Goal: Transaction & Acquisition: Purchase product/service

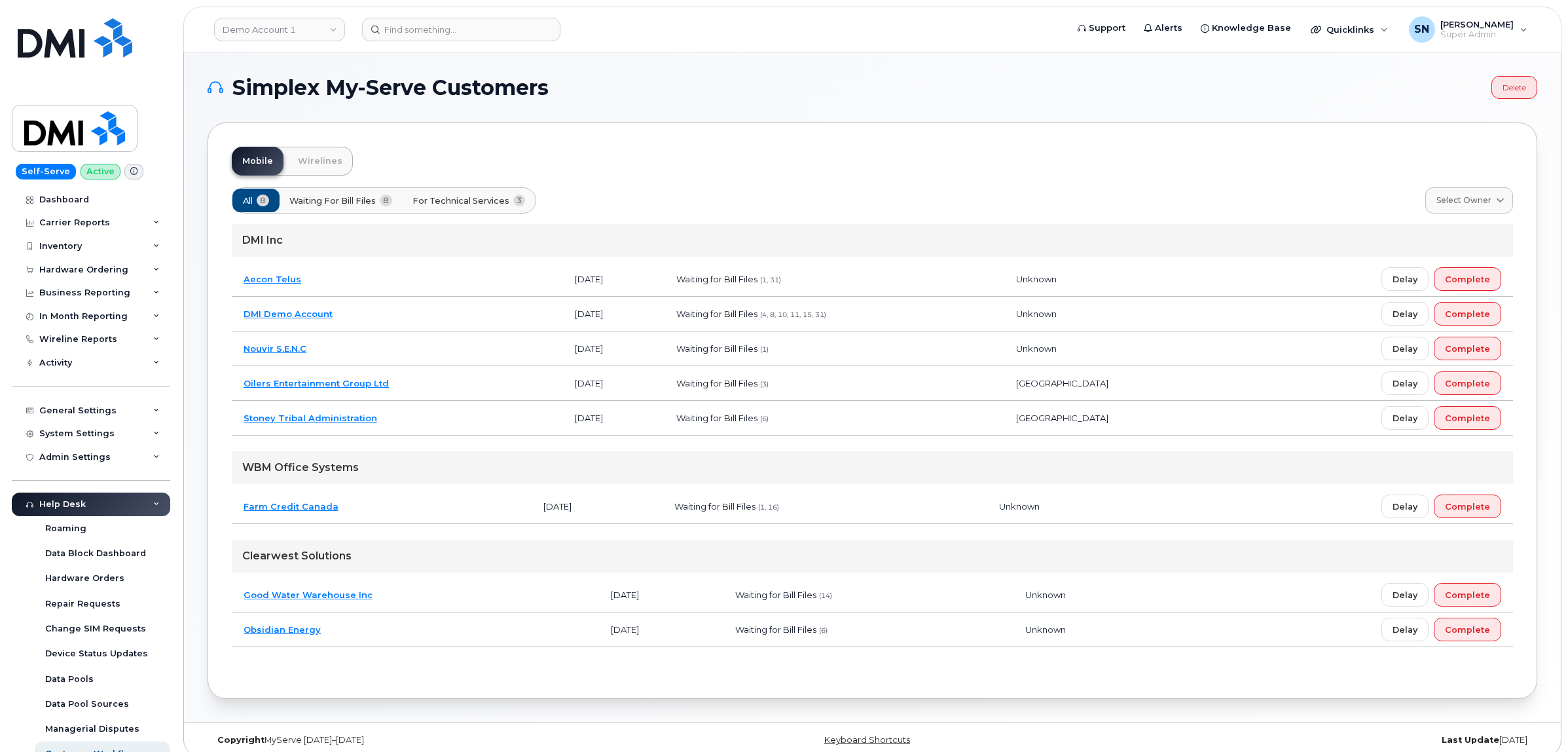
click at [308, 43] on header "Demo Account 1 Support Alerts Knowledge Base Quicklinks Suspend / Cancel Device…" at bounding box center [873, 30] width 1379 height 46
click at [310, 30] on link "Demo Account 1" at bounding box center [279, 30] width 131 height 24
type input "sas"
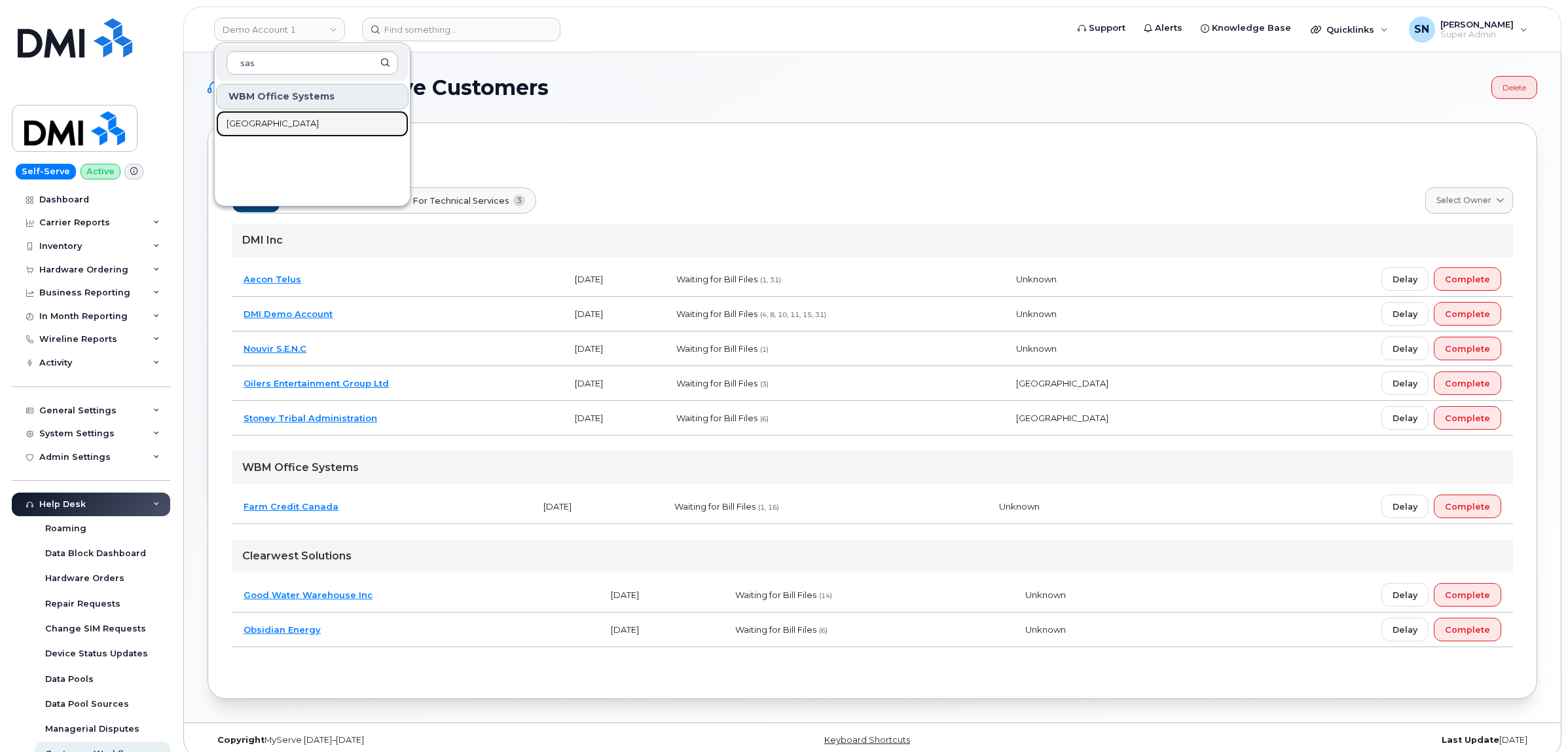
click at [319, 125] on span "[GEOGRAPHIC_DATA]" at bounding box center [272, 124] width 93 height 13
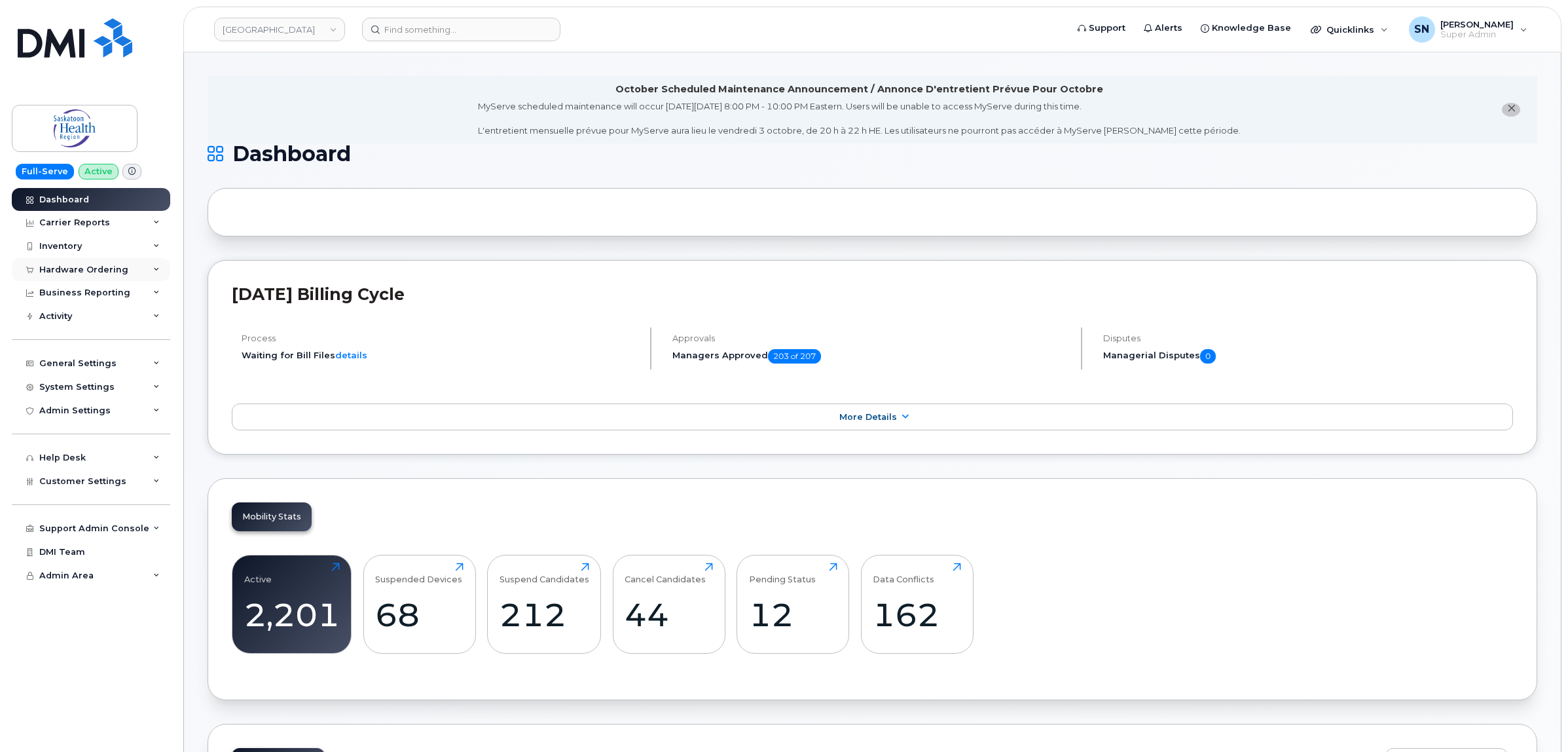
click at [86, 263] on div "Hardware Ordering" at bounding box center [91, 270] width 158 height 24
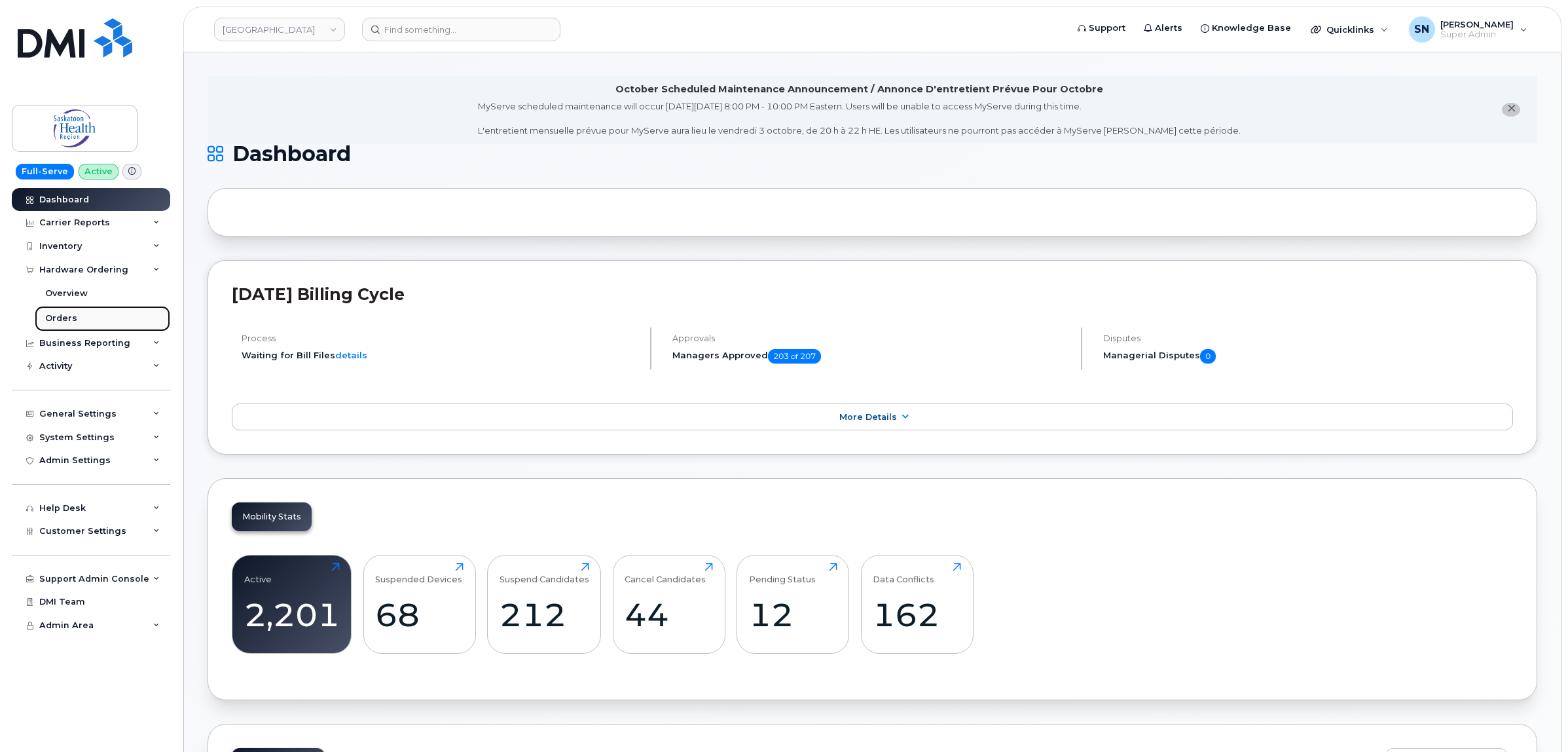
click at [76, 318] on link "Orders" at bounding box center [103, 318] width 135 height 25
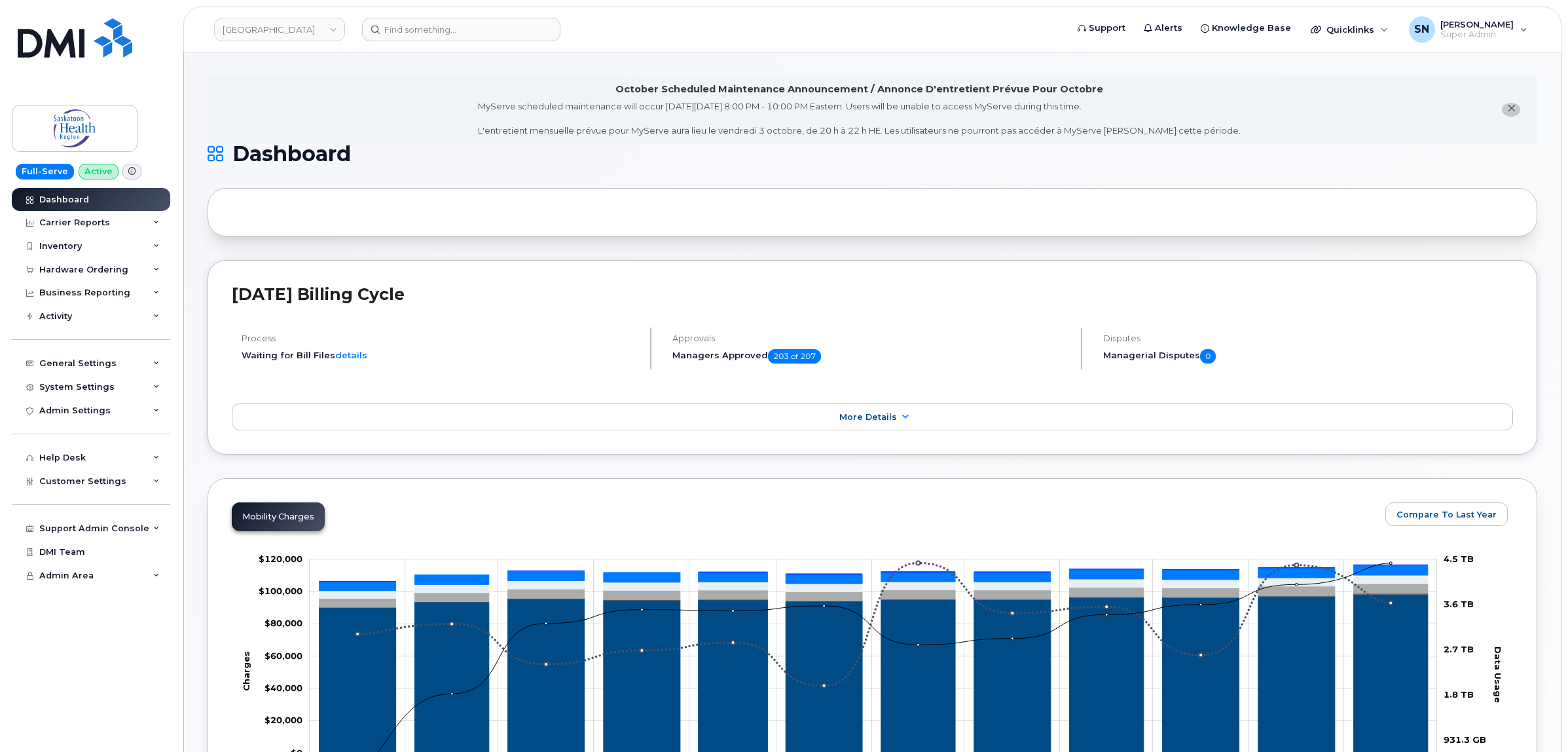
click at [1518, 114] on li "October Scheduled Maintenance Announcement / Annonce D'entretient Prévue Pour O…" at bounding box center [872, 110] width 1330 height 68
click at [1514, 112] on icon "close notification" at bounding box center [1511, 109] width 9 height 9
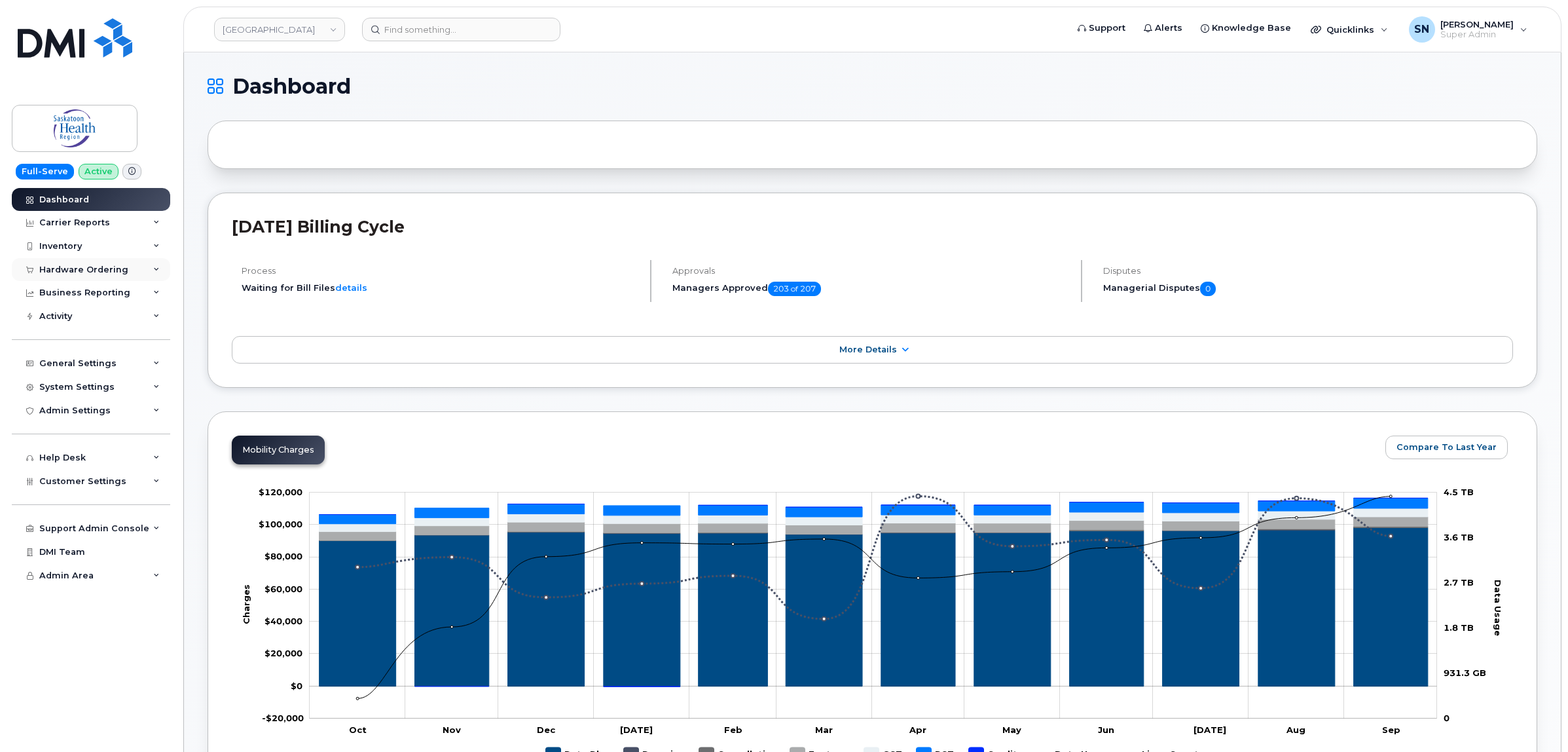
click at [89, 276] on div "Hardware Ordering" at bounding box center [91, 270] width 158 height 24
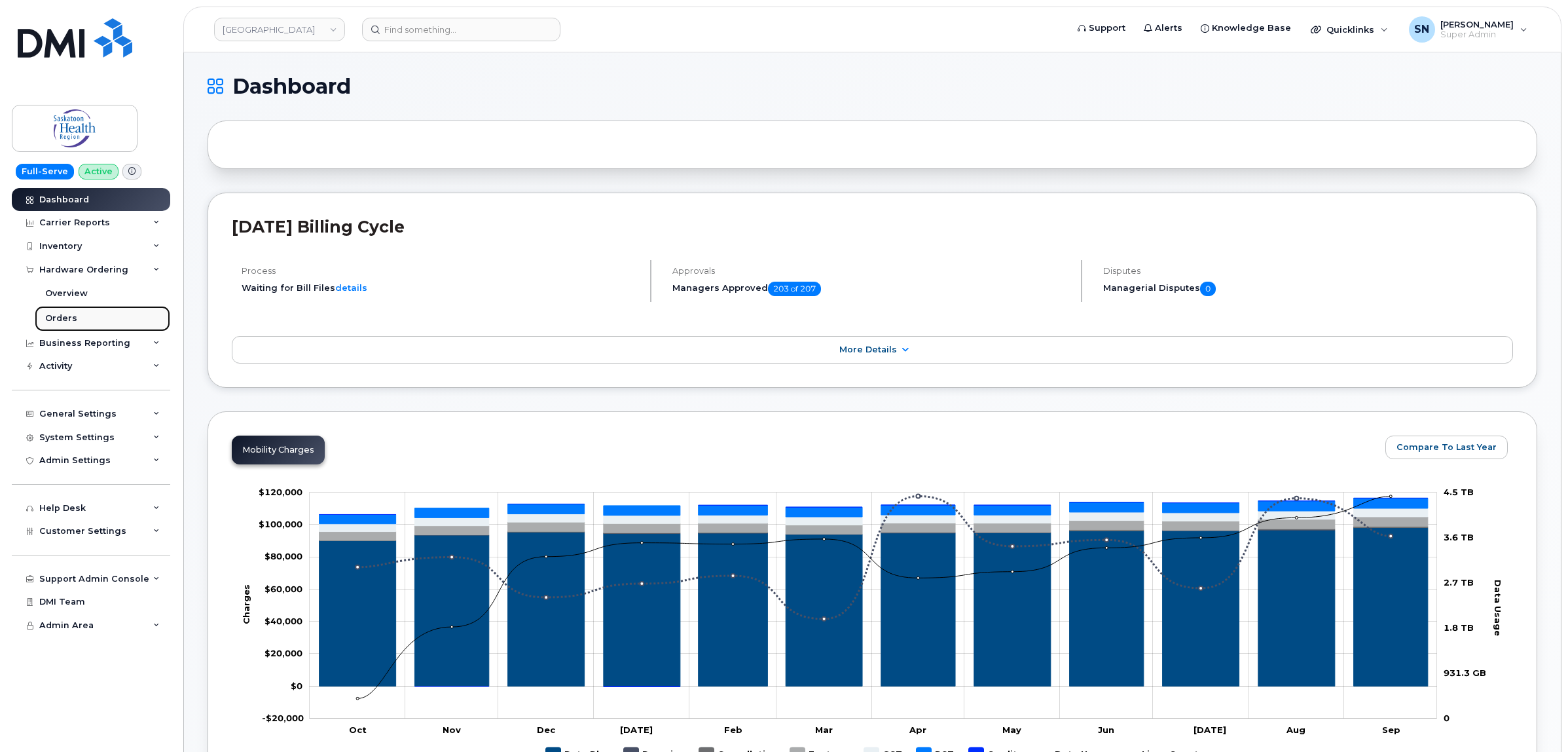
click at [60, 321] on div "Orders" at bounding box center [61, 319] width 32 height 12
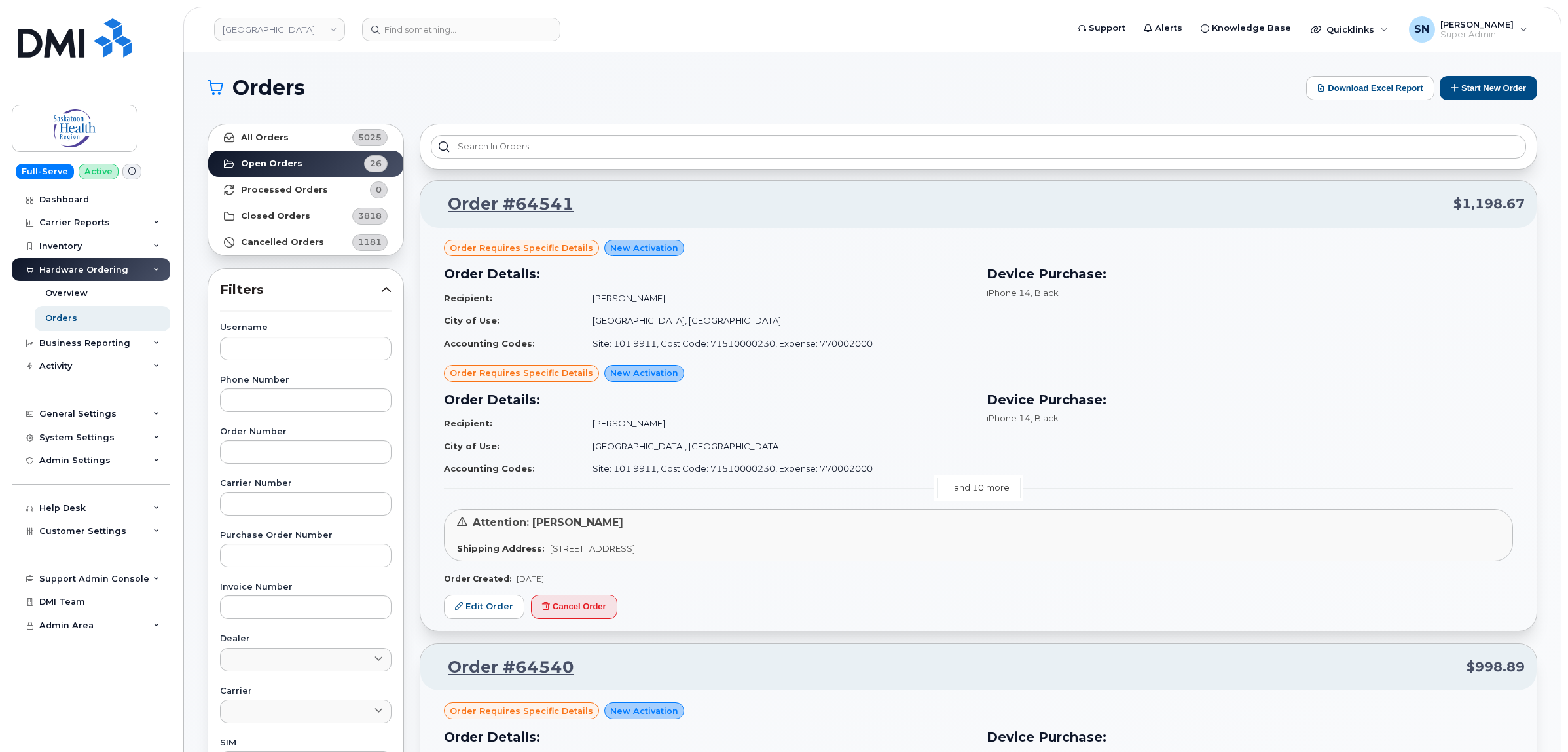
click at [989, 486] on link "...and 10 more" at bounding box center [979, 487] width 84 height 20
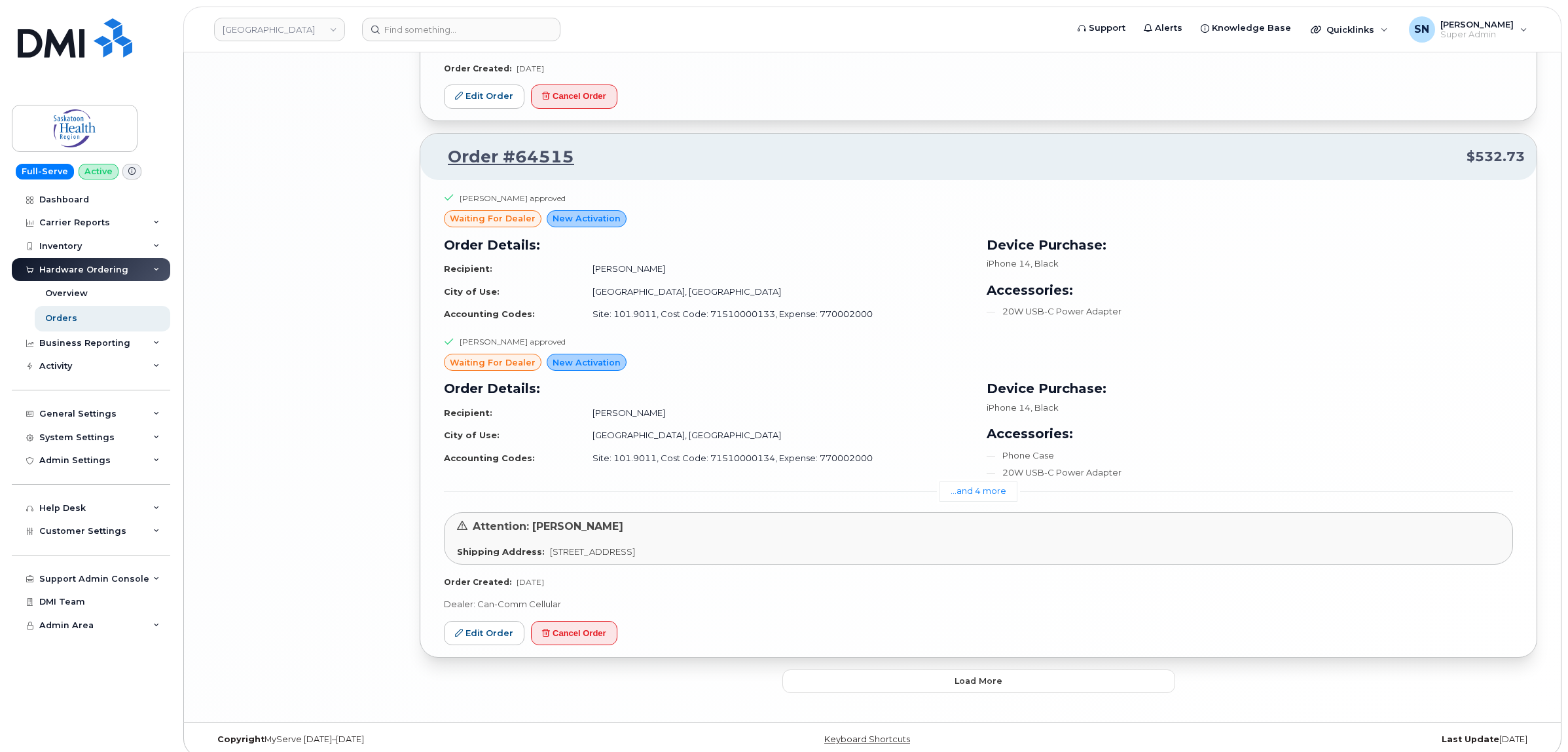
scroll to position [3841, 0]
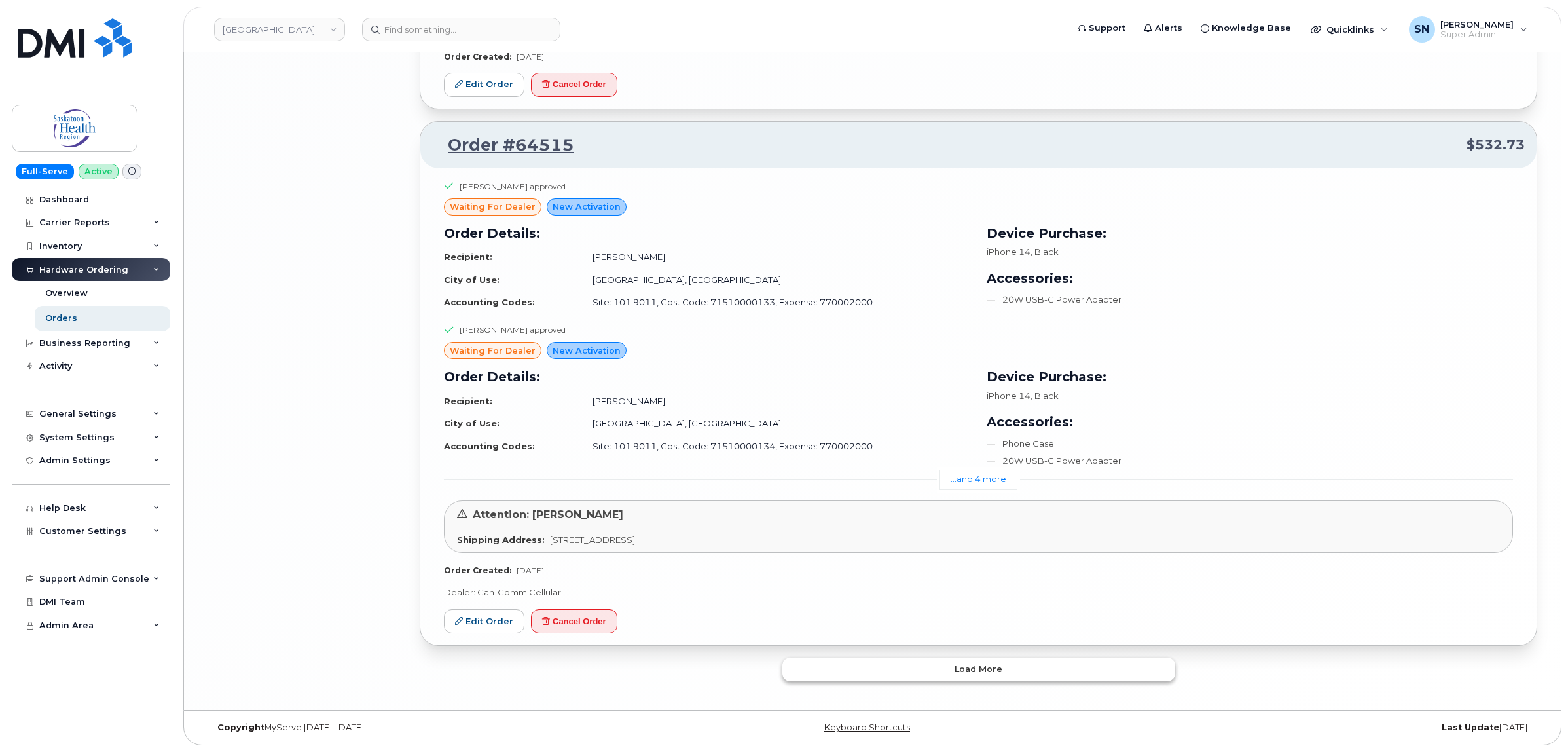
click at [875, 660] on button "Load more" at bounding box center [978, 669] width 392 height 24
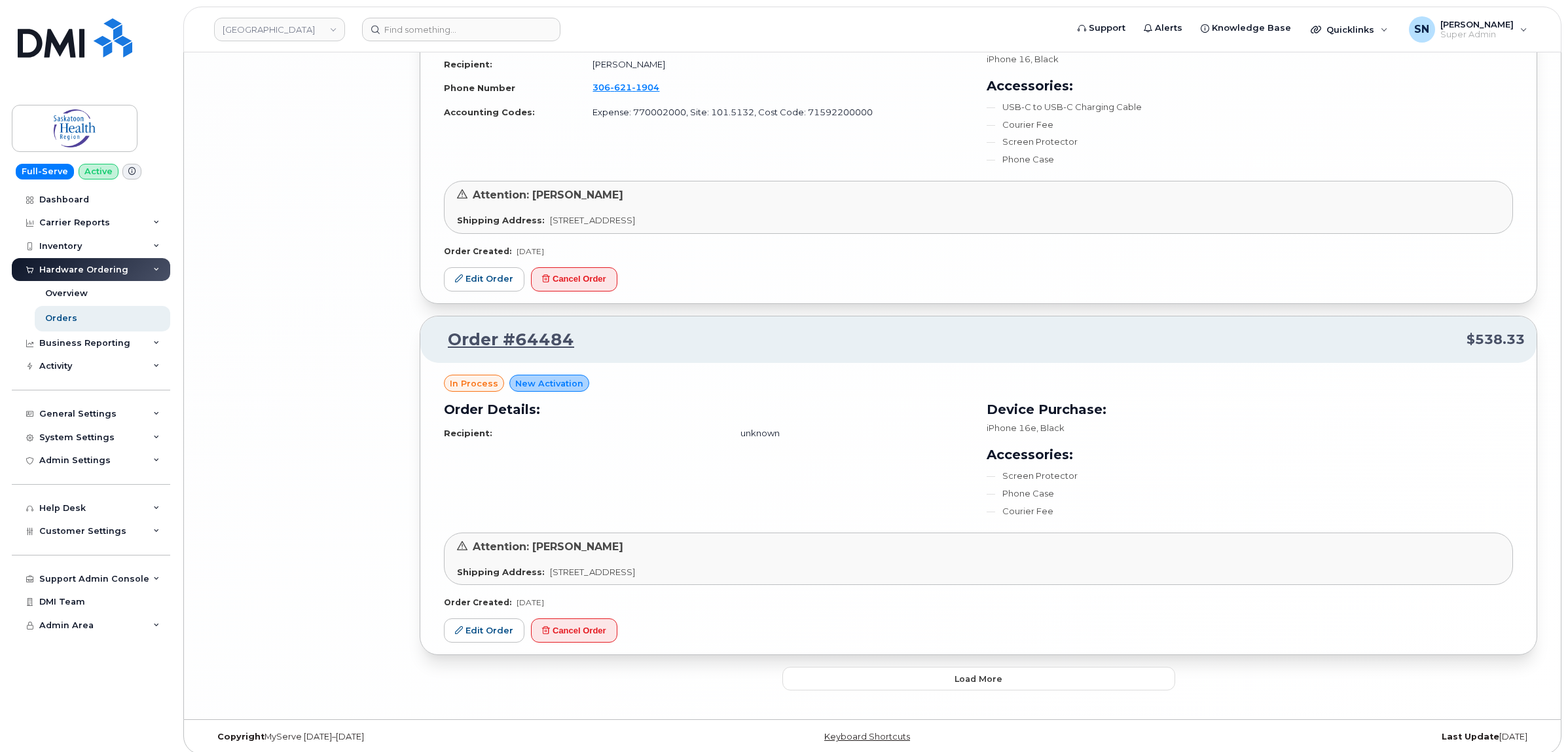
scroll to position [6604, 0]
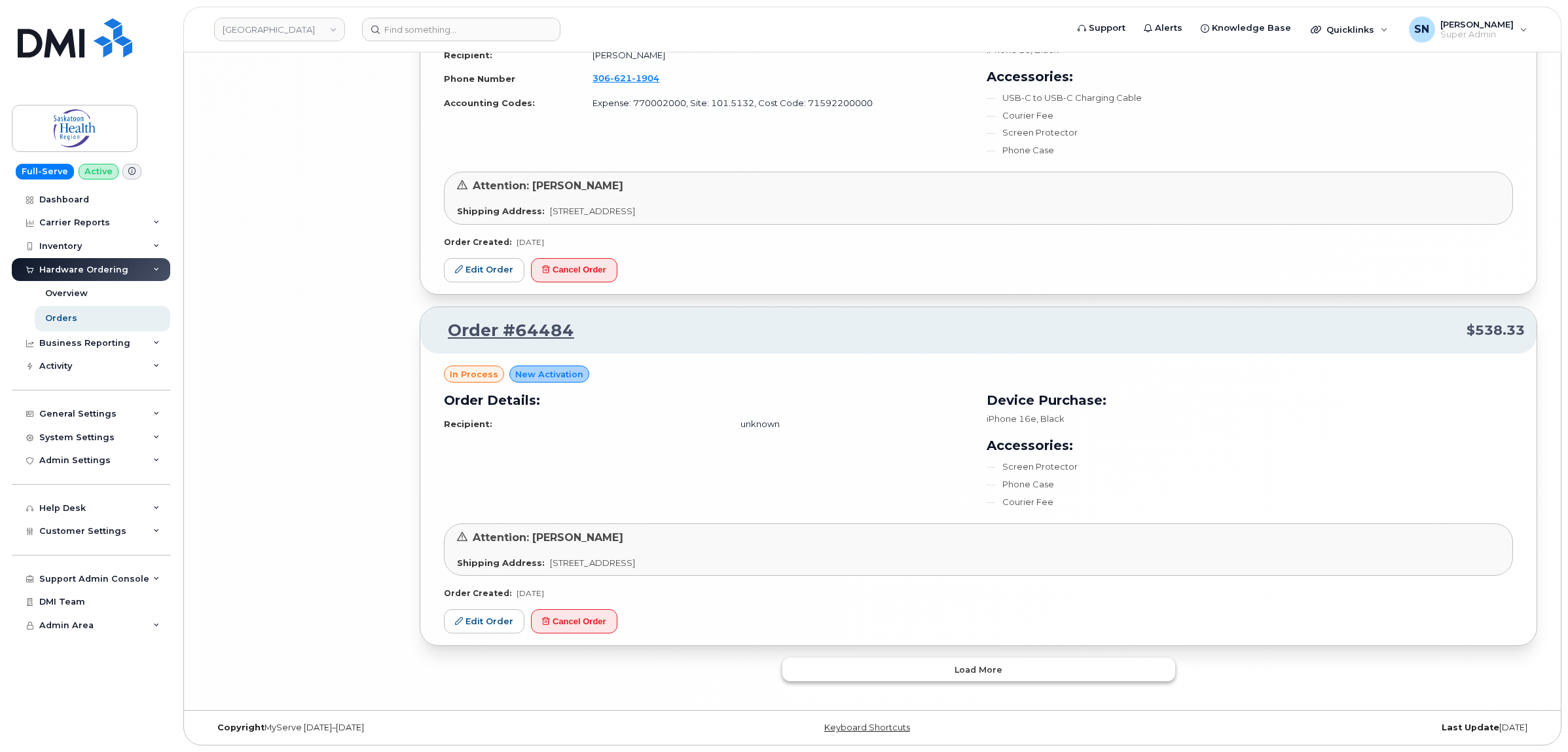
click at [949, 674] on button "Load more" at bounding box center [978, 669] width 392 height 24
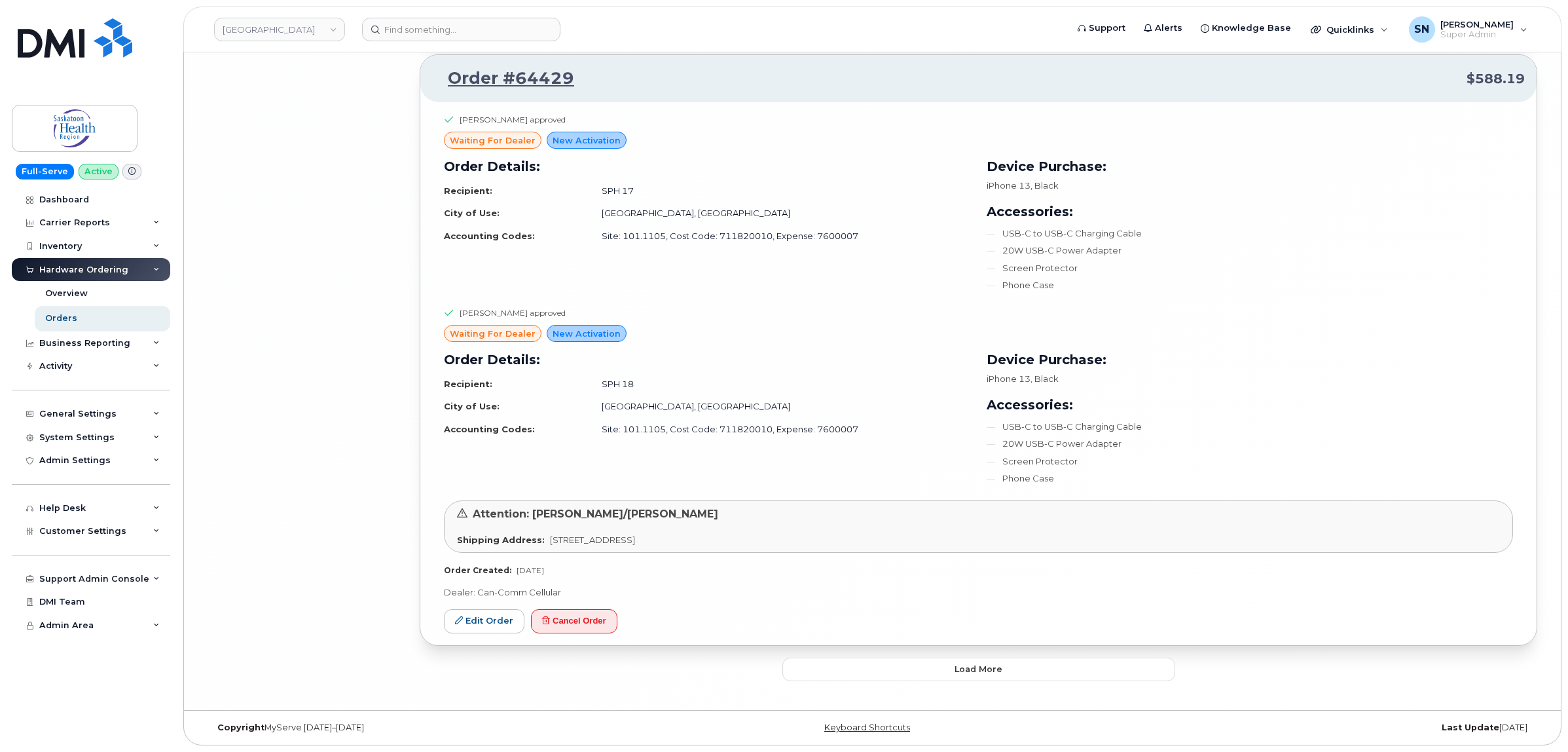
scroll to position [10277, 0]
click at [927, 671] on button "Load more" at bounding box center [978, 669] width 392 height 24
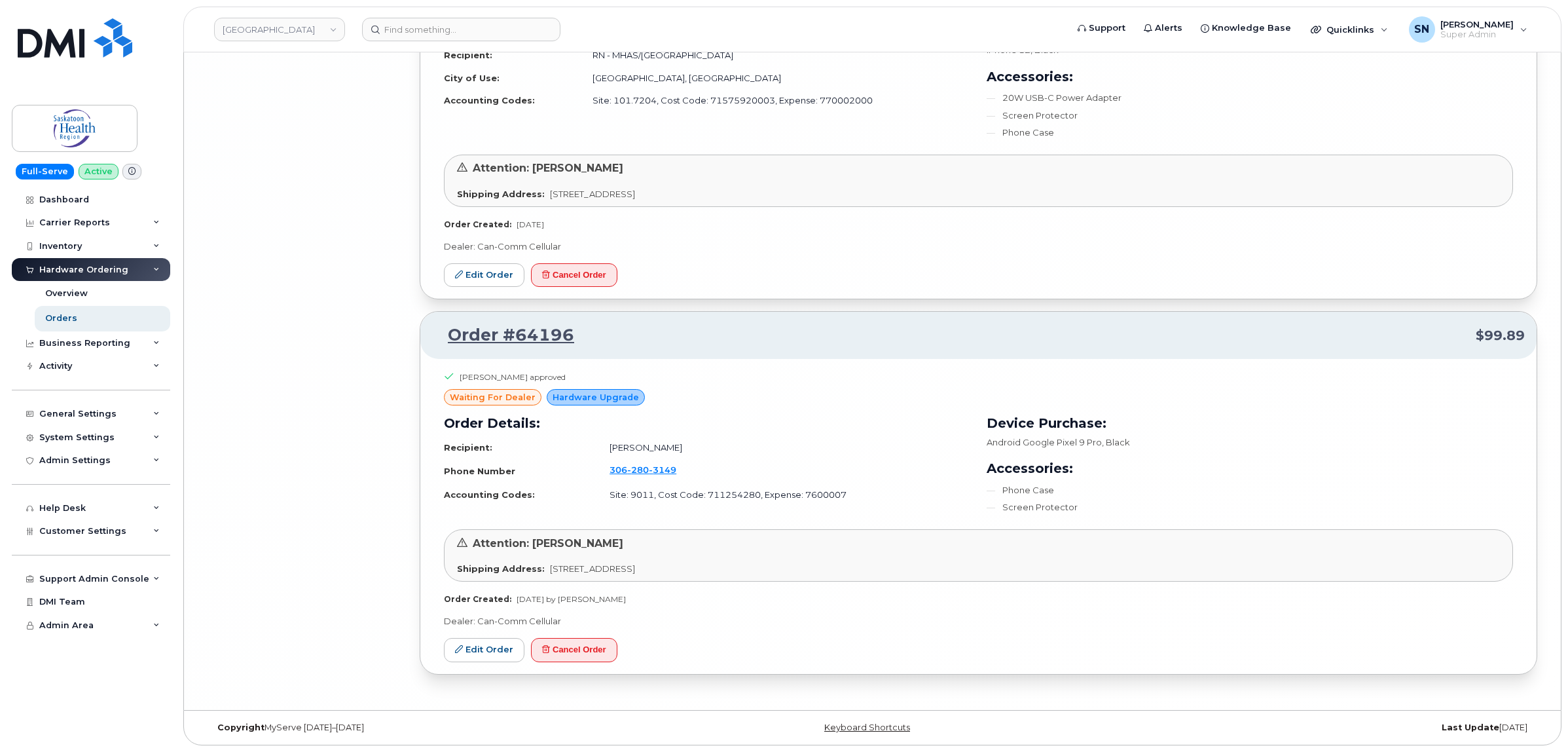
scroll to position [11017, 0]
drag, startPoint x: 333, startPoint y: 7, endPoint x: 306, endPoint y: 502, distance: 495.7
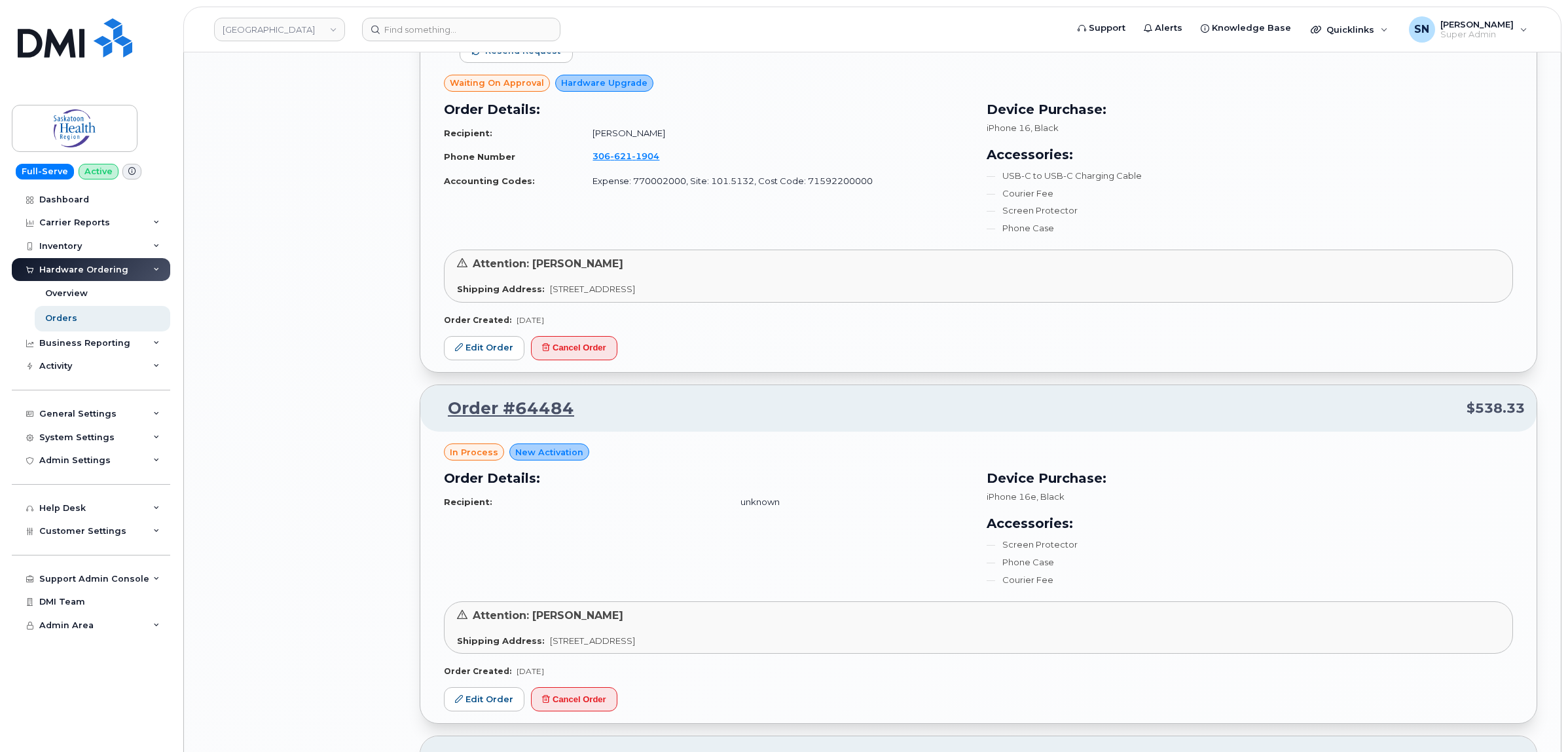
scroll to position [6433, 0]
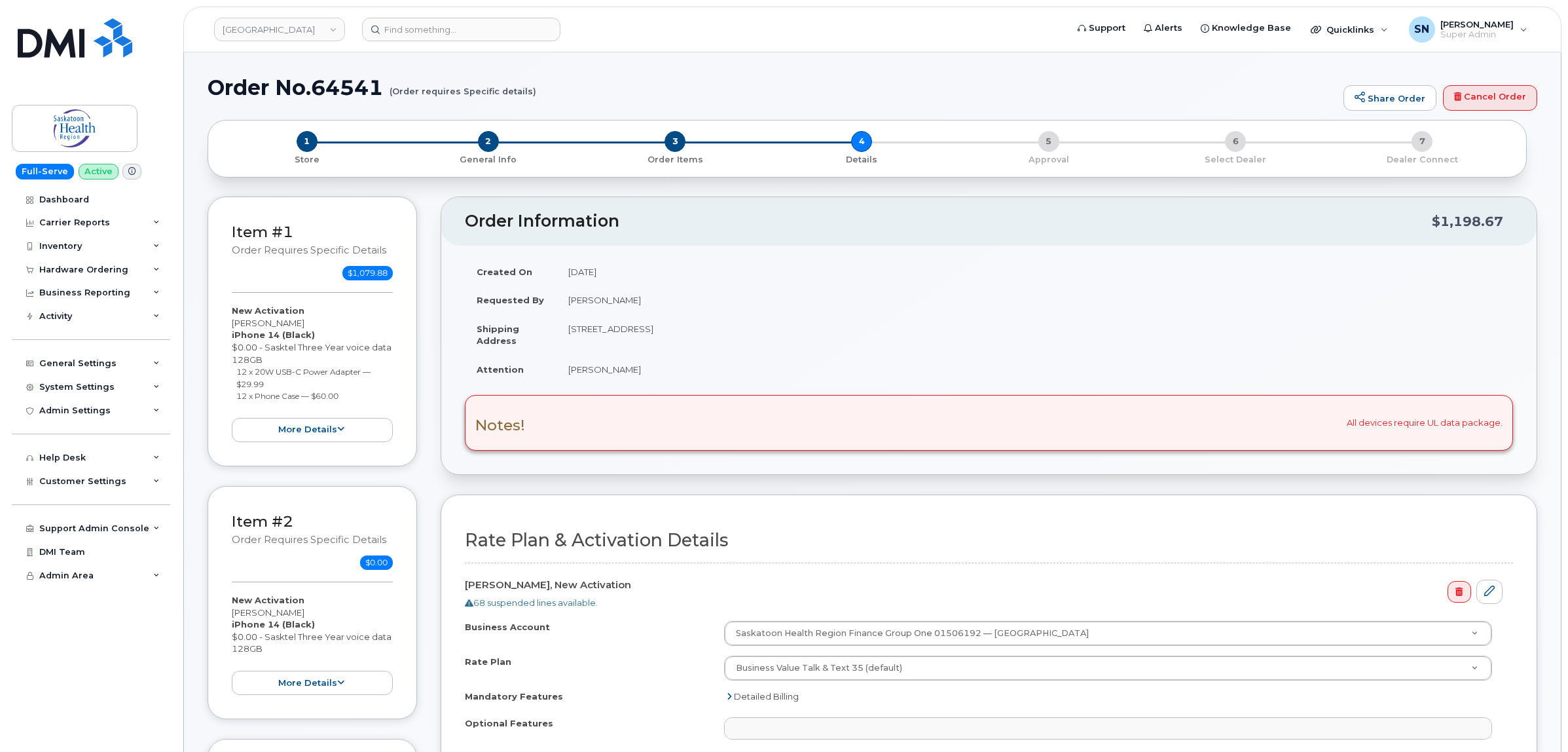
select select
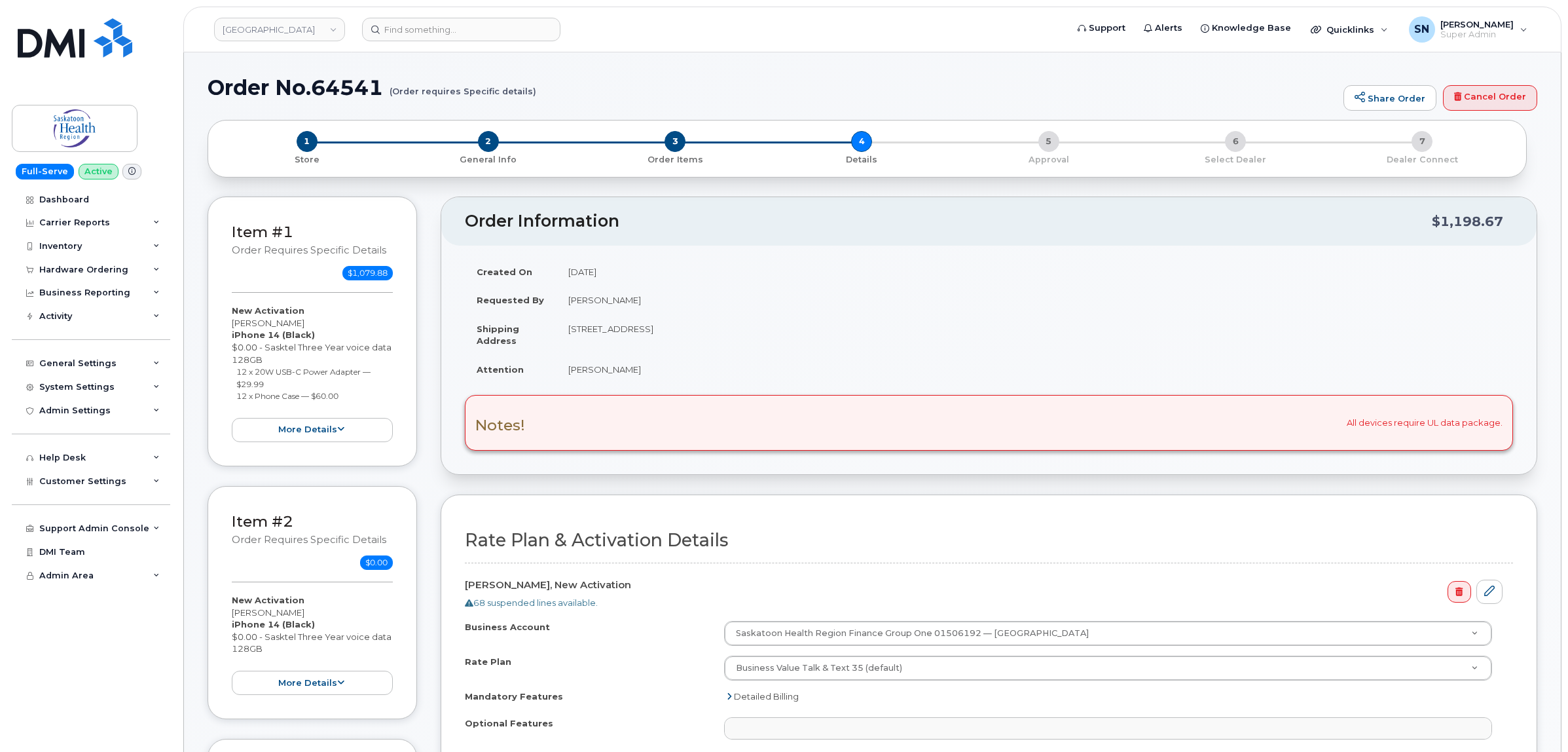
select select
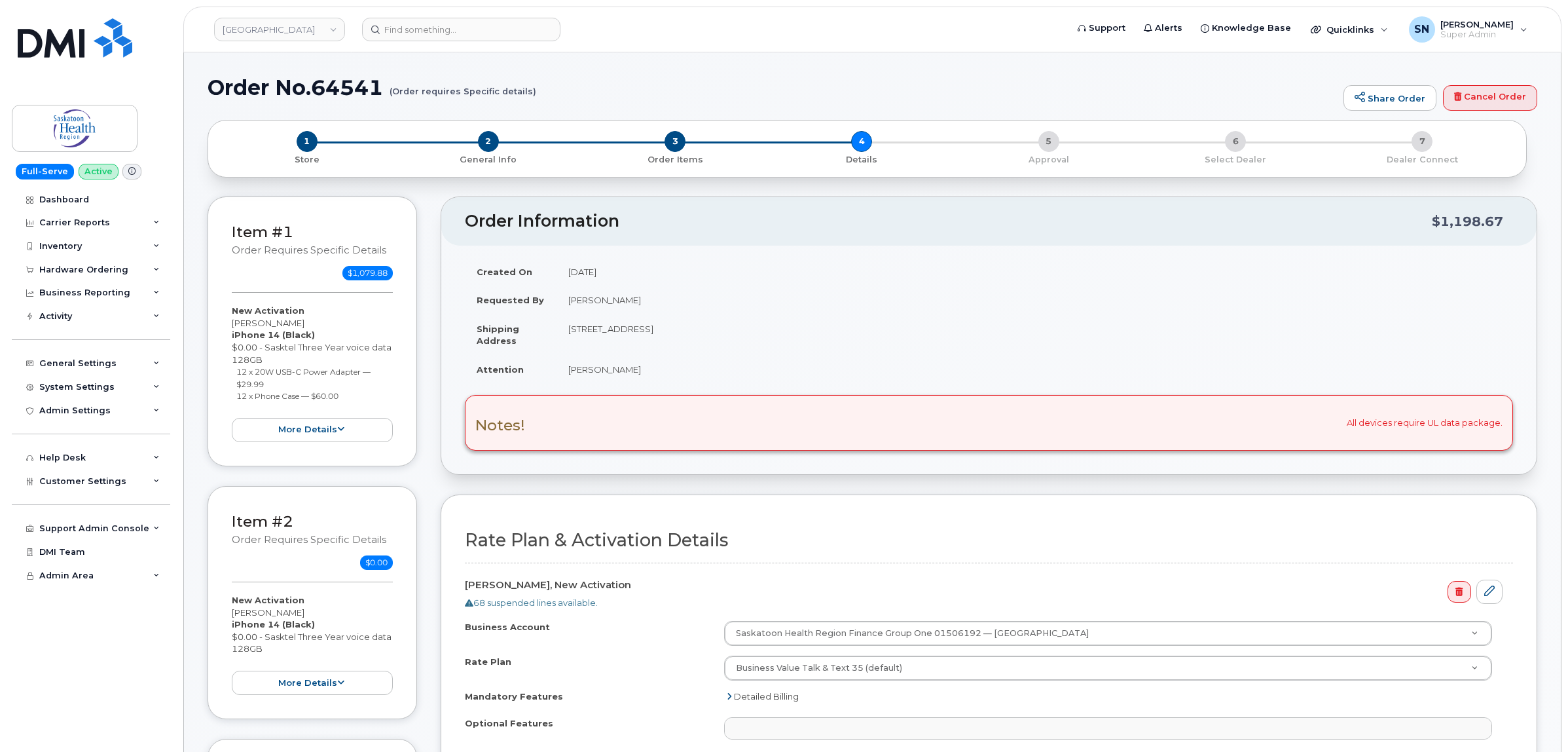
select select
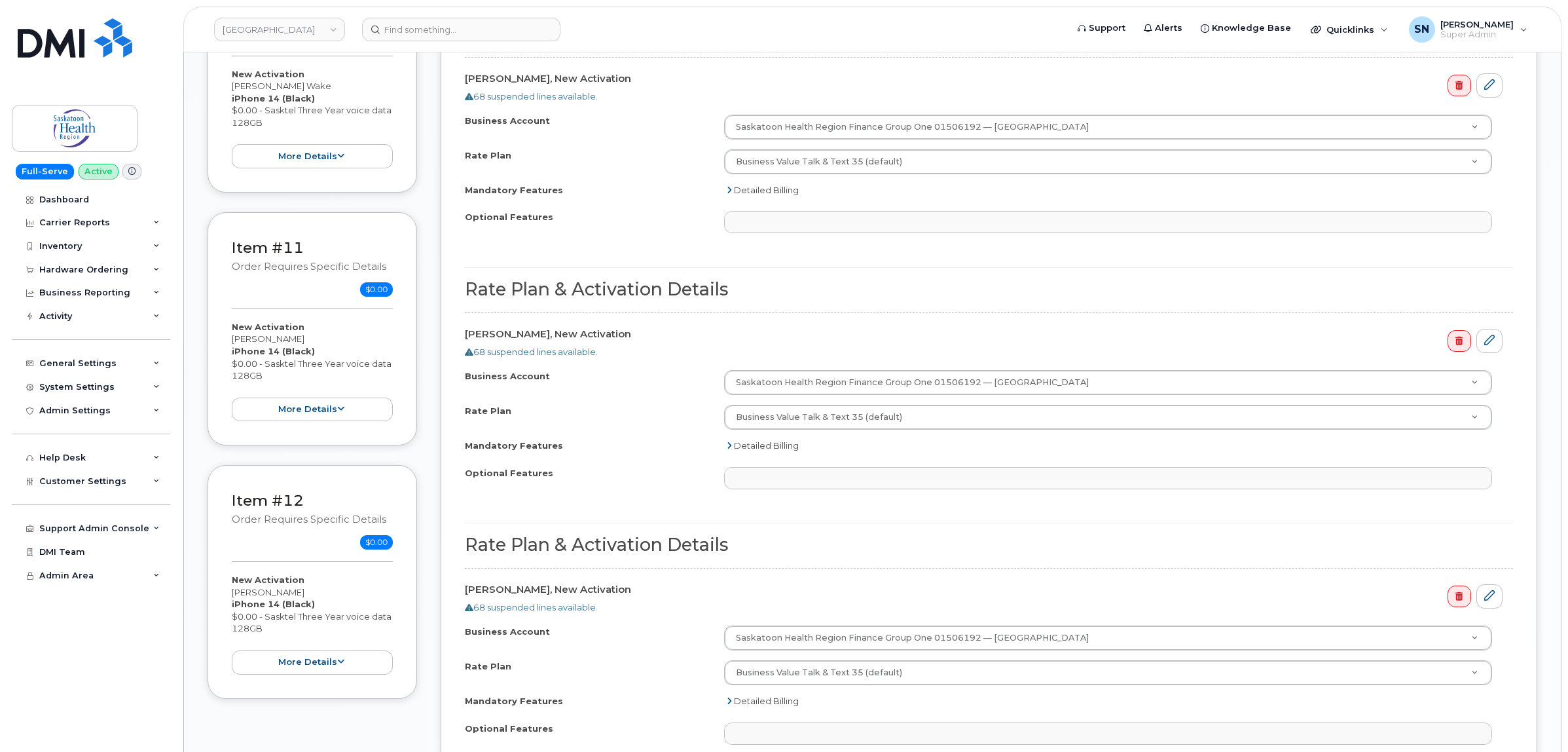
scroll to position [3356, 0]
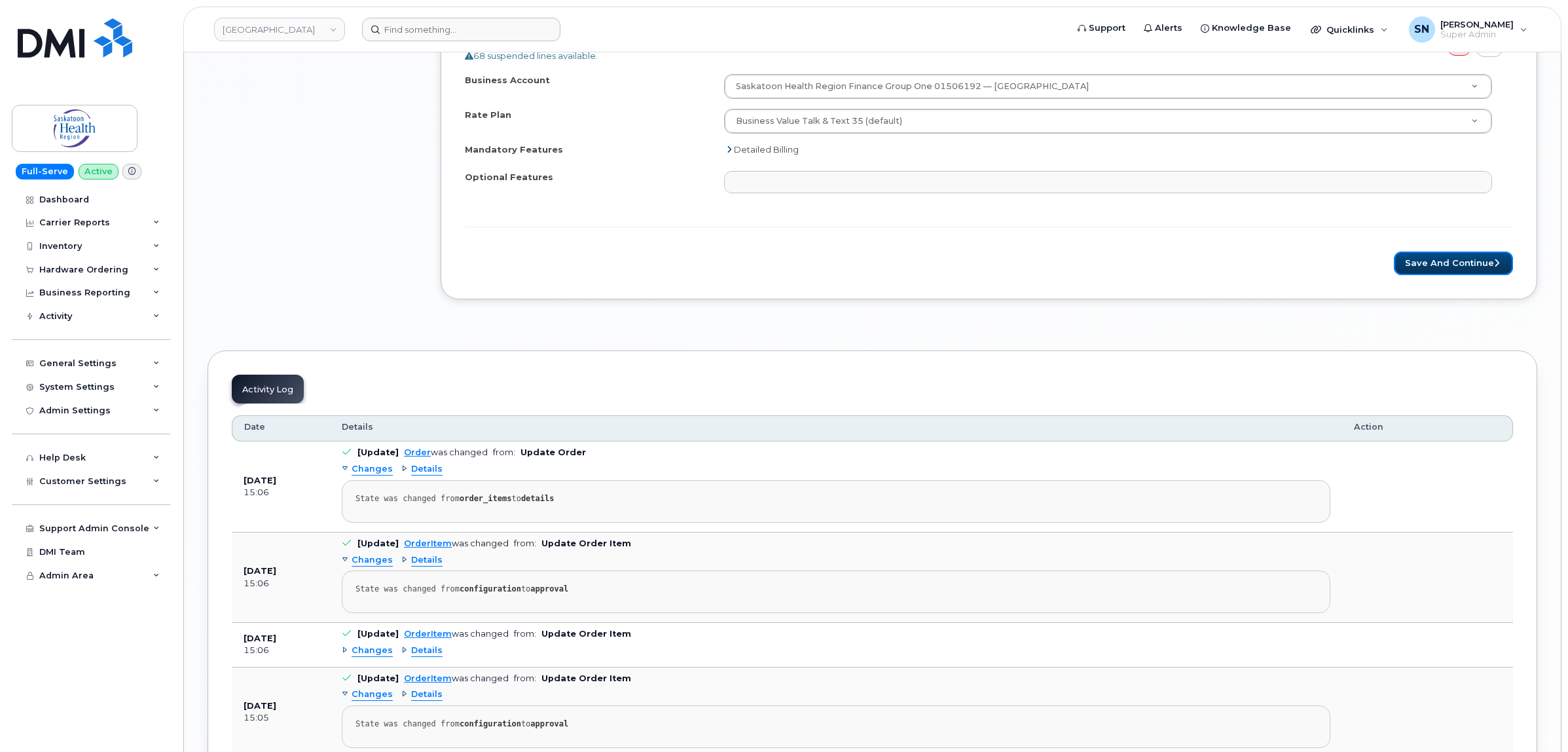
drag, startPoint x: 1433, startPoint y: 286, endPoint x: 645, endPoint y: 30, distance: 828.5
click at [1435, 276] on button "Save and Continue" at bounding box center [1453, 263] width 120 height 24
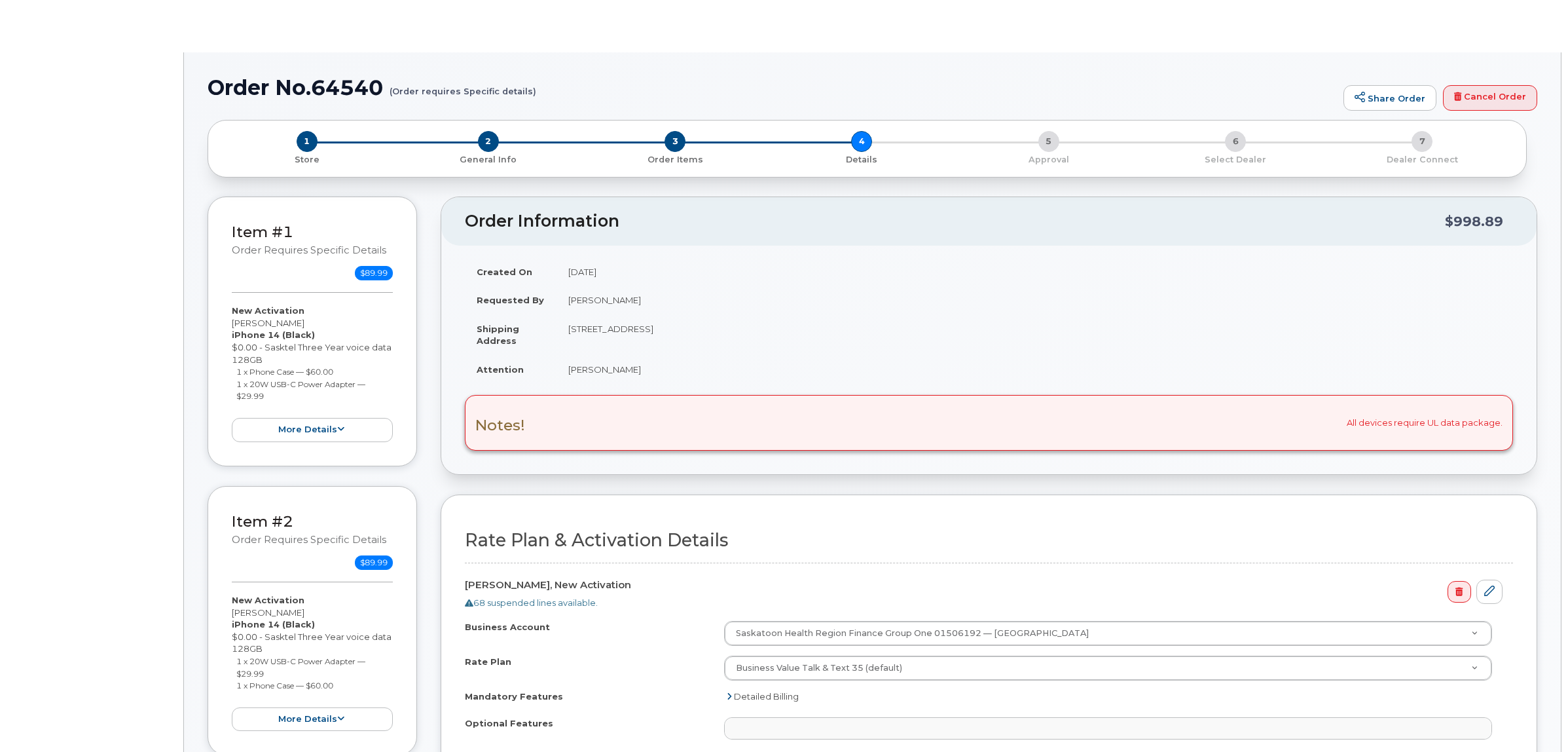
select select
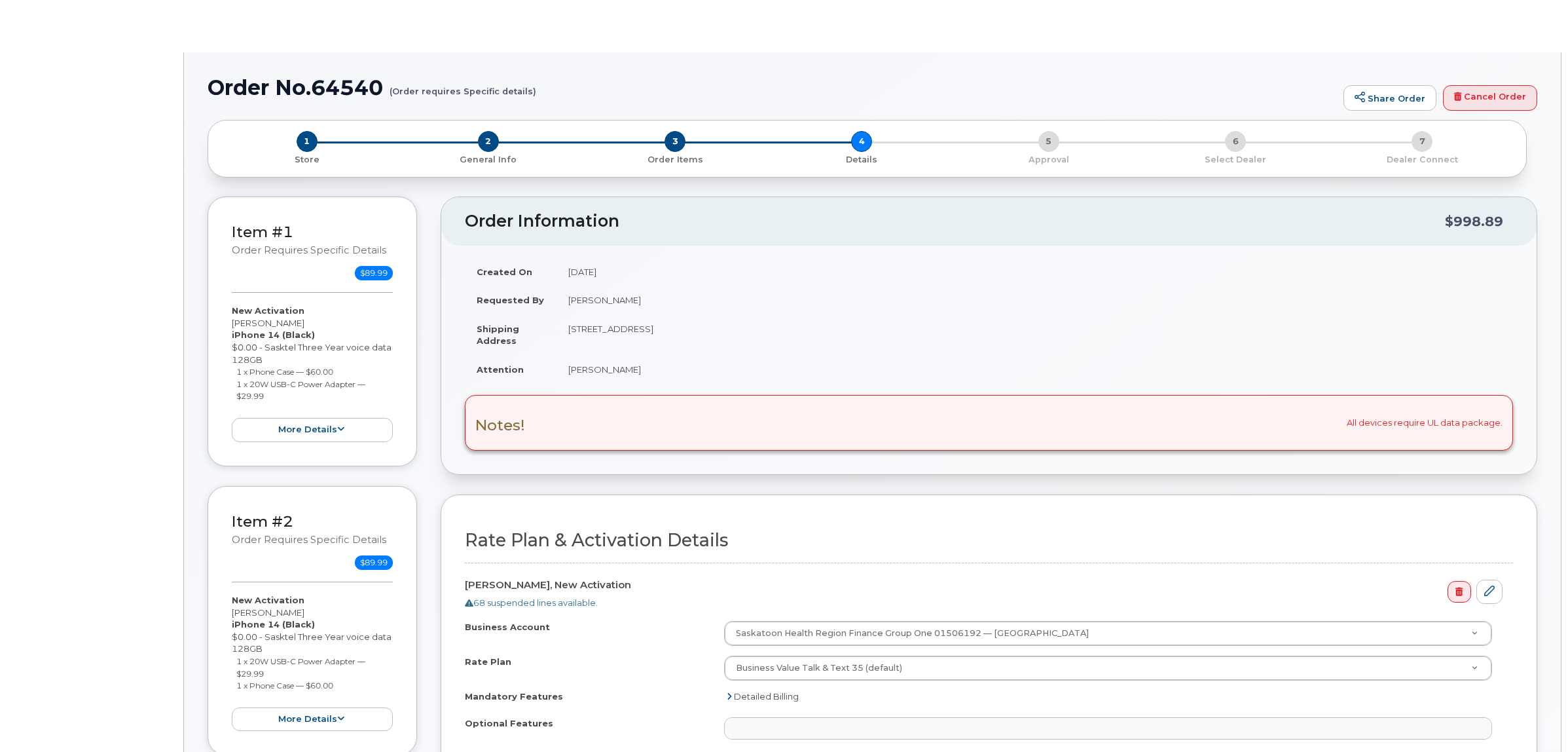
select select
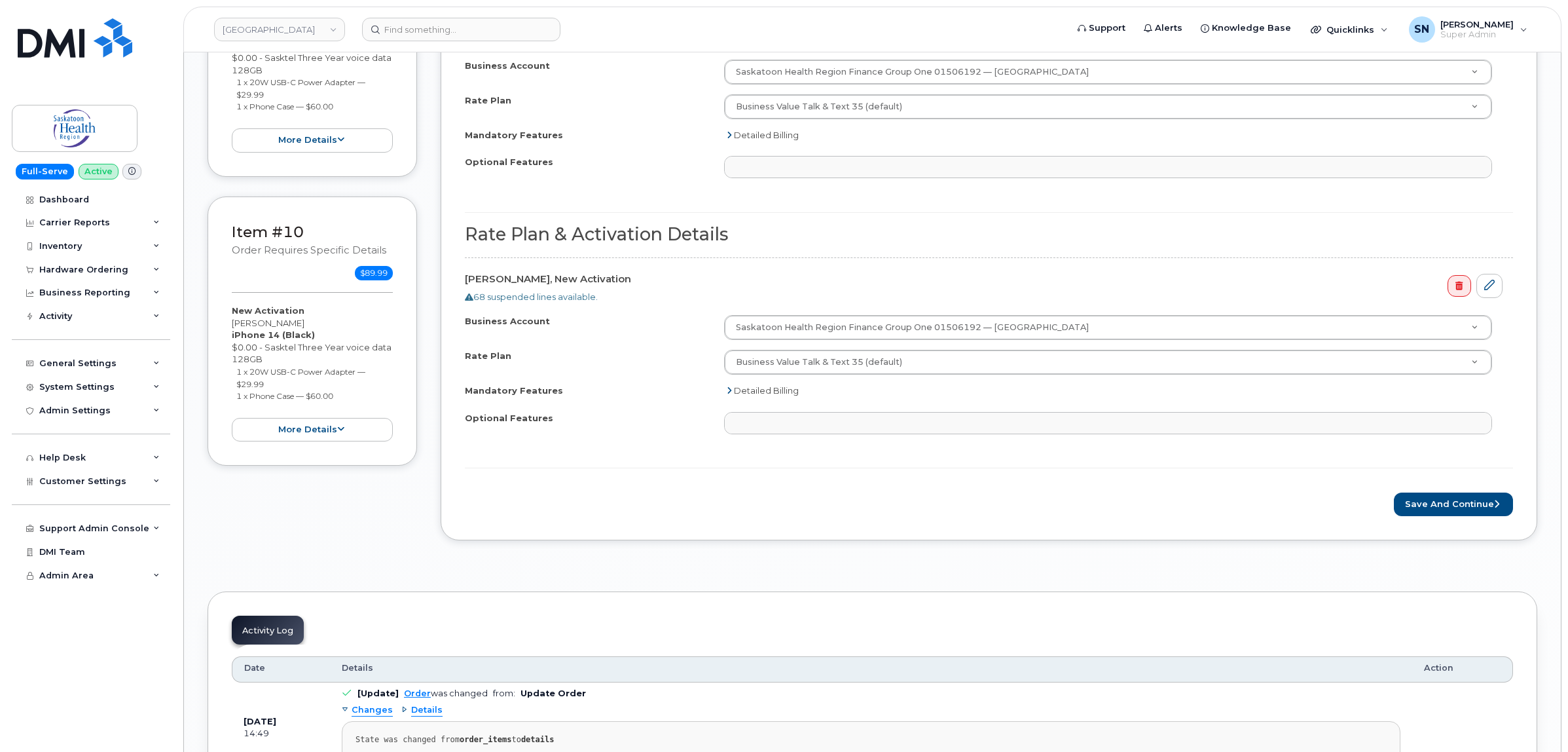
scroll to position [2619, 0]
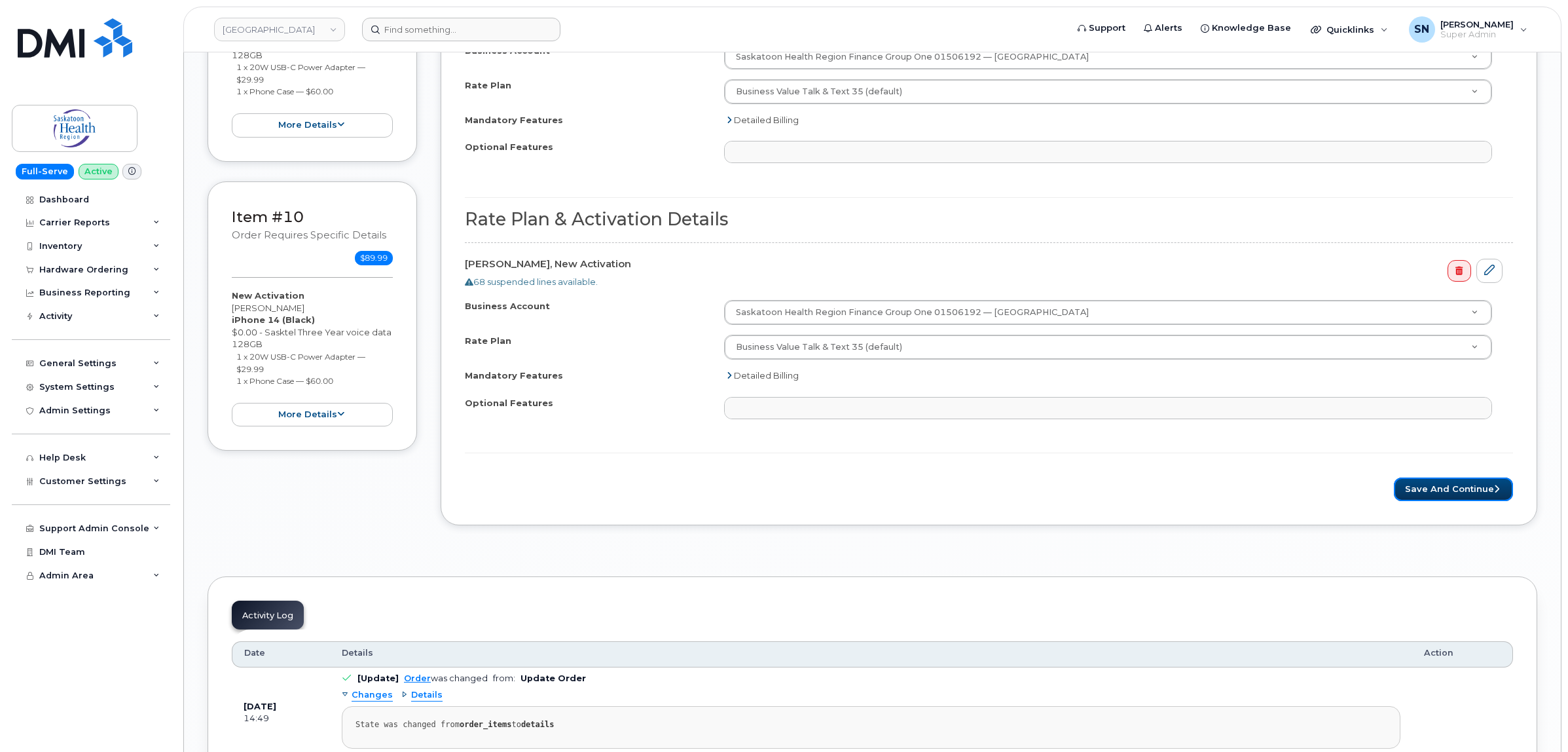
click at [1474, 502] on button "Save and Continue" at bounding box center [1453, 489] width 120 height 24
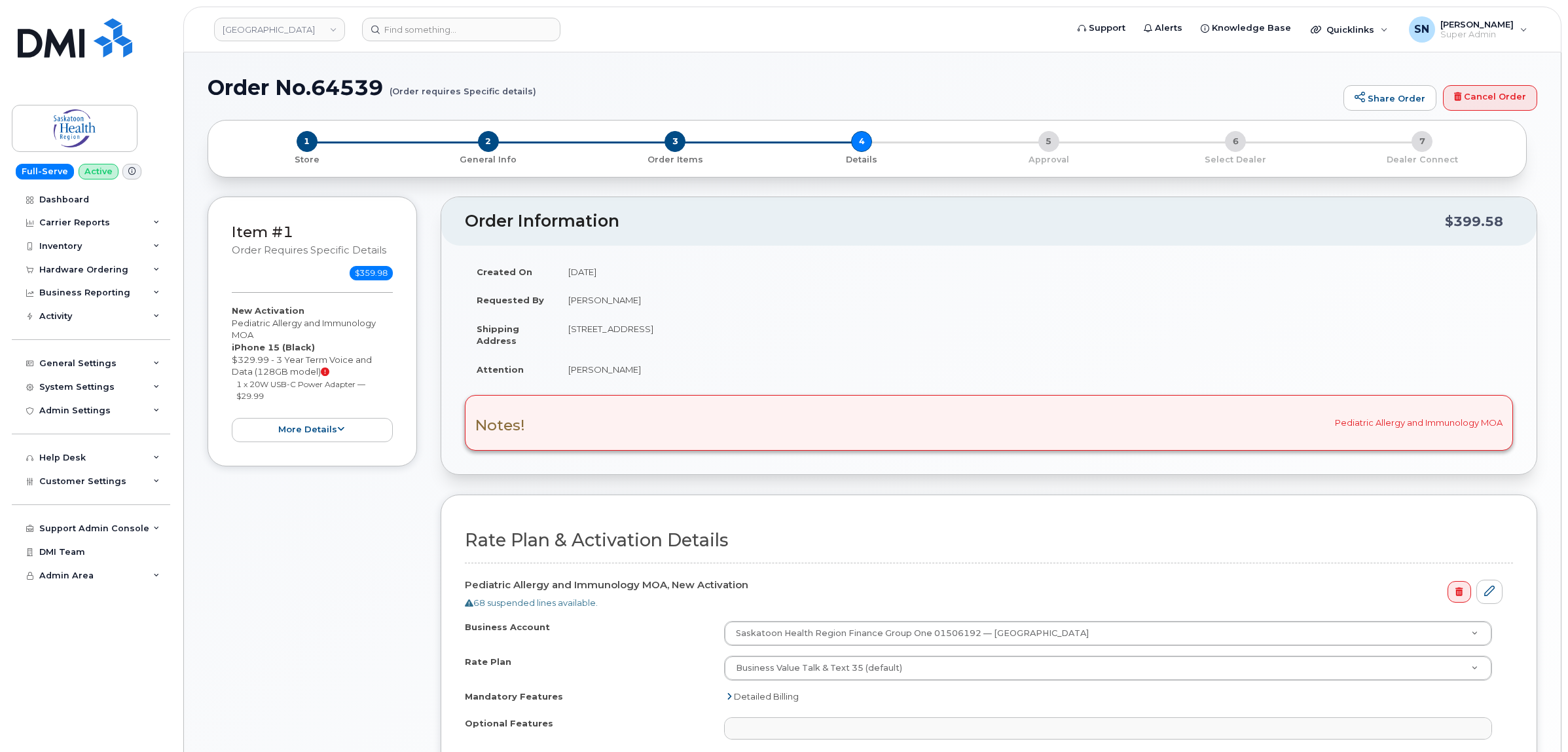
select select
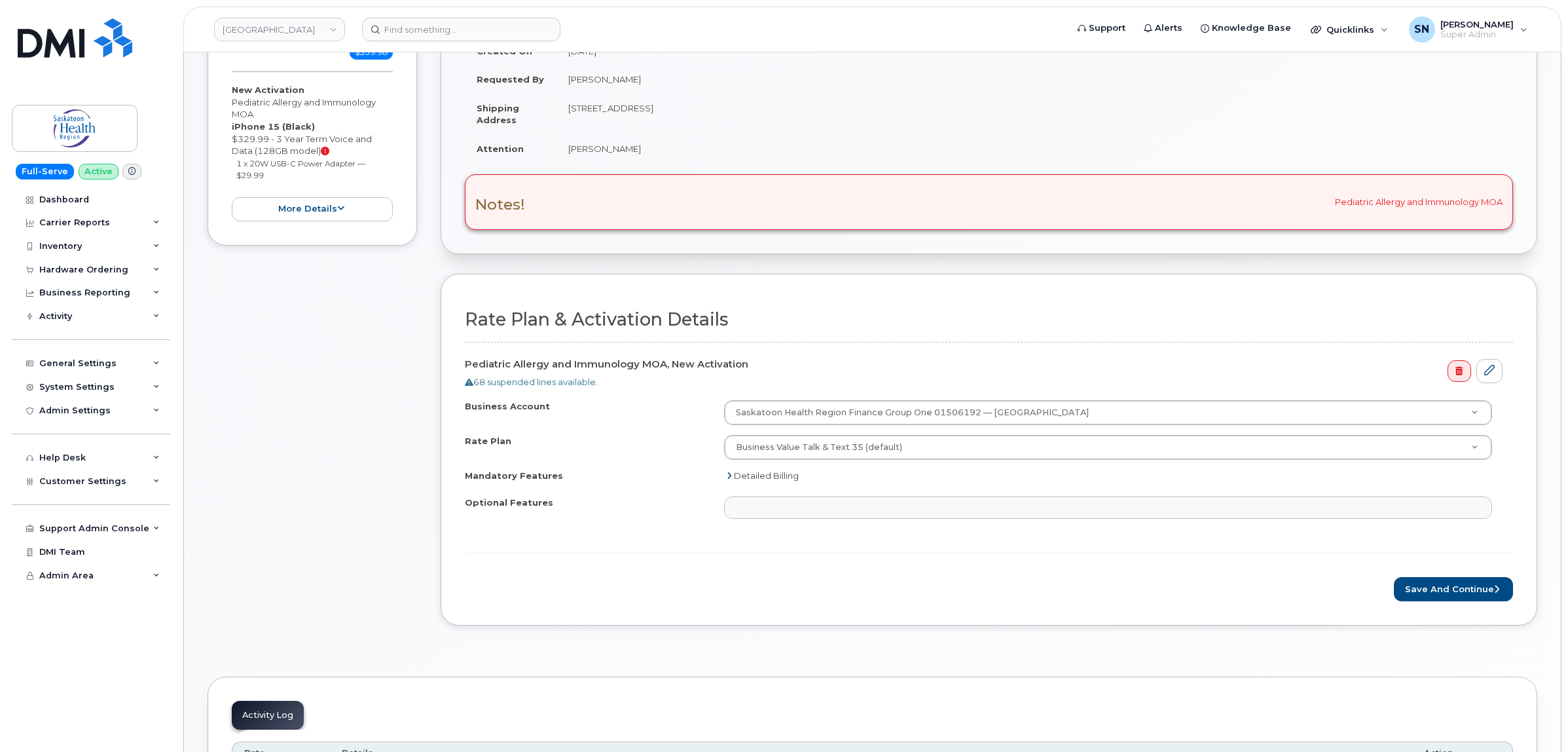
scroll to position [245, 0]
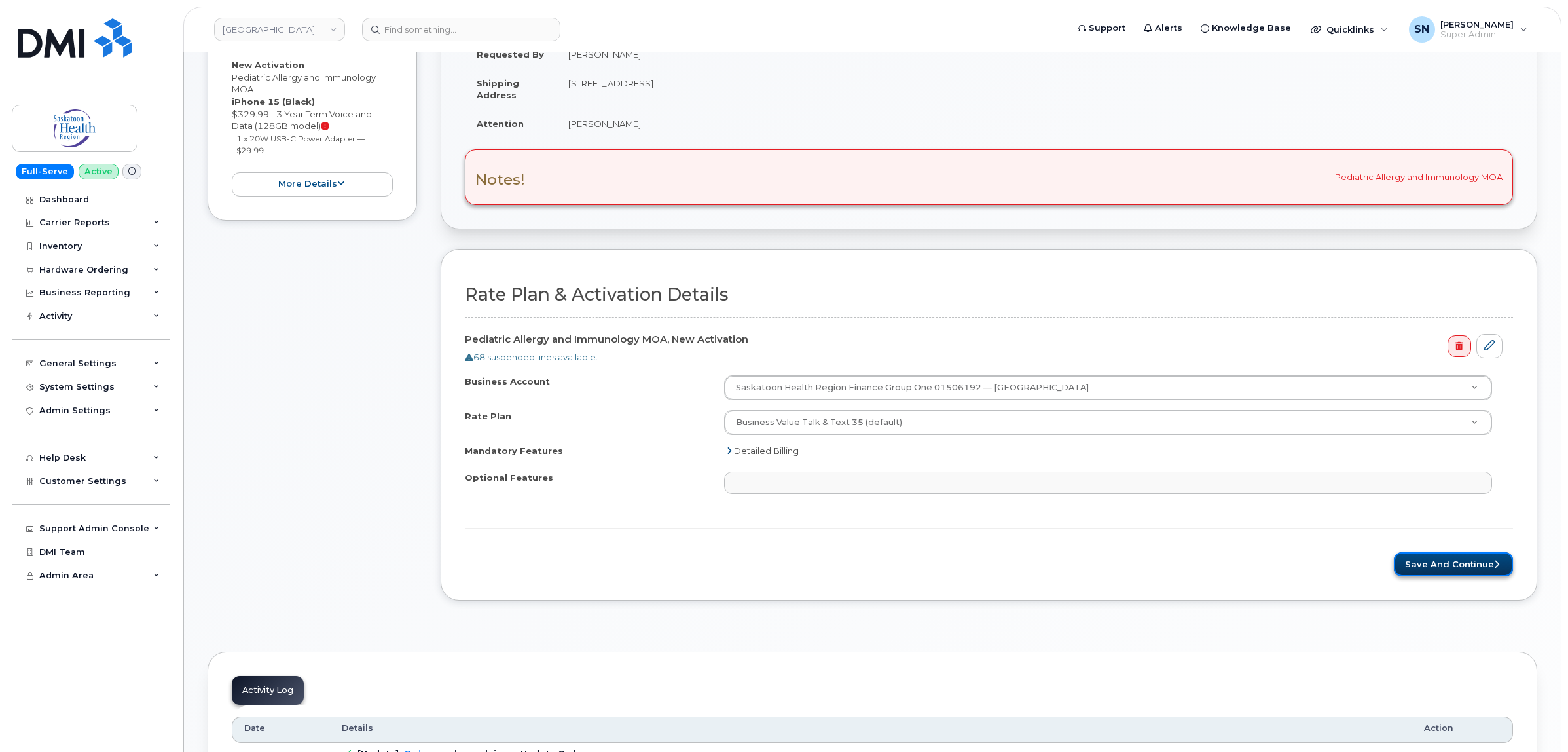
click at [1445, 569] on button "Save and Continue" at bounding box center [1453, 564] width 120 height 24
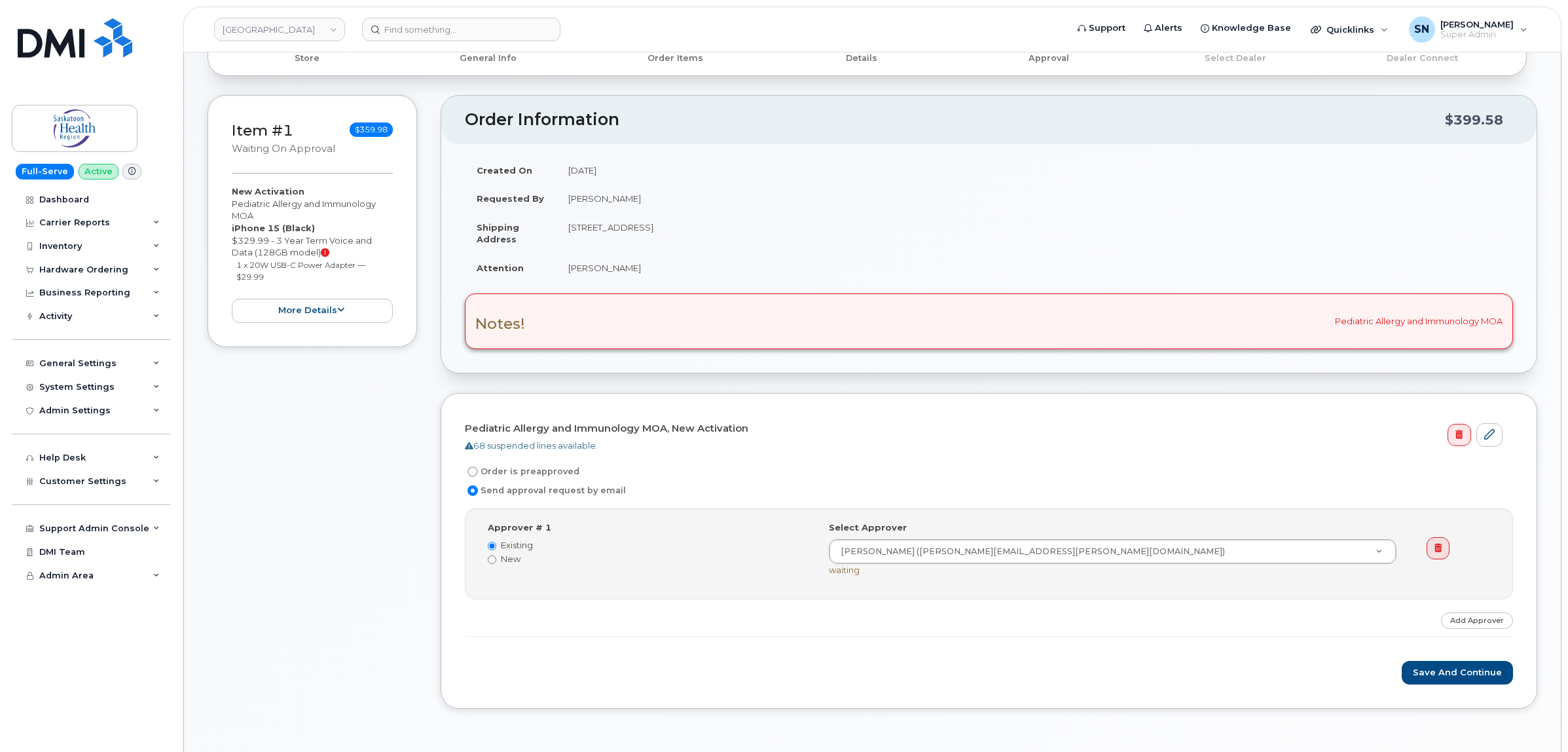
scroll to position [163, 0]
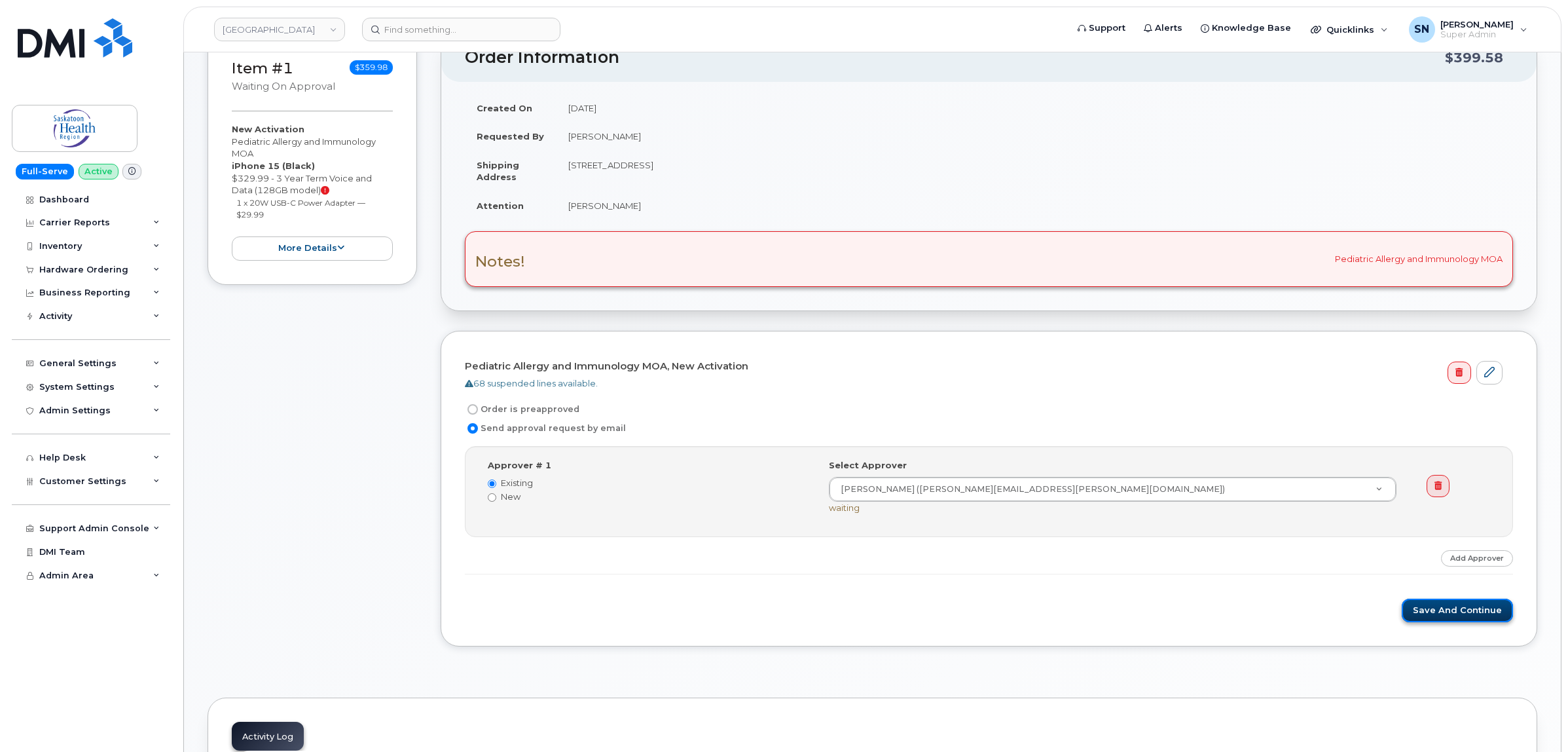
click at [1447, 613] on button "Save and Continue" at bounding box center [1457, 611] width 112 height 24
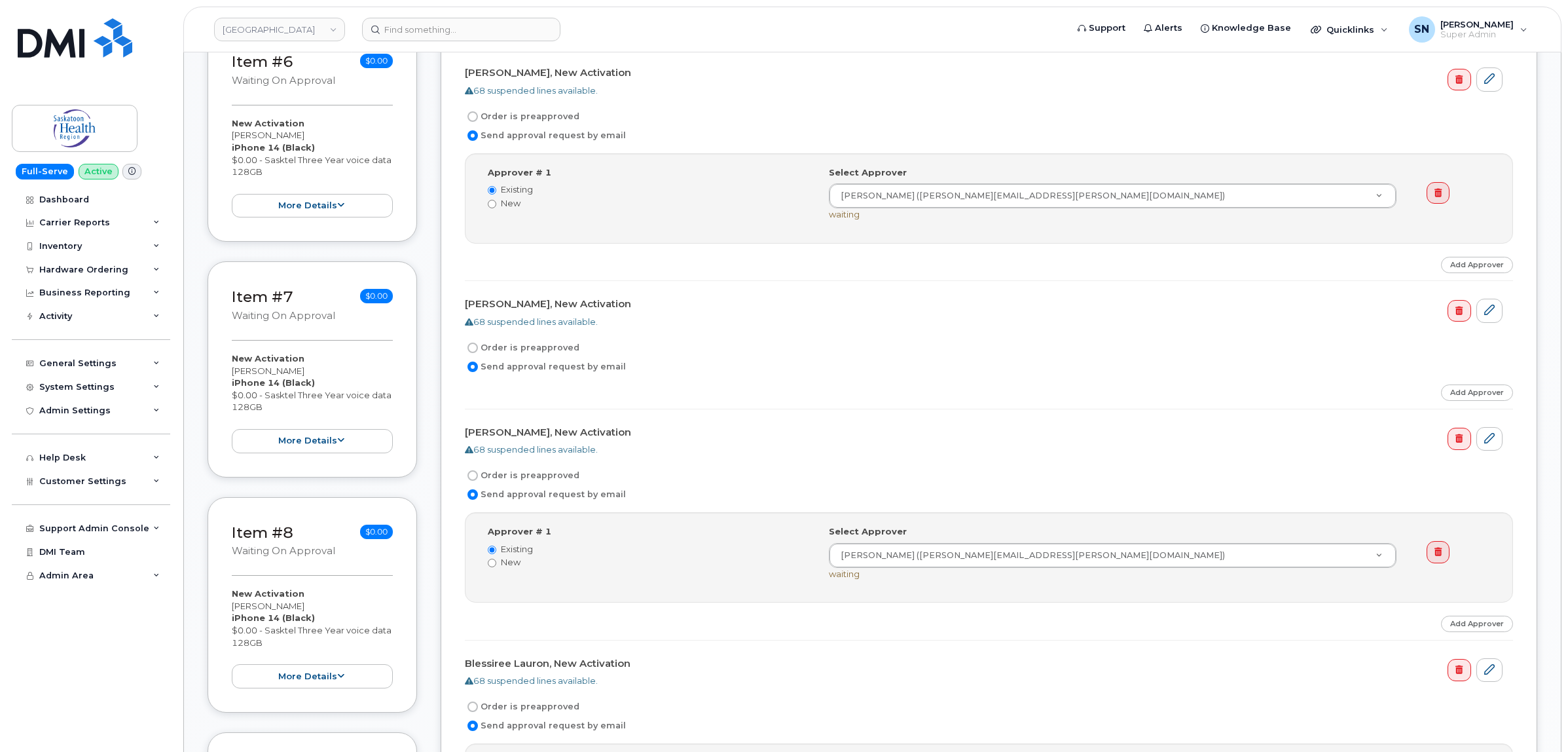
scroll to position [1391, 0]
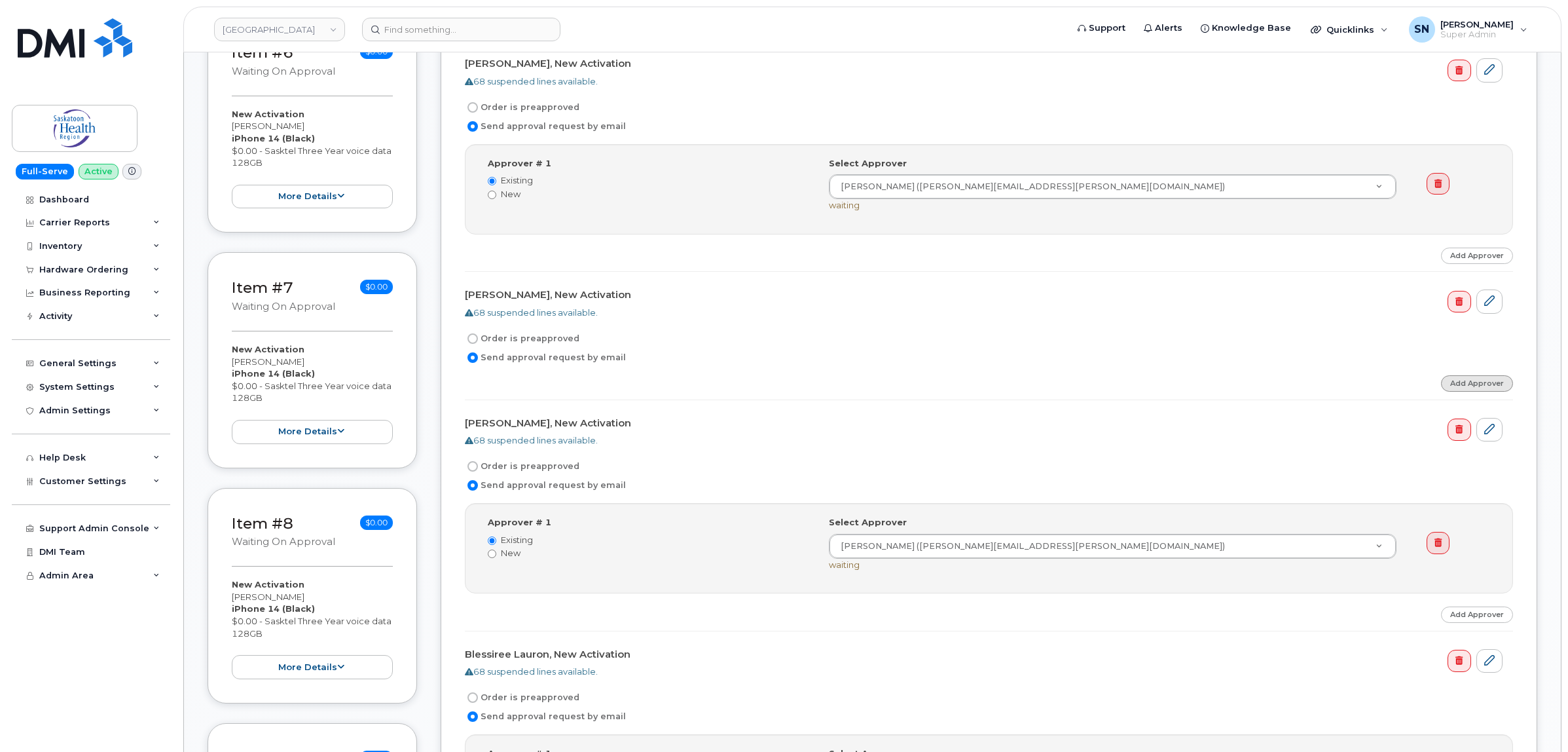
click at [1468, 384] on link "Add Approver" at bounding box center [1477, 383] width 72 height 16
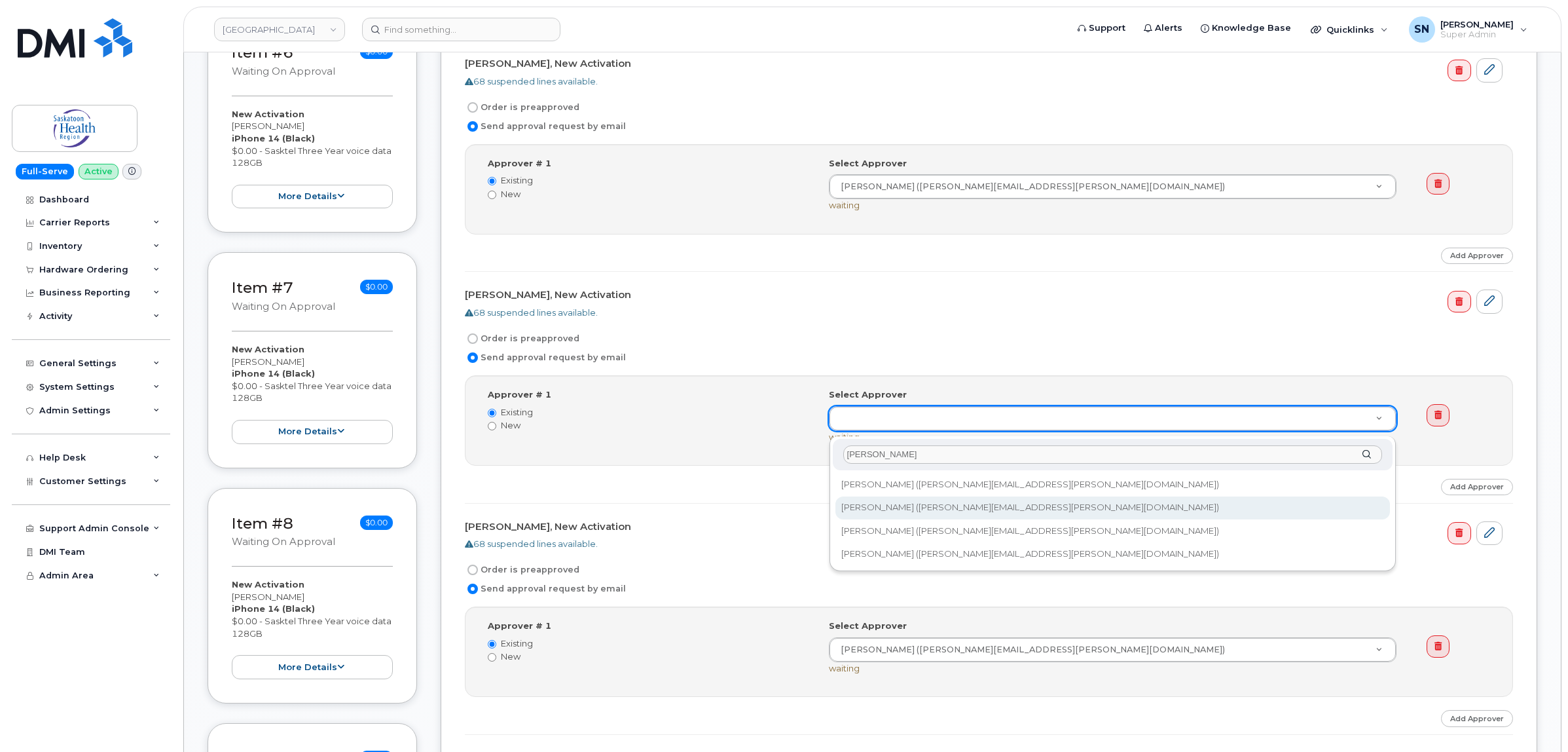
type input "jackie"
type input "10971"
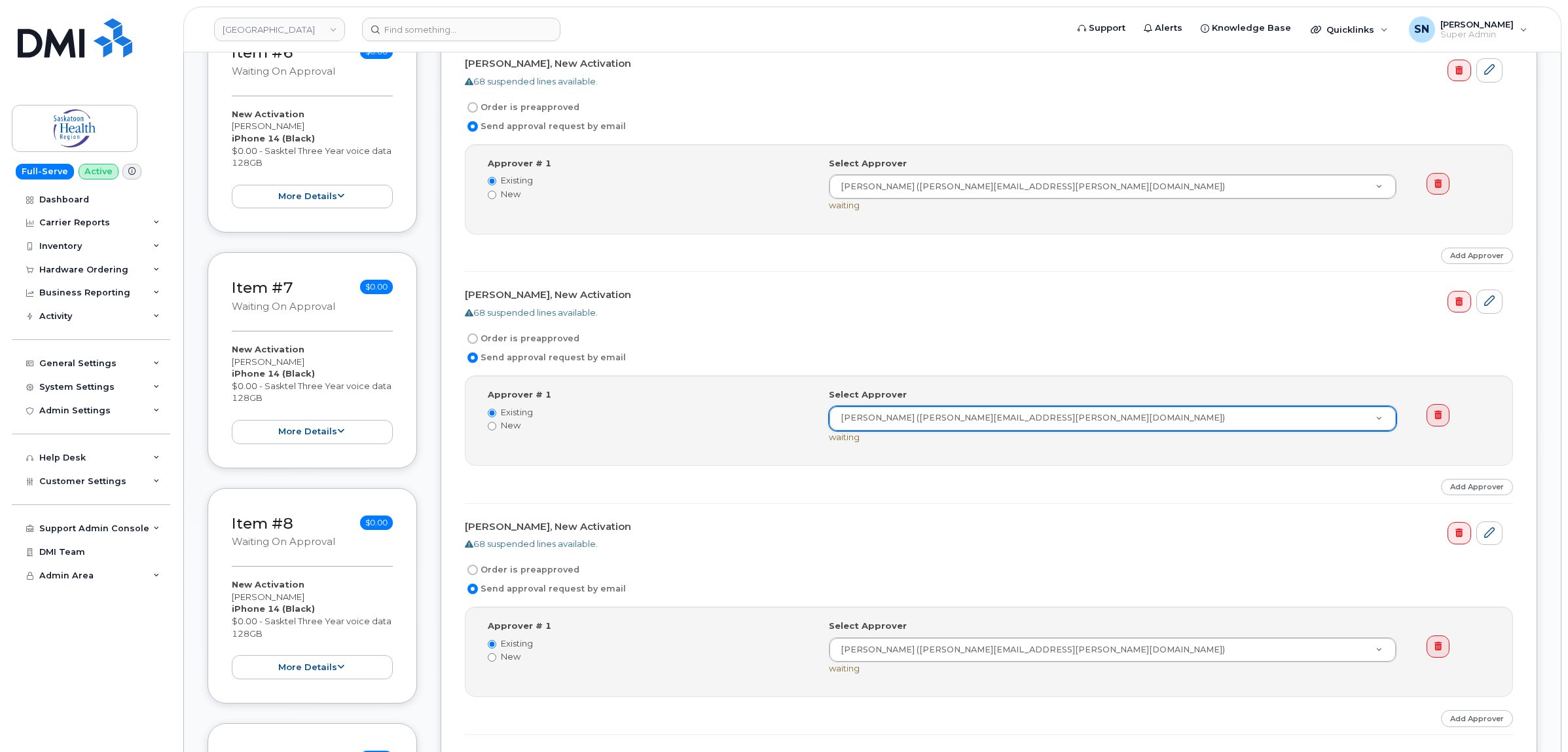
click at [966, 522] on div "Gaylene Klatt, New Activation 68 suspended lines available." at bounding box center [989, 532] width 1048 height 35
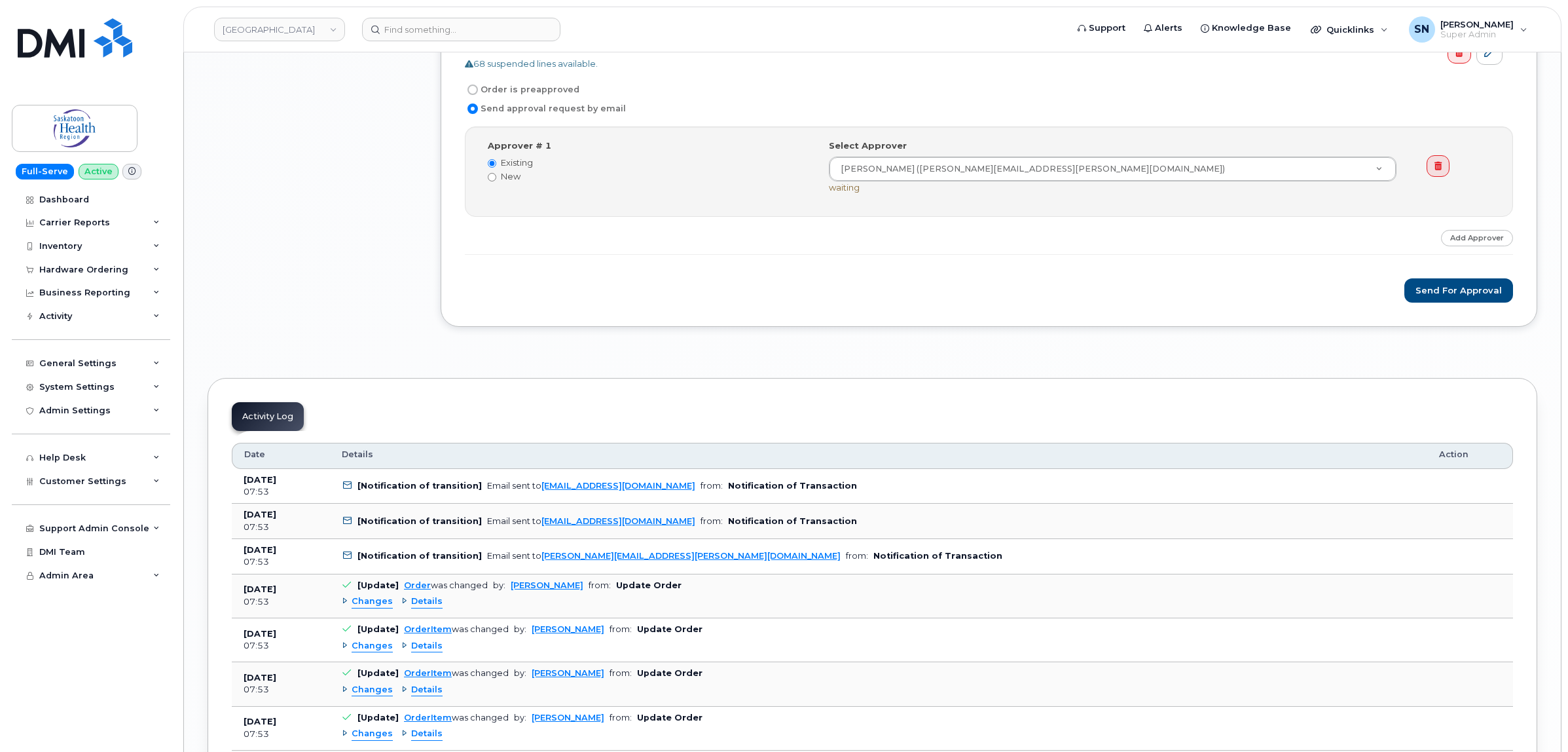
scroll to position [3110, 0]
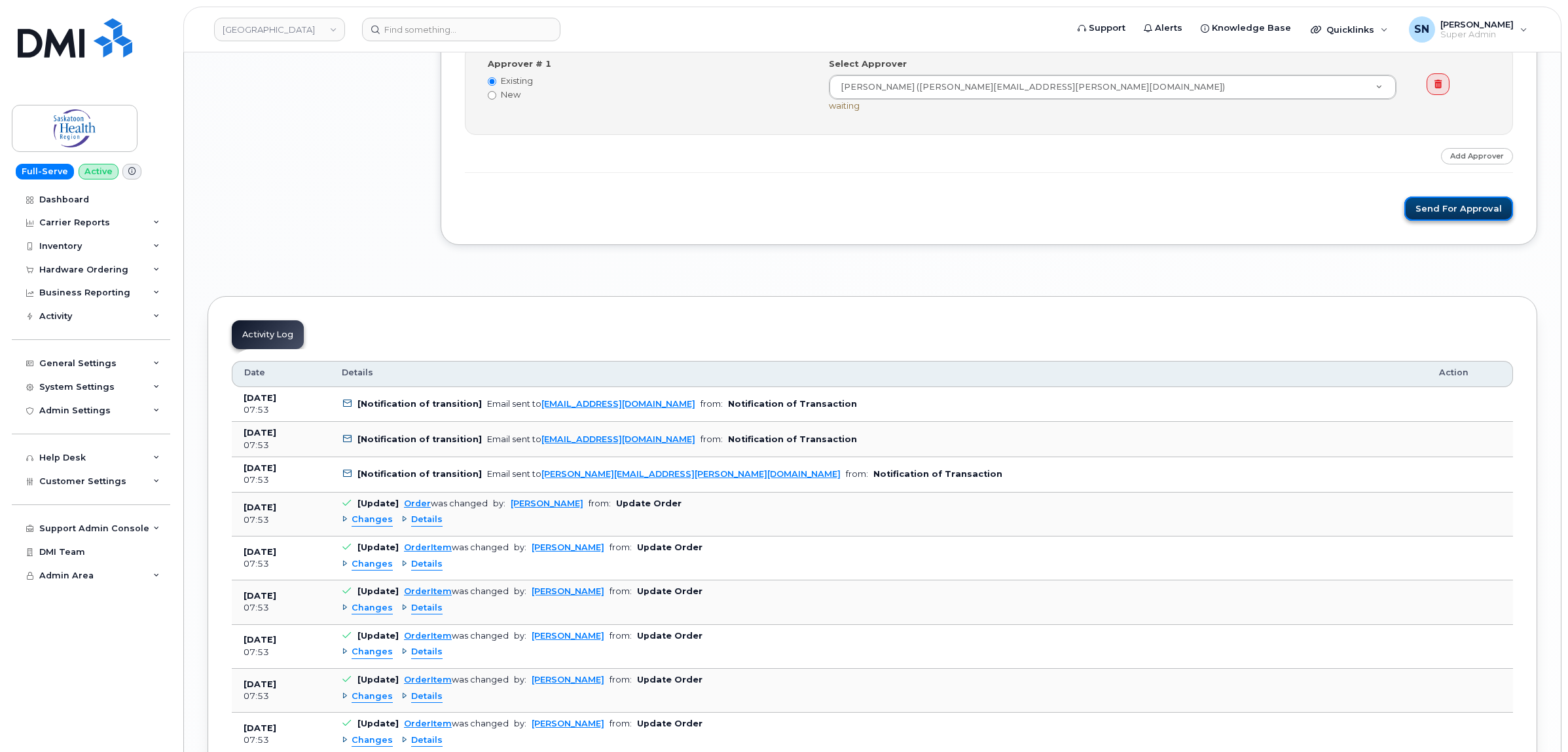
click at [1458, 216] on button "Send for Approval" at bounding box center [1458, 208] width 109 height 24
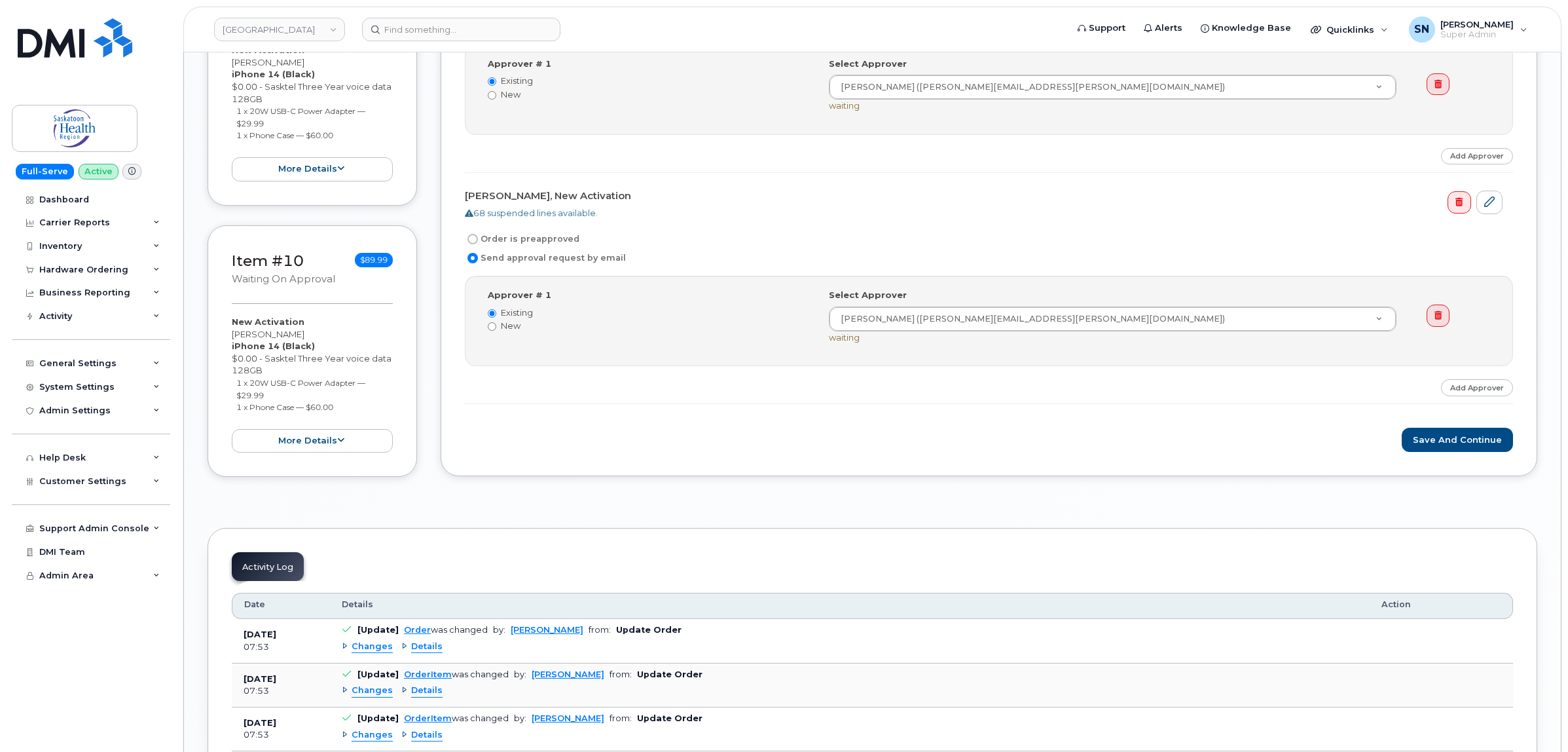
scroll to position [2619, 0]
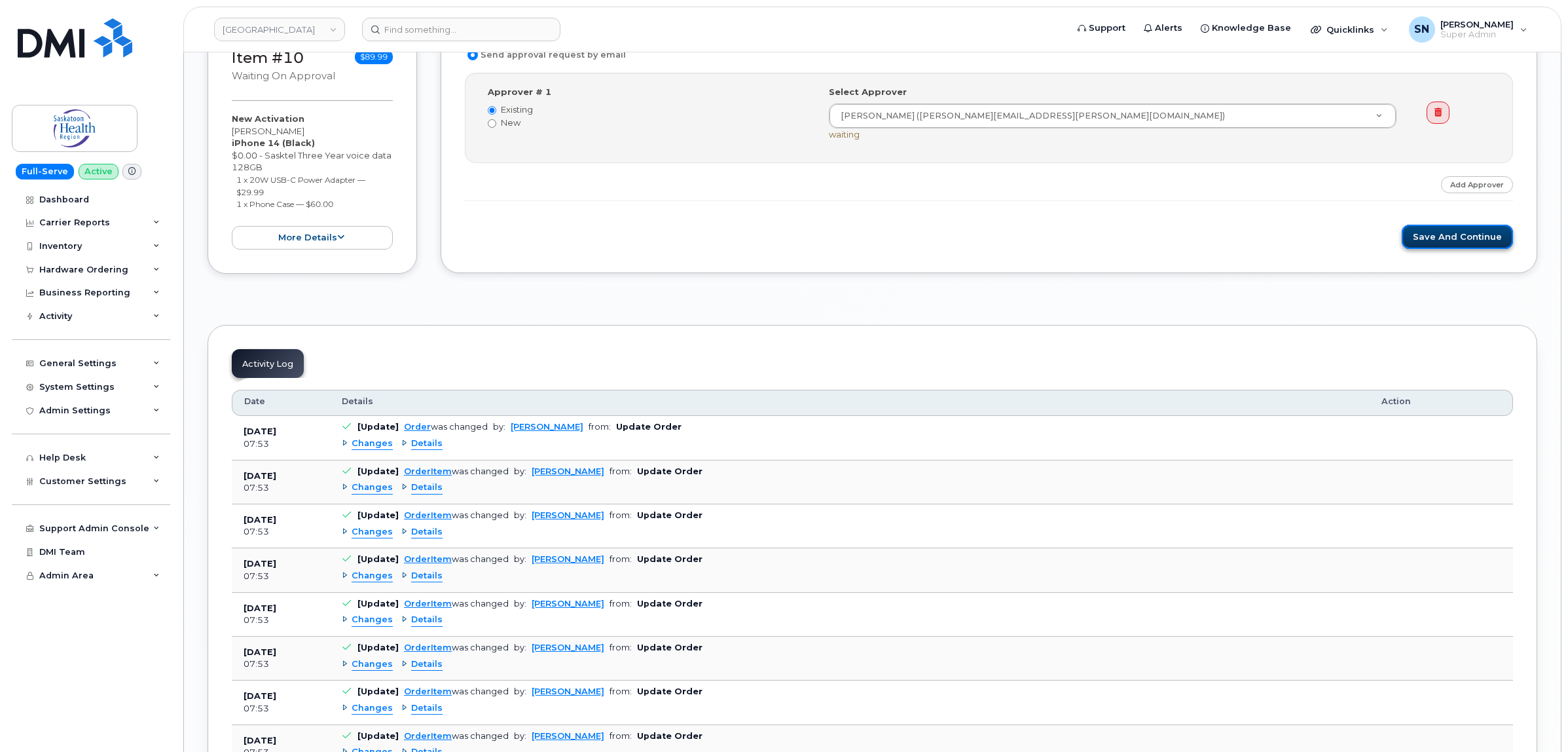
click at [1433, 247] on button "Save and Continue" at bounding box center [1457, 236] width 112 height 24
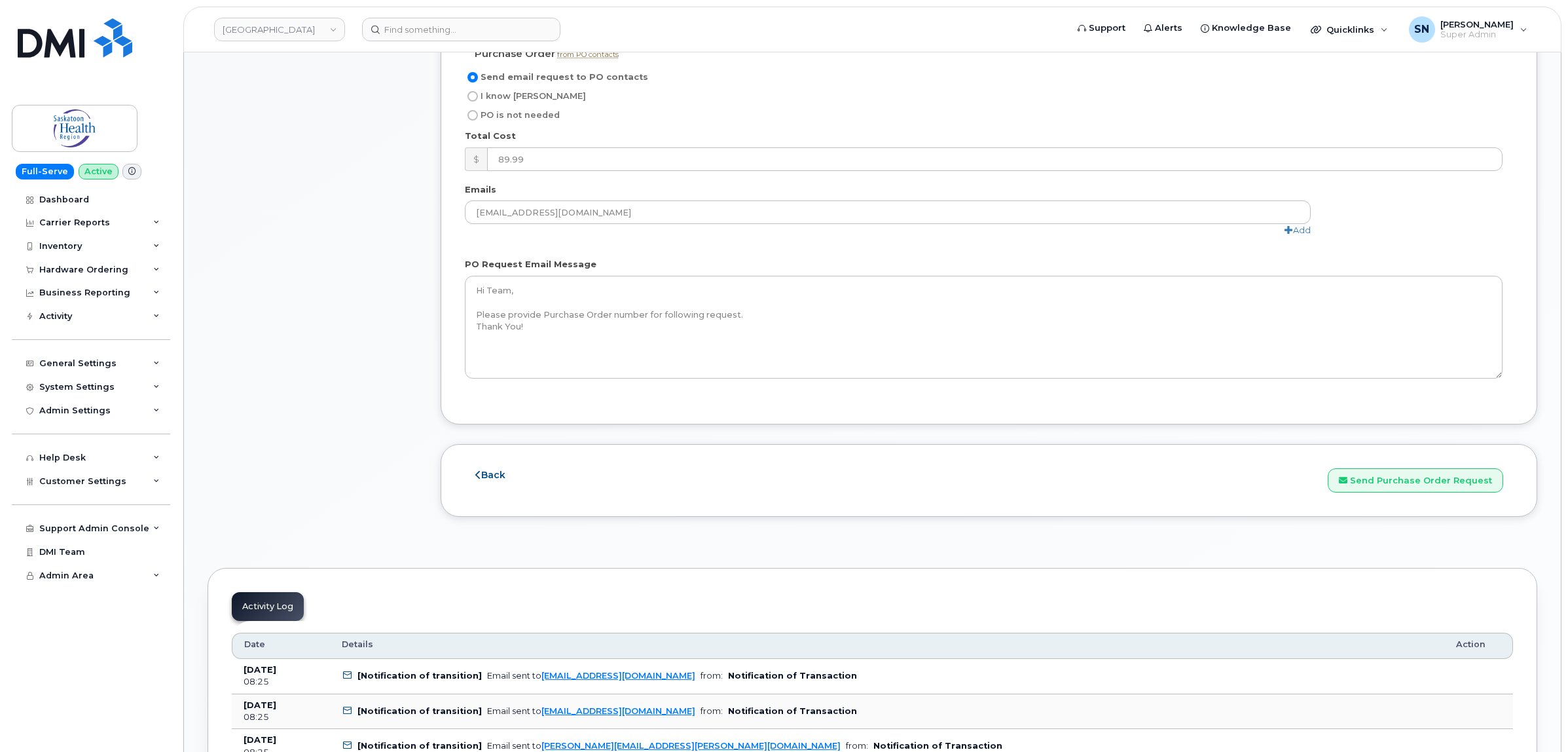
scroll to position [1145, 0]
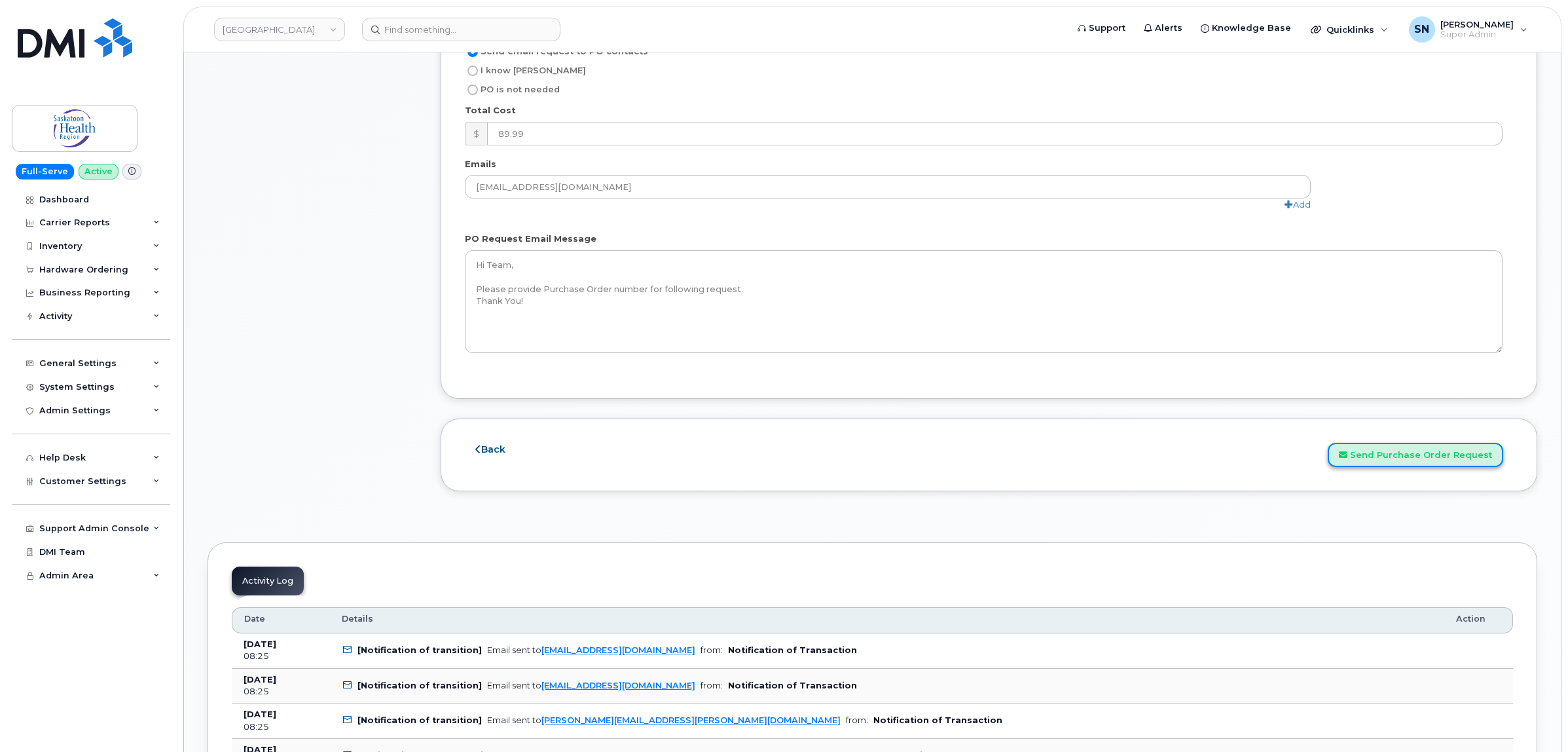
click at [1390, 455] on button "Send Purchase Order Request" at bounding box center [1416, 454] width 175 height 24
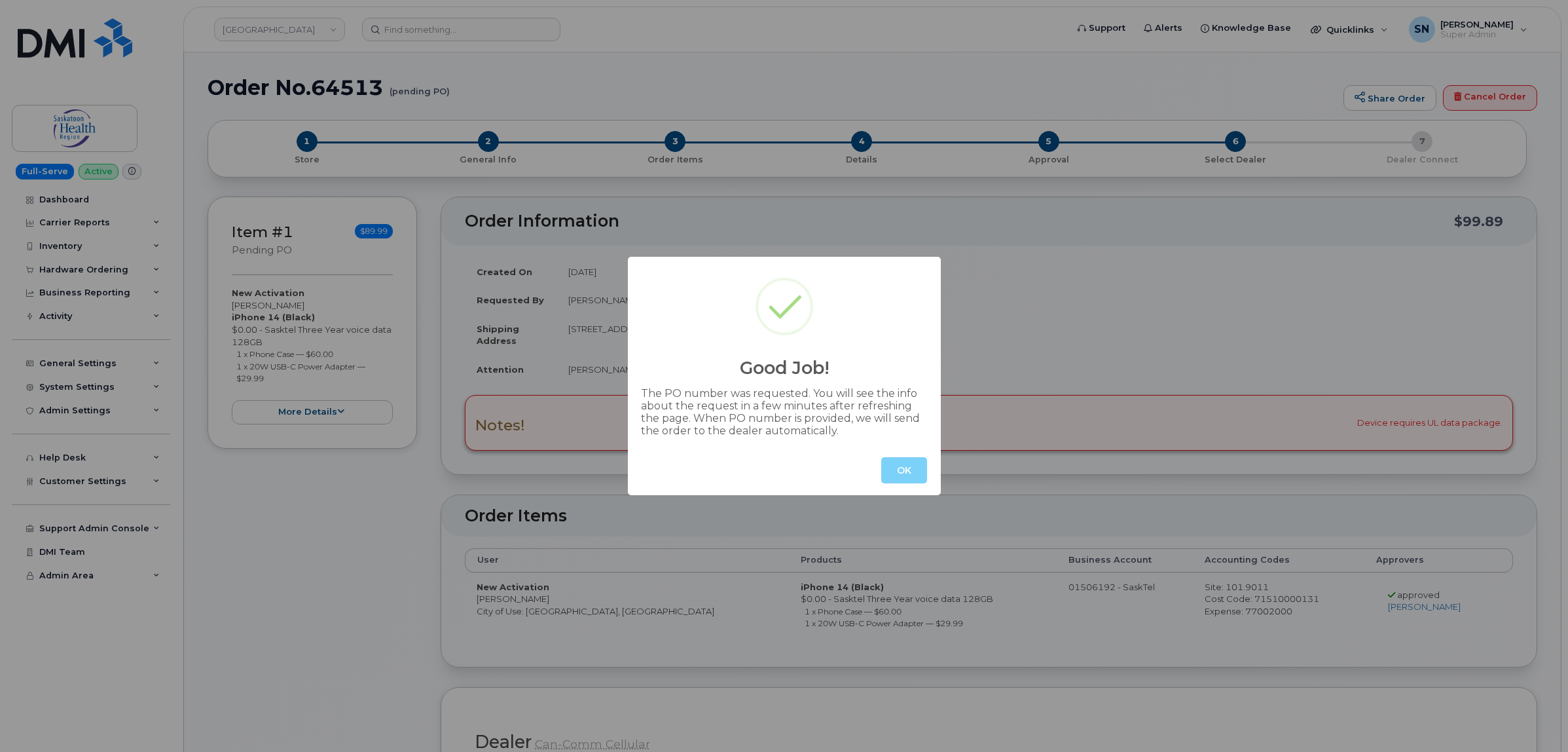
click at [915, 465] on button "OK" at bounding box center [905, 470] width 46 height 26
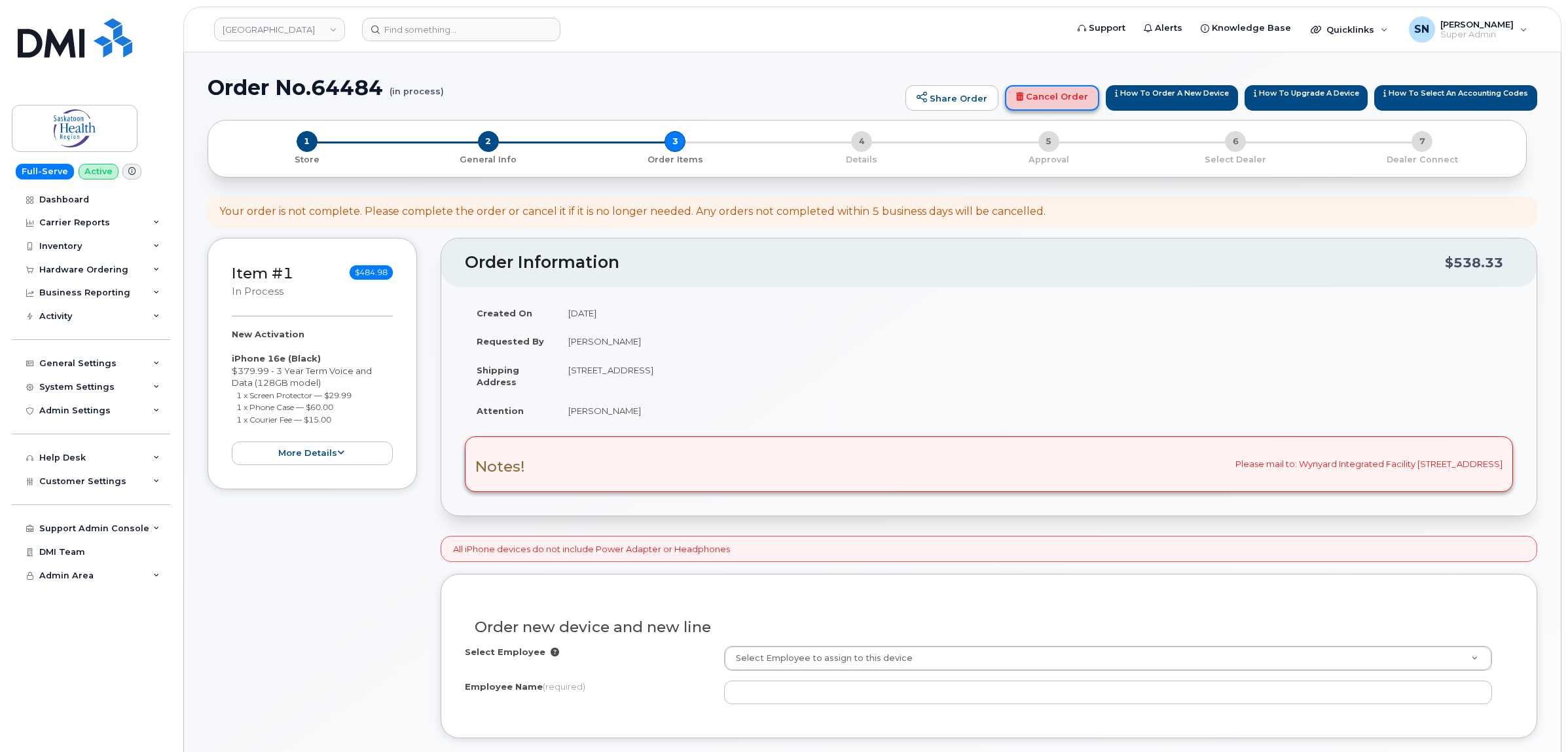
click at [1056, 93] on link "Cancel Order" at bounding box center [1052, 98] width 95 height 26
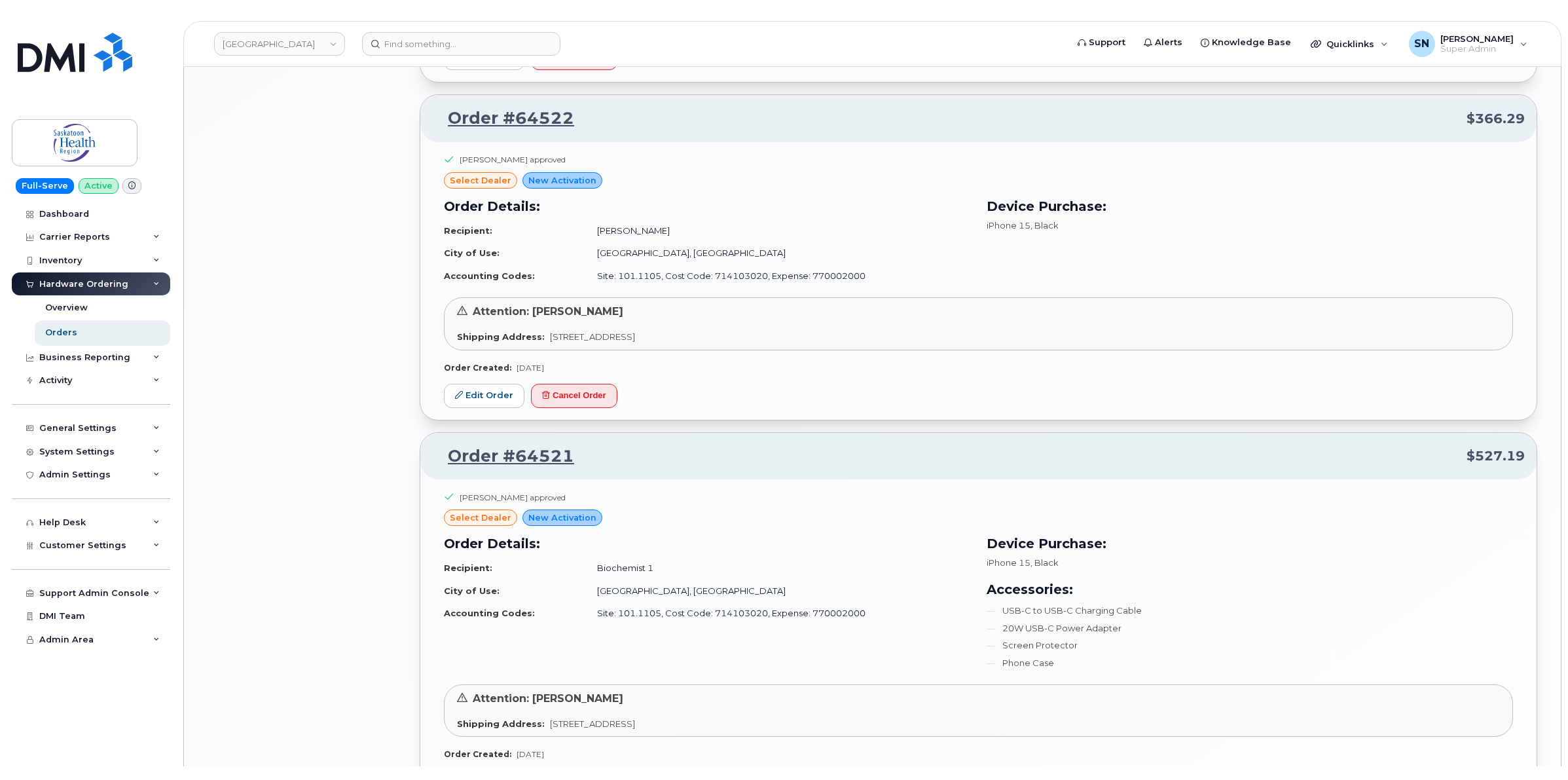
scroll to position [1637, 0]
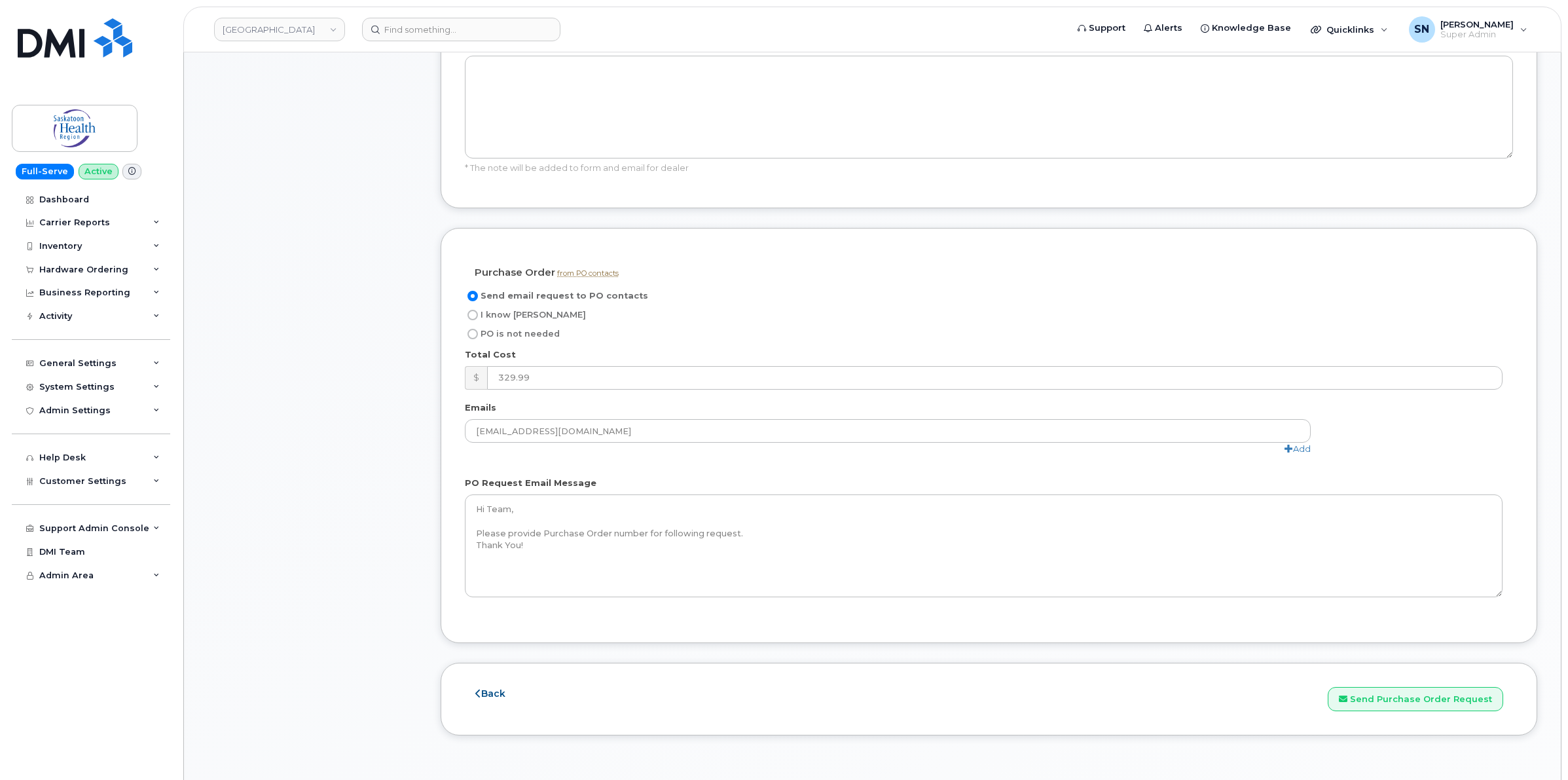
scroll to position [1146, 0]
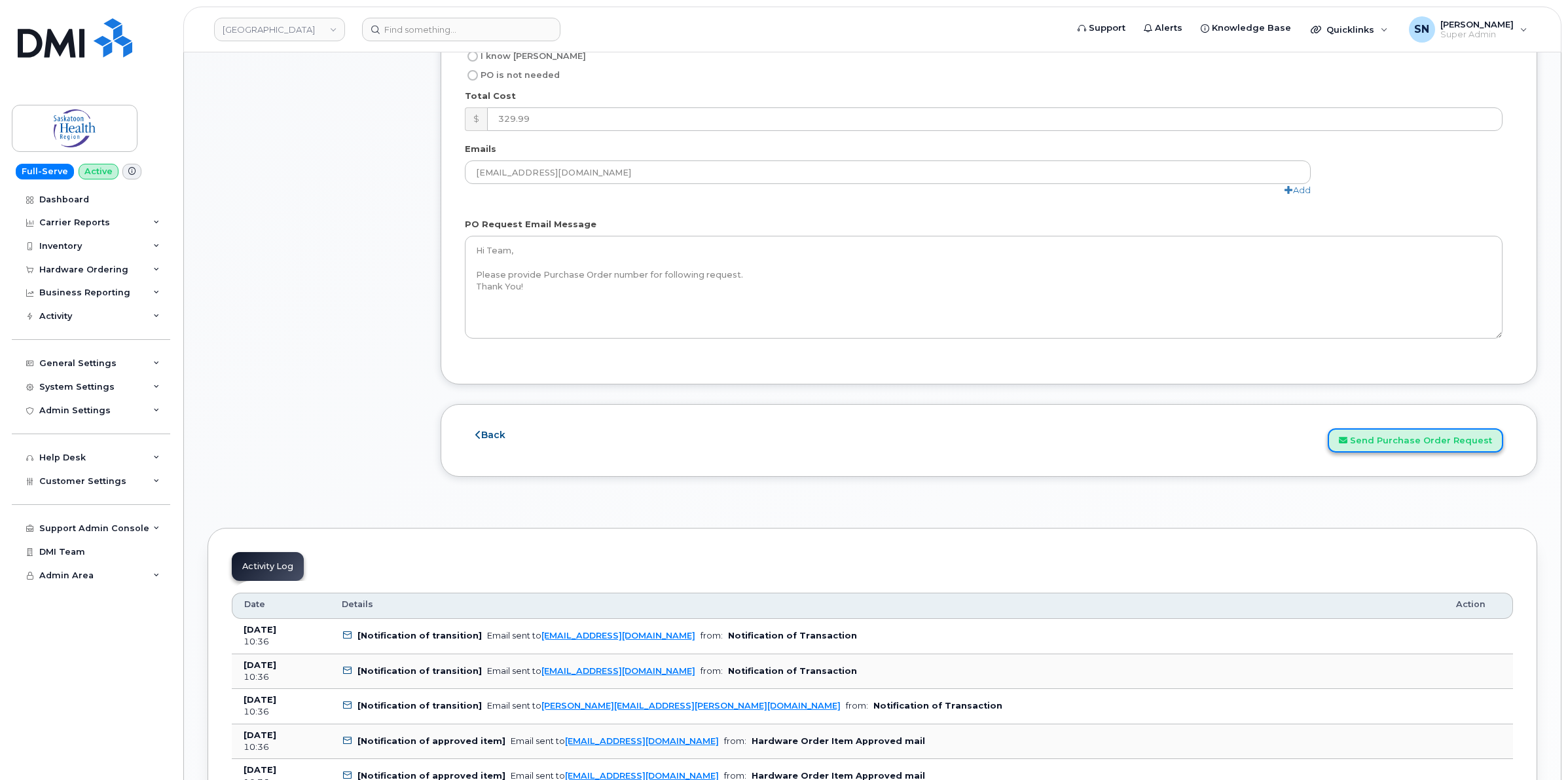
click at [1403, 450] on button "Send Purchase Order Request" at bounding box center [1416, 440] width 175 height 24
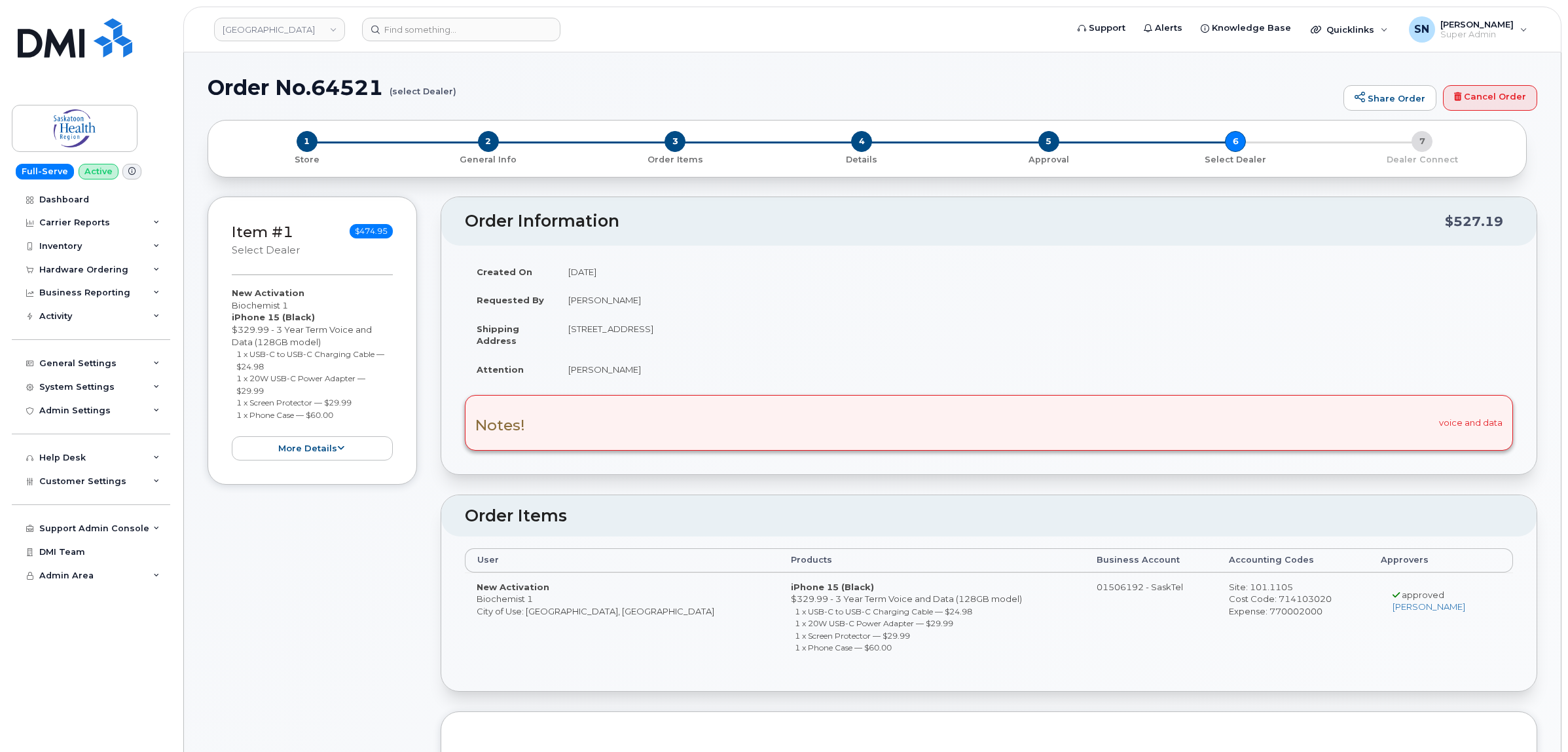
drag, startPoint x: 230, startPoint y: 303, endPoint x: 293, endPoint y: 306, distance: 63.1
click at [293, 306] on div "Item #1 select Dealer $474.95 New Activation Biochemist 1 iPhone 15 (Black) $32…" at bounding box center [312, 341] width 209 height 289
copy div "Biochemist 1"
drag, startPoint x: 236, startPoint y: 355, endPoint x: 277, endPoint y: 365, distance: 42.2
click at [277, 365] on li "1 x USB-C to USB-C Charging Cable — $24.98" at bounding box center [315, 360] width 157 height 24
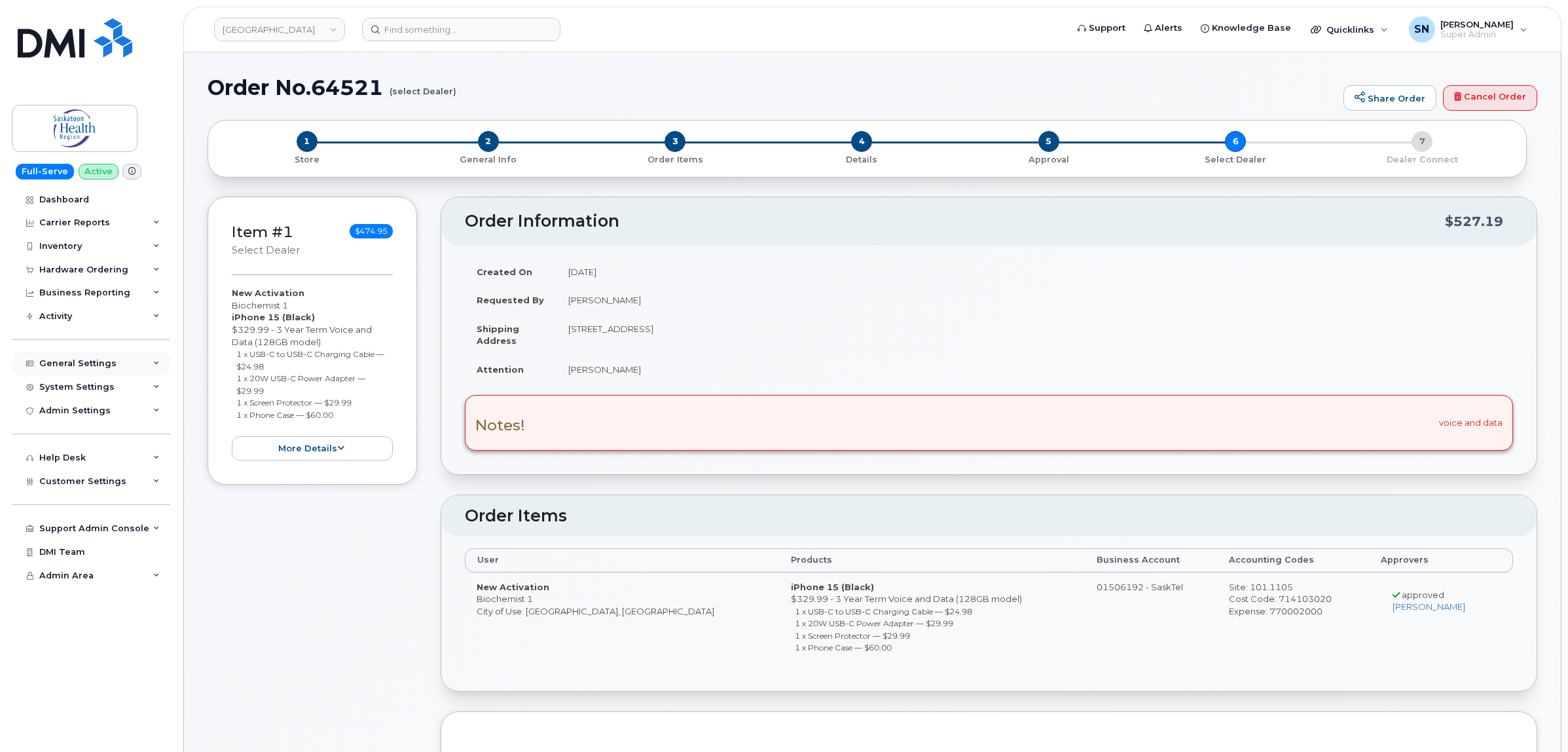
copy small "1 x USB-C to USB-C Charging Cable — $24.98"
drag, startPoint x: 234, startPoint y: 377, endPoint x: 278, endPoint y: 387, distance: 45.1
click at [278, 387] on ul "1 x USB-C to USB-C Charging Cable — $24.98 1 x 20W USB-C Power Adapter — $29.99…" at bounding box center [313, 383] width 161 height 73
copy small "1 x 20W USB-C Power Adapter — $29.99"
drag, startPoint x: 236, startPoint y: 400, endPoint x: 362, endPoint y: 404, distance: 126.1
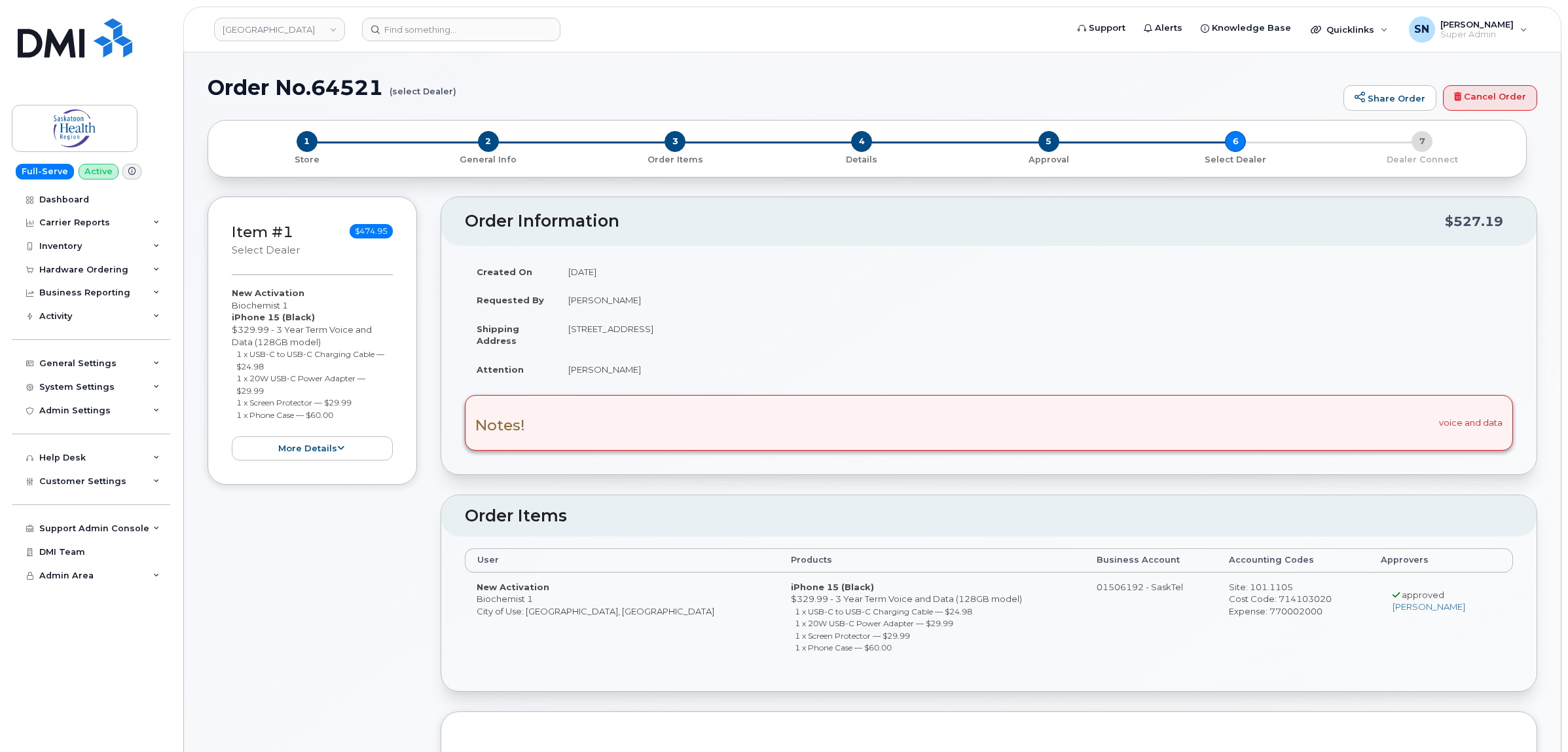
click at [362, 404] on li "1 x Screen Protector — $29.99" at bounding box center [315, 402] width 157 height 12
copy small "1 x Screen Protector — $29.99"
drag, startPoint x: 233, startPoint y: 414, endPoint x: 334, endPoint y: 423, distance: 101.4
click at [334, 423] on div "New Activation Biochemist 1 iPhone 15 (Black) $329.99 - 3 Year Term Voice and D…" at bounding box center [313, 374] width 161 height 173
copy div "1 x Phone Case — $60.00 more details Request New Activation Employee Biochemist…"
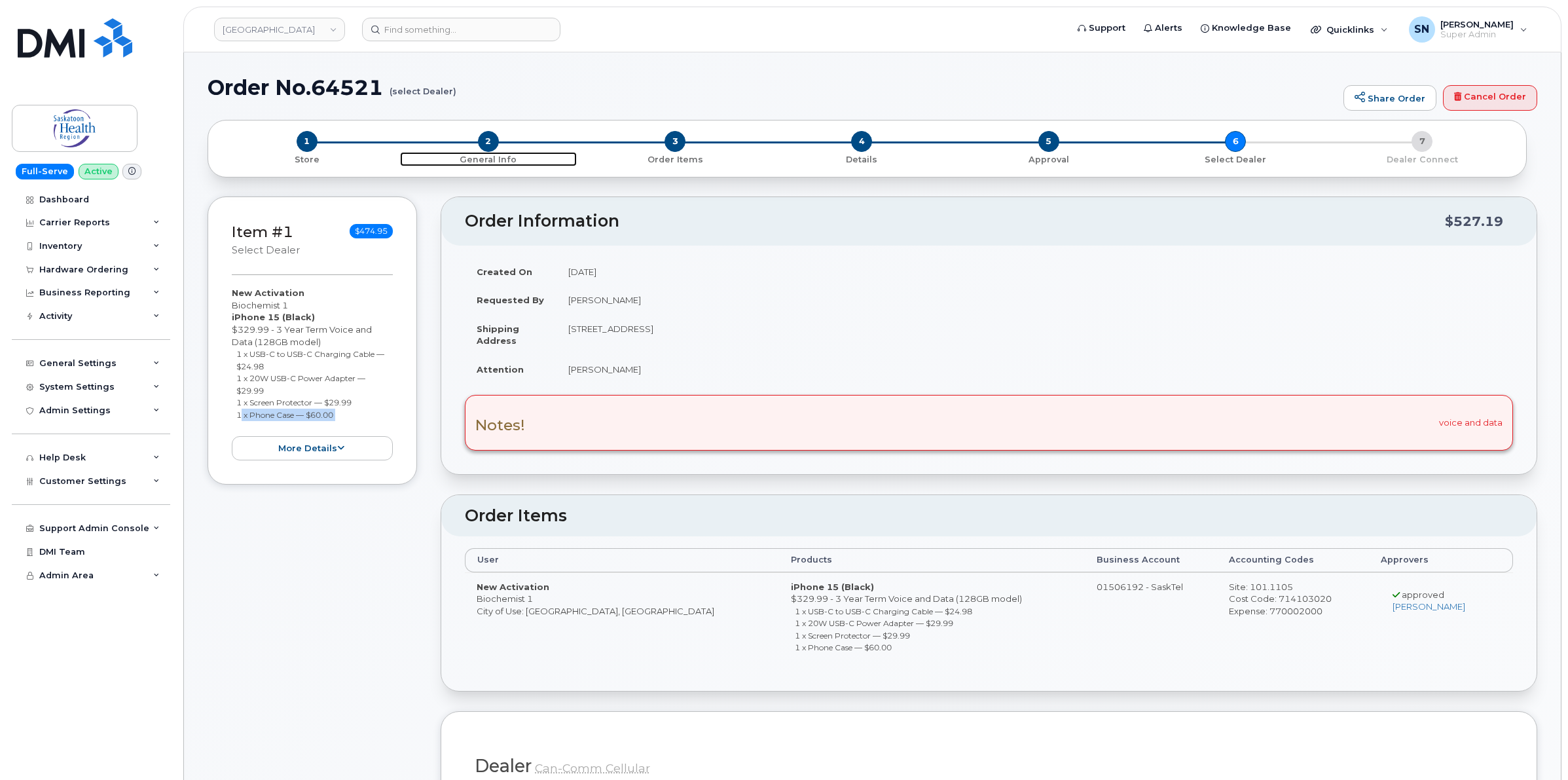
click at [489, 142] on span "2" at bounding box center [488, 140] width 21 height 21
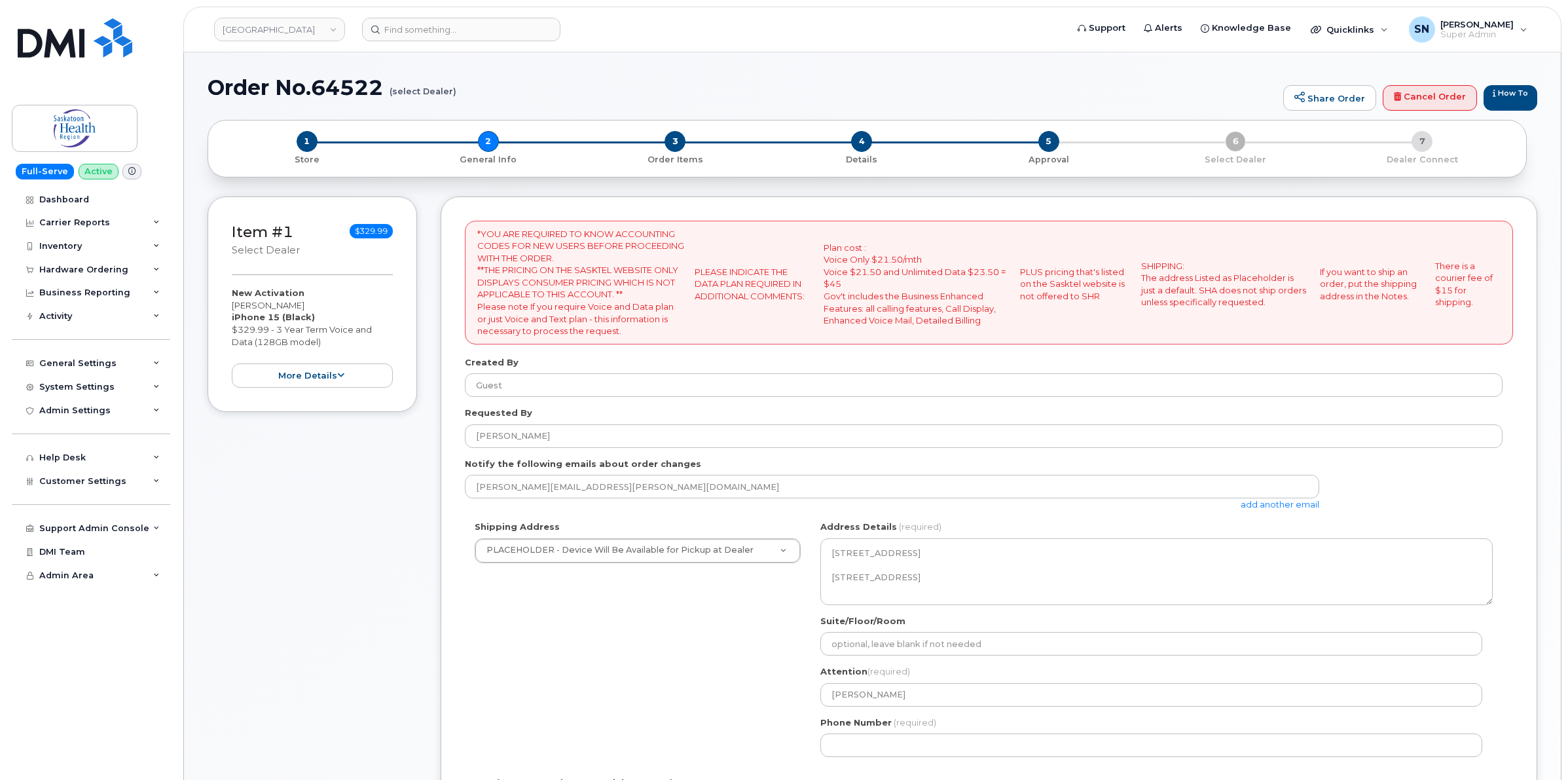
select select
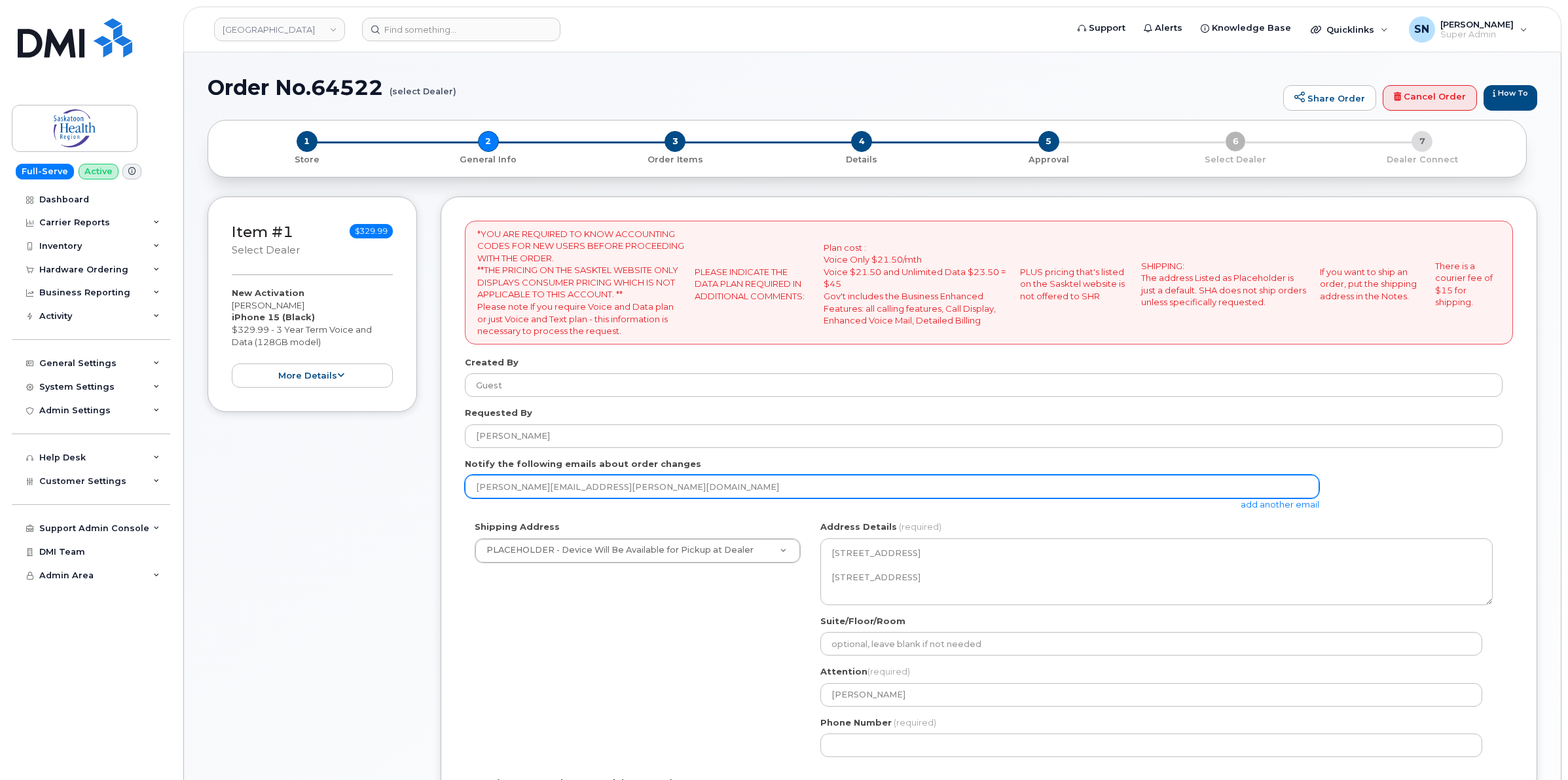
drag, startPoint x: 0, startPoint y: 0, endPoint x: 465, endPoint y: 492, distance: 677.0
click at [465, 492] on input "[PERSON_NAME][EMAIL_ADDRESS][PERSON_NAME][DOMAIN_NAME]" at bounding box center [893, 487] width 855 height 24
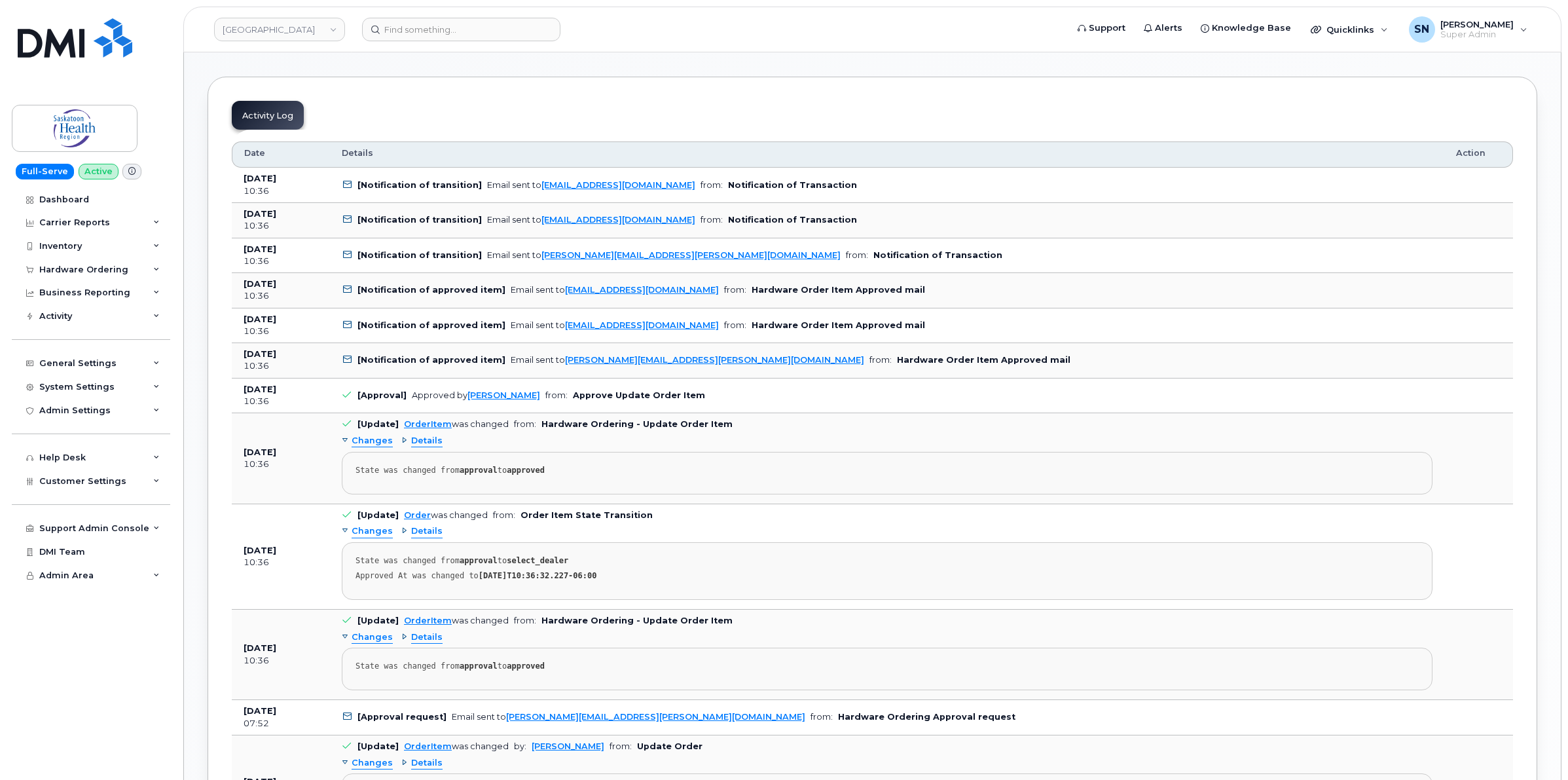
scroll to position [1146, 0]
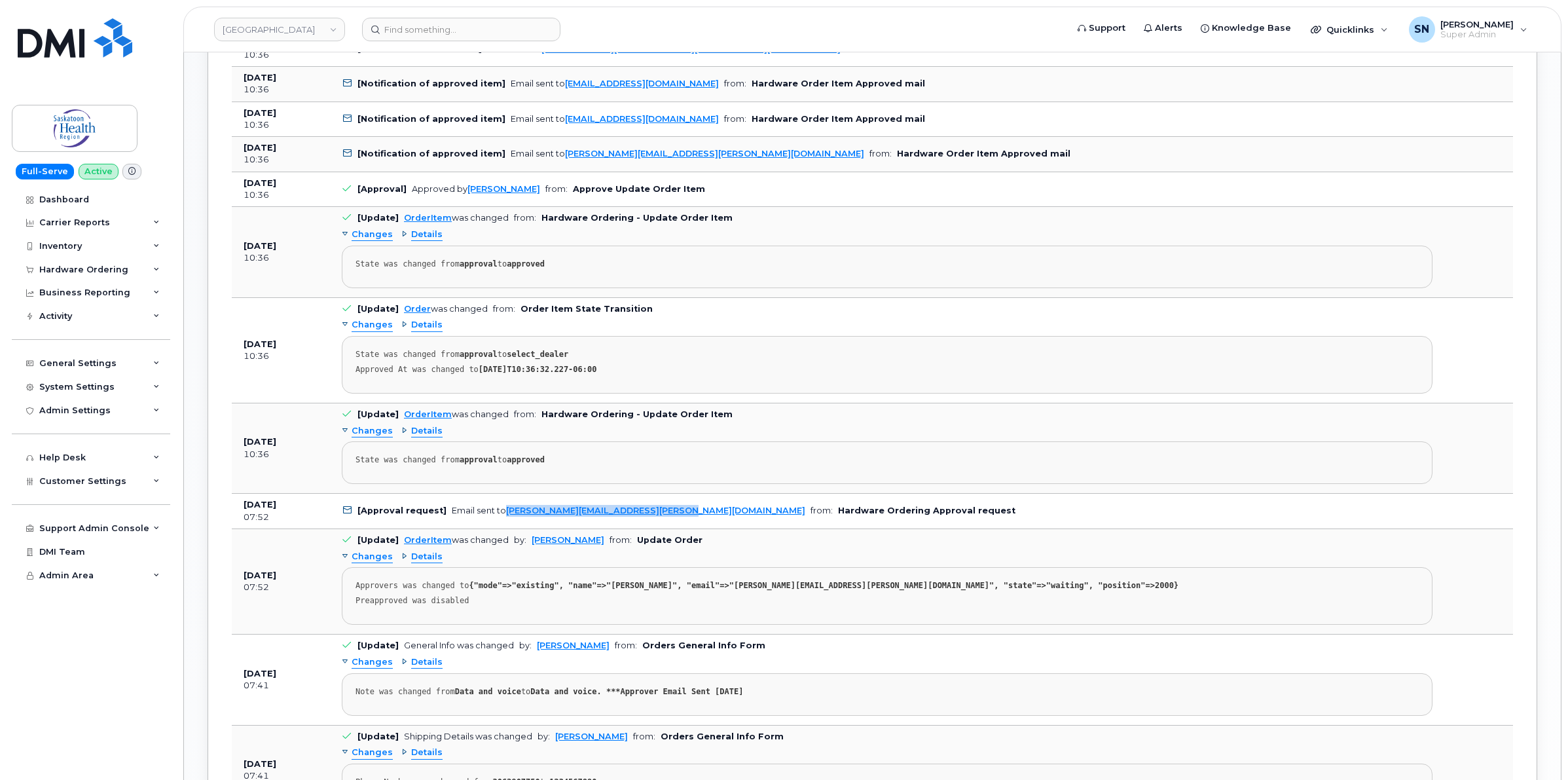
drag, startPoint x: 667, startPoint y: 517, endPoint x: 505, endPoint y: 525, distance: 162.2
click at [505, 525] on td "[Approval request] Email sent to Rhonda.hartz@saskhealthauthority.ca from: Hard…" at bounding box center [887, 511] width 1115 height 35
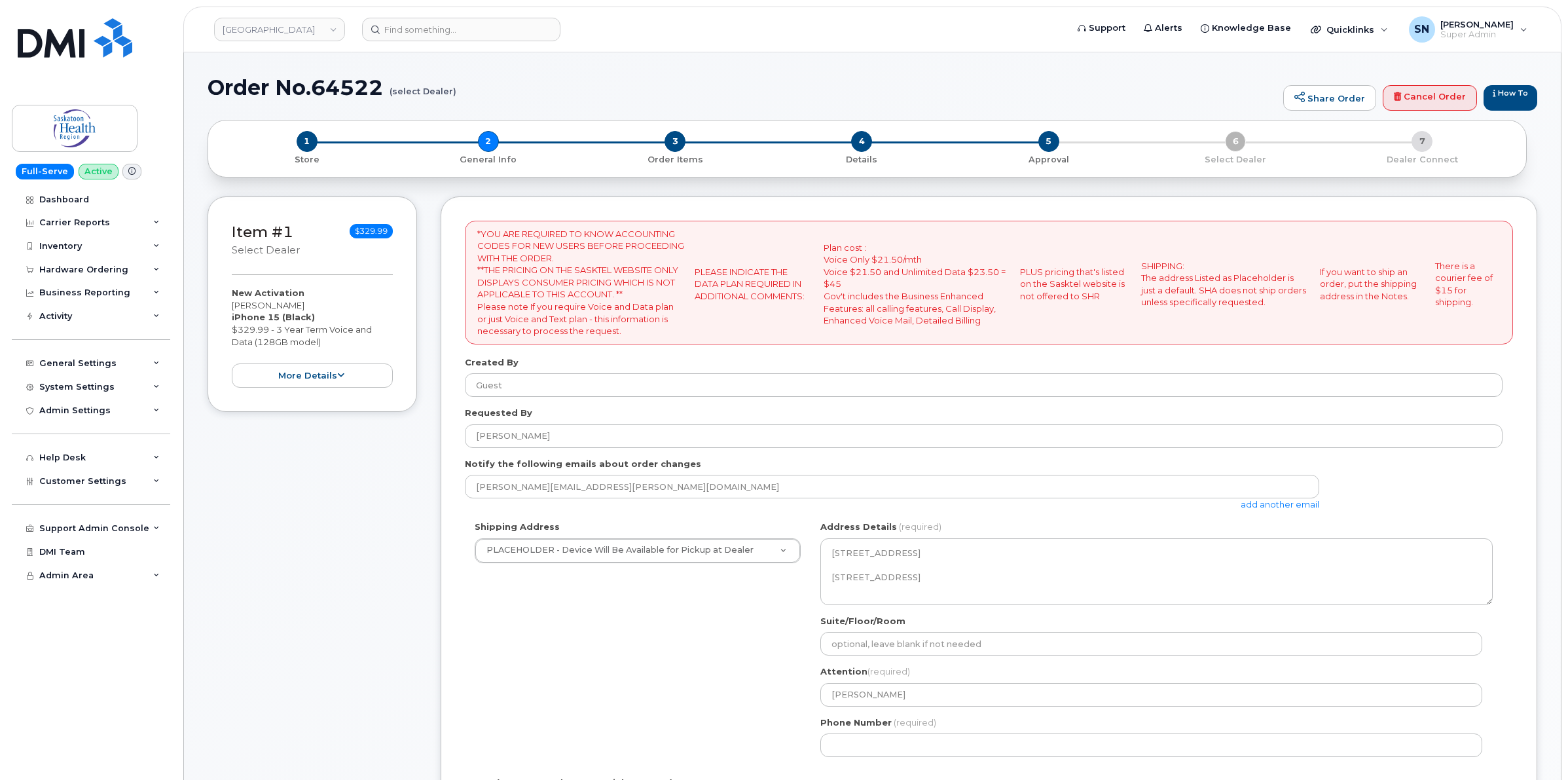
scroll to position [245, 0]
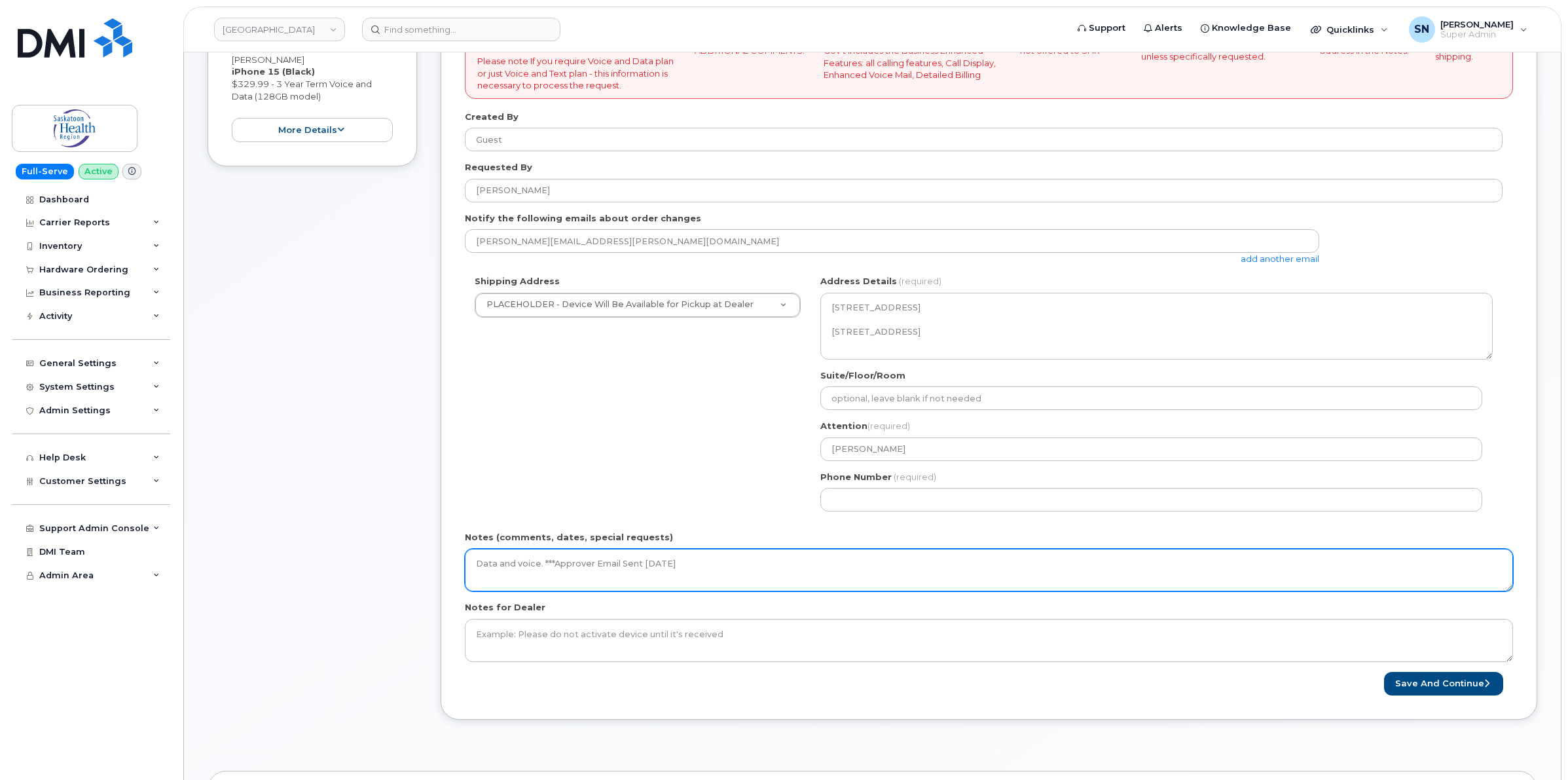
click at [879, 564] on textarea "Data and voice. ***Approver Email Sent October 03 2025" at bounding box center [989, 570] width 1048 height 43
drag, startPoint x: 914, startPoint y: 571, endPoint x: 723, endPoint y: 570, distance: 191.0
click at [723, 570] on textarea "Data and voice. ***Approver Email Sent October 03 2025" at bounding box center [989, 570] width 1048 height 43
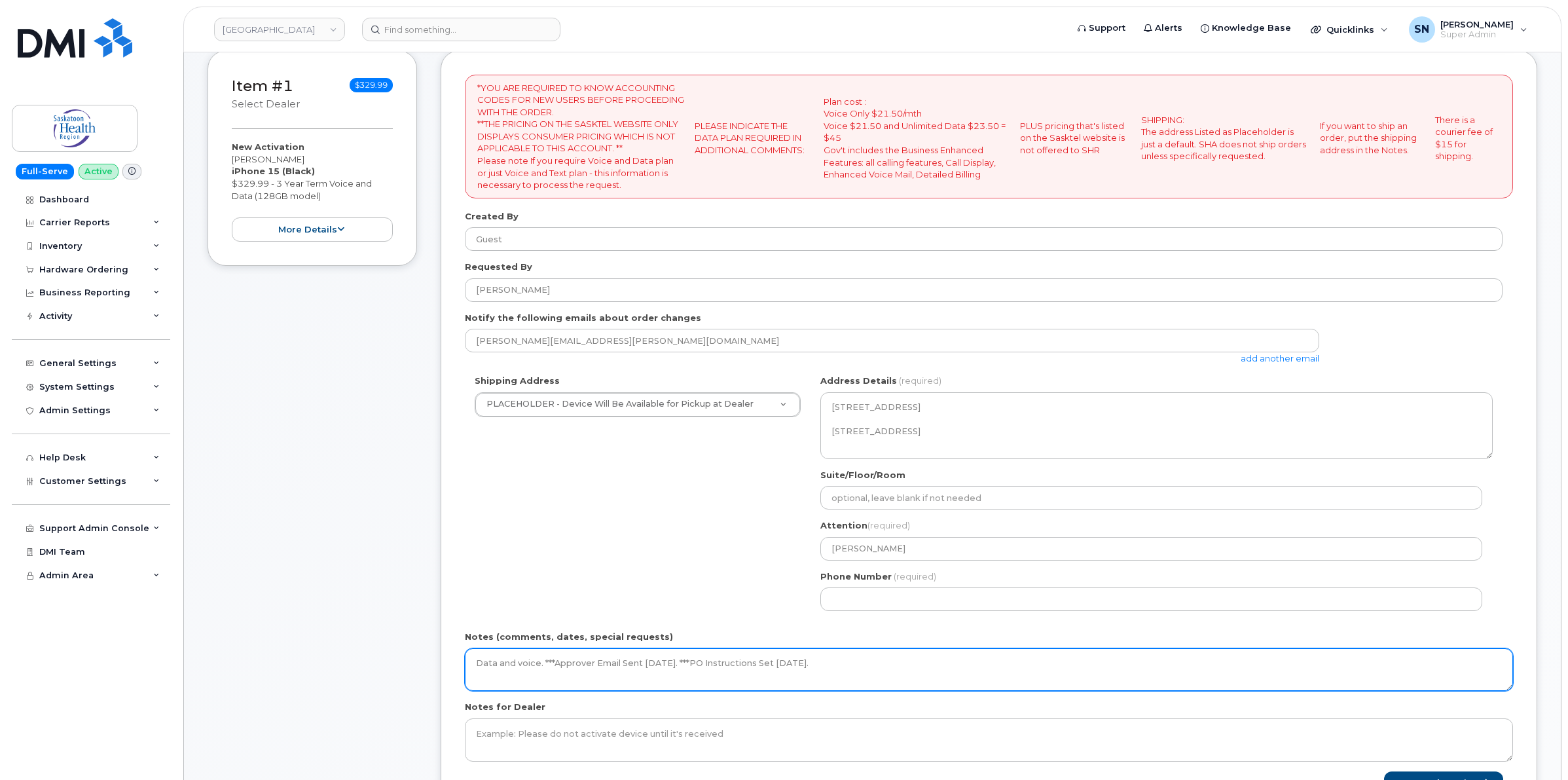
scroll to position [328, 0]
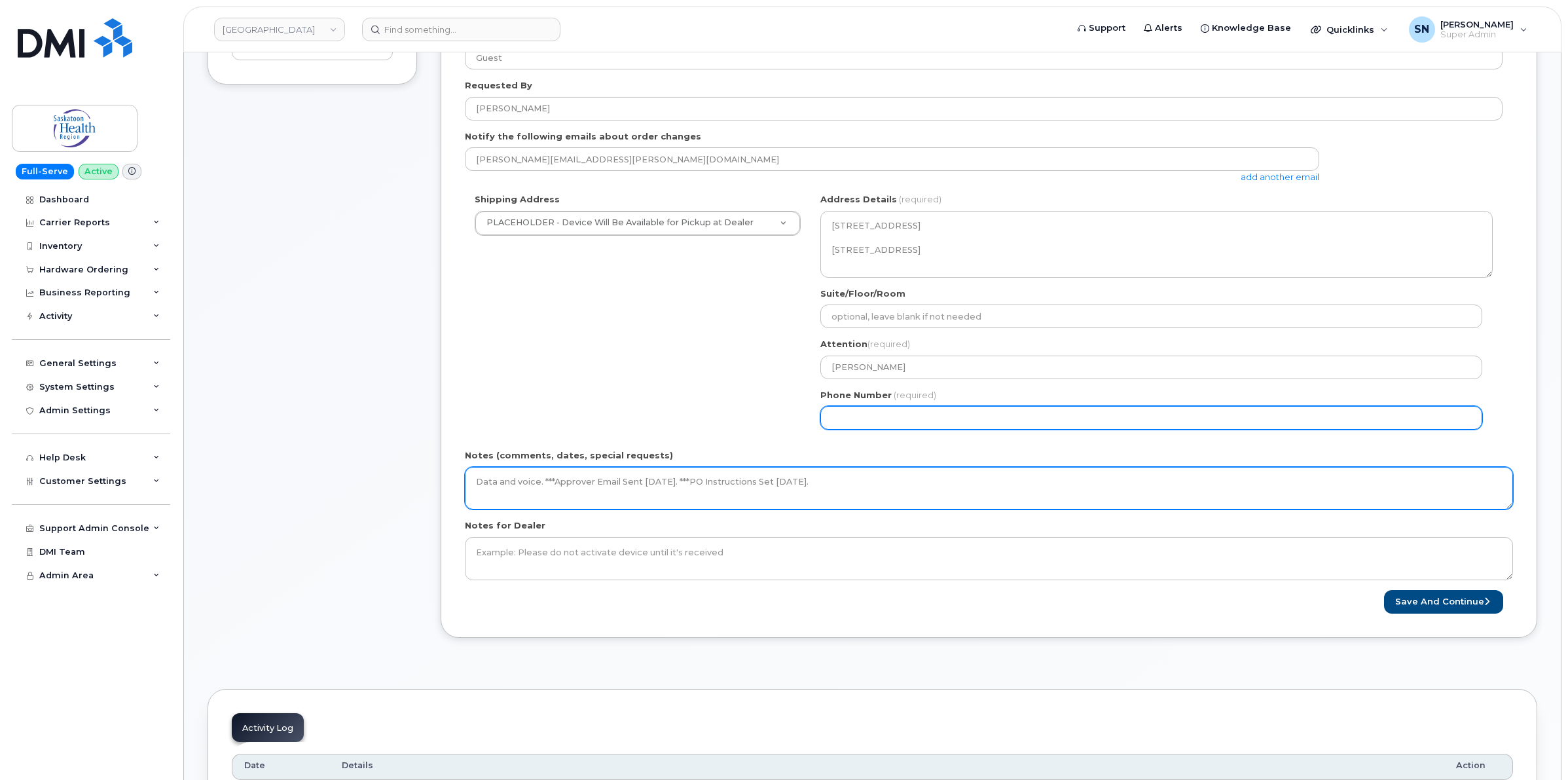
type textarea "Data and voice. ***Approver Email Sent October 03 2025. ***PO Instructions Set …"
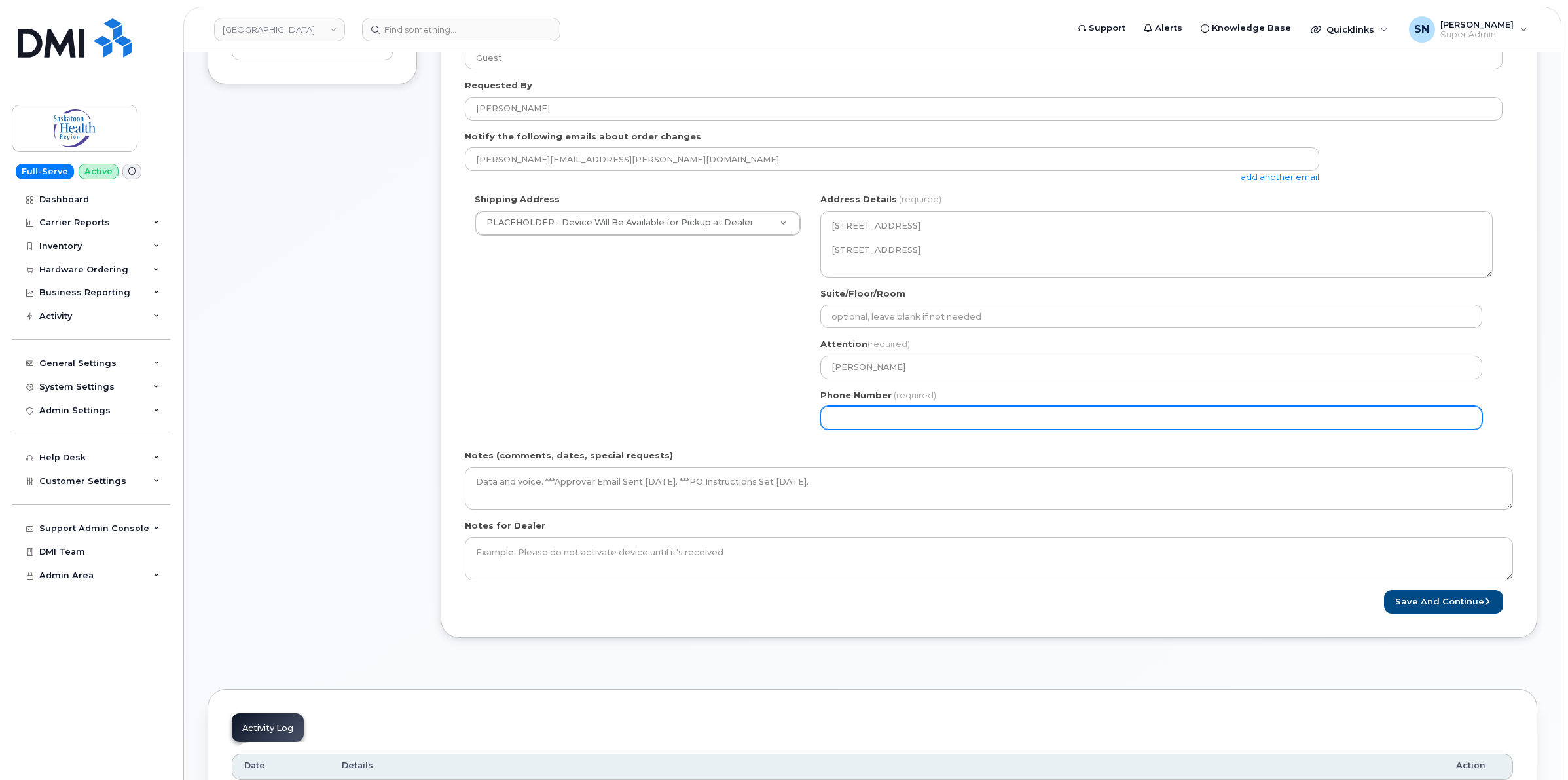
click at [913, 426] on input "Phone Number" at bounding box center [1152, 418] width 662 height 24
type input "1"
select select
type input "123456789"
select select
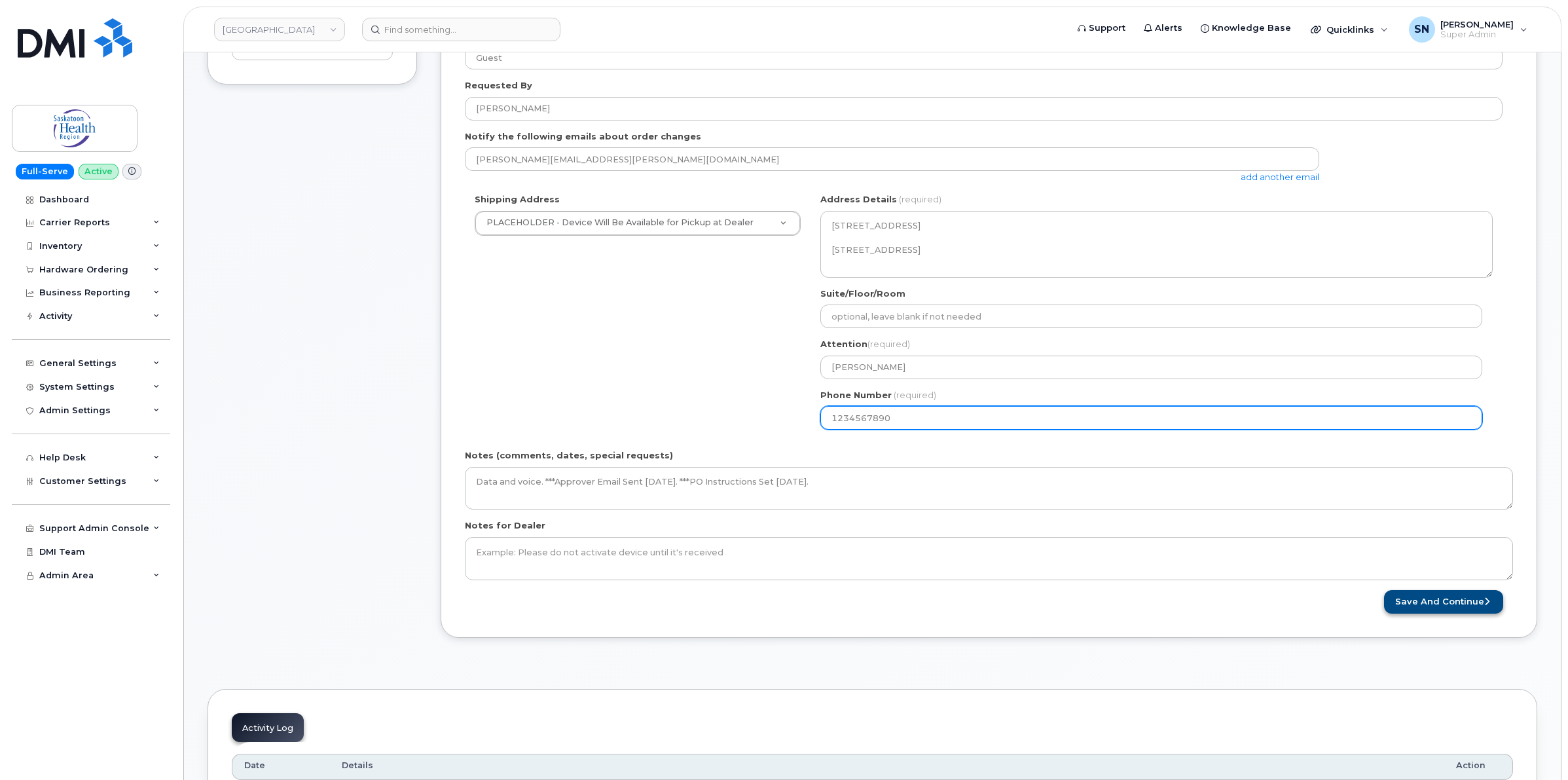
type input "1234567890"
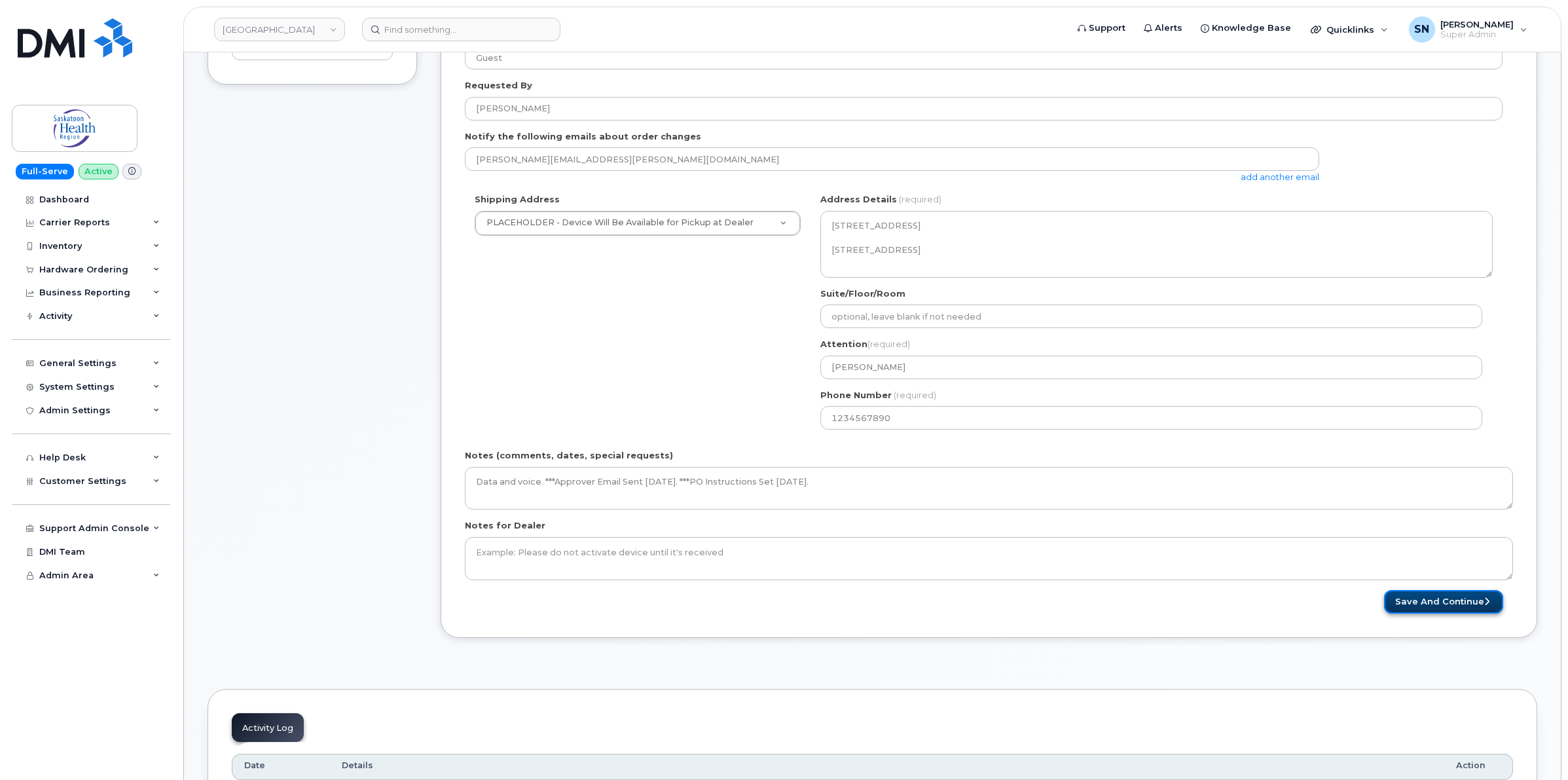
click at [1432, 600] on button "Save and Continue" at bounding box center [1444, 602] width 120 height 24
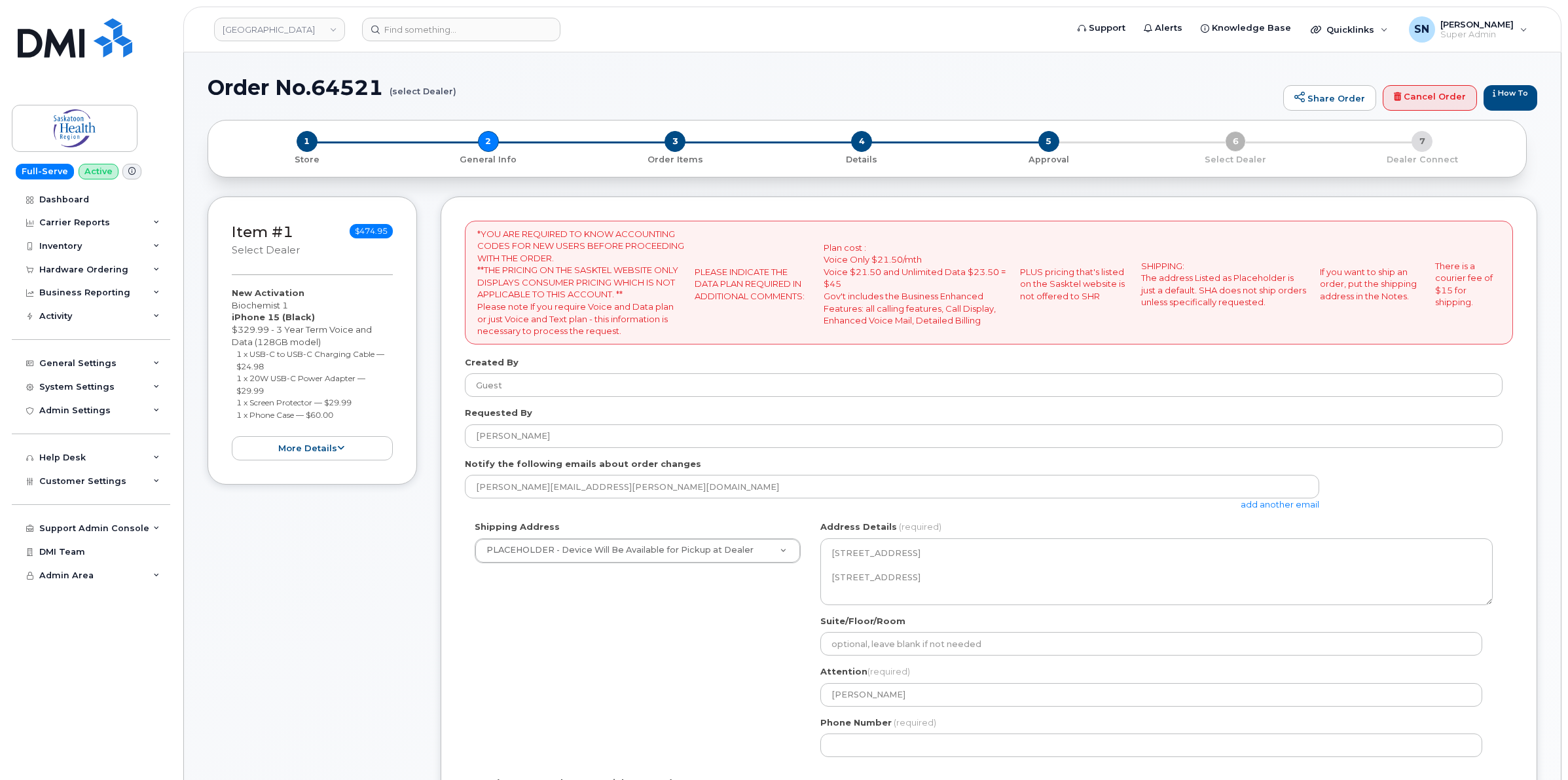
select select
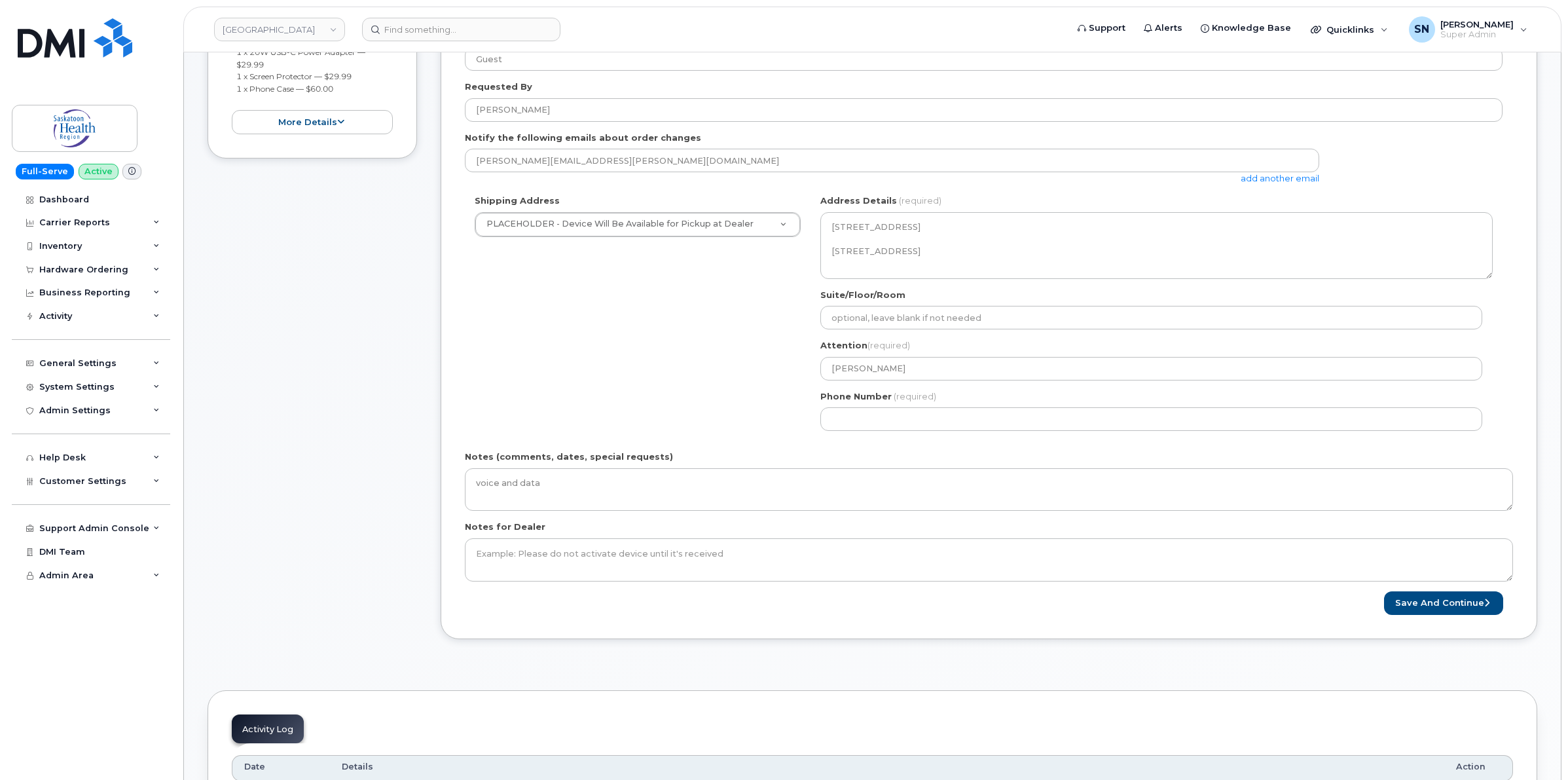
scroll to position [328, 0]
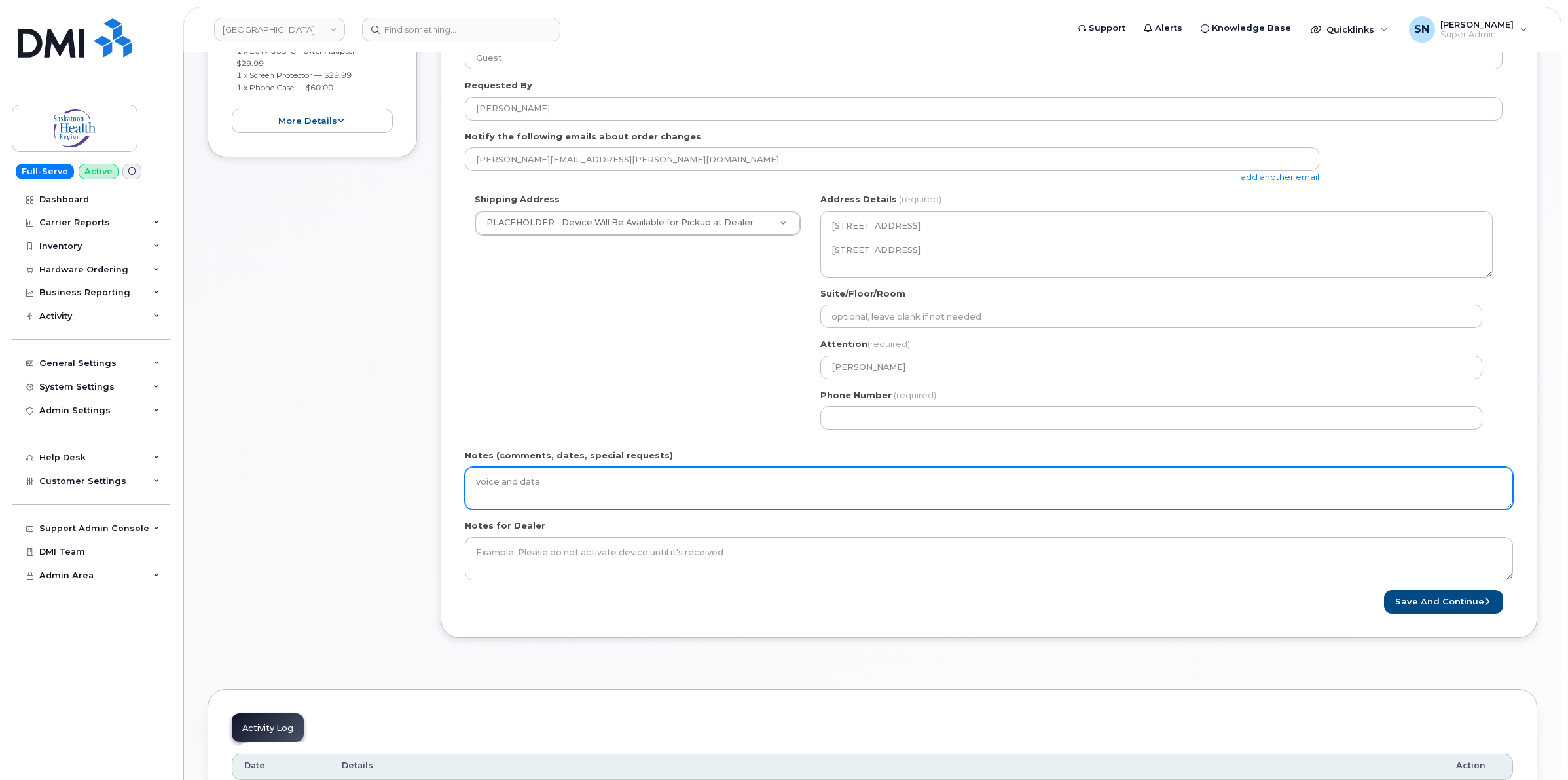
click at [721, 484] on textarea "voice and data" at bounding box center [989, 488] width 1048 height 43
paste textarea "***PO Instructions Set October 05 2025."
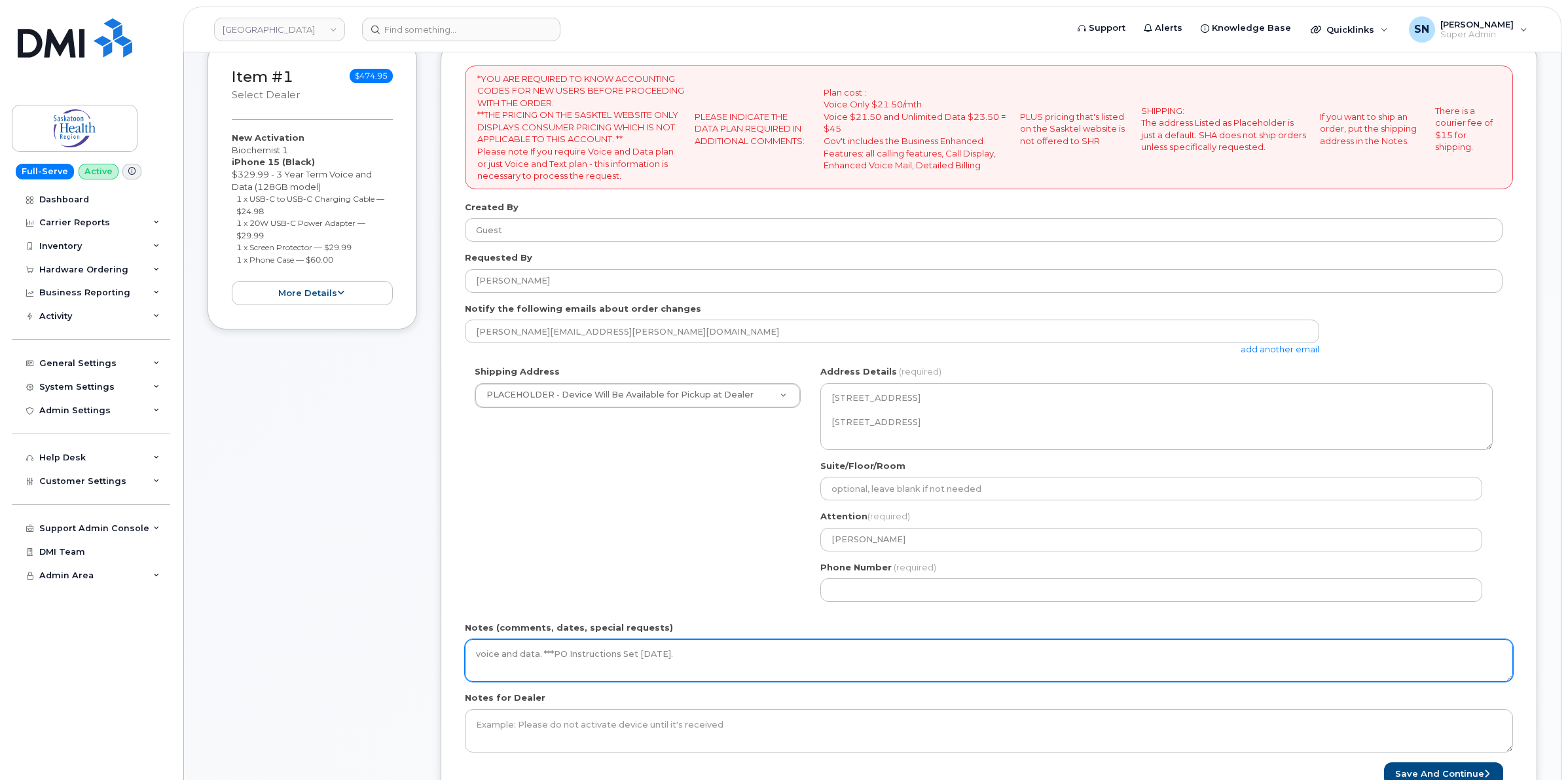
scroll to position [245, 0]
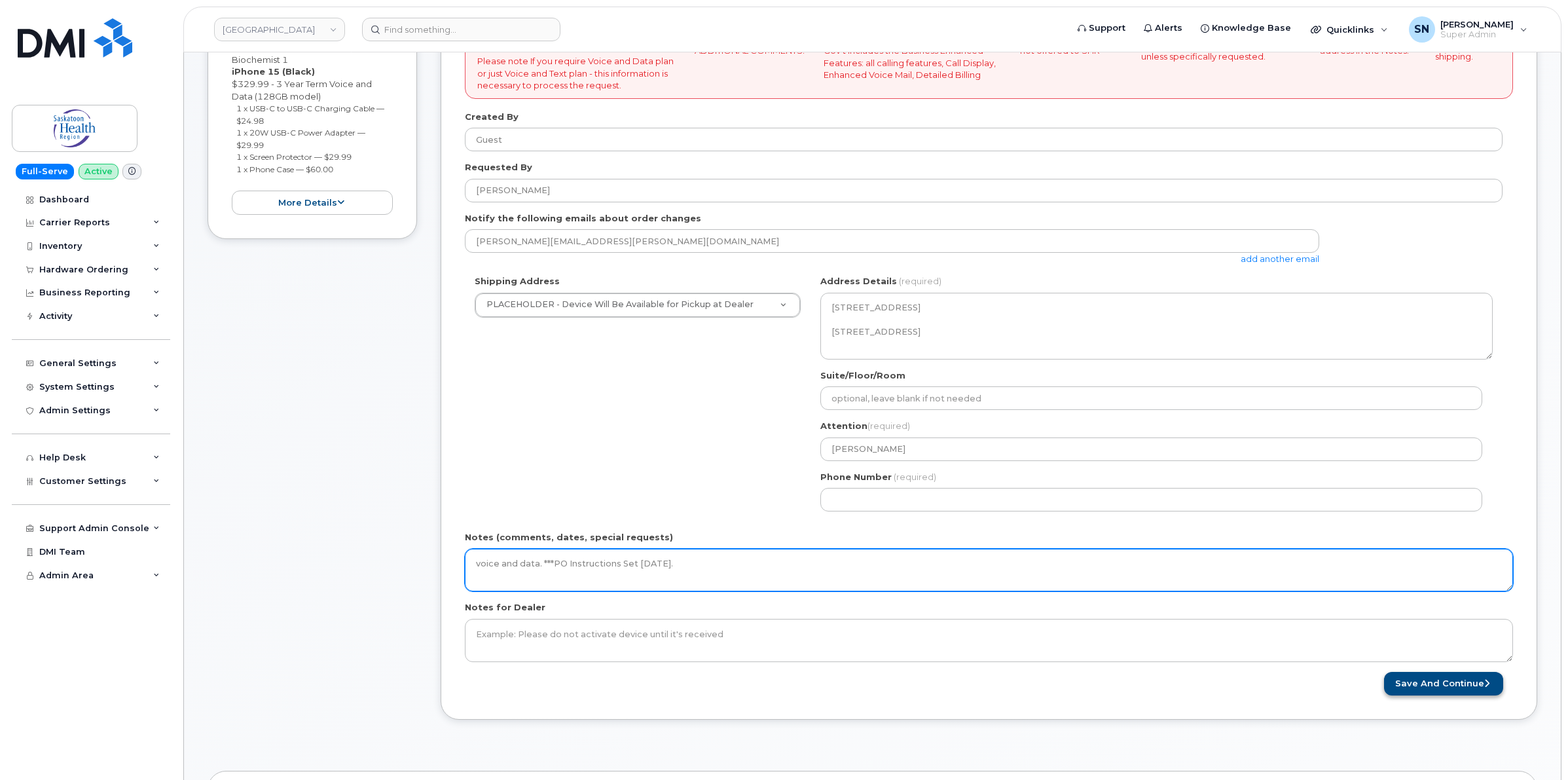
type textarea "voice and data. ***PO Instructions Set October 05 2025."
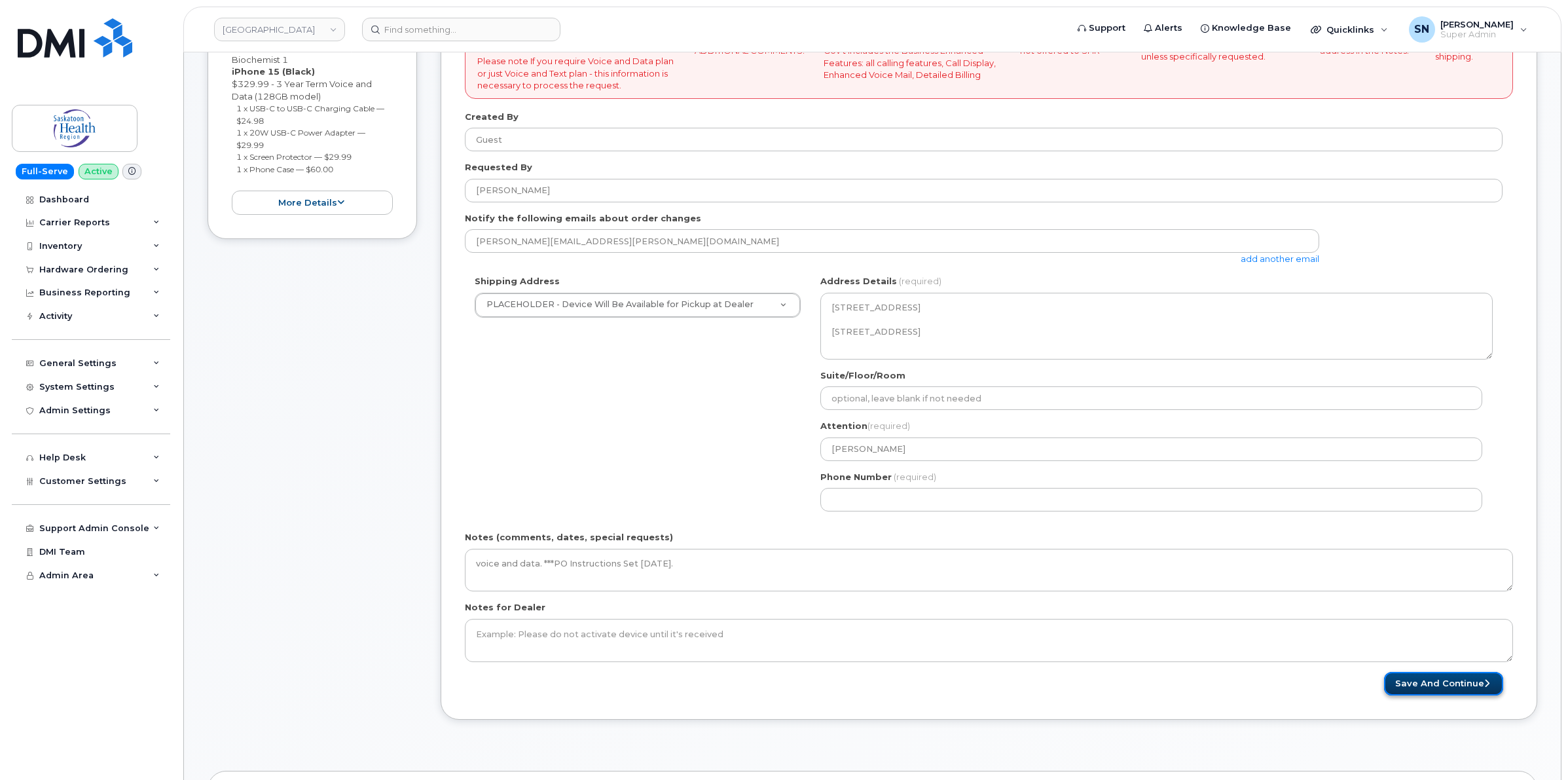
click at [1445, 679] on button "Save and Continue" at bounding box center [1444, 683] width 120 height 24
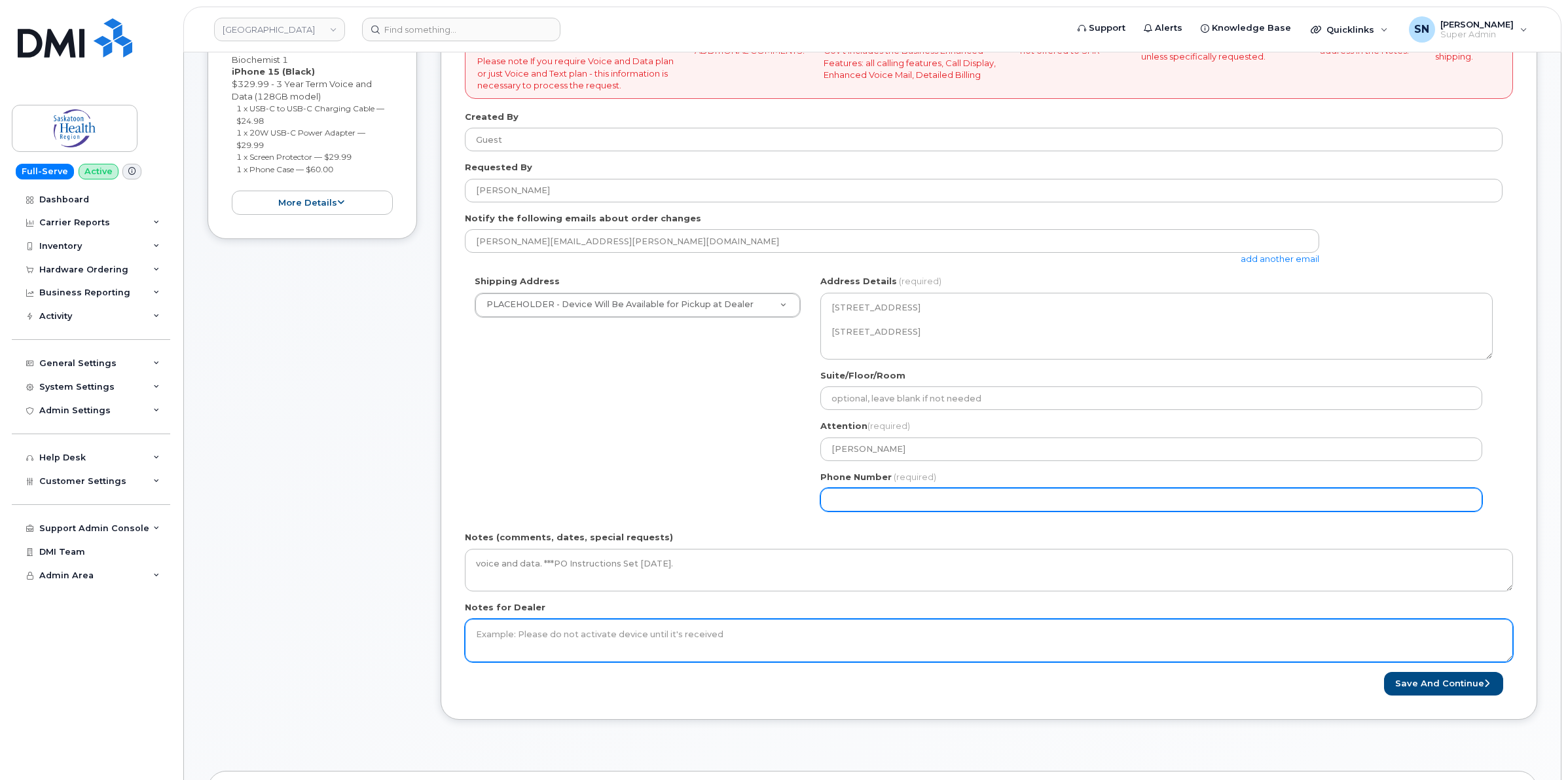
select select
type input "123456789"
select select
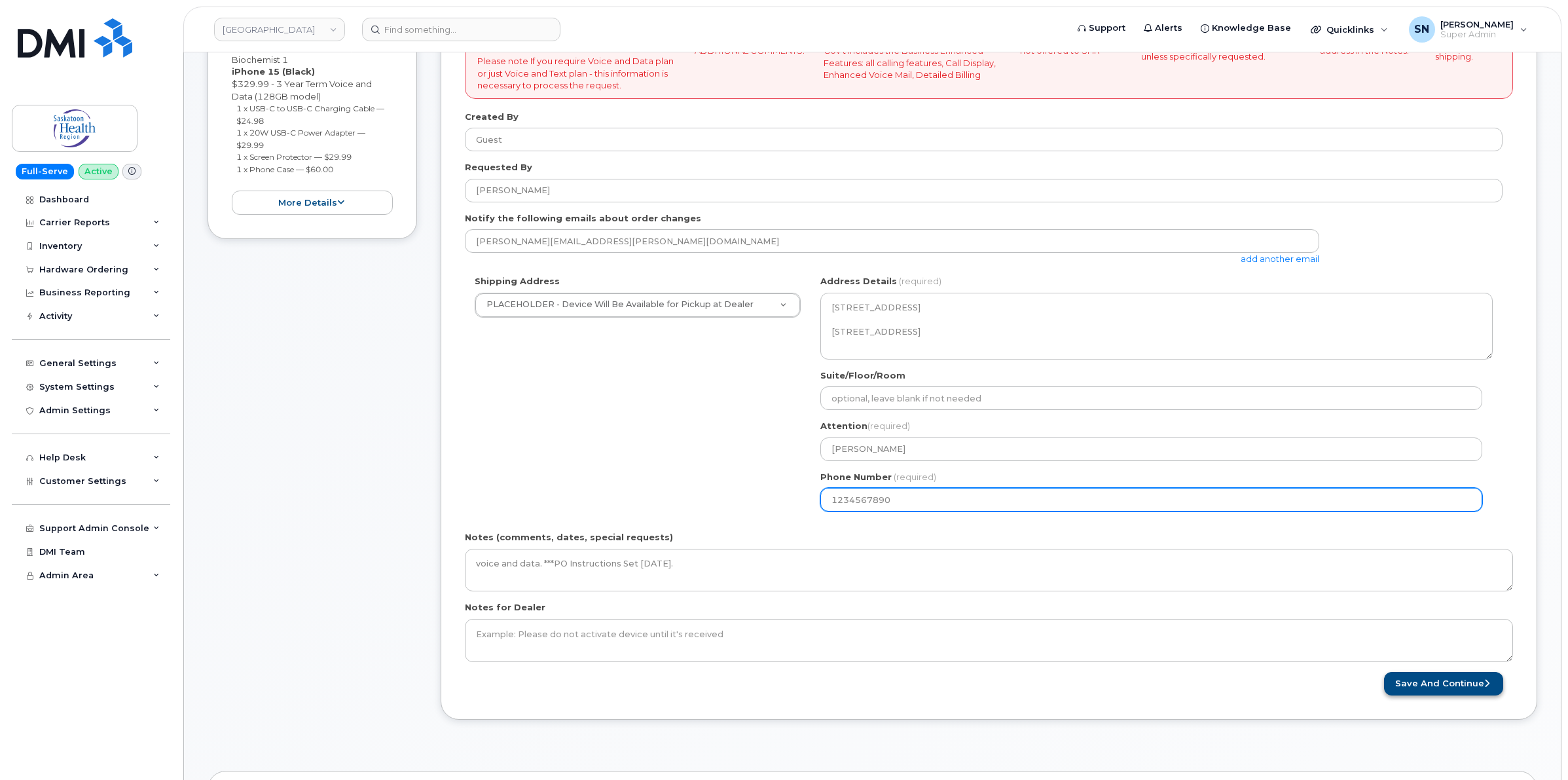
type input "1234567890"
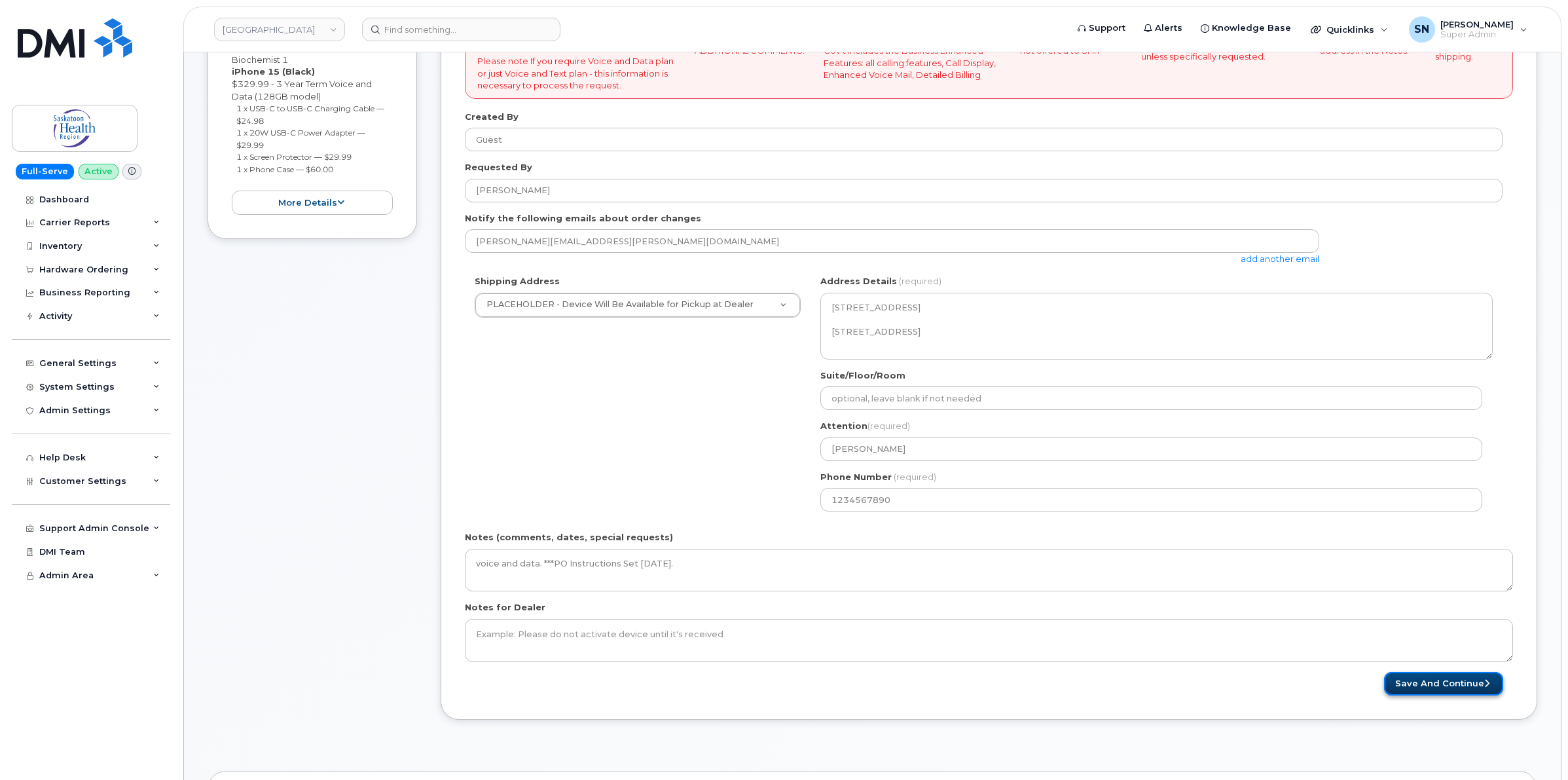
click at [1425, 676] on button "Save and Continue" at bounding box center [1444, 683] width 120 height 24
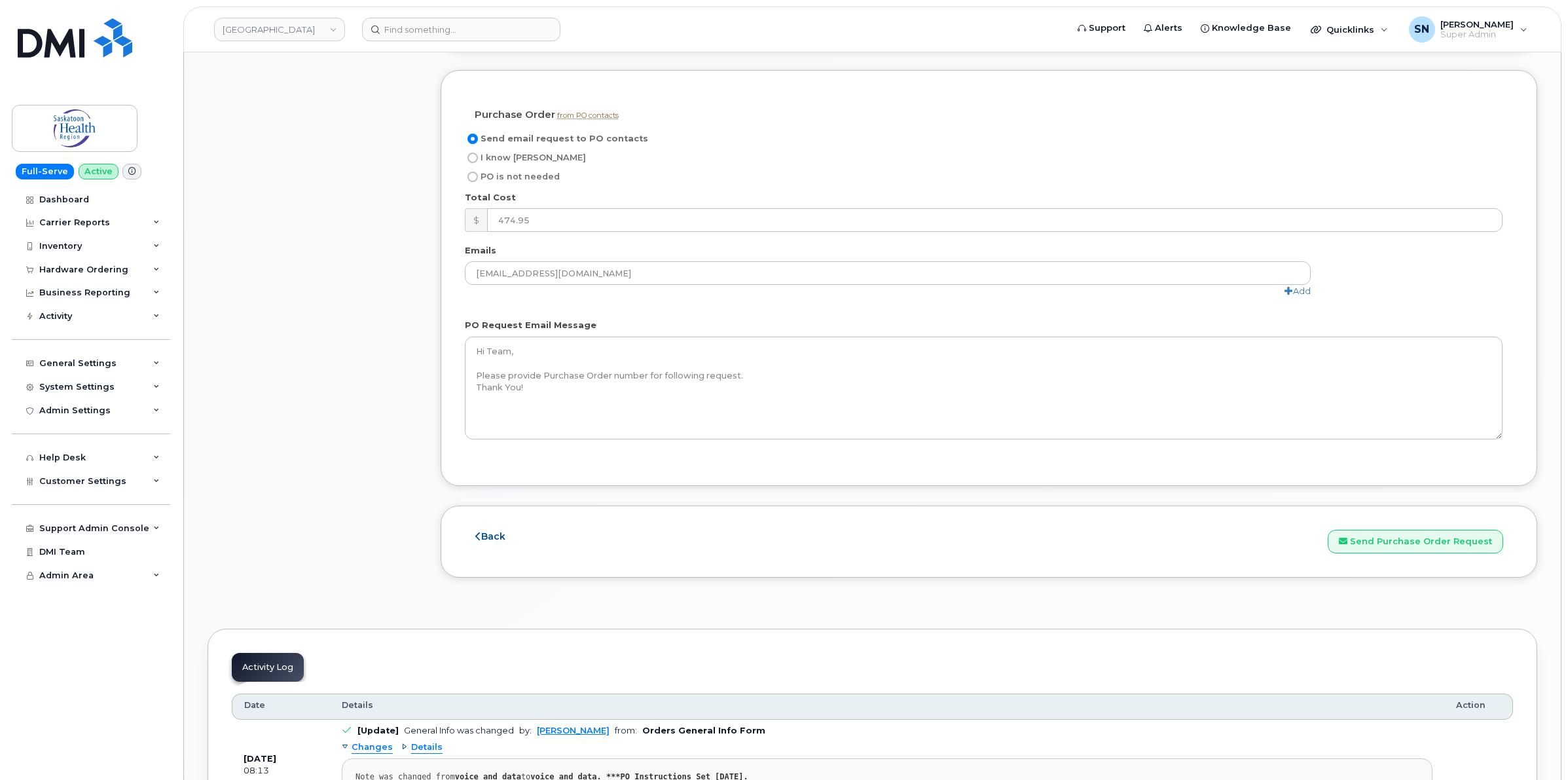
scroll to position [1146, 0]
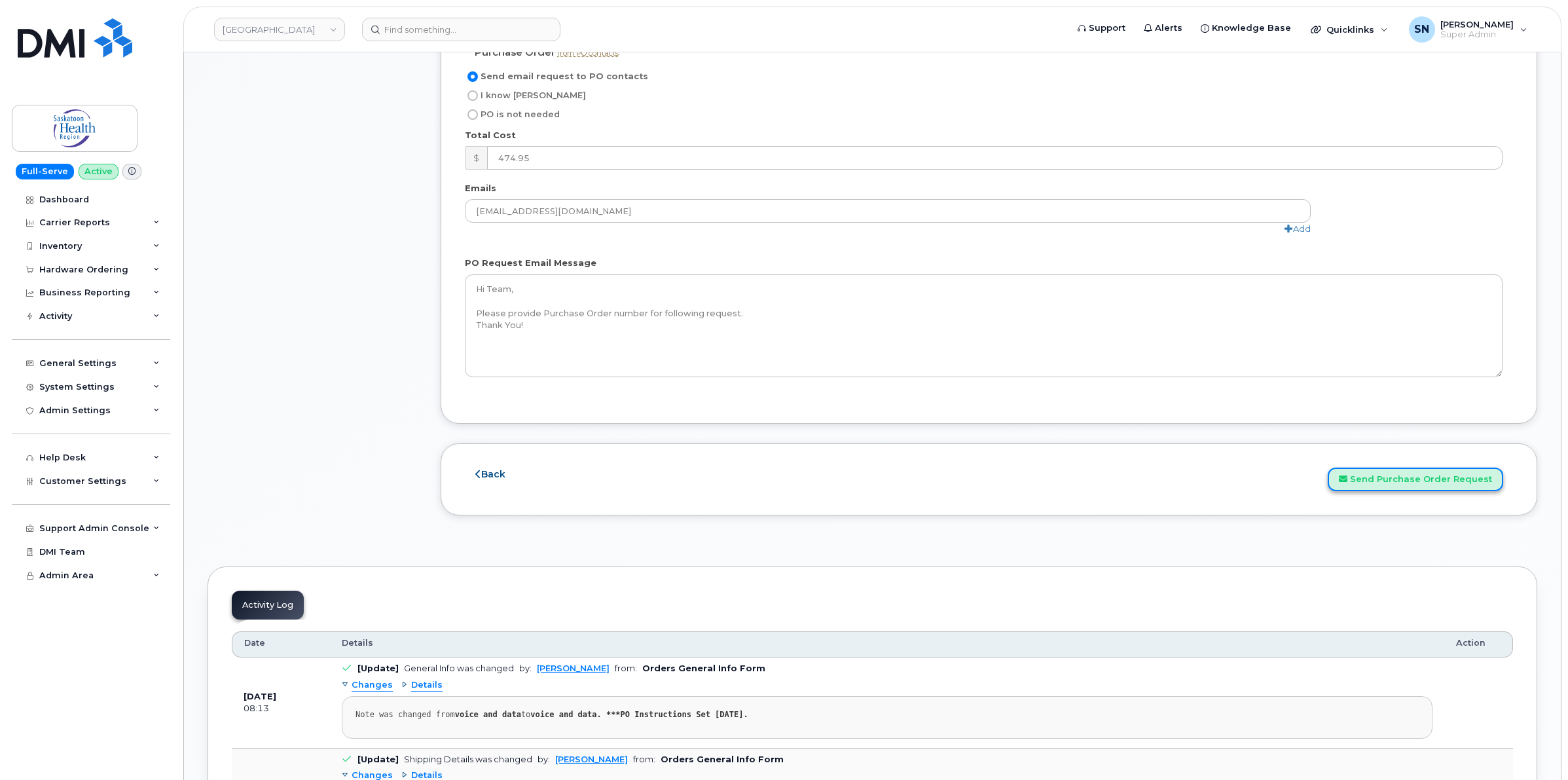
click at [1395, 485] on button "Send Purchase Order Request" at bounding box center [1416, 479] width 175 height 24
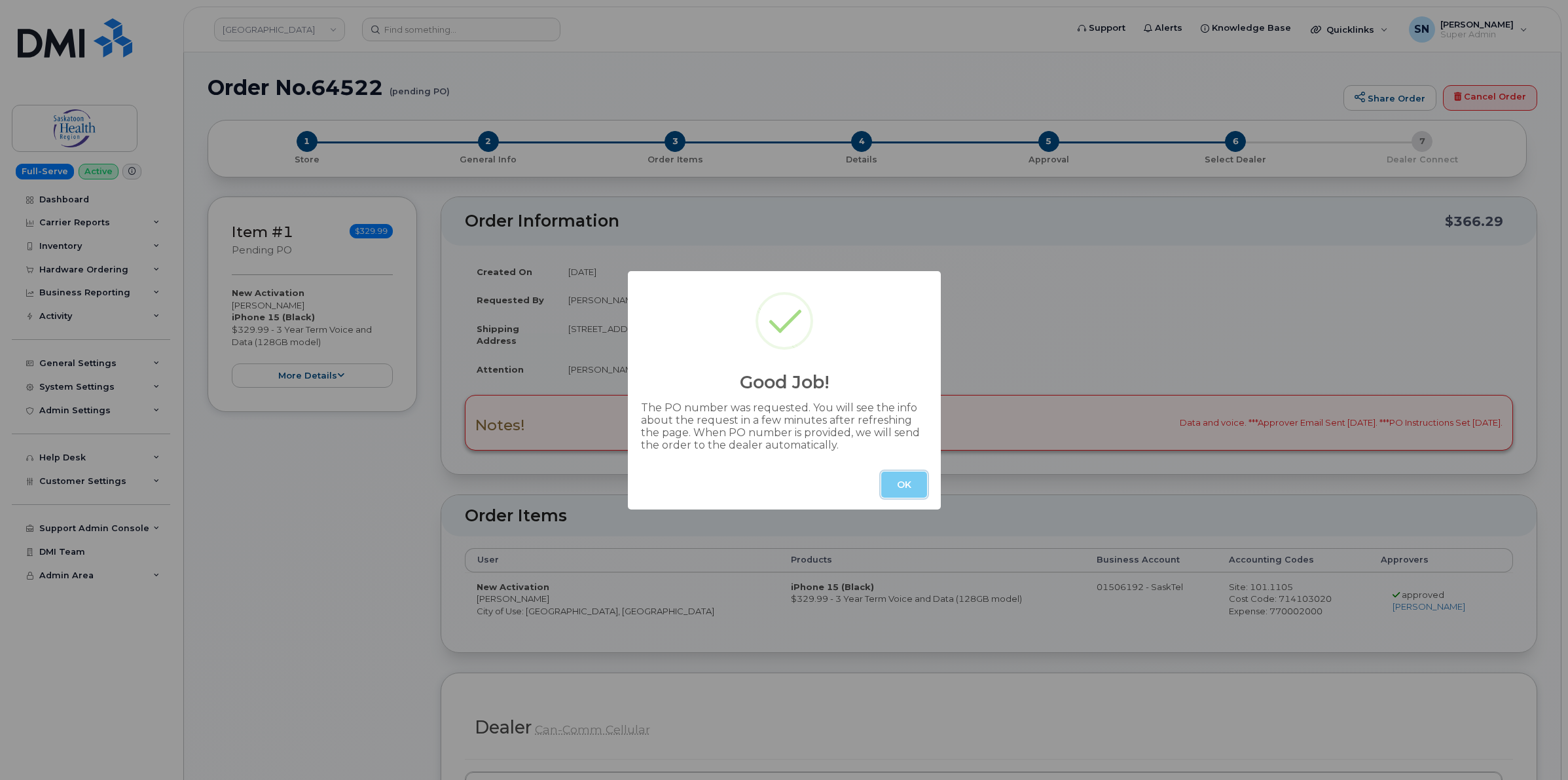
click at [914, 490] on button "OK" at bounding box center [905, 484] width 46 height 26
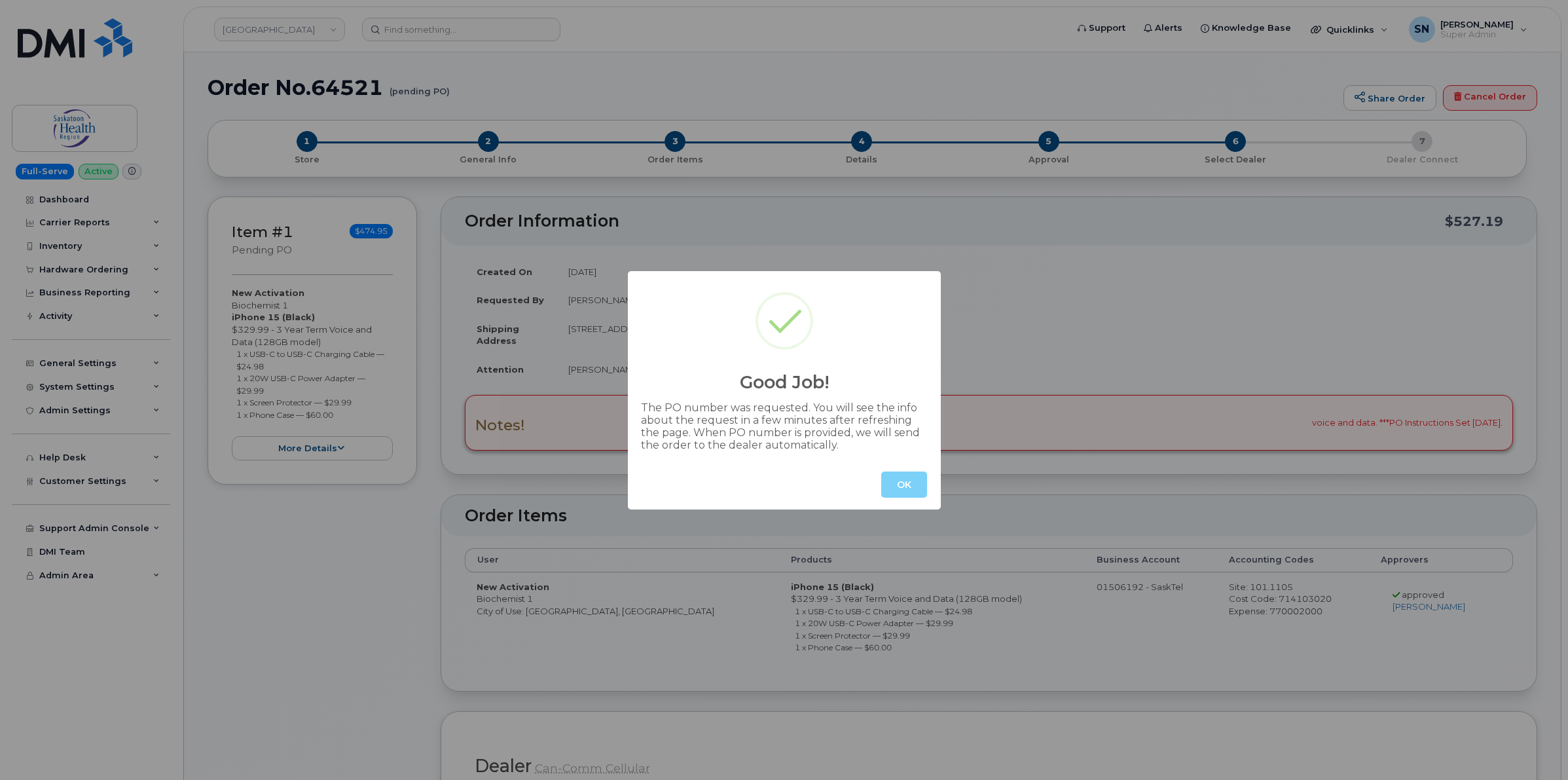
click at [893, 459] on div "OK" at bounding box center [784, 484] width 313 height 50
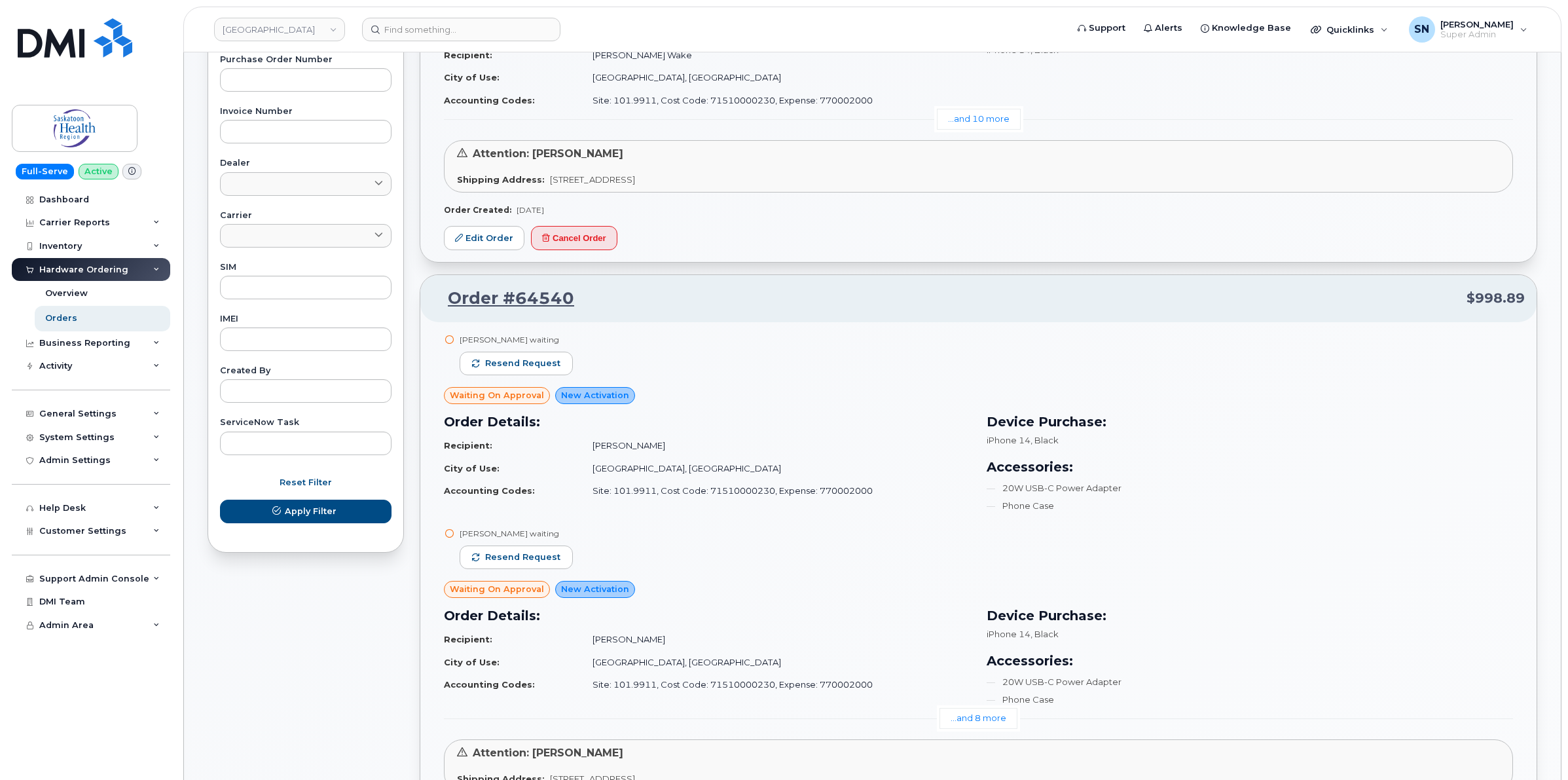
scroll to position [328, 0]
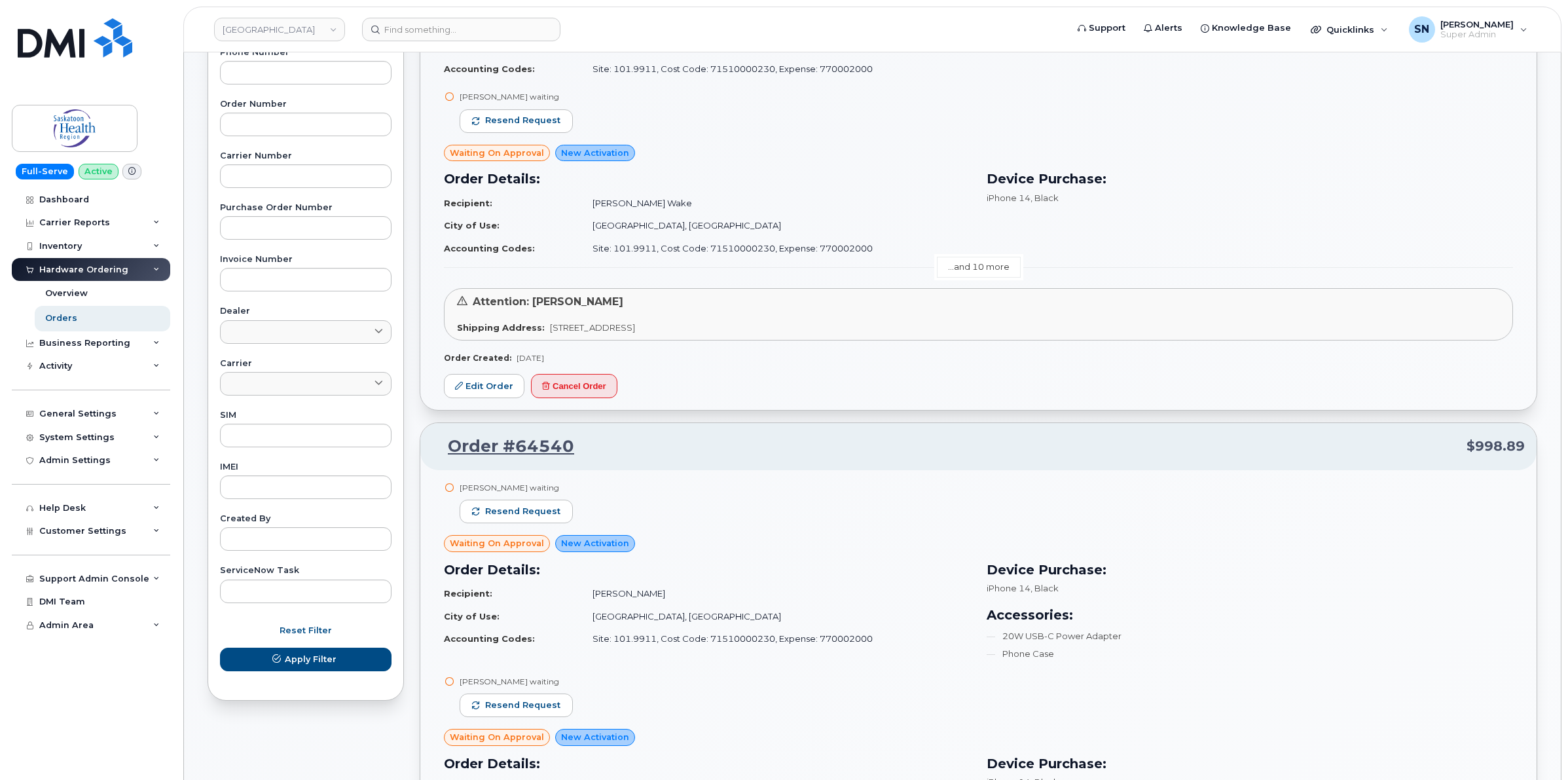
click at [962, 270] on link "...and 10 more" at bounding box center [979, 267] width 84 height 20
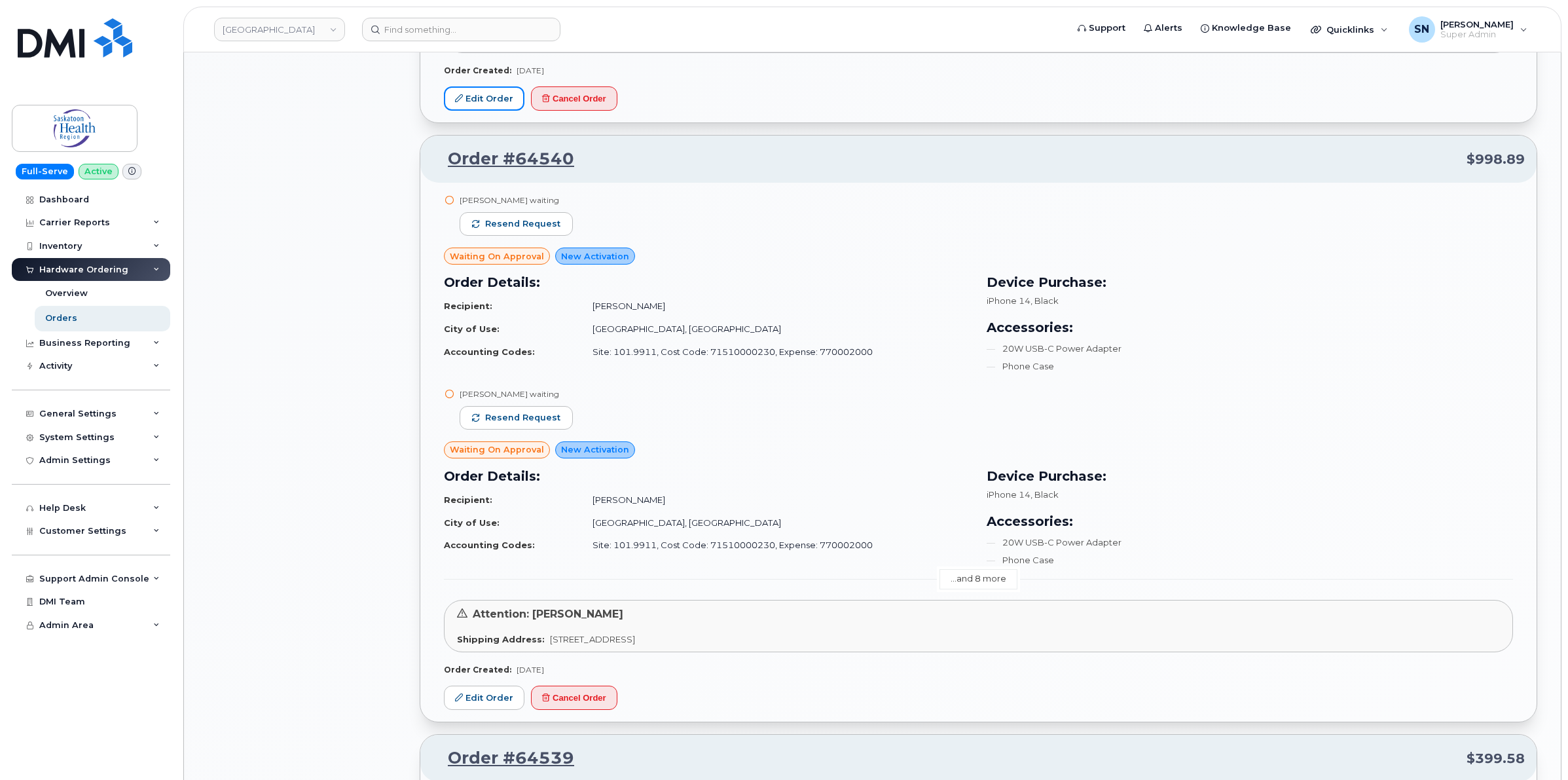
scroll to position [2128, 0]
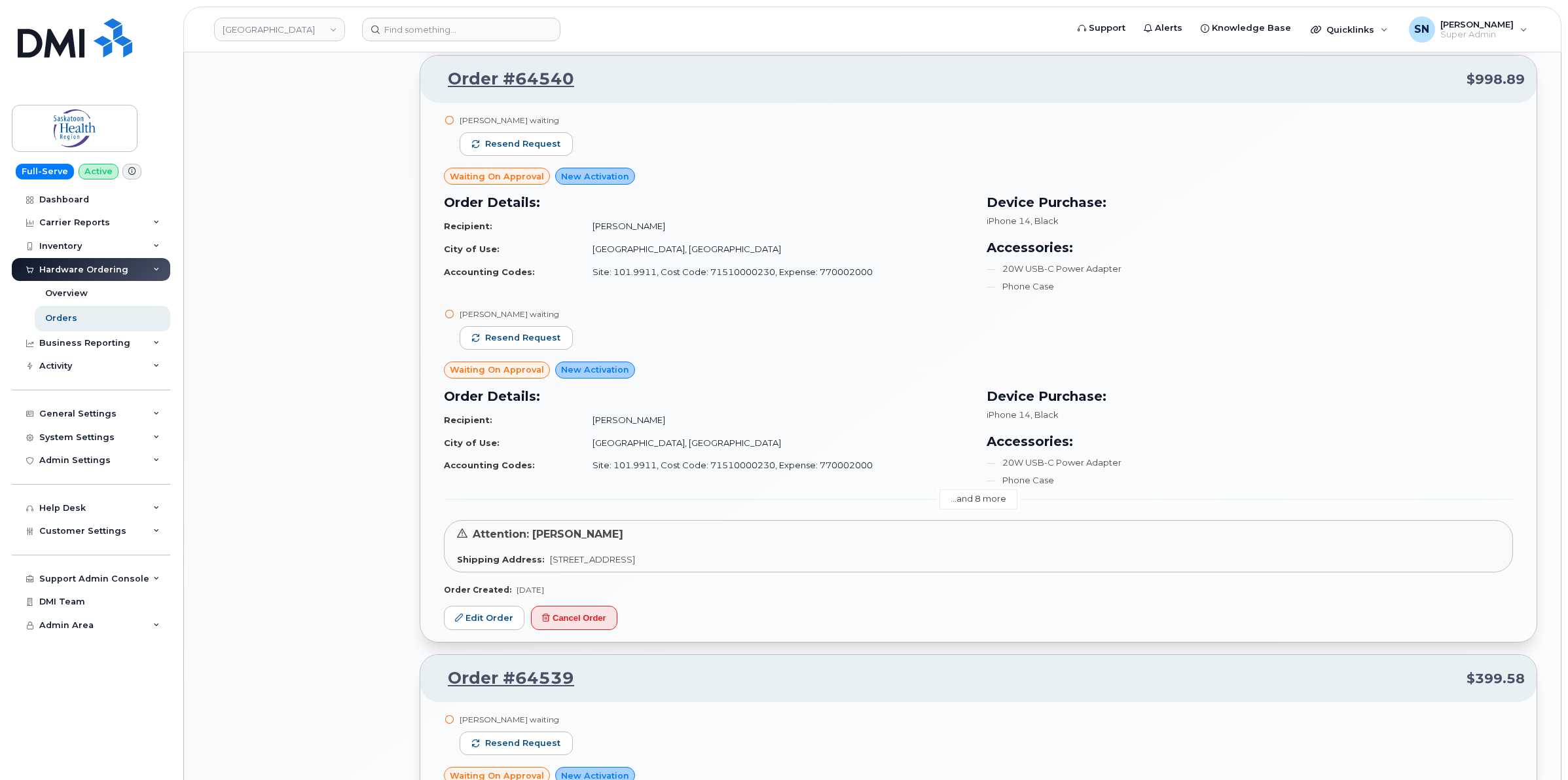
click at [984, 493] on link "...and 8 more" at bounding box center [978, 499] width 78 height 20
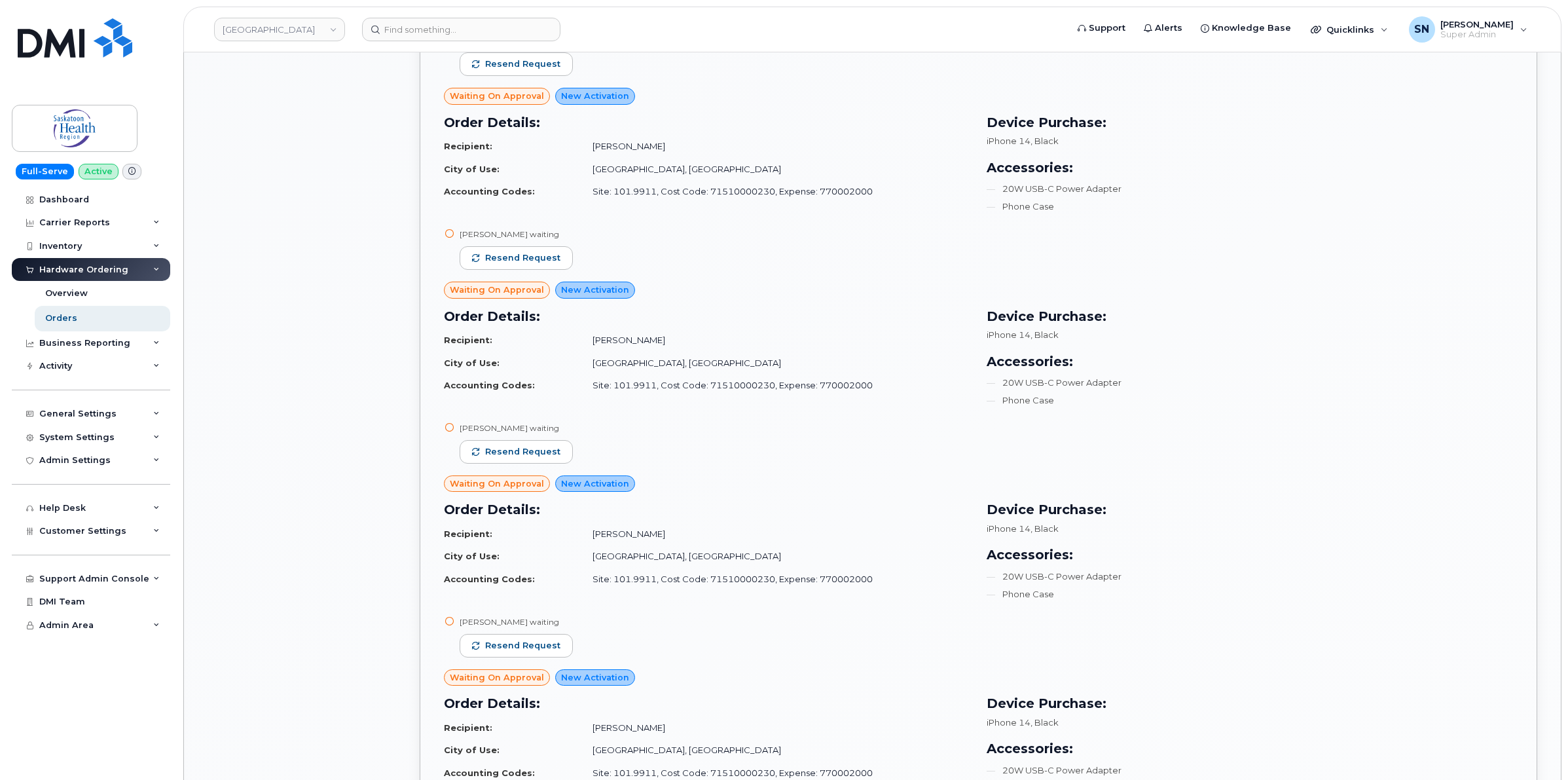
scroll to position [2783, 0]
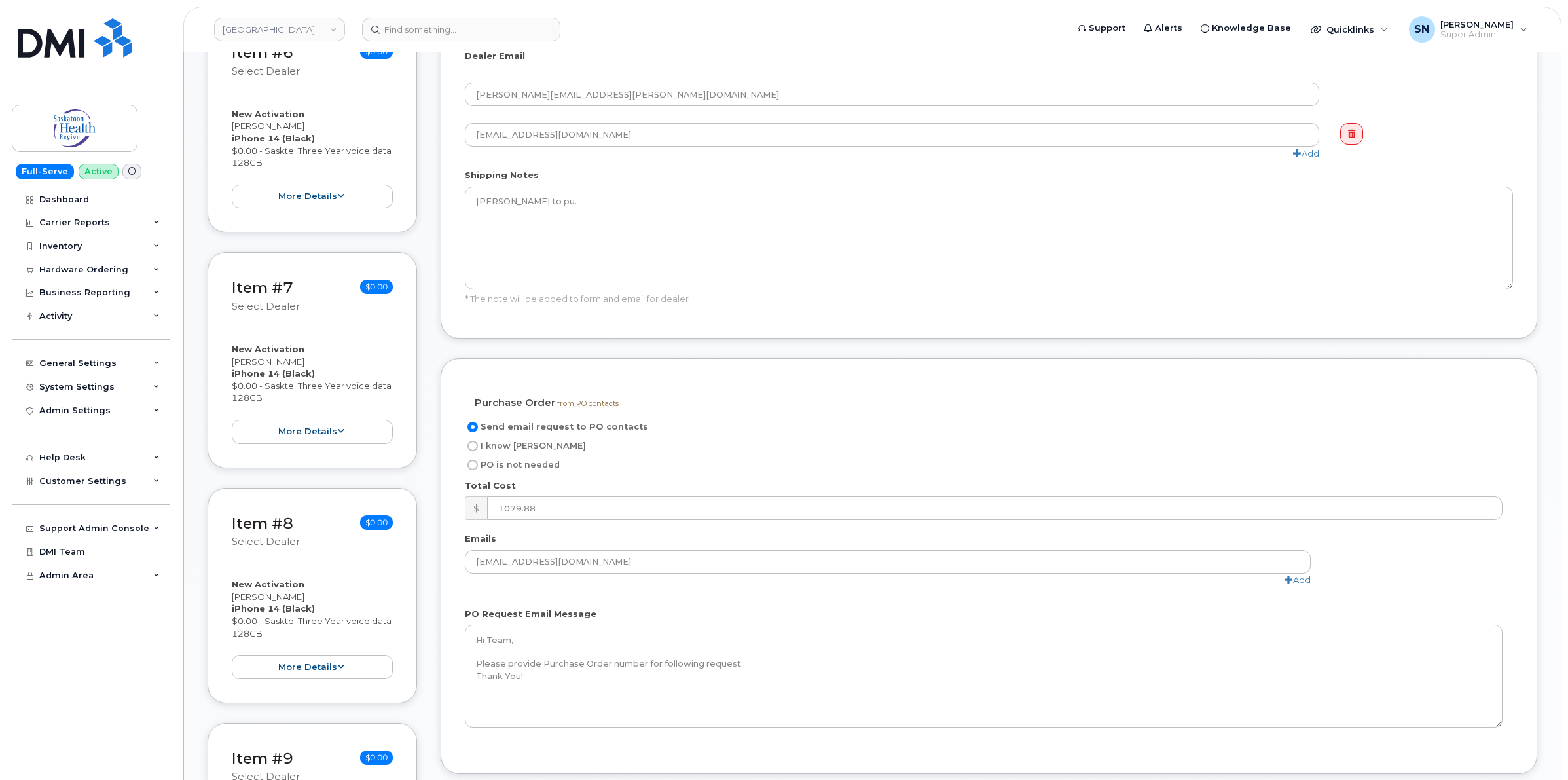
scroll to position [1718, 0]
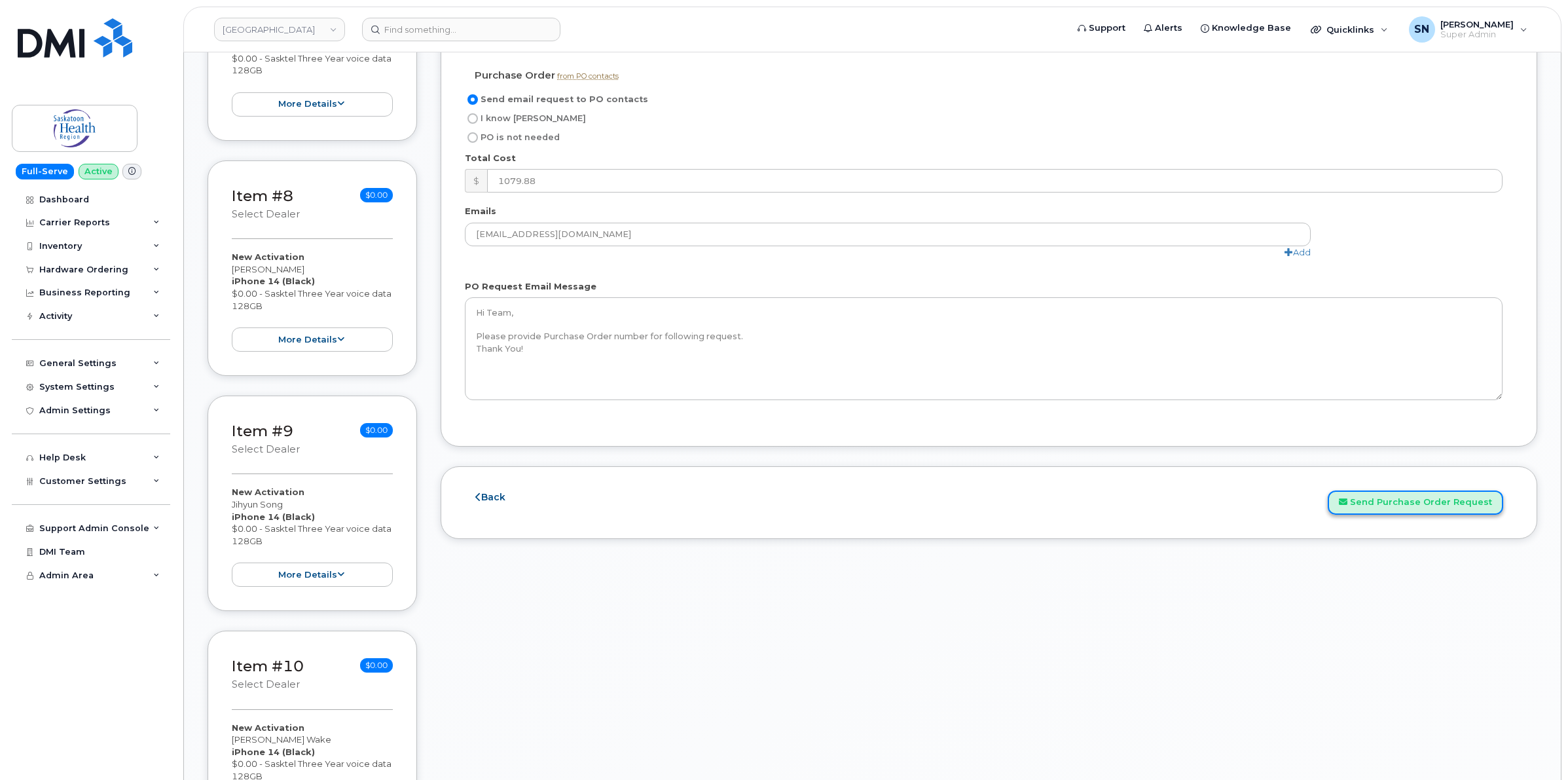
click at [1419, 515] on button "Send Purchase Order Request" at bounding box center [1416, 502] width 175 height 24
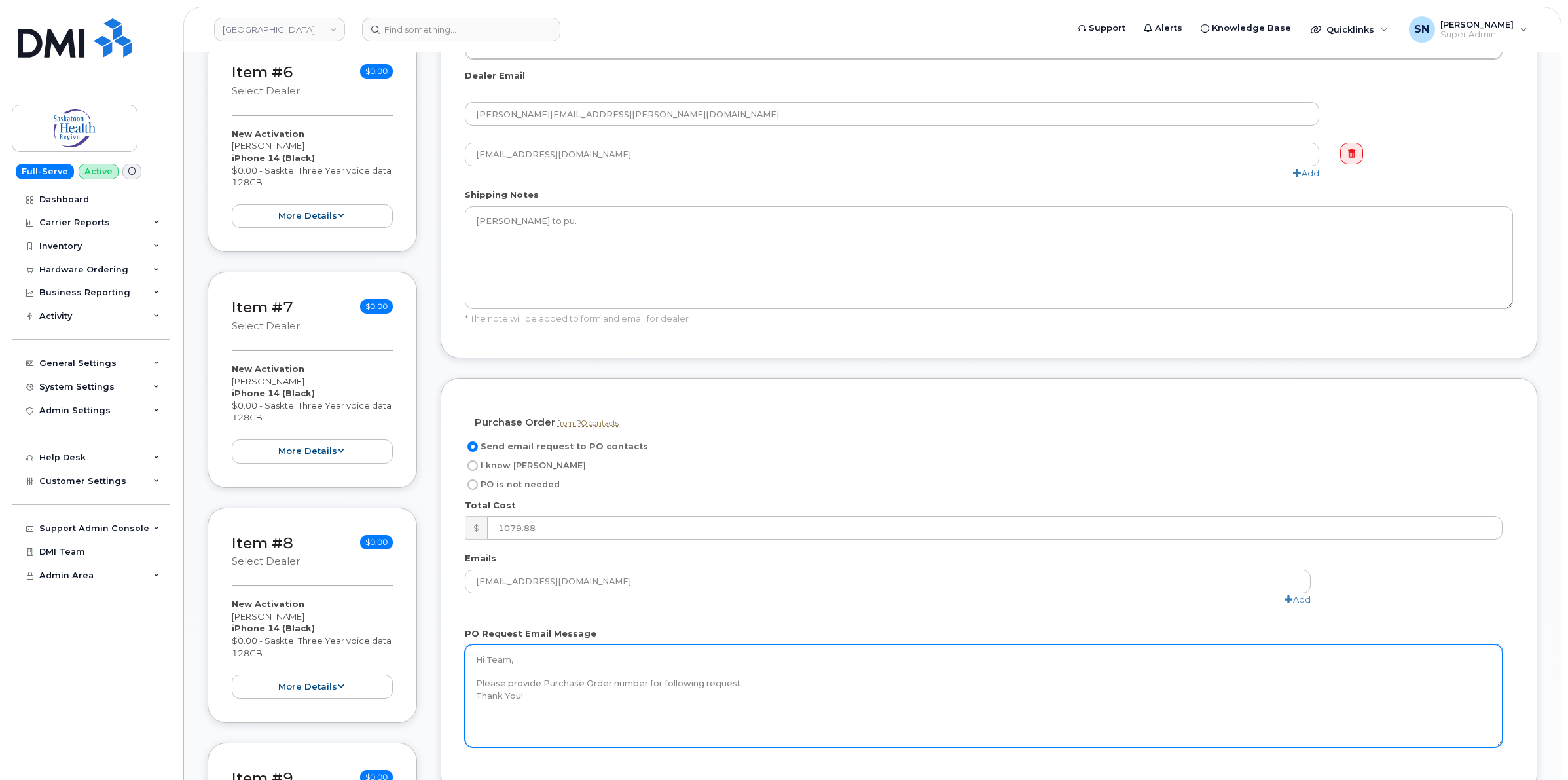
scroll to position [1310, 0]
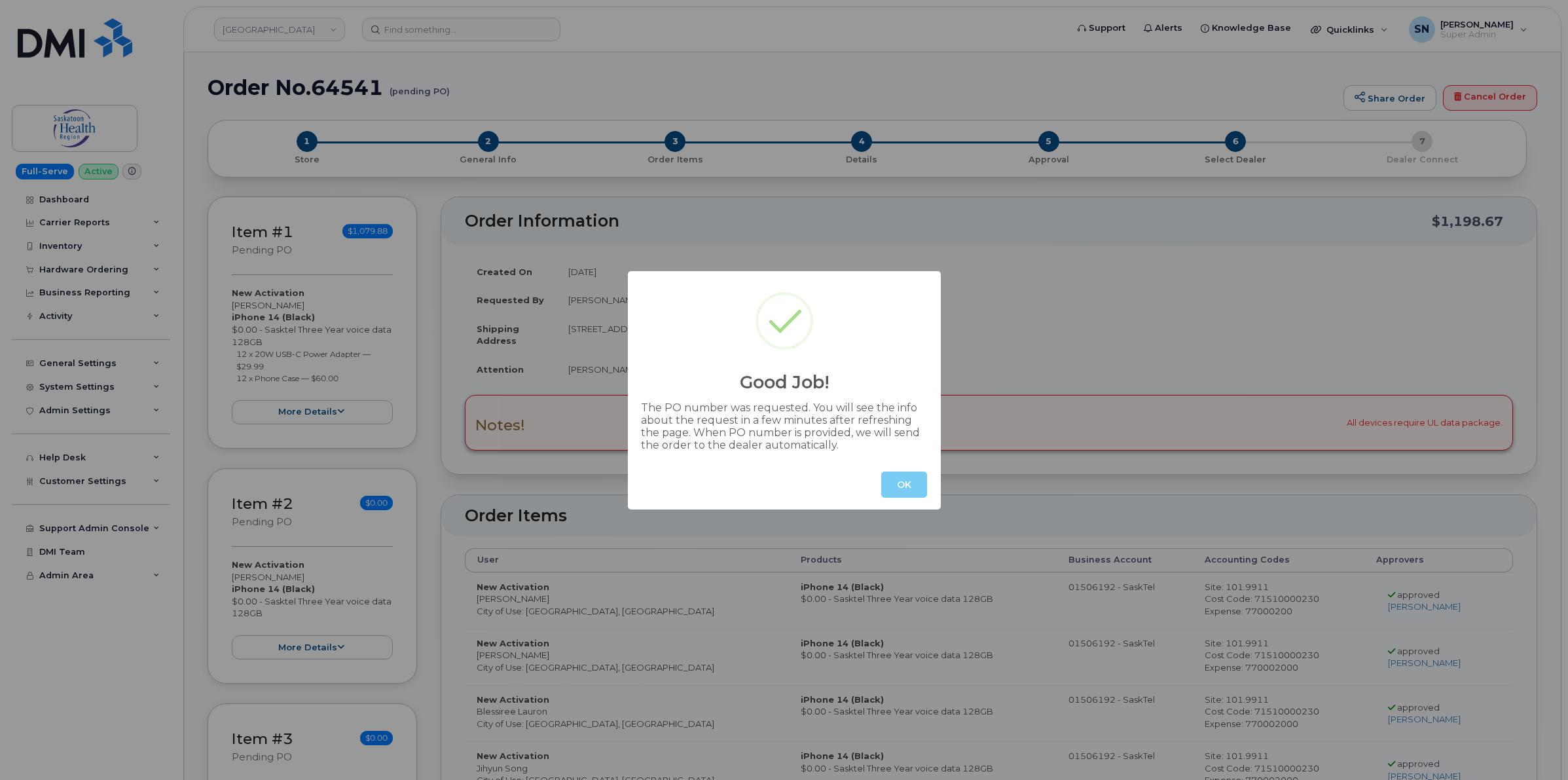
click at [926, 482] on button "OK" at bounding box center [905, 484] width 46 height 26
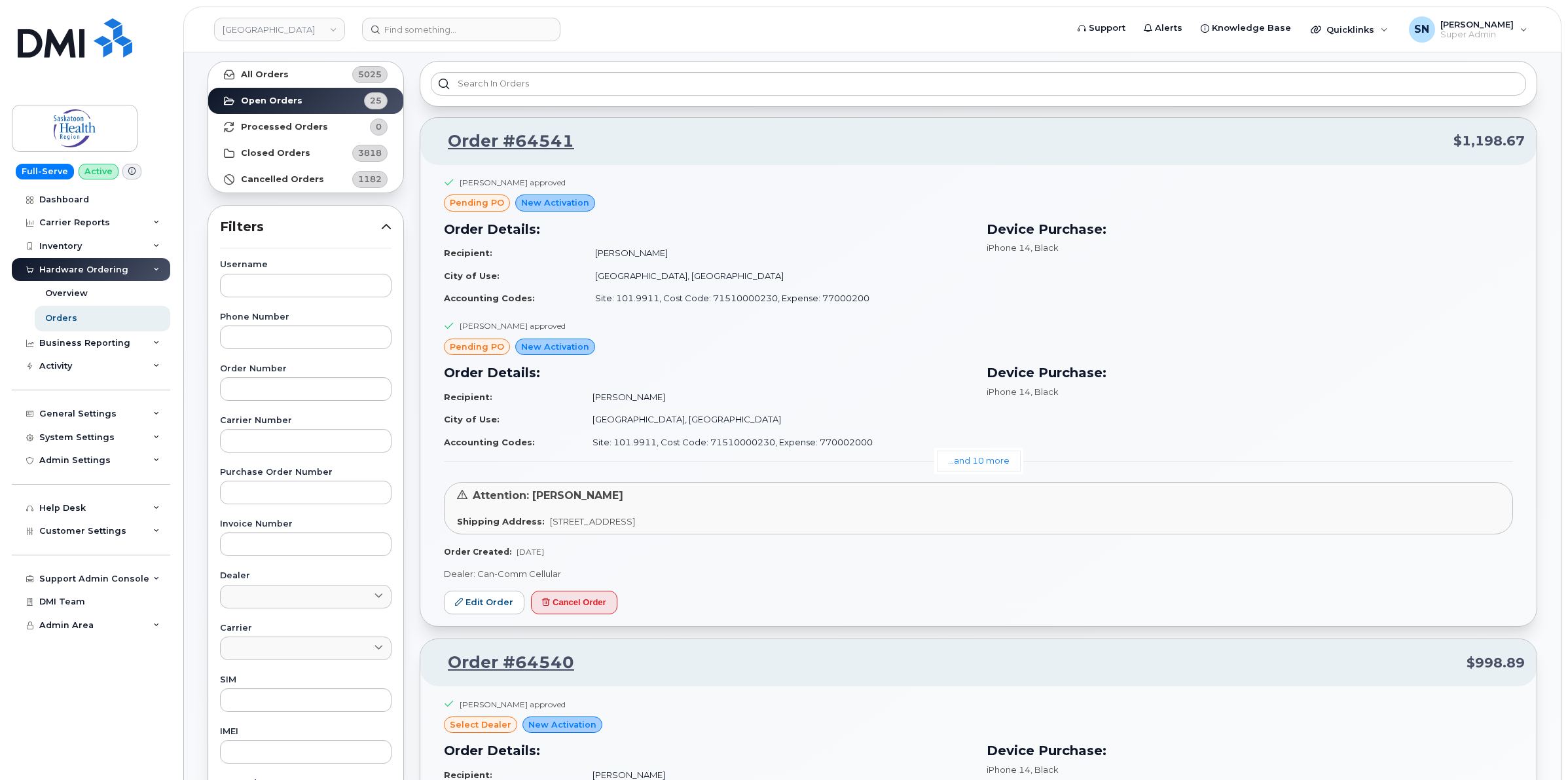
scroll to position [82, 0]
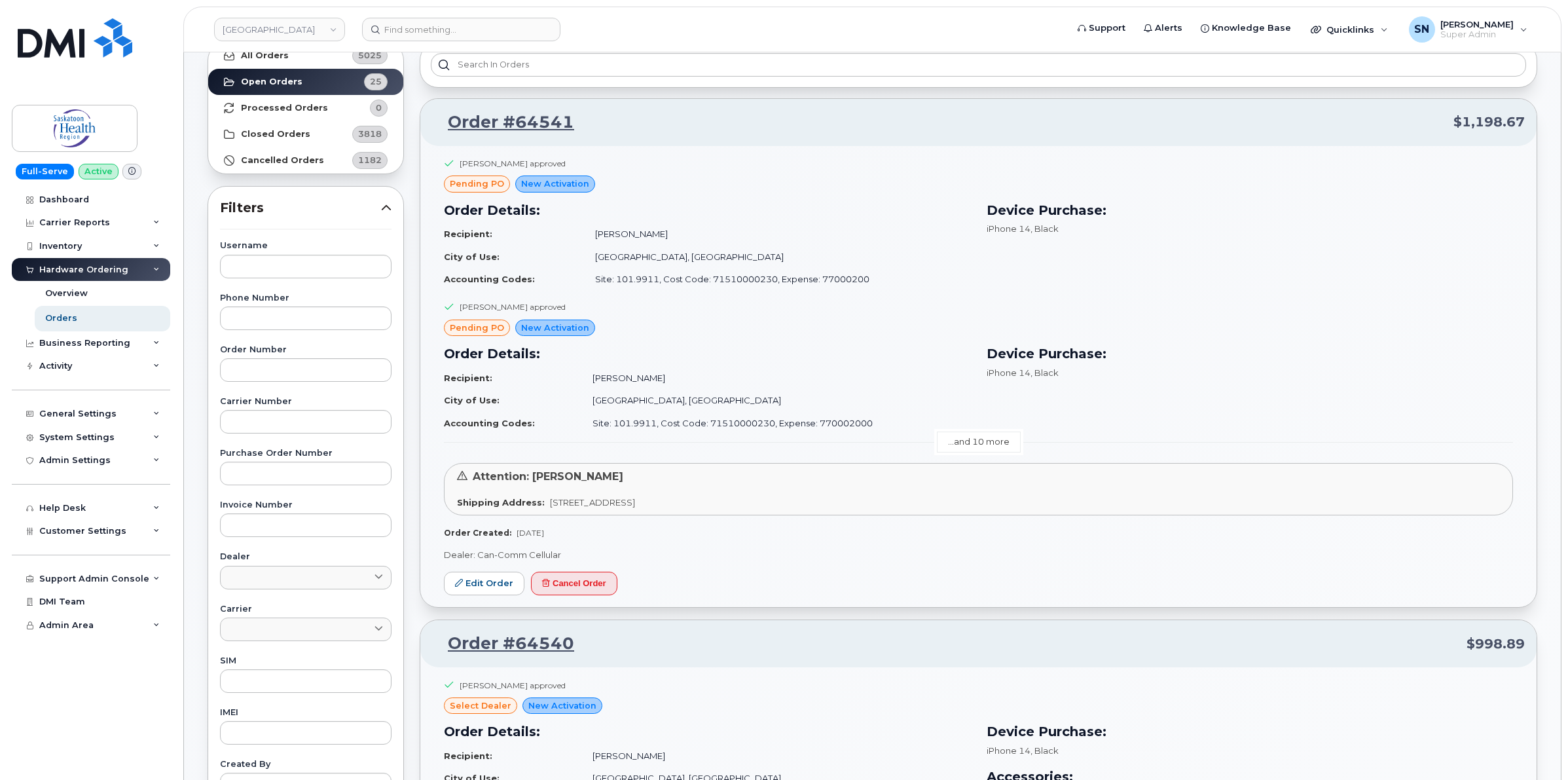
click at [999, 439] on link "...and 10 more" at bounding box center [979, 441] width 84 height 20
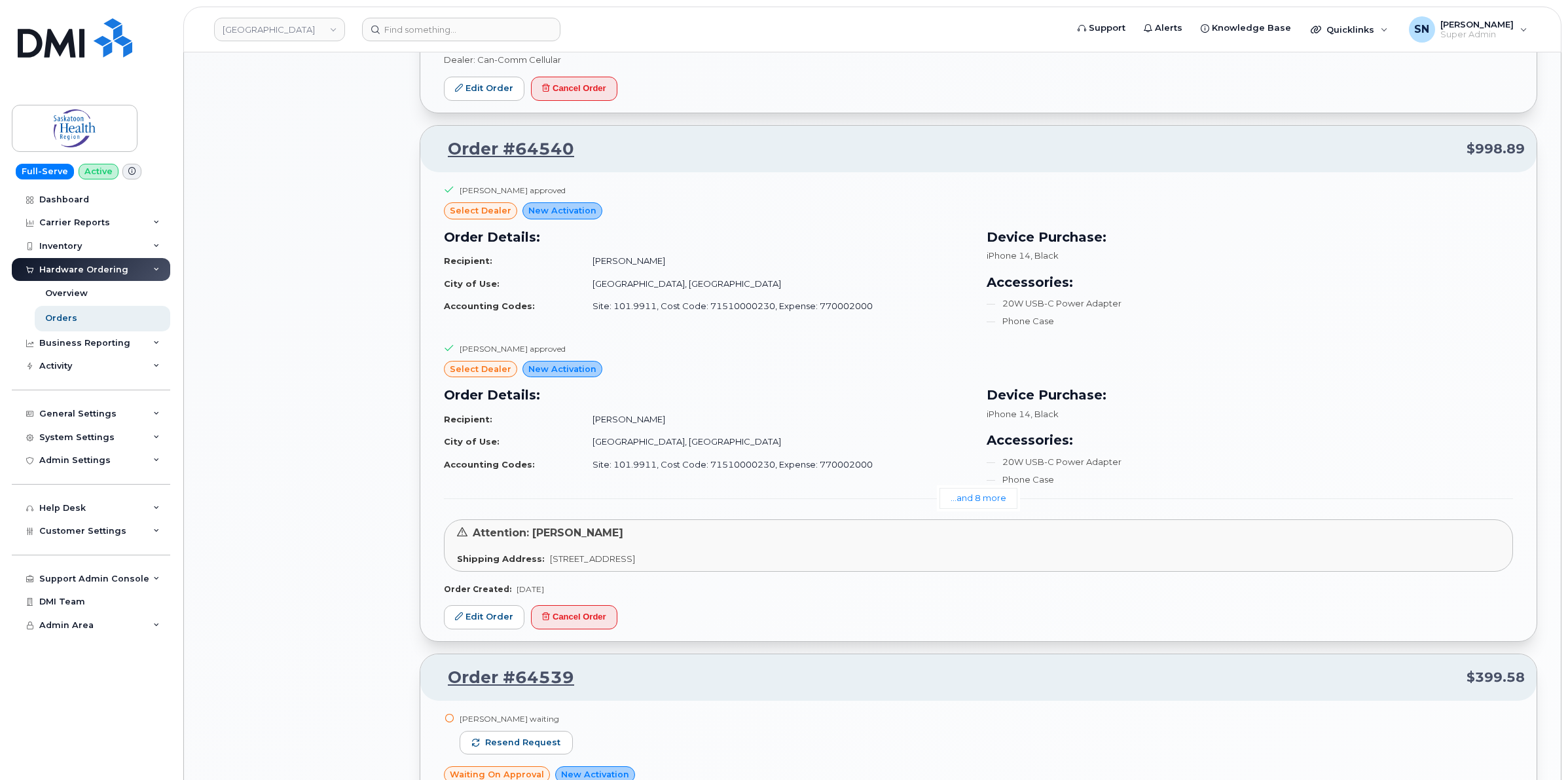
scroll to position [2128, 0]
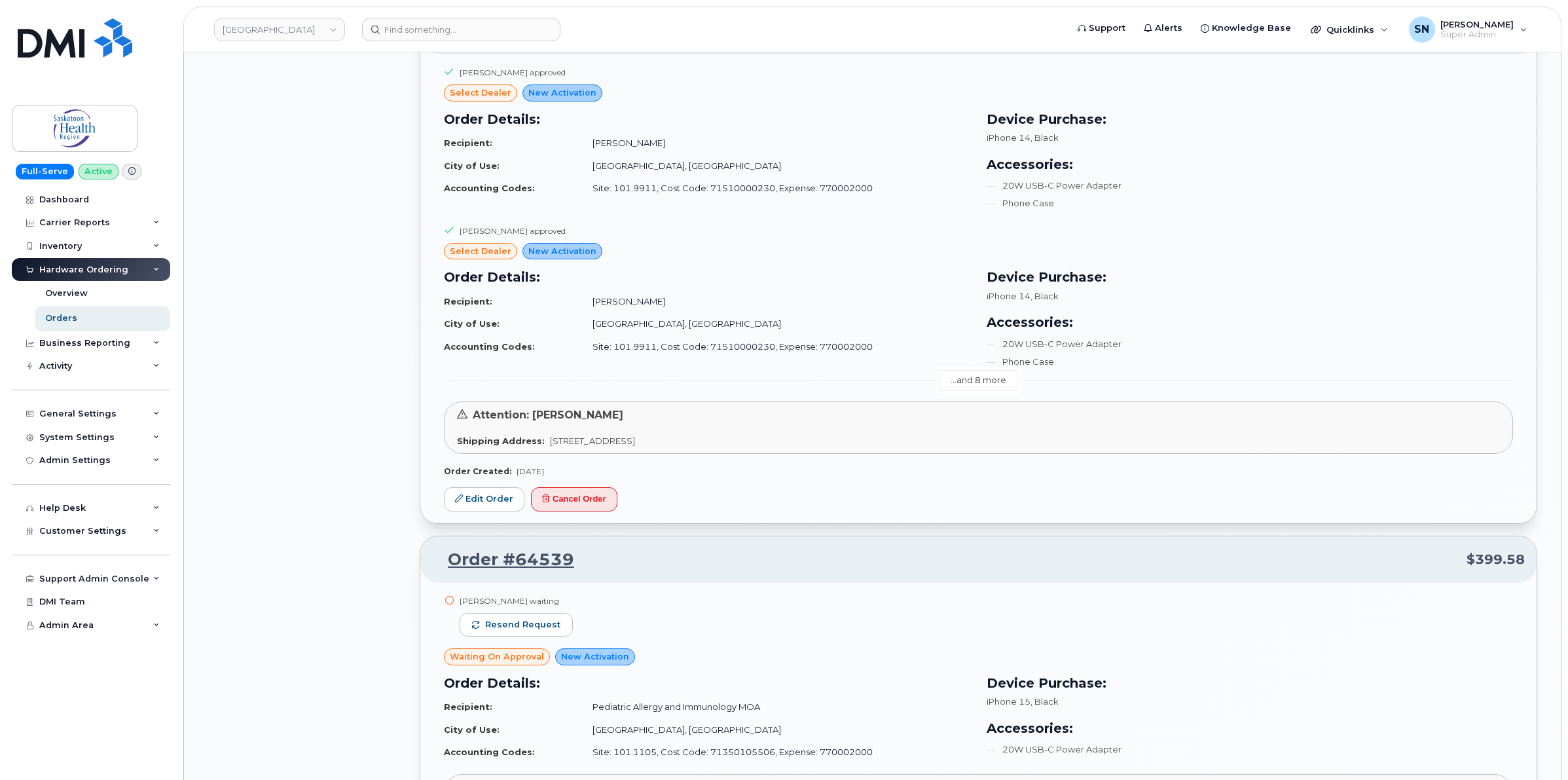
click at [950, 375] on link "...and 8 more" at bounding box center [978, 380] width 78 height 20
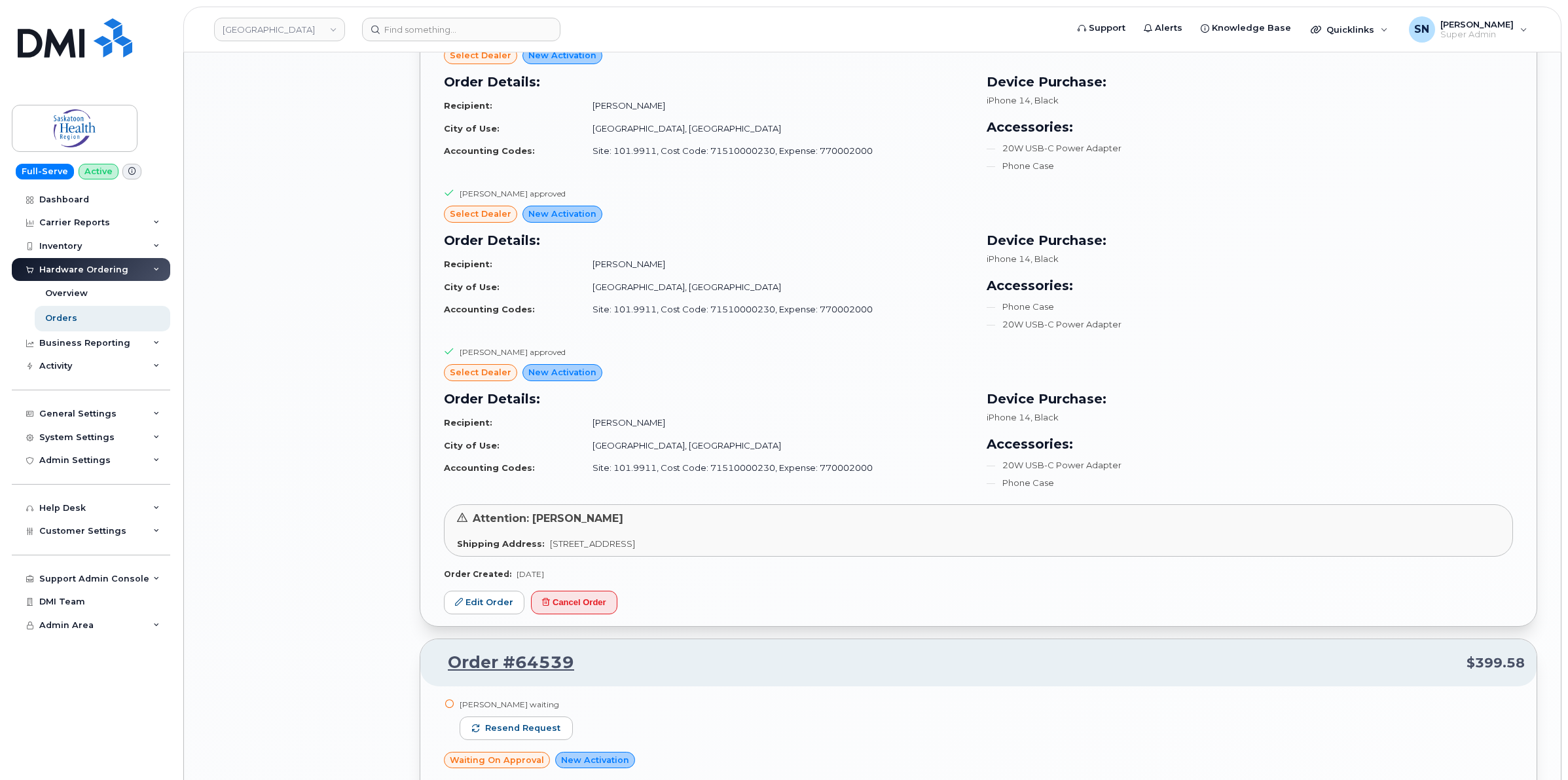
scroll to position [3601, 0]
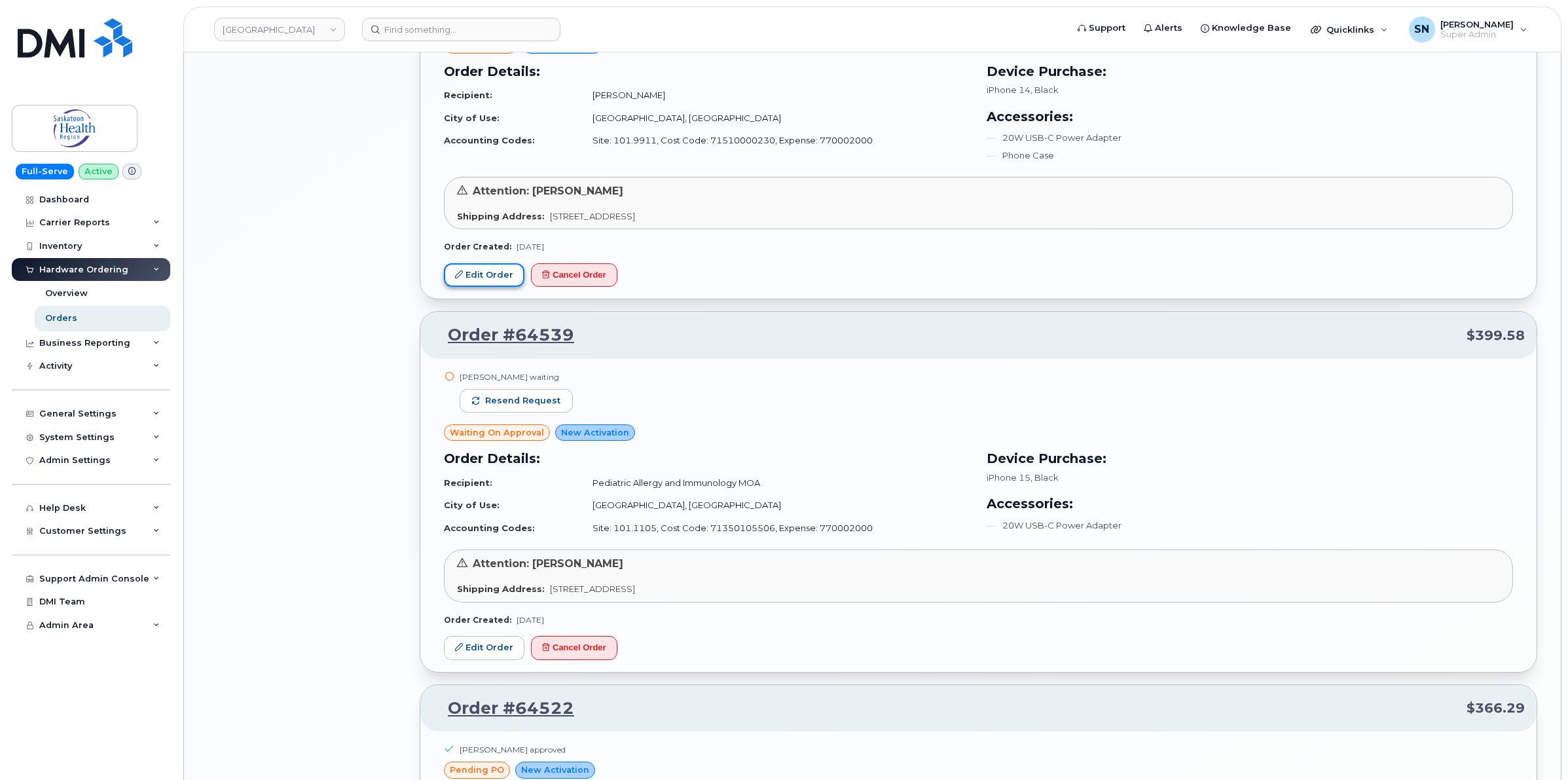
click at [505, 269] on link "Edit Order" at bounding box center [484, 275] width 81 height 24
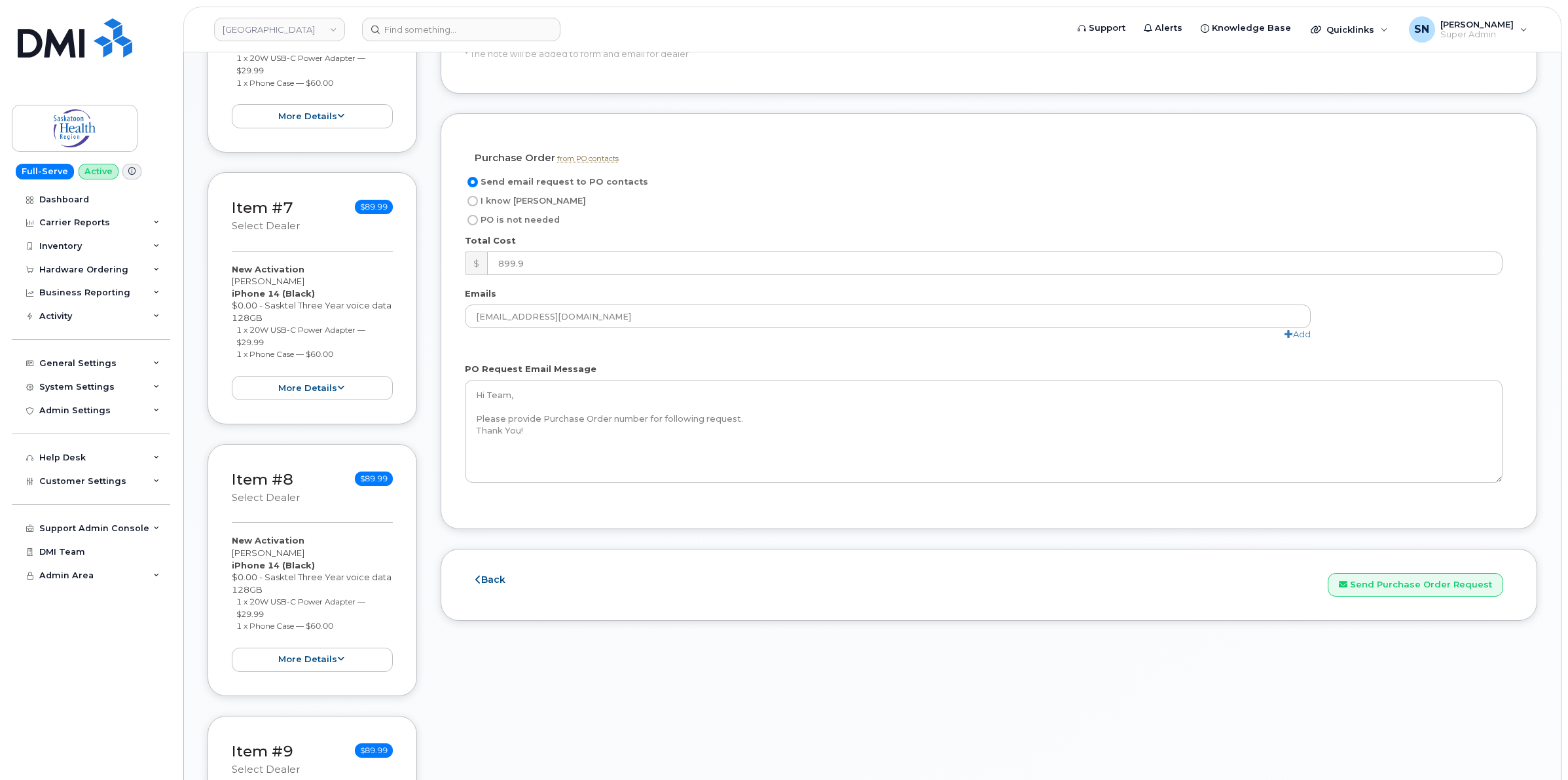
scroll to position [1718, 0]
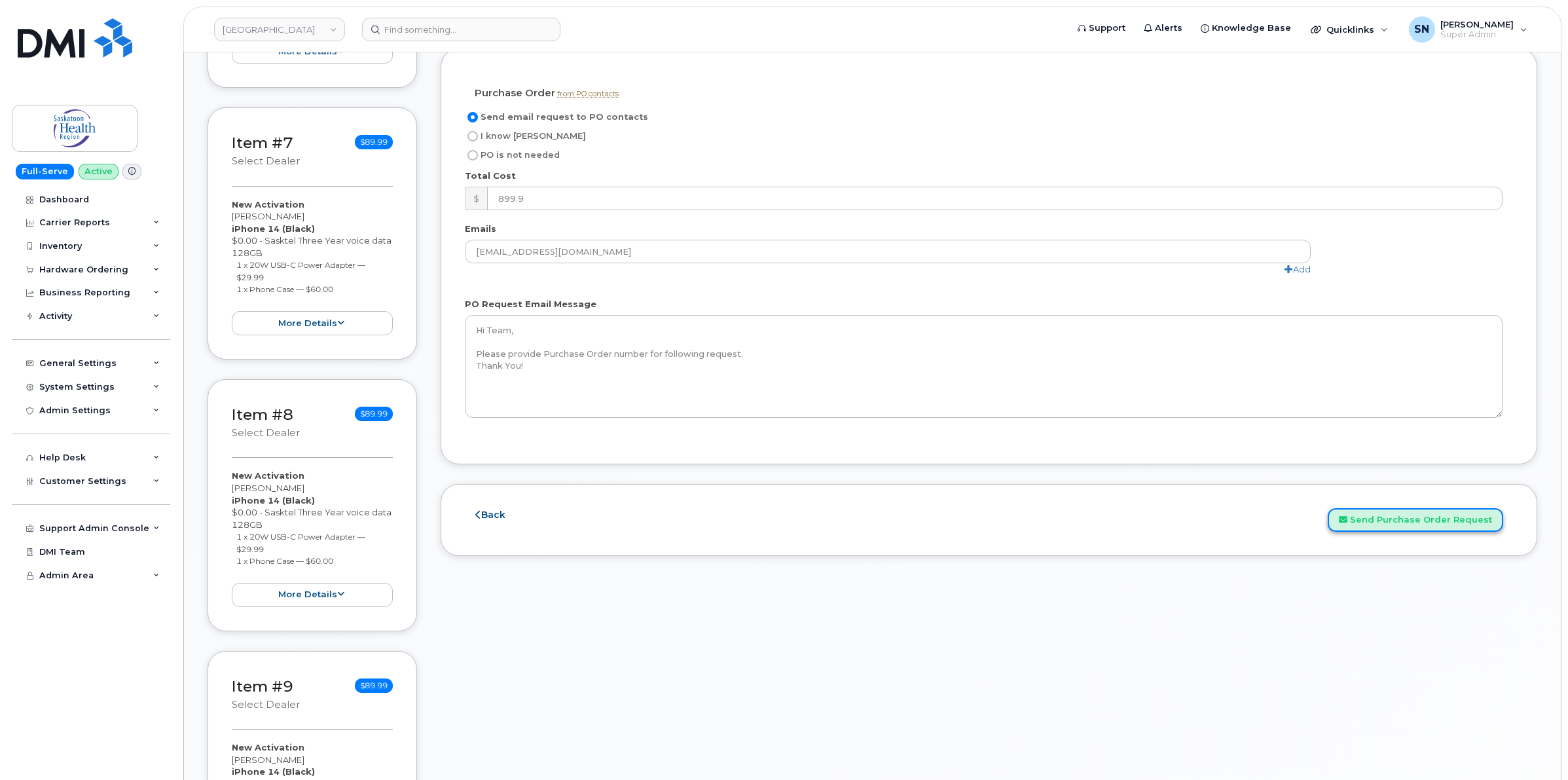
click at [1435, 521] on button "Send Purchase Order Request" at bounding box center [1416, 520] width 175 height 24
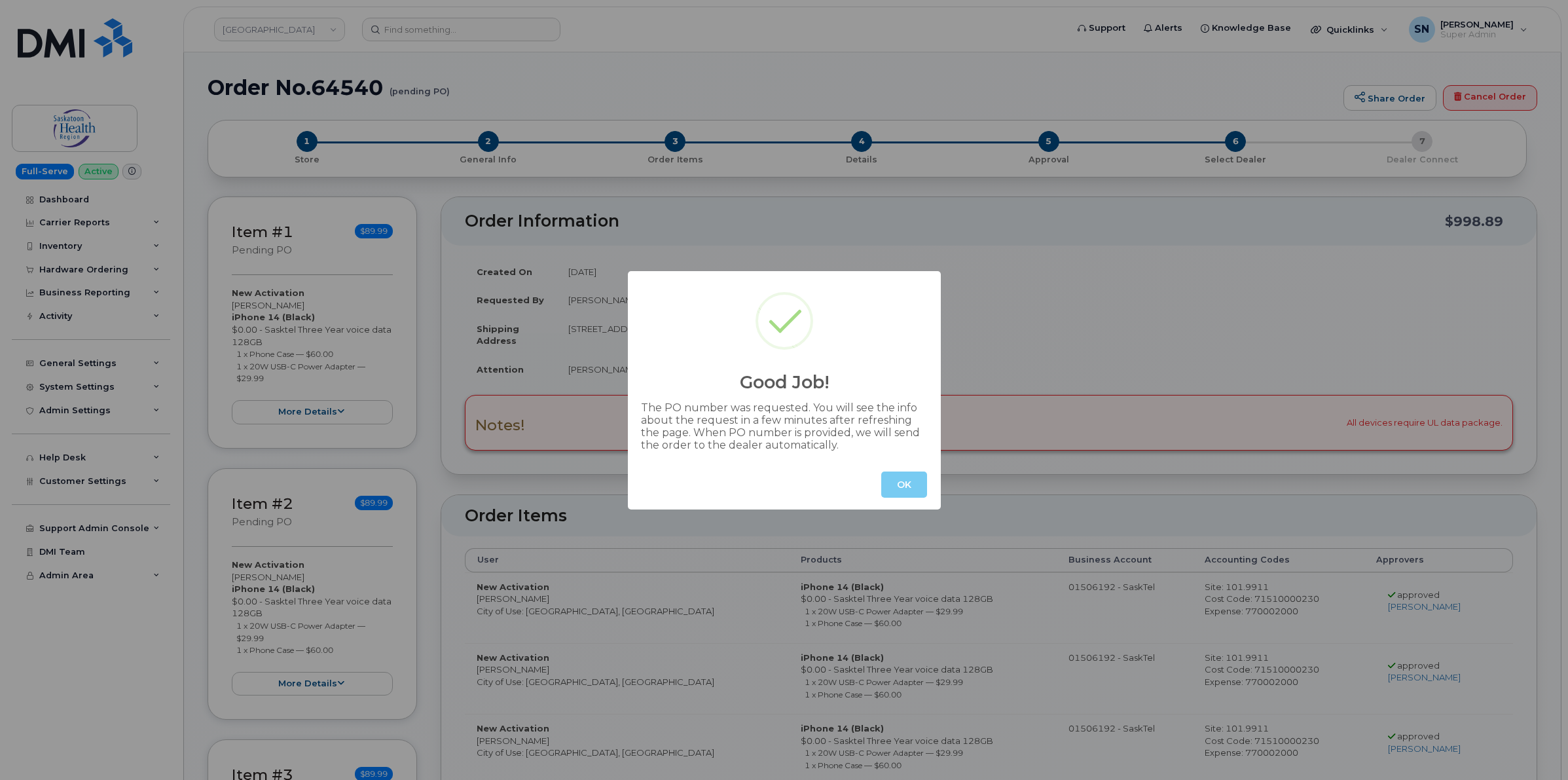
click at [908, 477] on button "OK" at bounding box center [905, 484] width 46 height 26
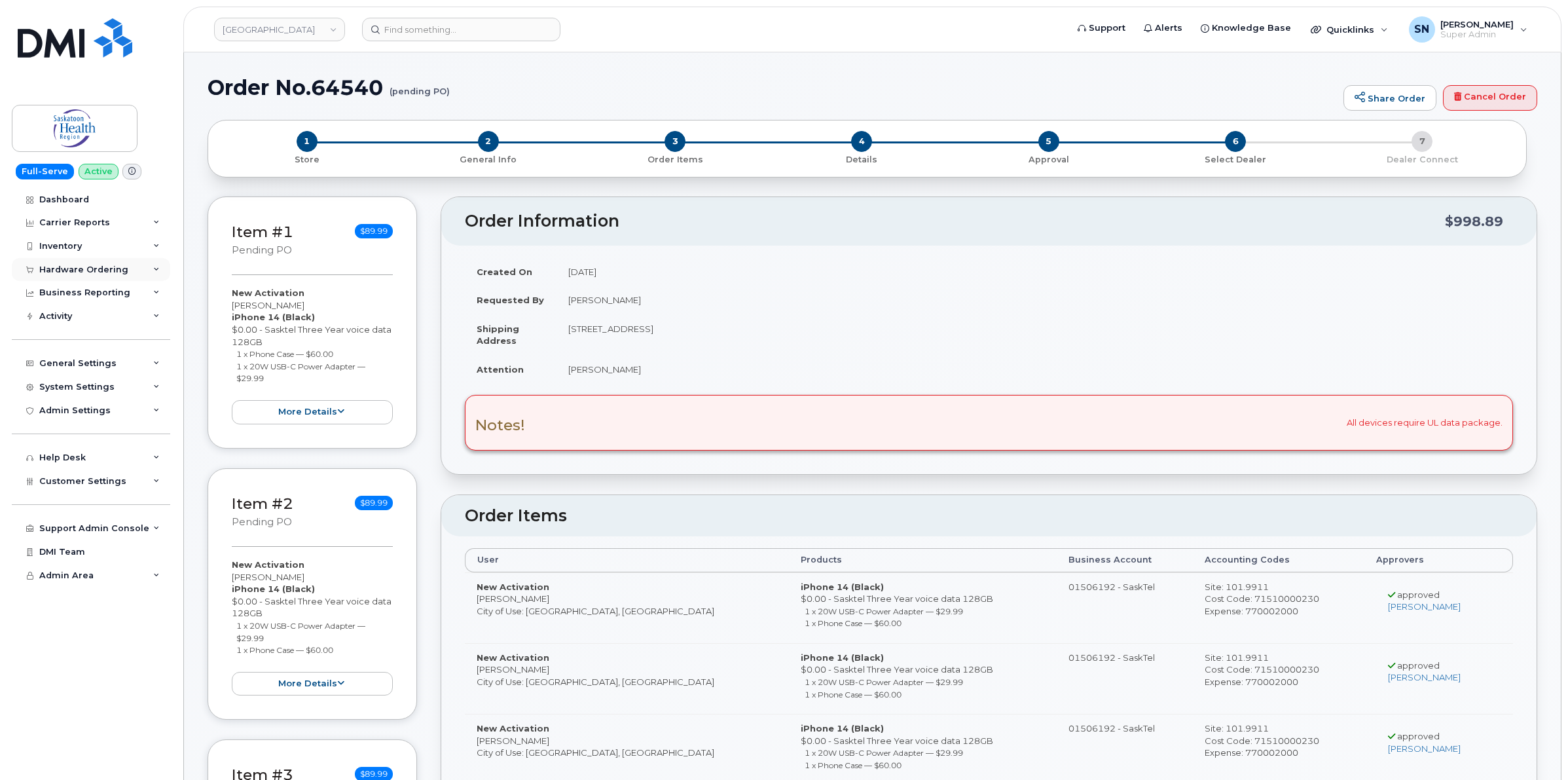
click at [103, 267] on div "Hardware Ordering" at bounding box center [83, 270] width 89 height 11
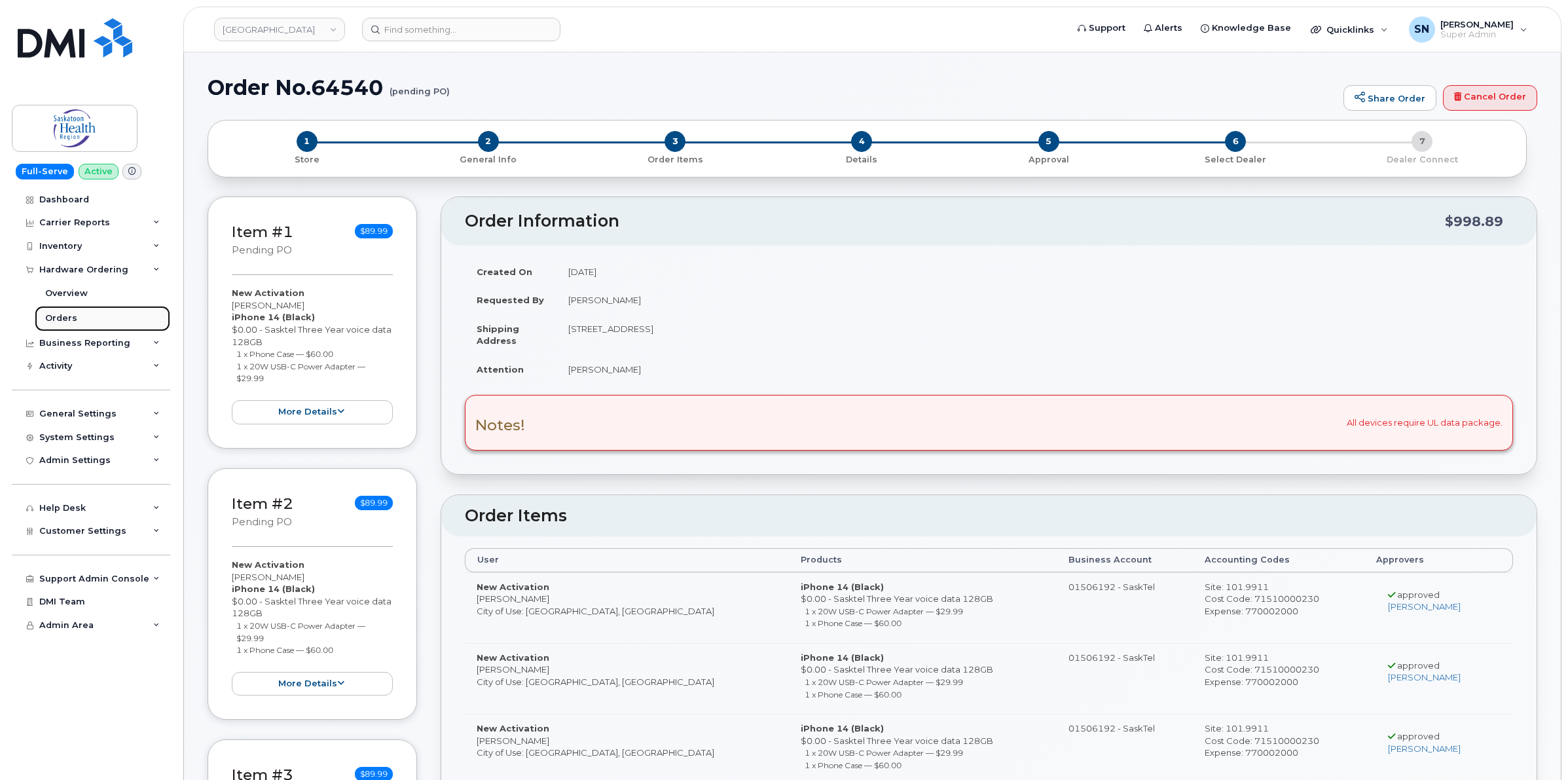
click at [66, 316] on div "Orders" at bounding box center [61, 319] width 32 height 12
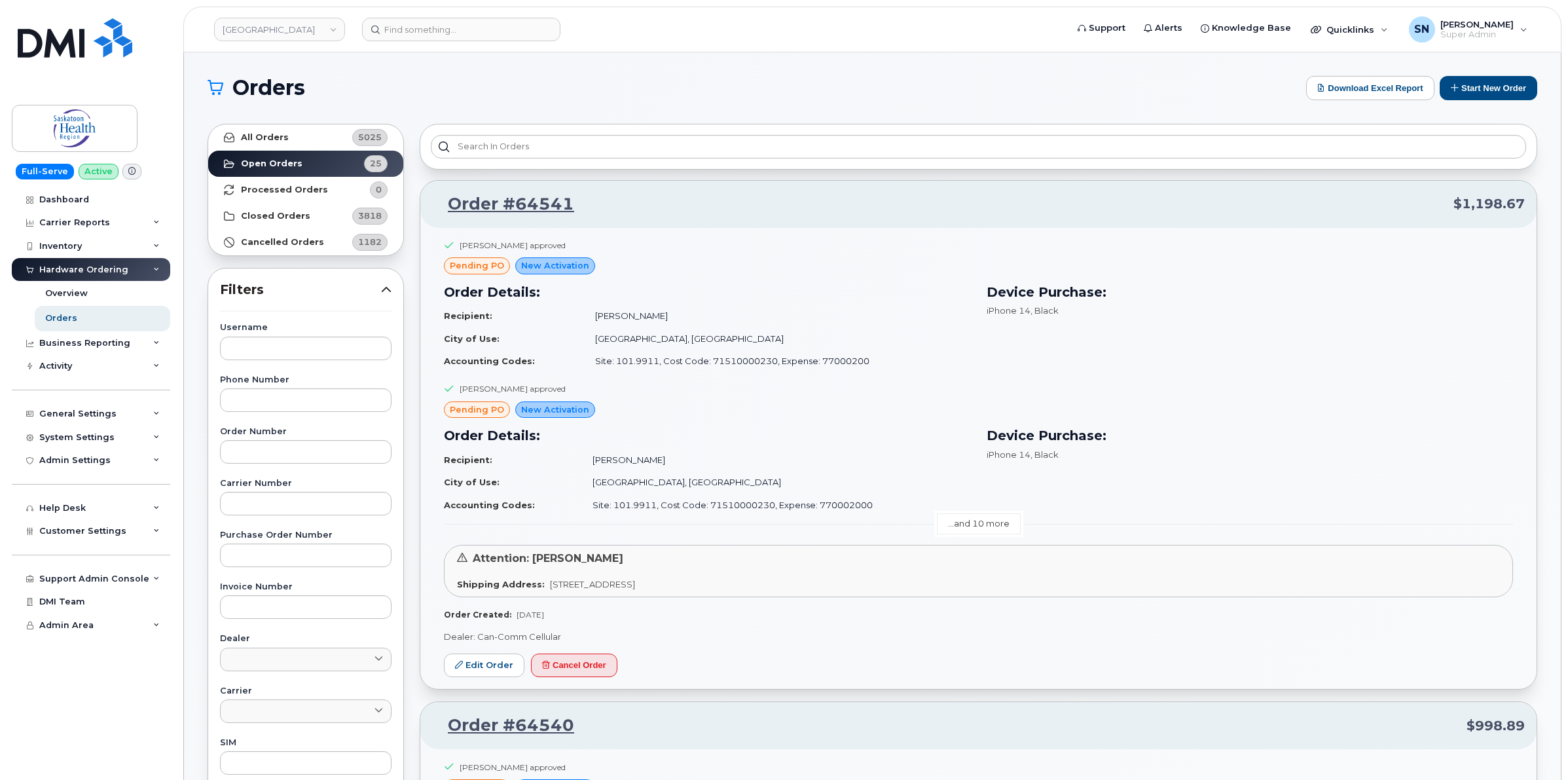
click at [950, 519] on link "...and 10 more" at bounding box center [979, 523] width 84 height 20
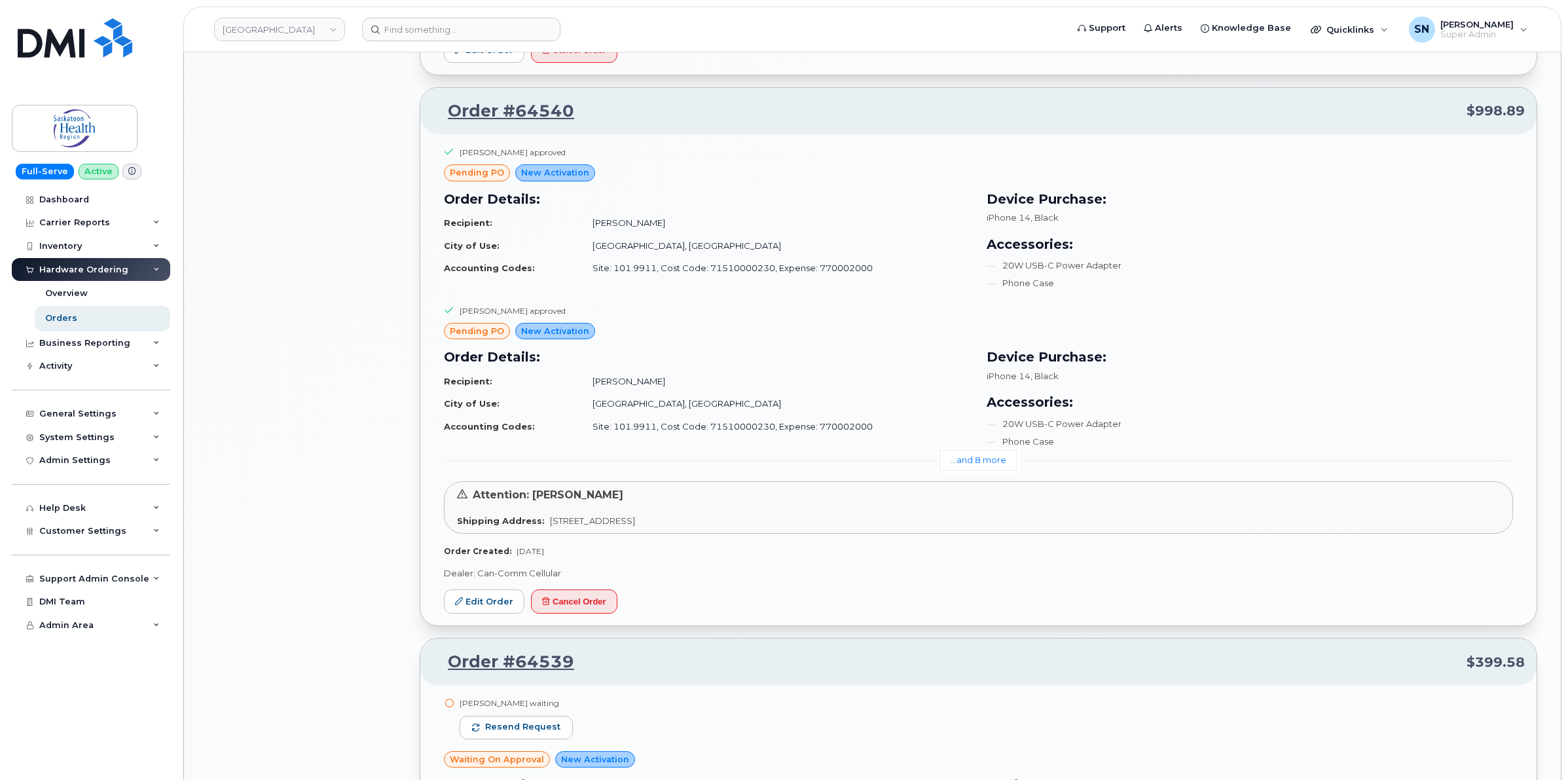
scroll to position [2128, 0]
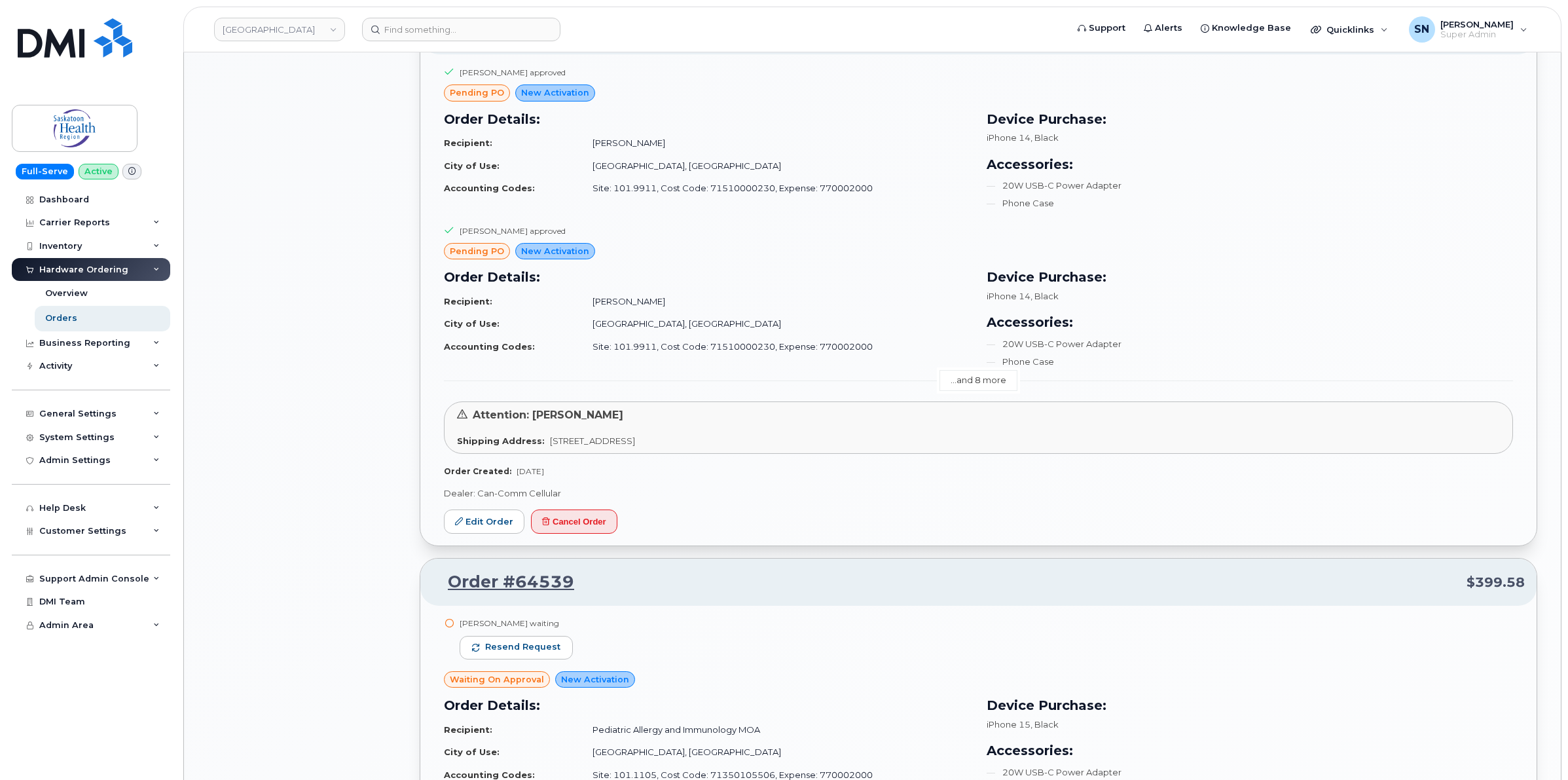
click at [973, 381] on link "...and 8 more" at bounding box center [978, 380] width 78 height 20
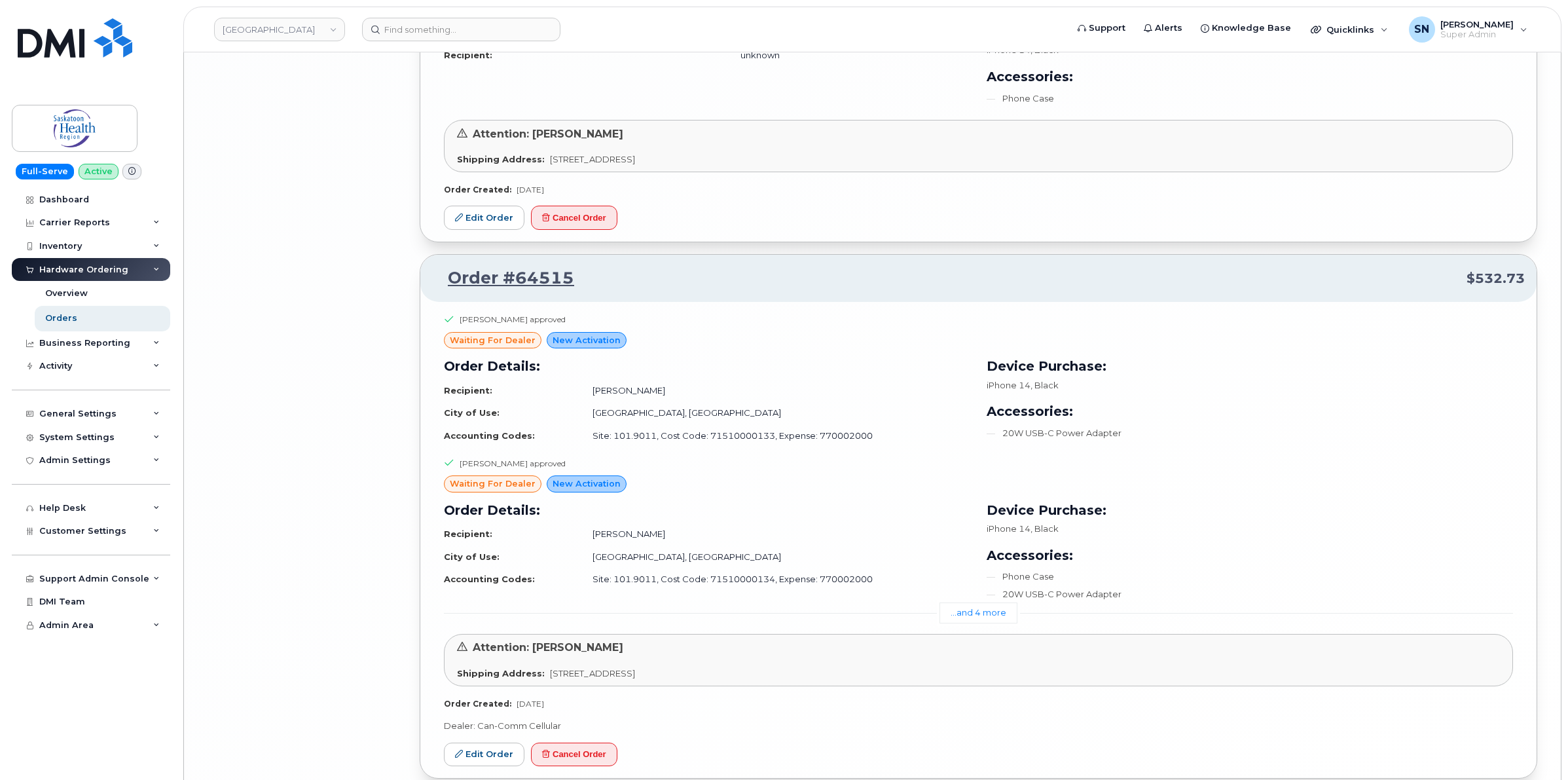
scroll to position [5452, 0]
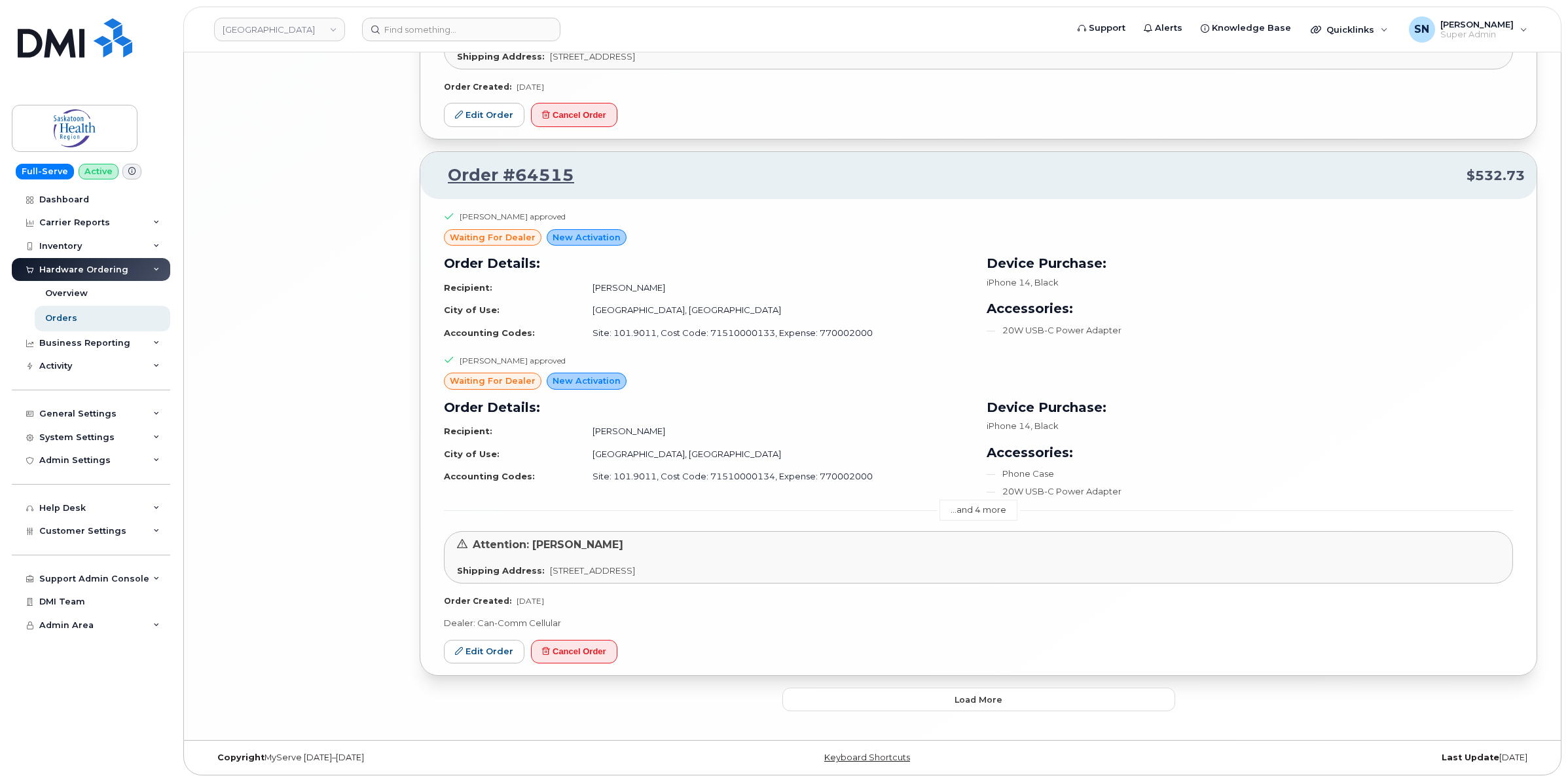
click at [970, 501] on link "...and 4 more" at bounding box center [978, 510] width 78 height 20
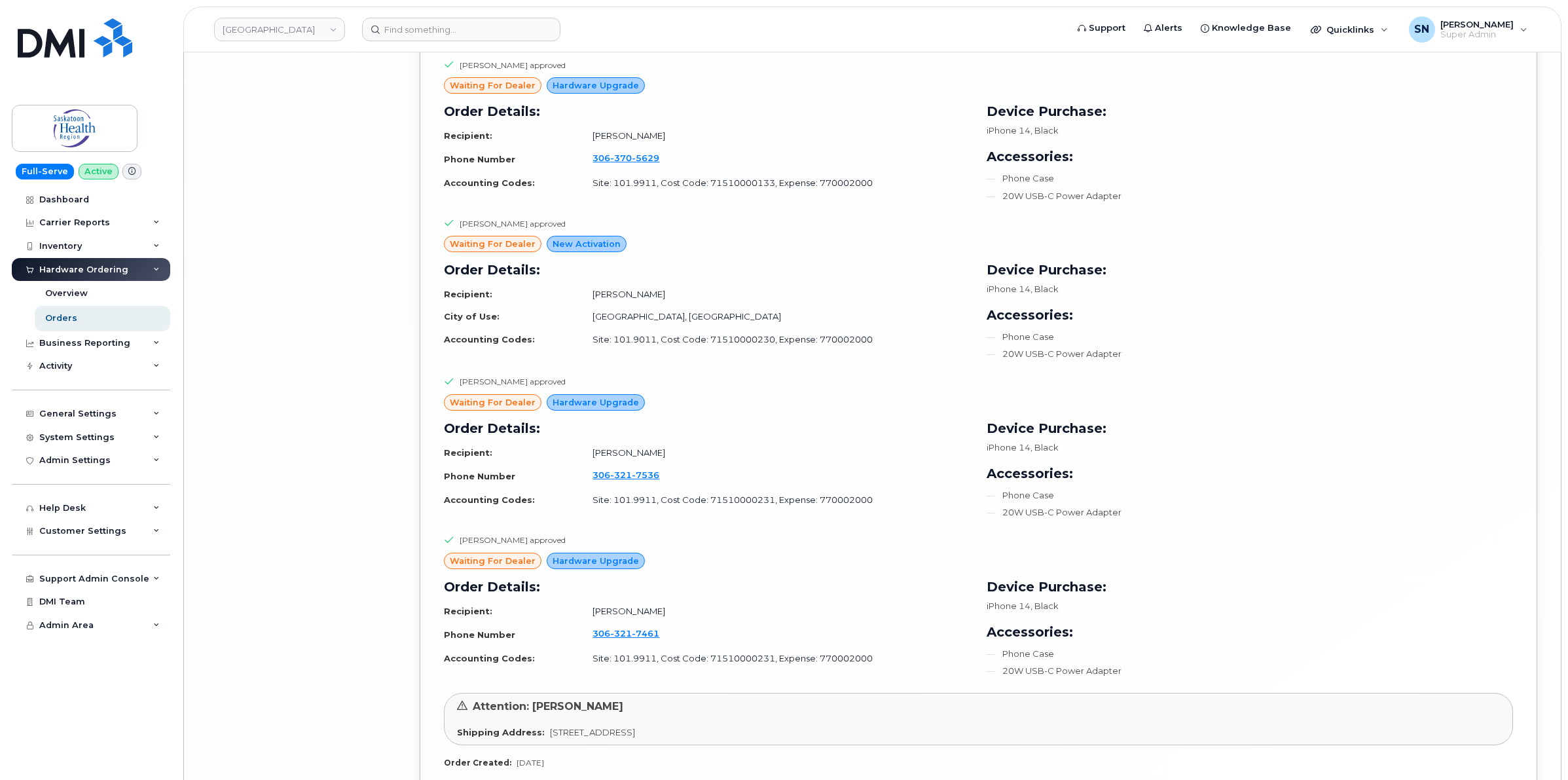
scroll to position [6066, 0]
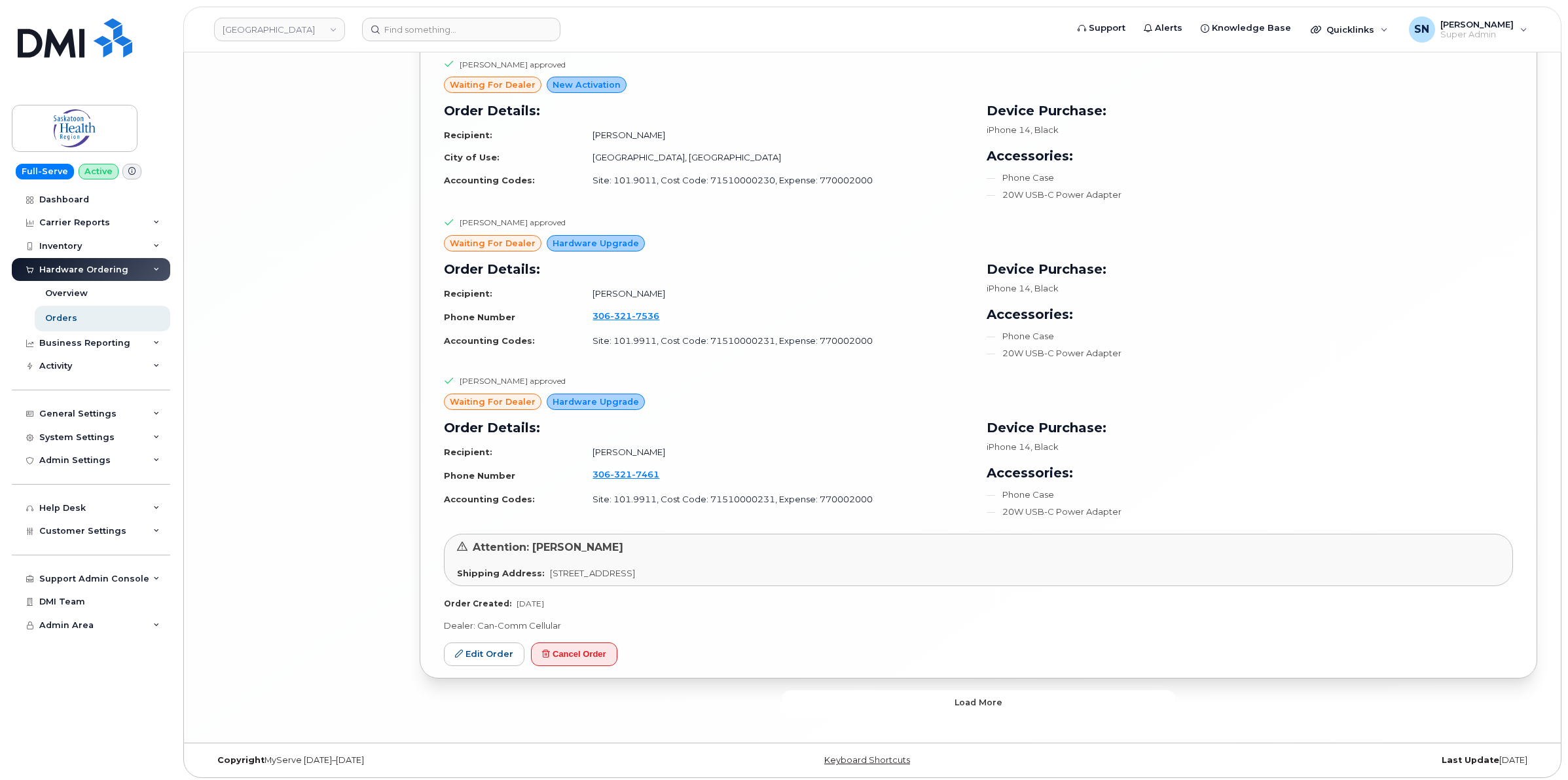
click at [939, 692] on button "Load more" at bounding box center [978, 702] width 392 height 24
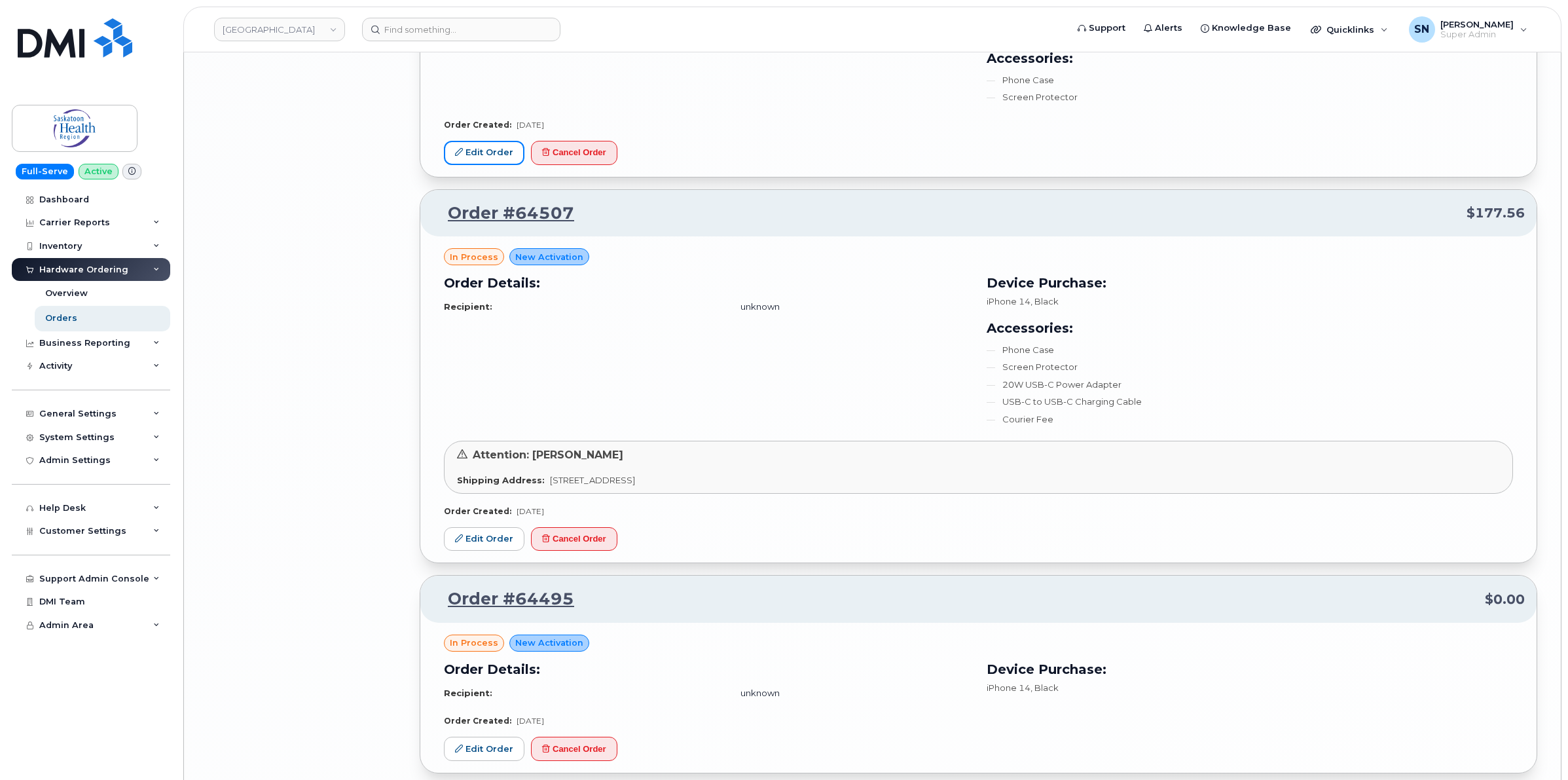
scroll to position [7539, 0]
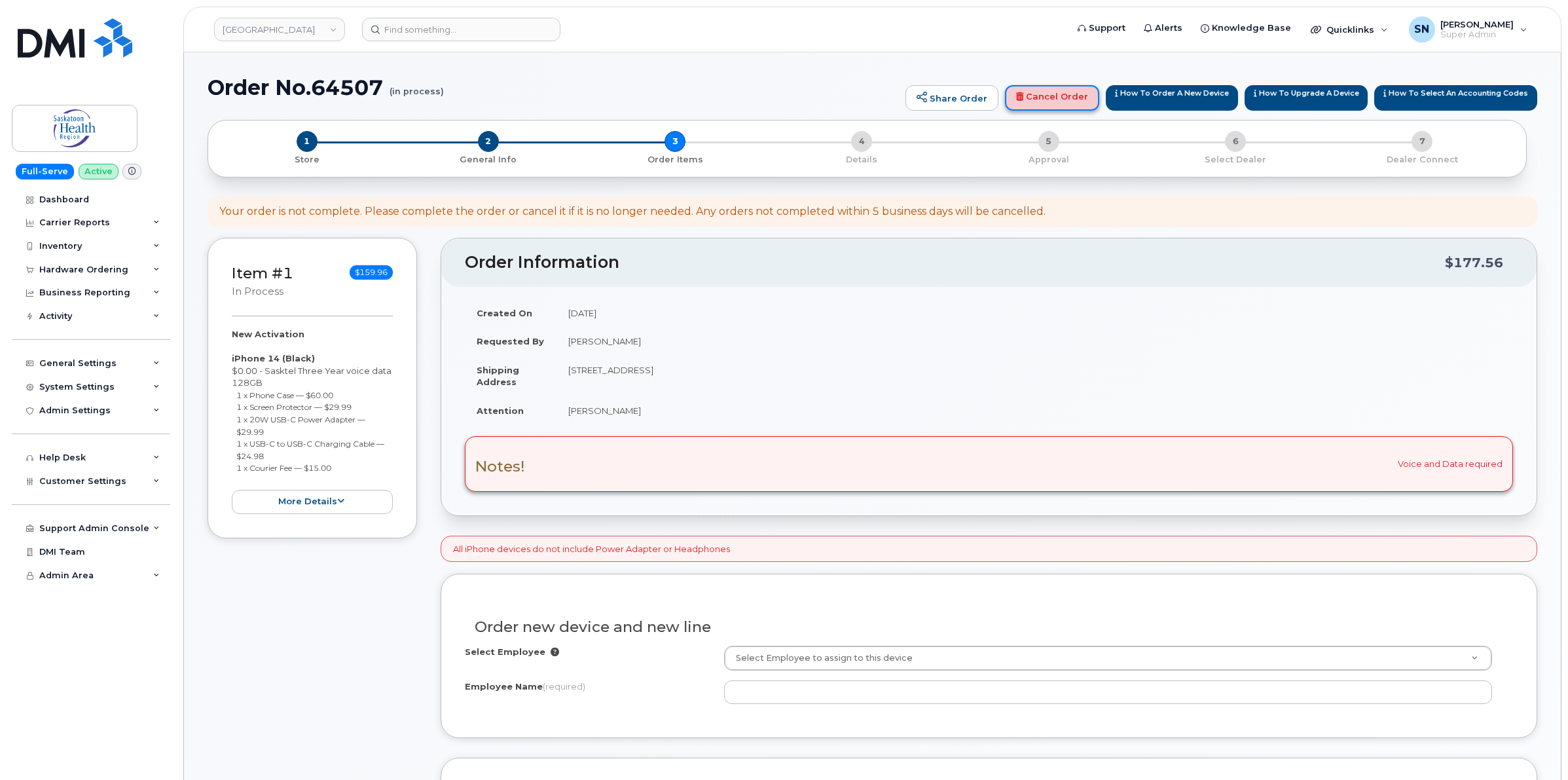
click at [1071, 97] on link "Cancel Order" at bounding box center [1052, 98] width 95 height 26
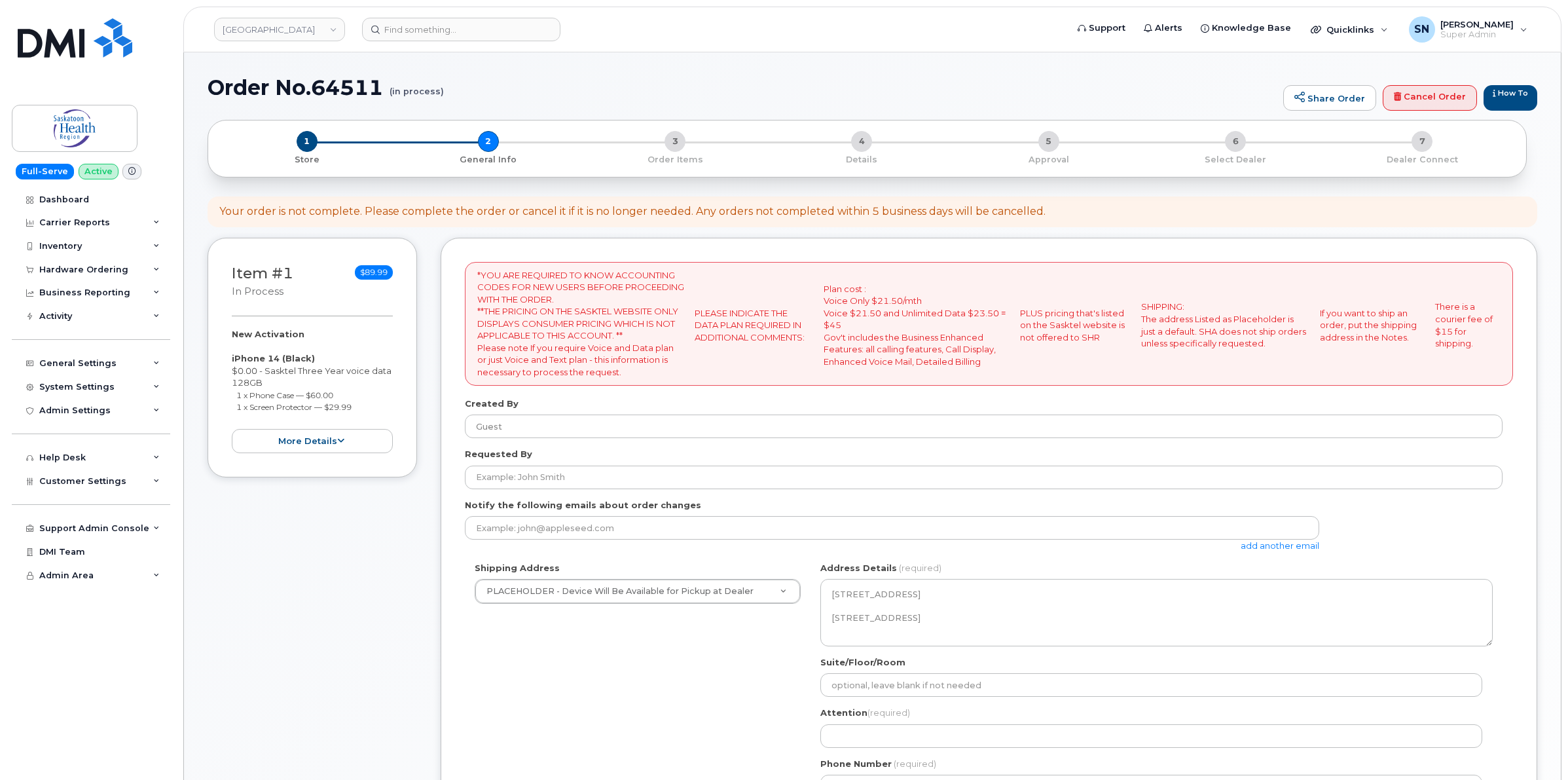
select select
click at [1421, 102] on link "Cancel Order" at bounding box center [1430, 98] width 95 height 26
select select
click at [1405, 103] on link "Cancel Order" at bounding box center [1430, 98] width 95 height 26
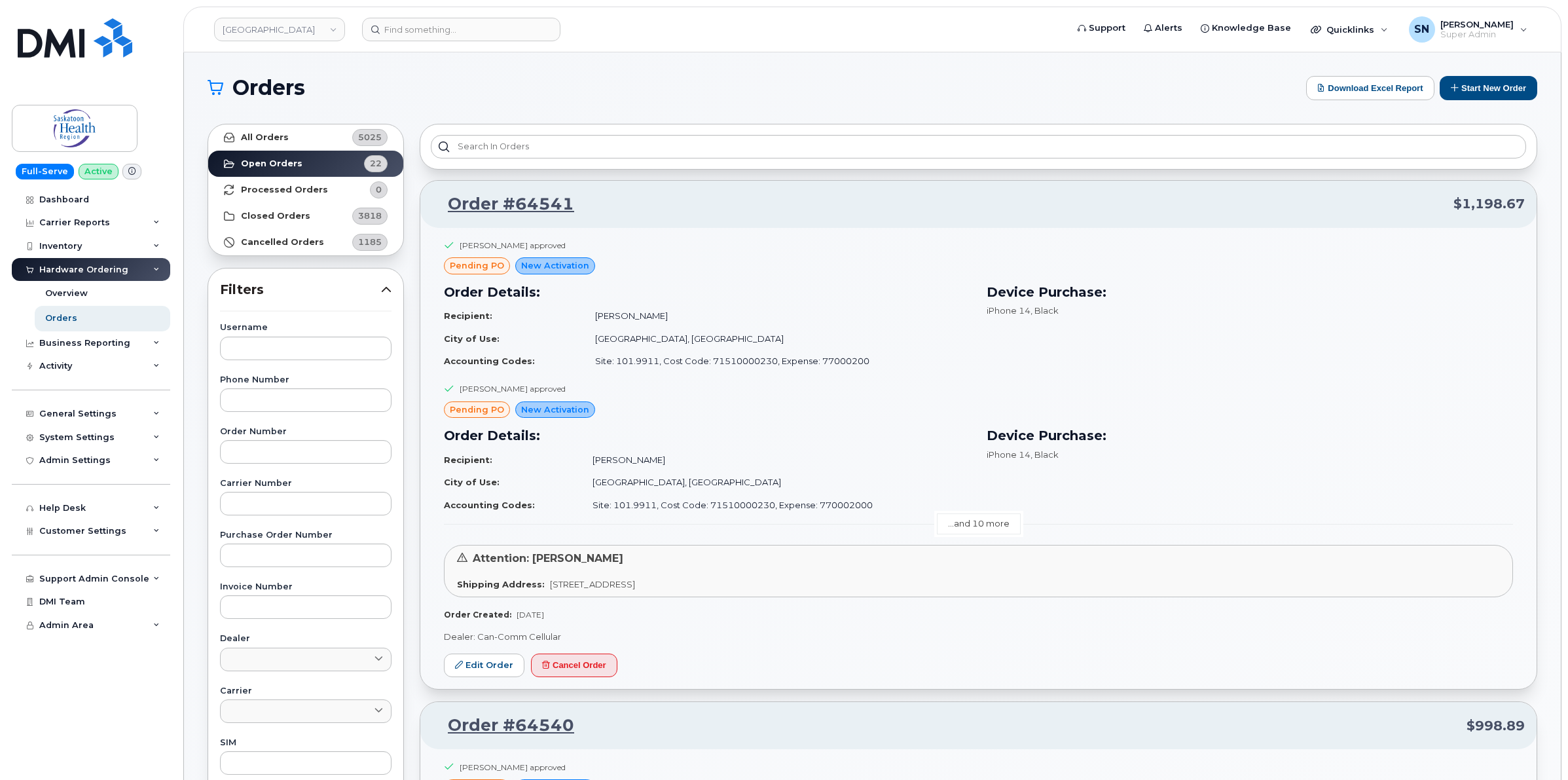
click at [992, 523] on link "...and 10 more" at bounding box center [979, 523] width 84 height 20
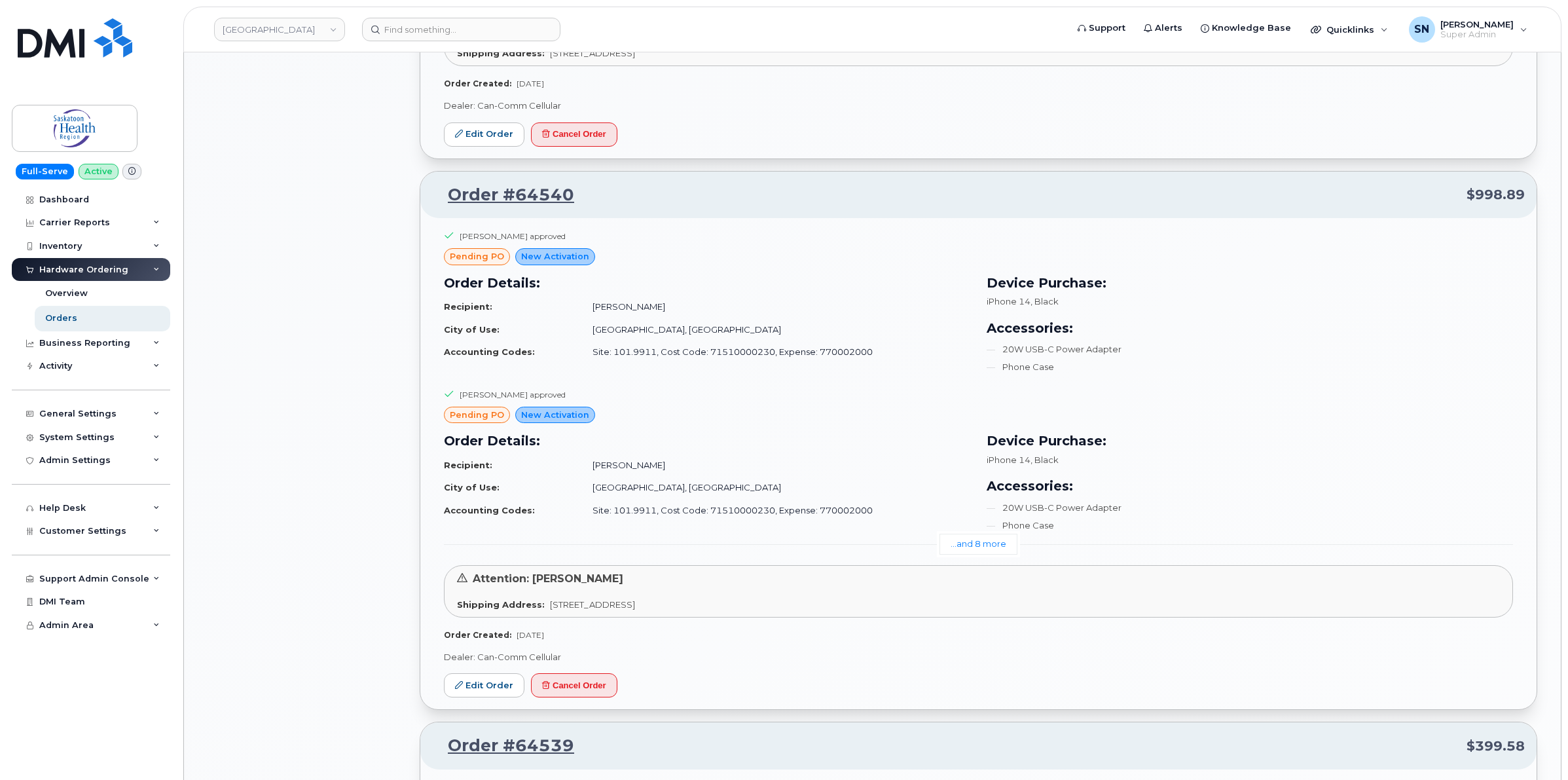
scroll to position [2210, 0]
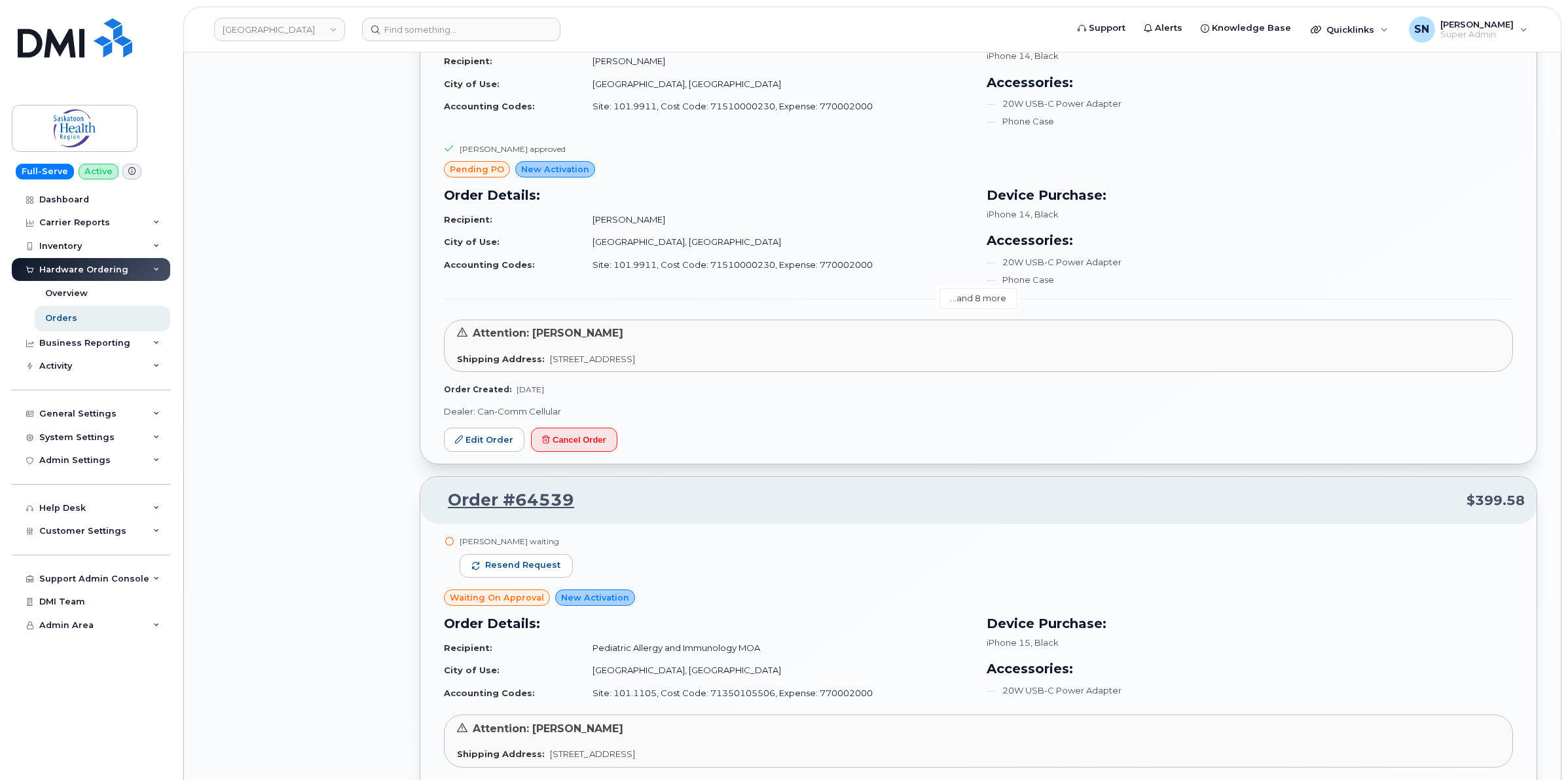
click at [991, 300] on link "...and 8 more" at bounding box center [978, 298] width 78 height 20
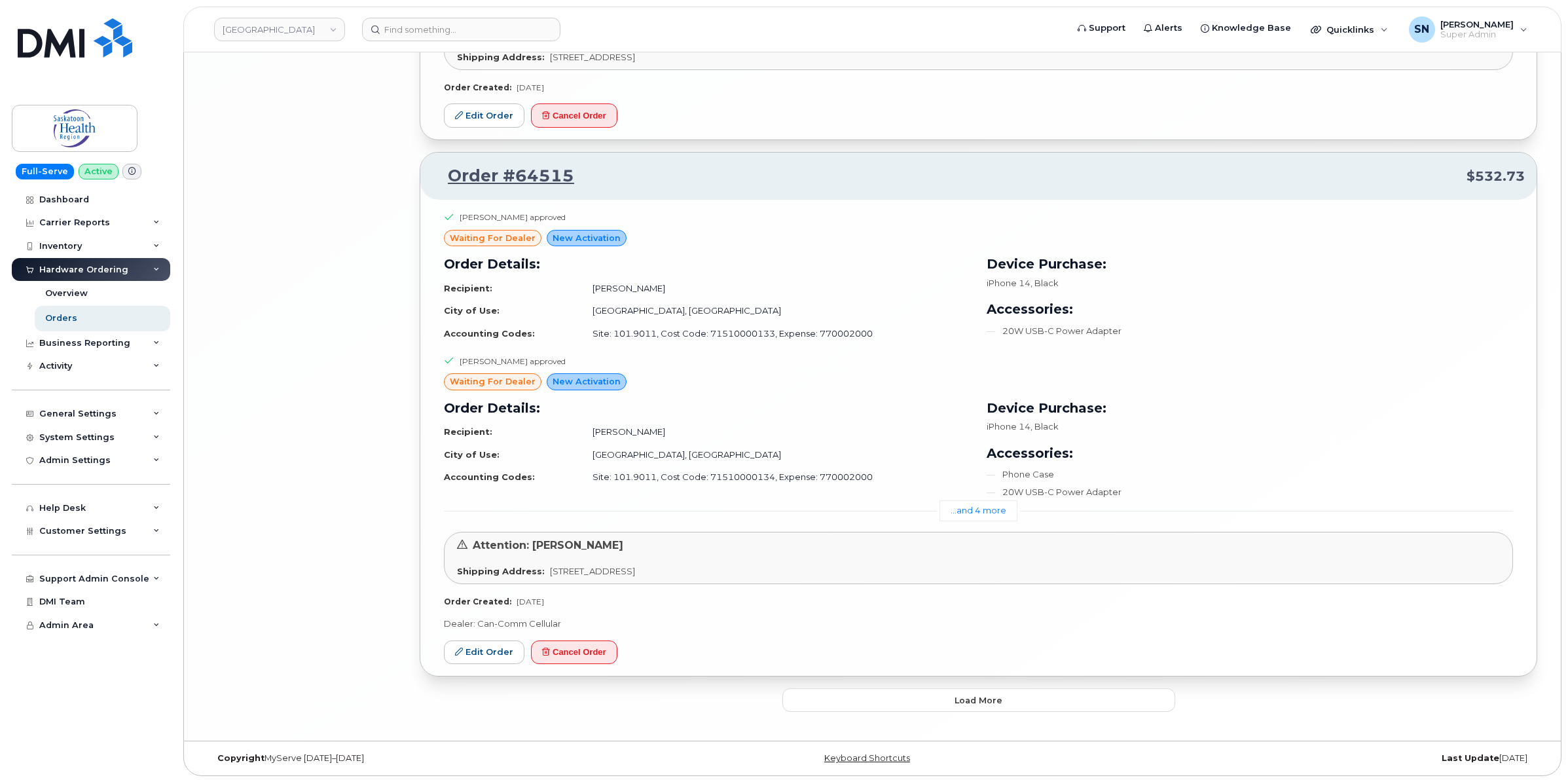
scroll to position [5452, 0]
click at [979, 505] on link "...and 4 more" at bounding box center [978, 510] width 78 height 20
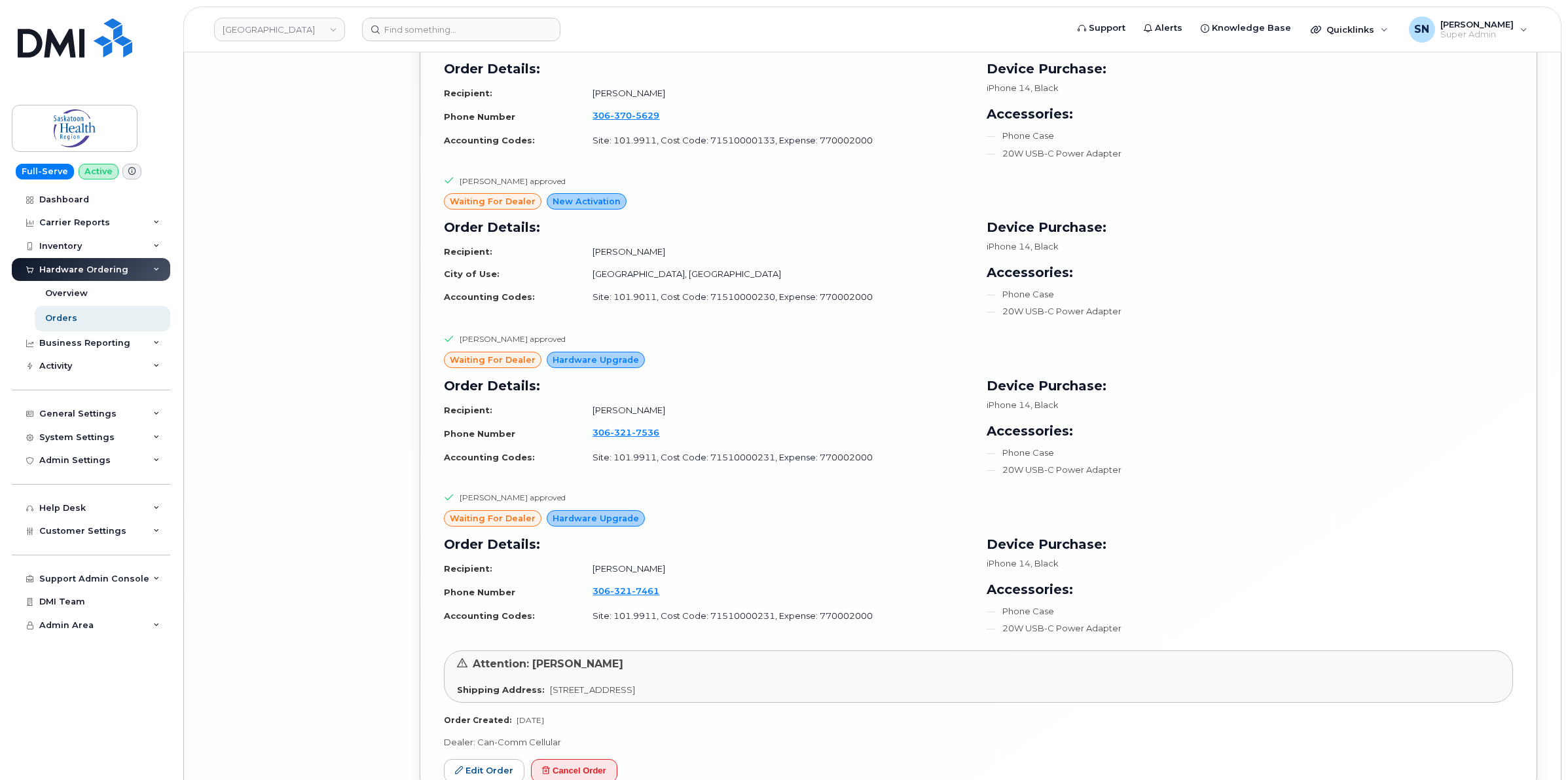
scroll to position [6066, 0]
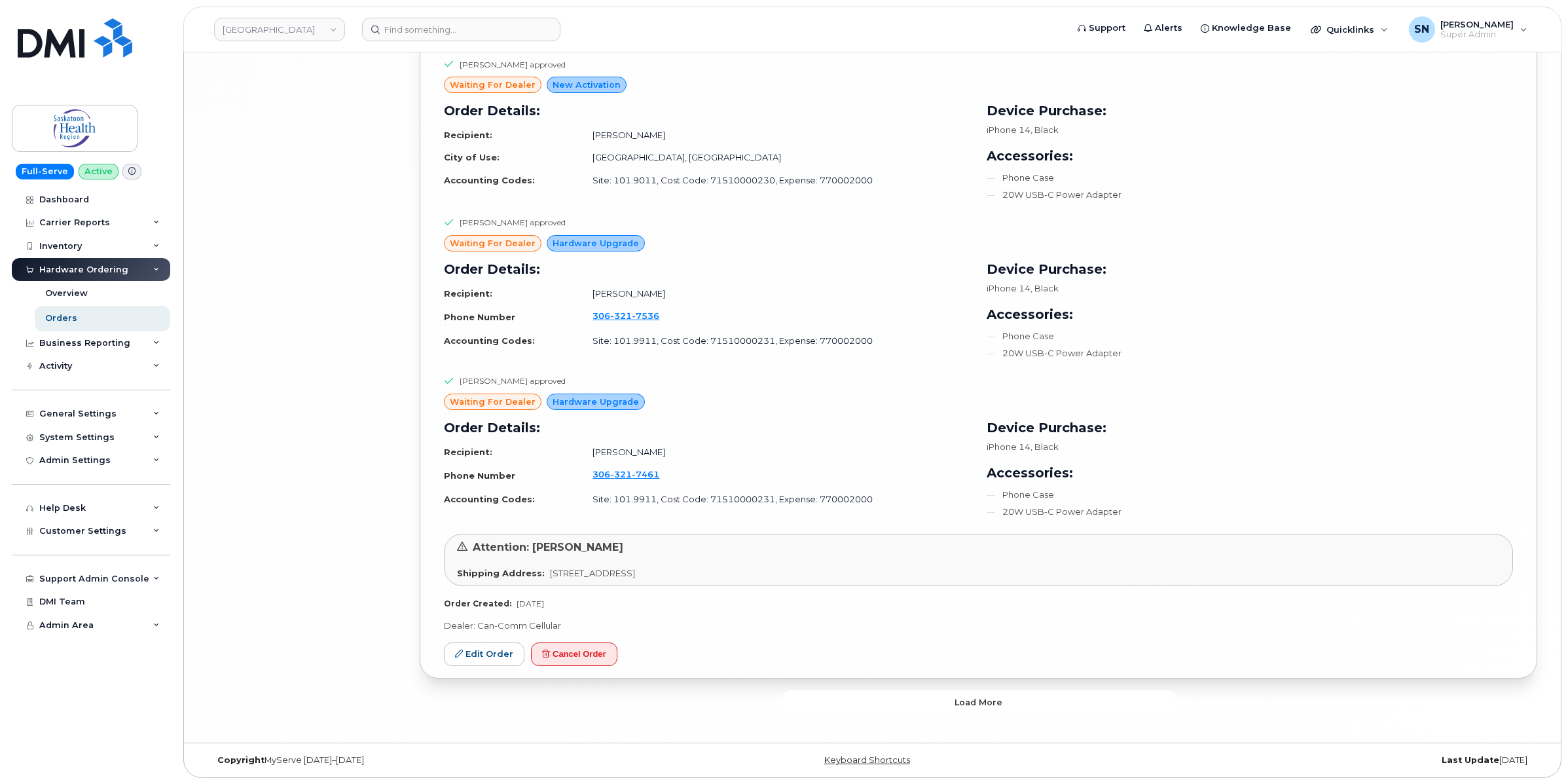
click at [981, 708] on button "Load more" at bounding box center [978, 702] width 392 height 24
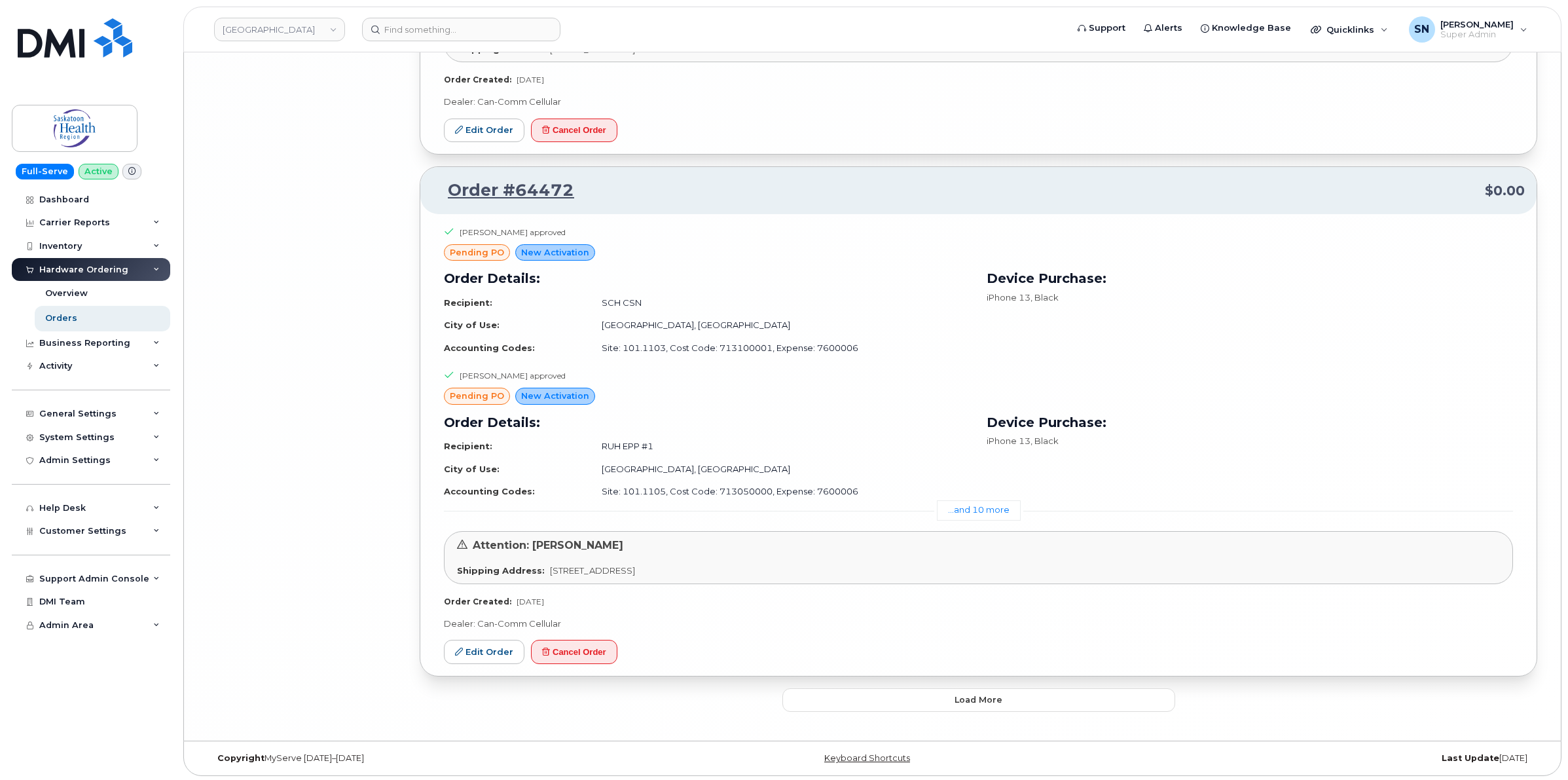
scroll to position [9525, 0]
click at [960, 508] on link "...and 10 more" at bounding box center [979, 508] width 84 height 20
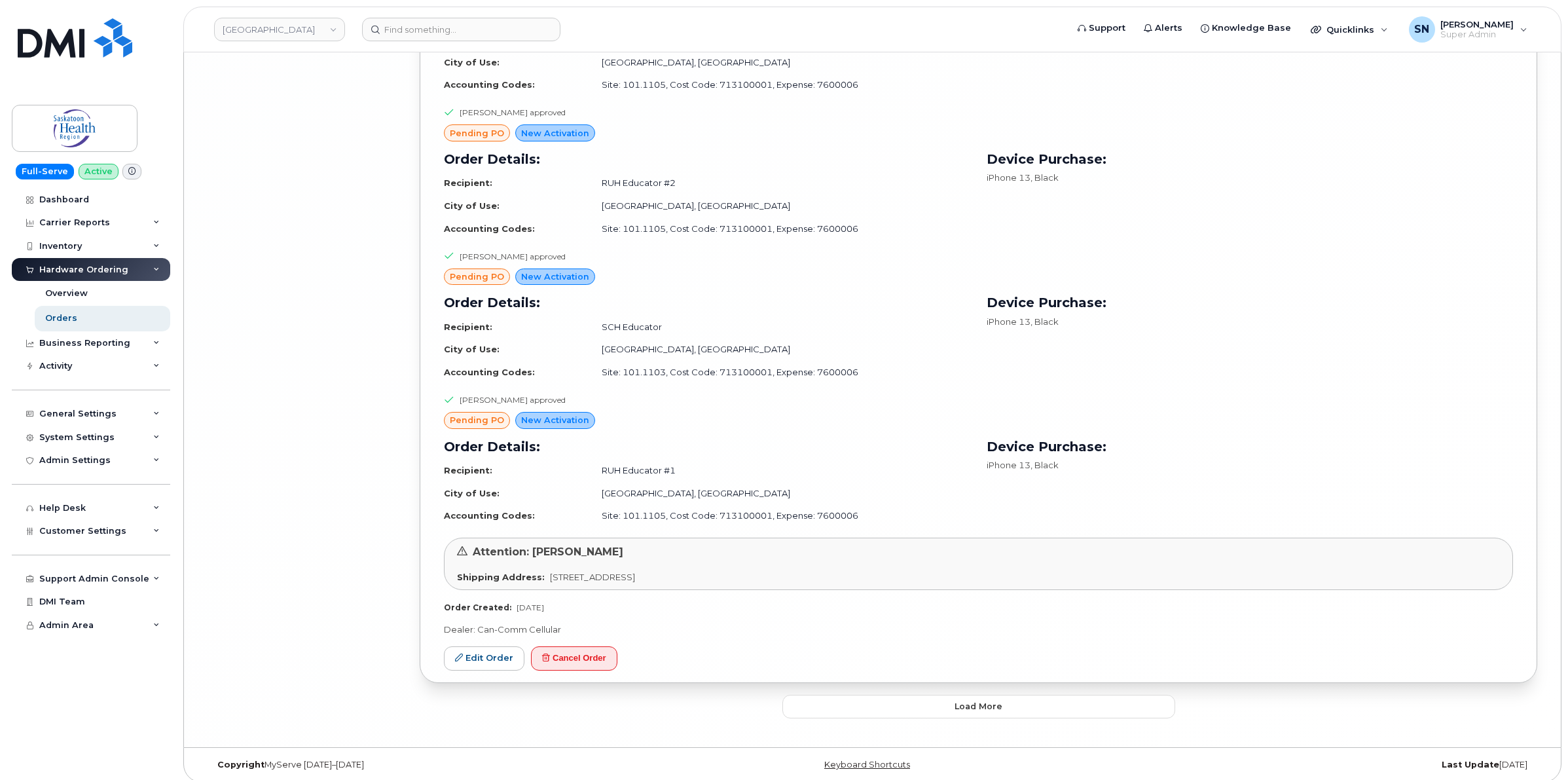
scroll to position [10940, 0]
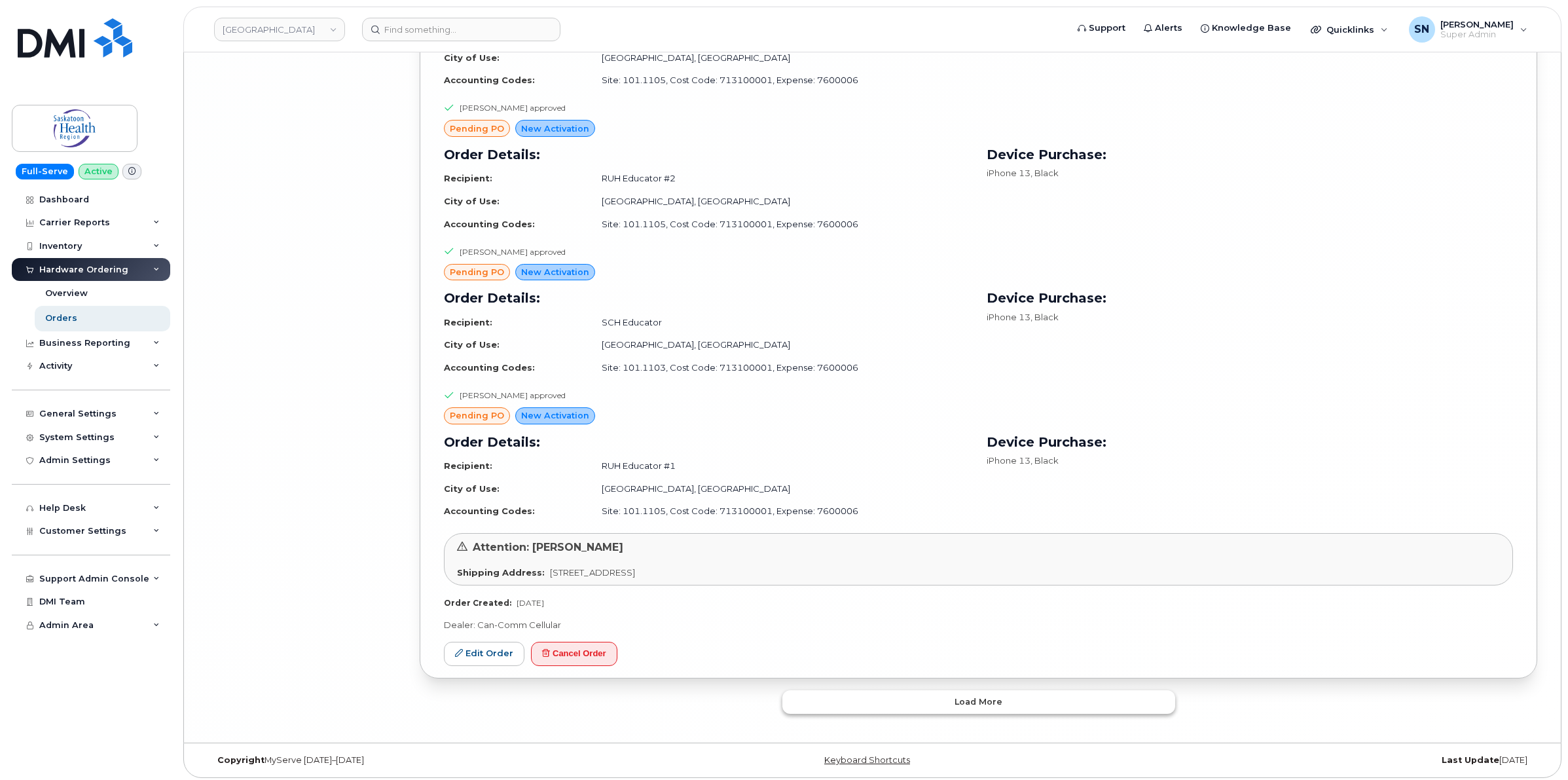
click at [958, 698] on span "Load more" at bounding box center [978, 701] width 48 height 12
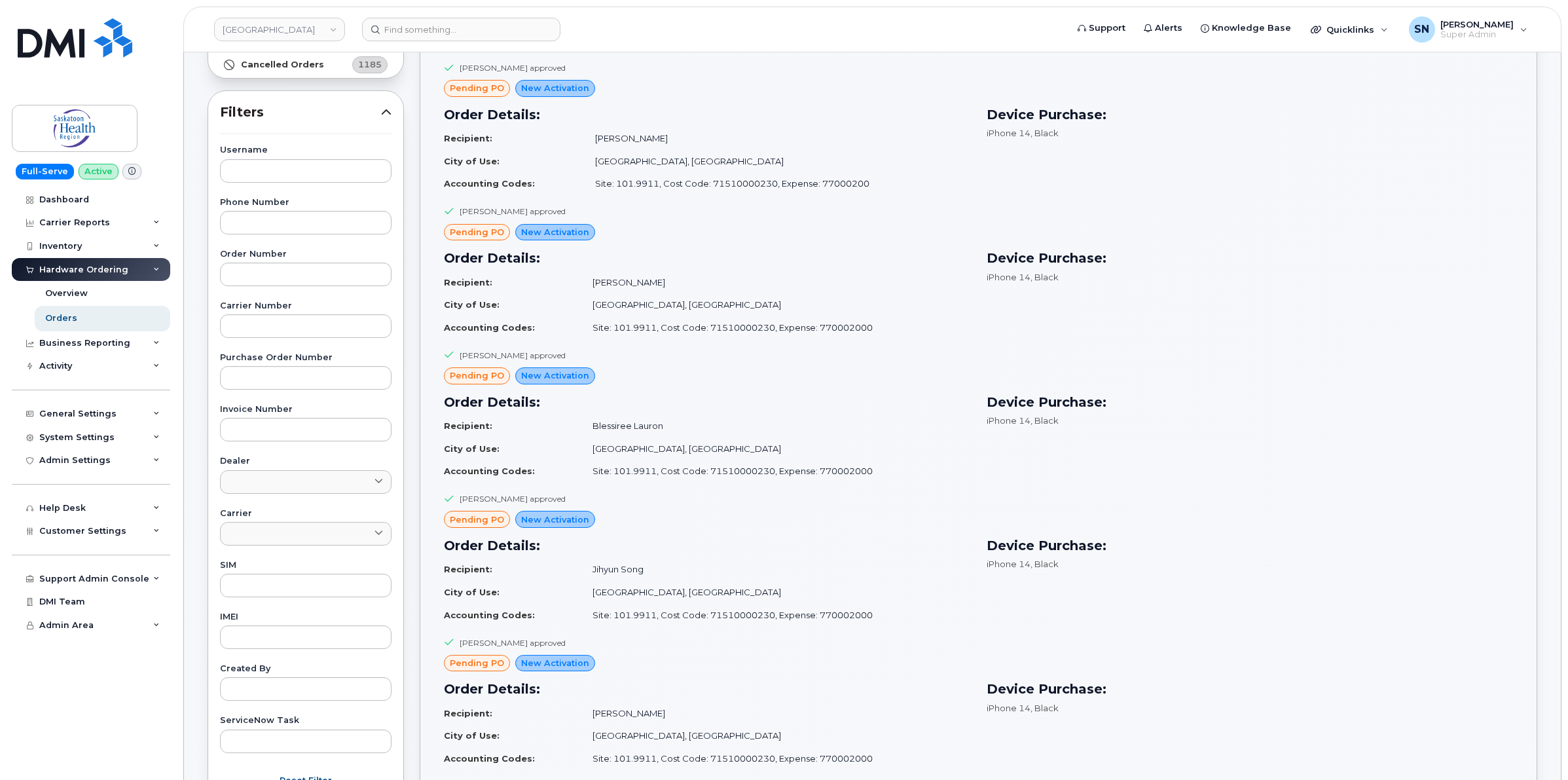
scroll to position [0, 0]
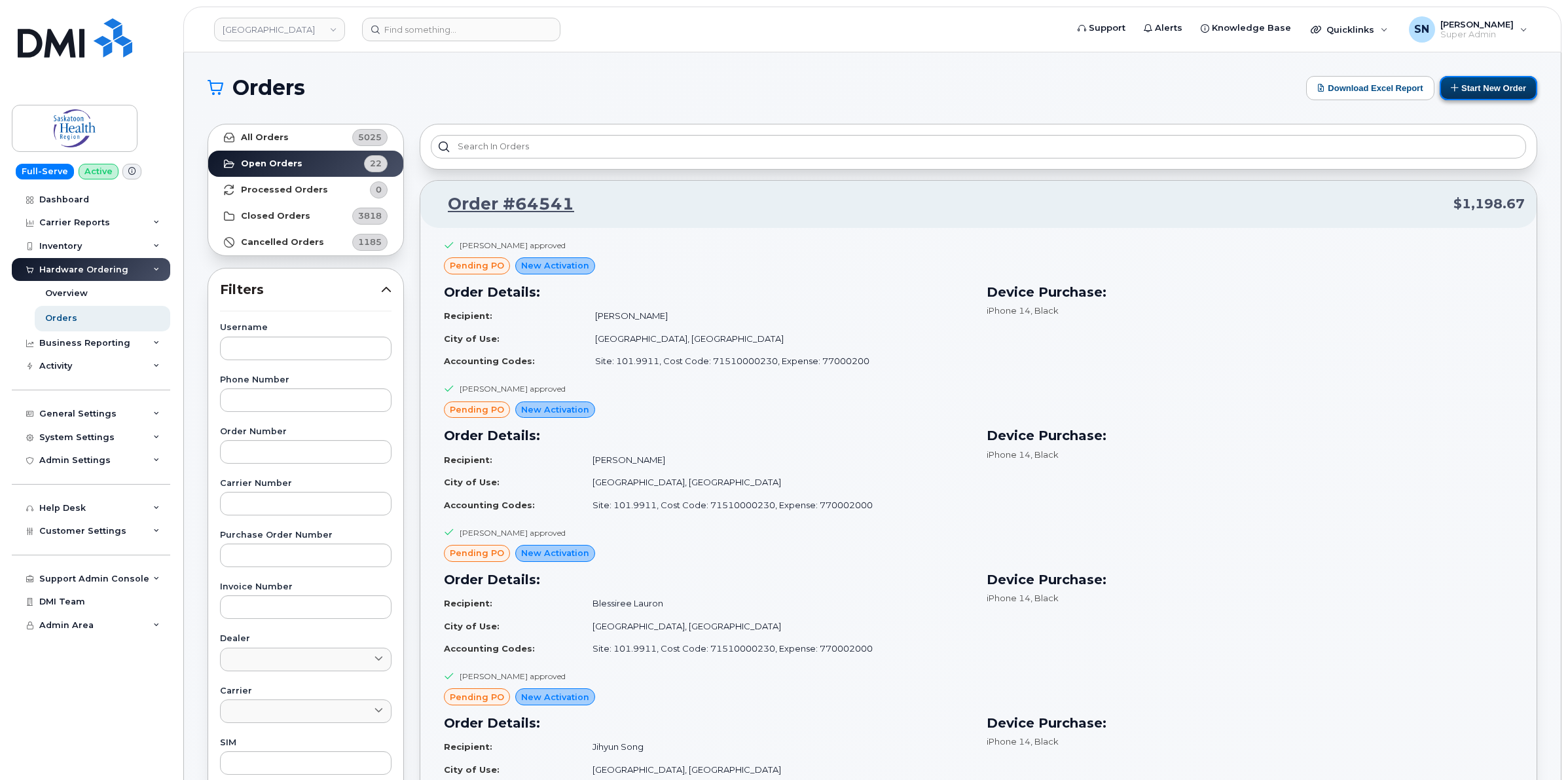
click at [1466, 79] on button "Start New Order" at bounding box center [1488, 88] width 98 height 24
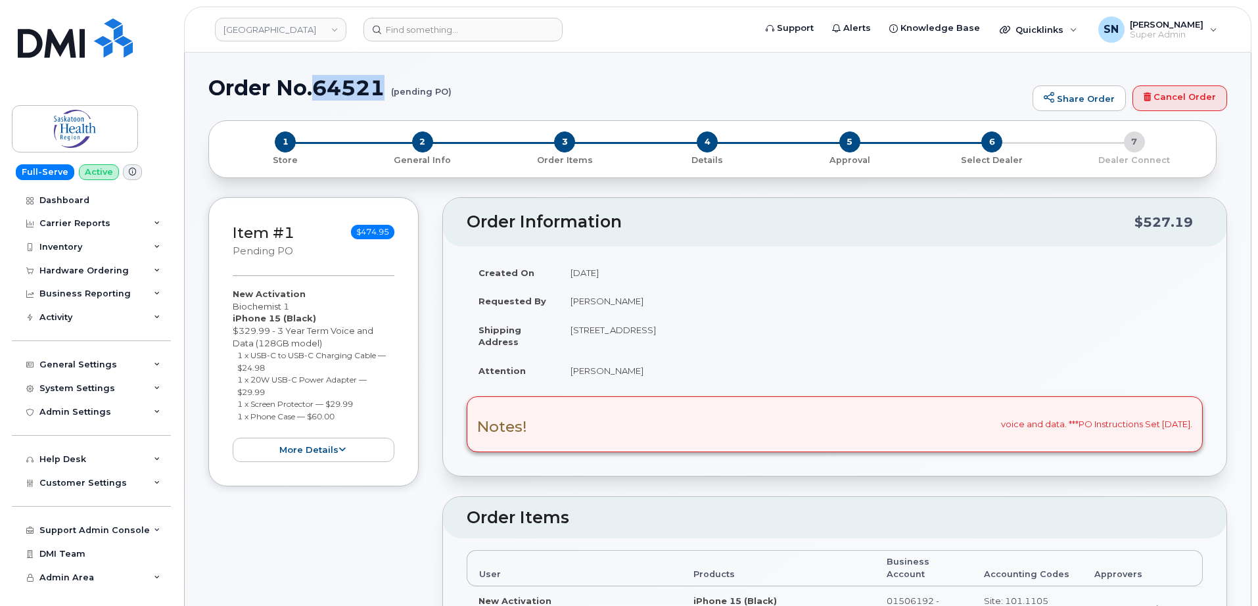
drag, startPoint x: 317, startPoint y: 91, endPoint x: 392, endPoint y: 95, distance: 75.7
click at [392, 95] on h1 "Order No.64521 (pending PO)" at bounding box center [617, 87] width 818 height 23
copy h1 "64521"
drag, startPoint x: 573, startPoint y: 300, endPoint x: 644, endPoint y: 303, distance: 71.7
click at [644, 303] on td "[PERSON_NAME]" at bounding box center [881, 301] width 644 height 29
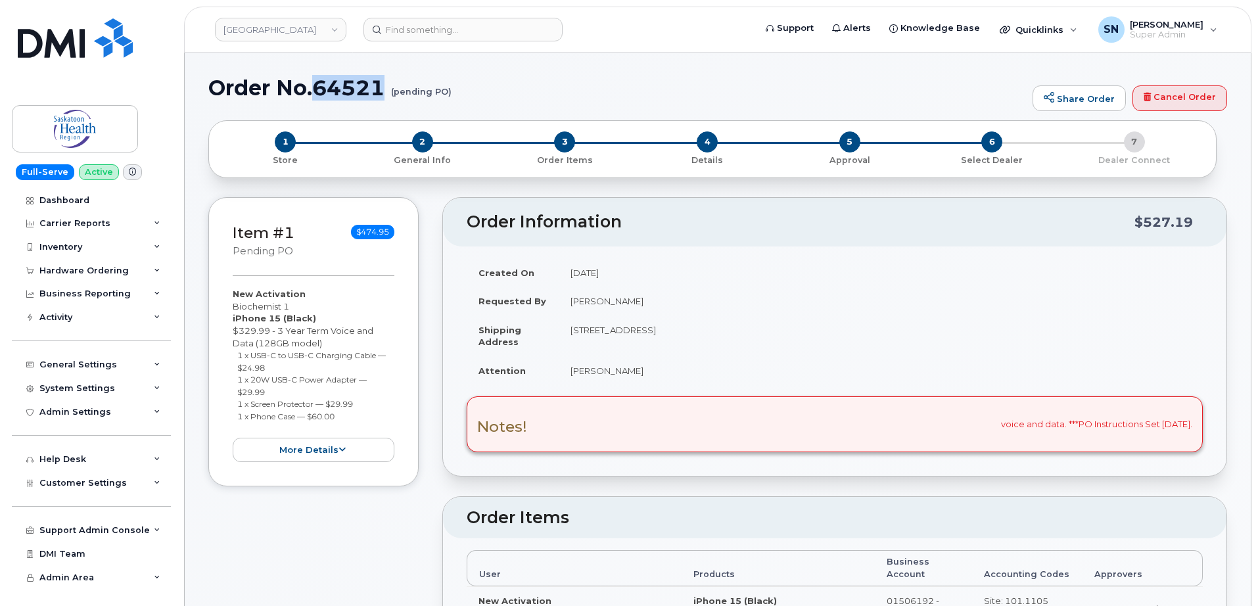
copy td "[PERSON_NAME]"
radio input "true"
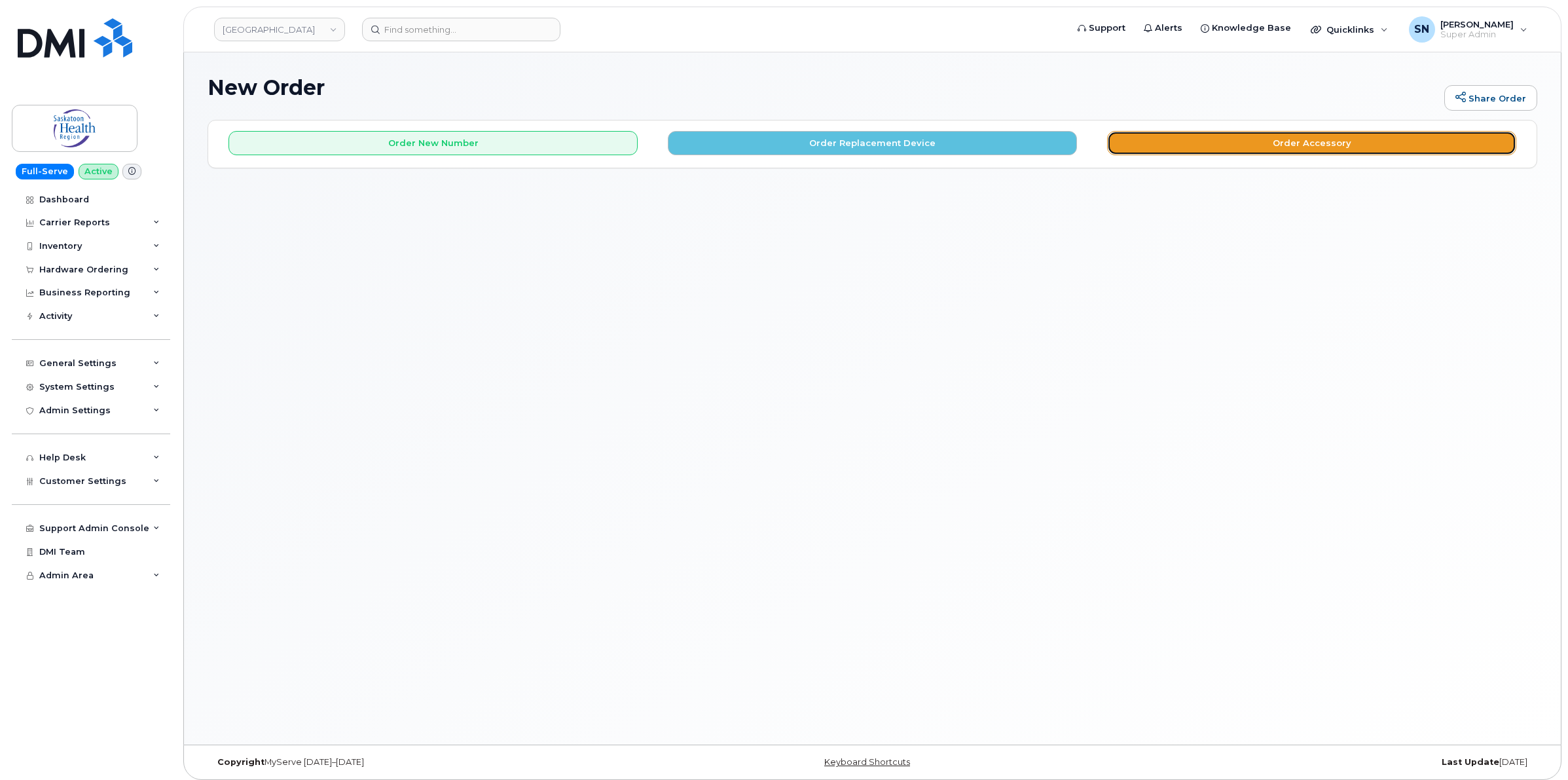
click at [1193, 144] on button "Order Accessory" at bounding box center [1312, 142] width 409 height 24
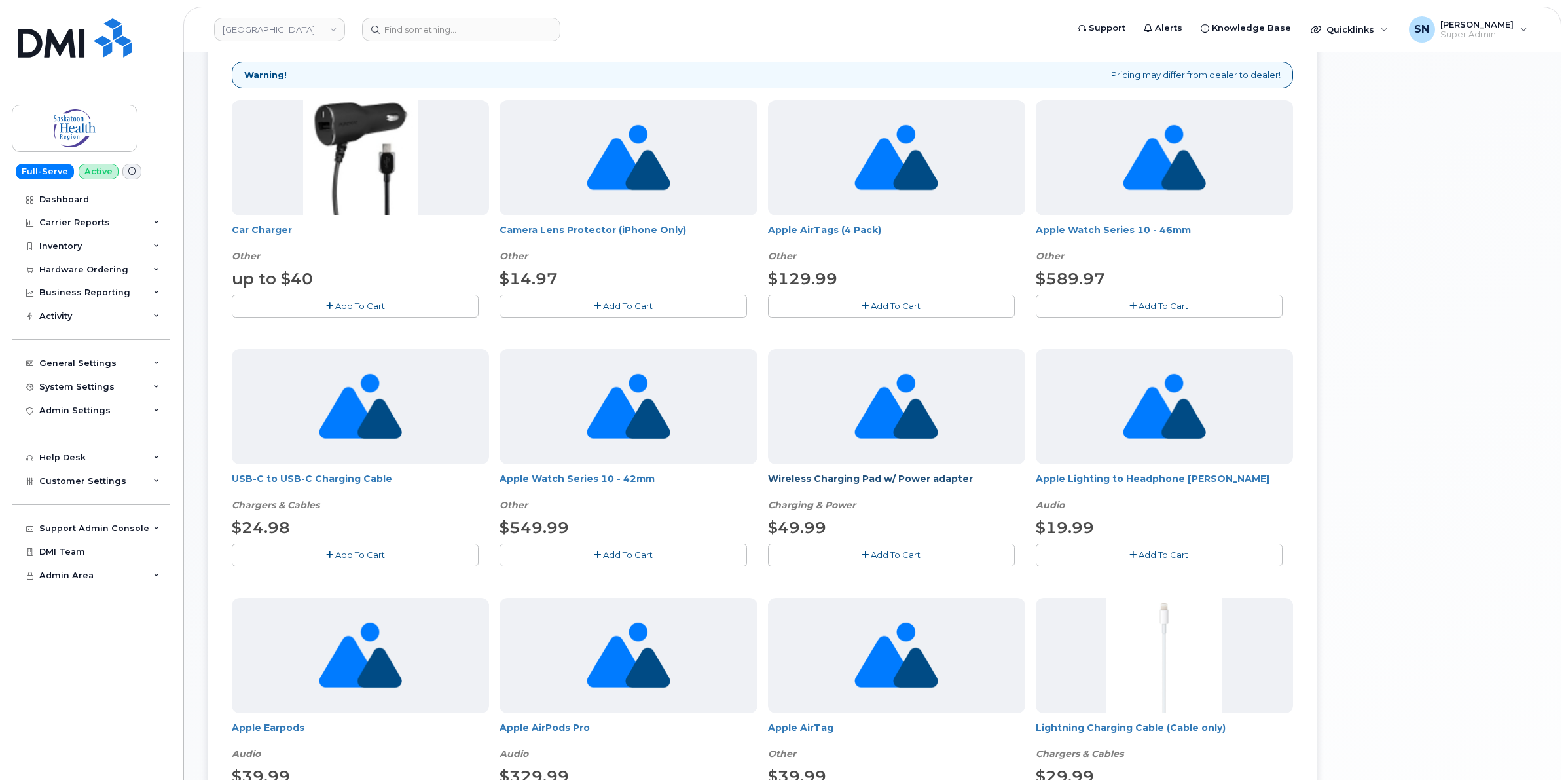
scroll to position [387, 0]
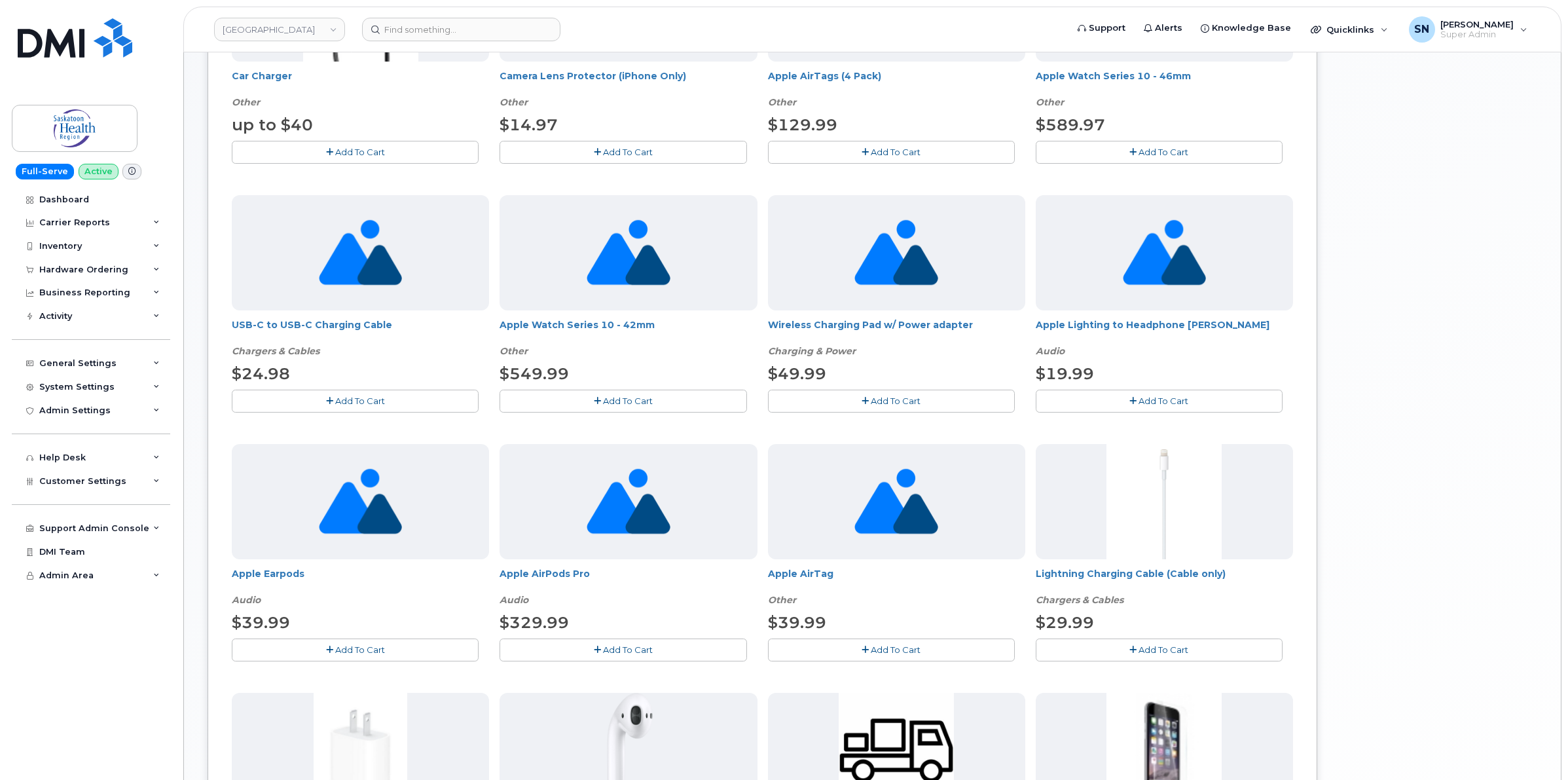
click at [449, 404] on button "Add To Cart" at bounding box center [356, 400] width 247 height 23
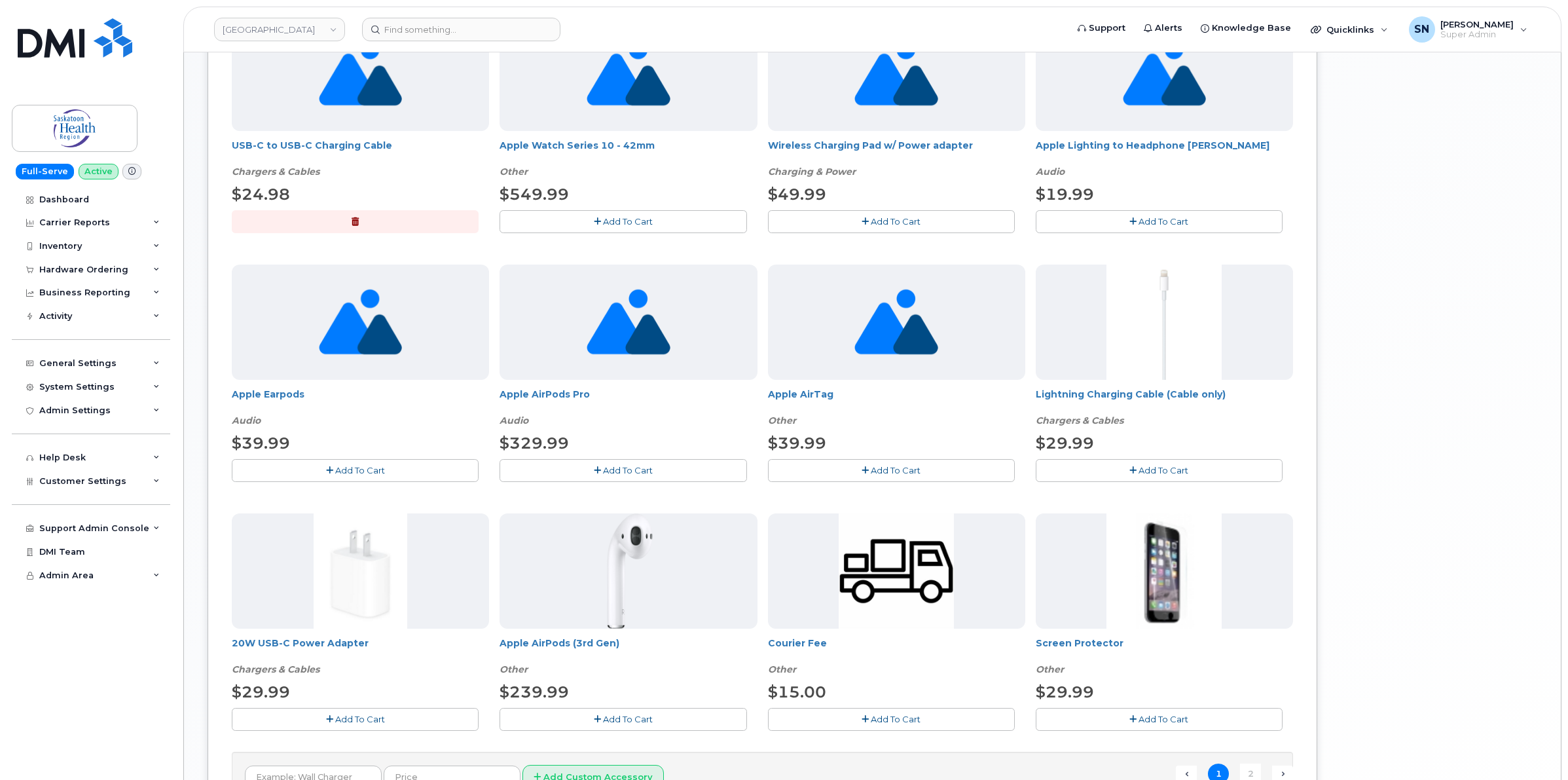
scroll to position [714, 0]
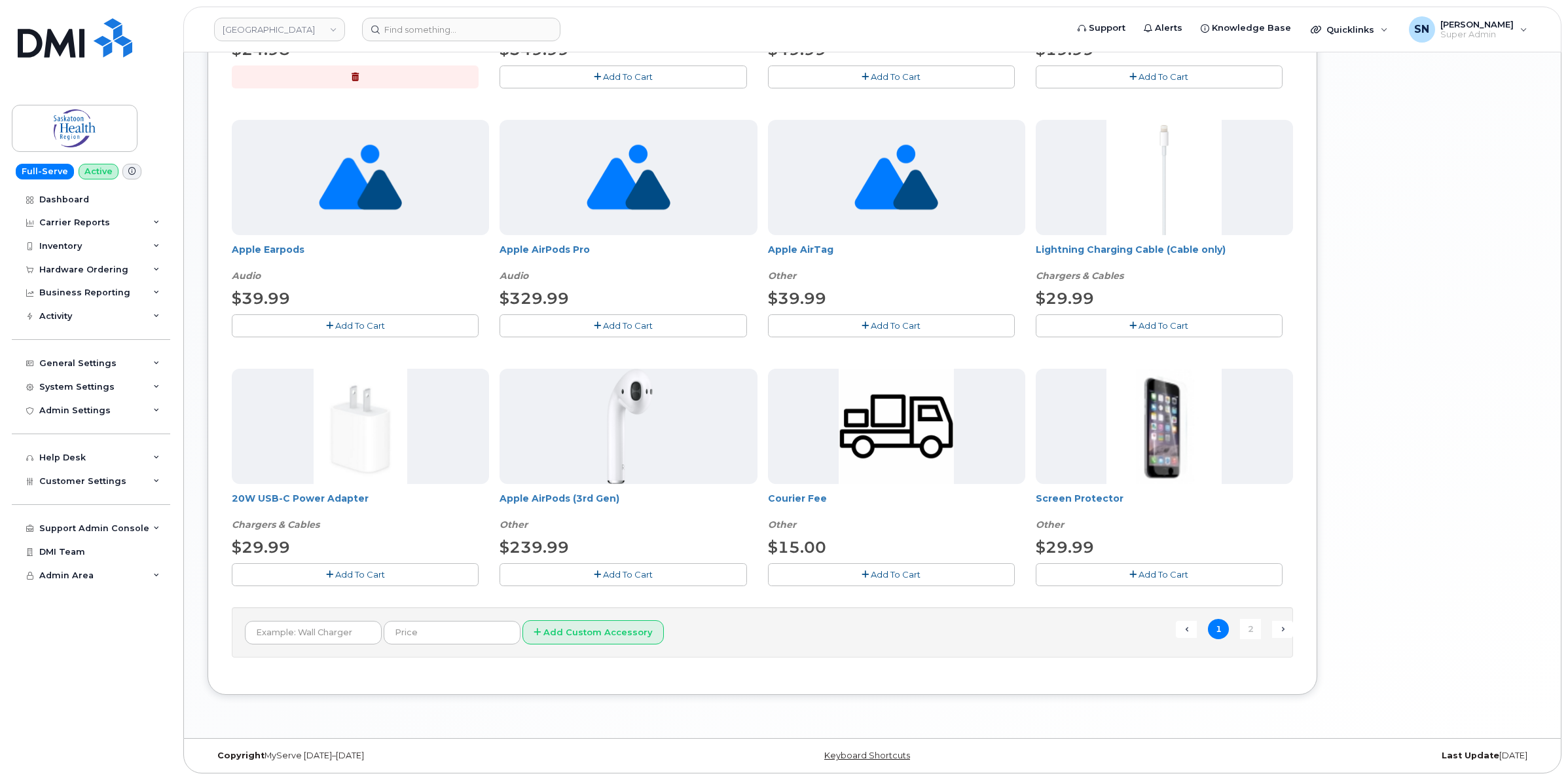
click at [376, 574] on span "Add To Cart" at bounding box center [361, 574] width 50 height 11
click at [1115, 572] on button "Add To Cart" at bounding box center [1160, 574] width 247 height 23
click at [1248, 629] on link "2" at bounding box center [1250, 629] width 21 height 20
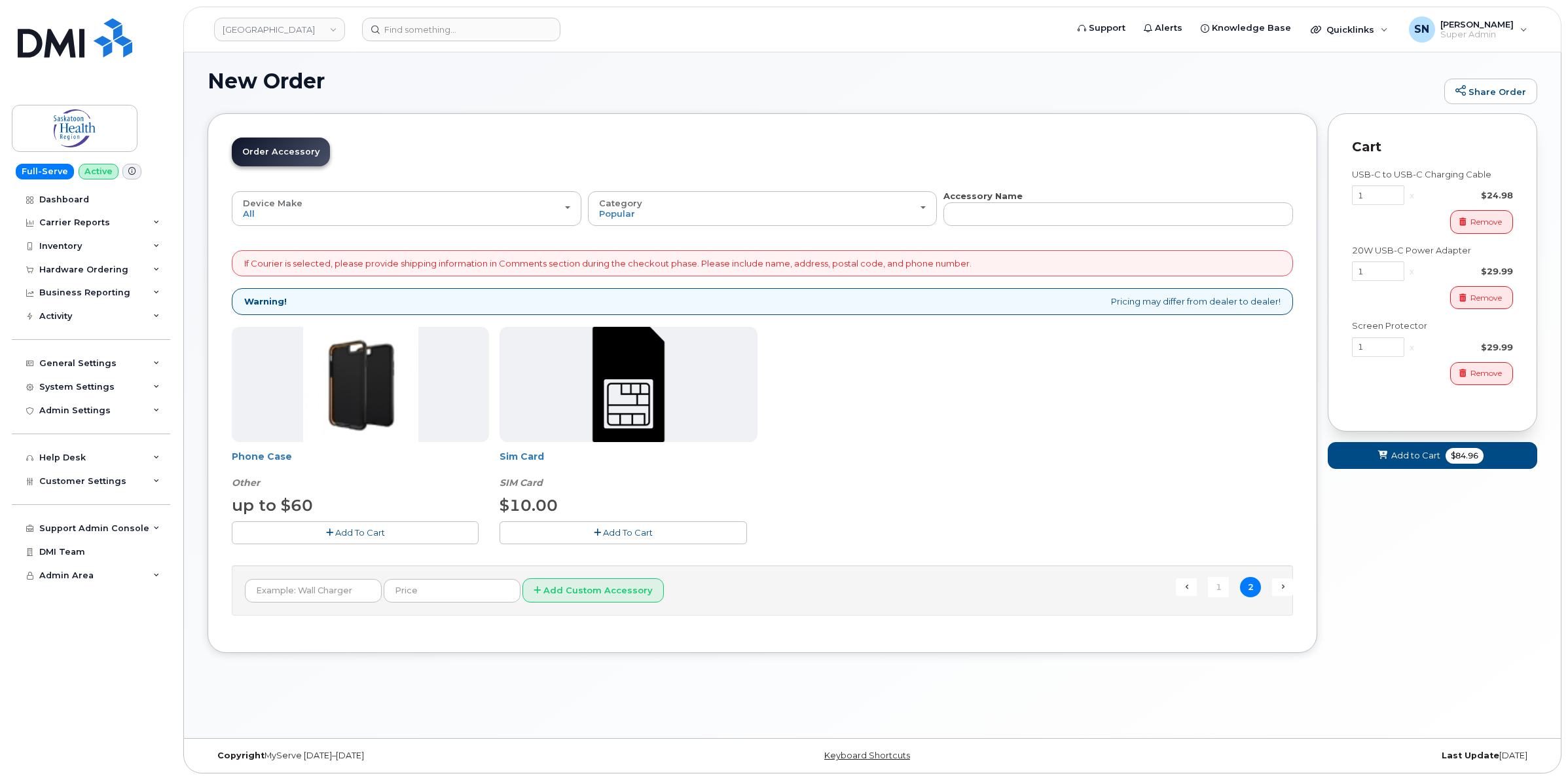
click at [410, 542] on button "Add To Cart" at bounding box center [356, 532] width 247 height 23
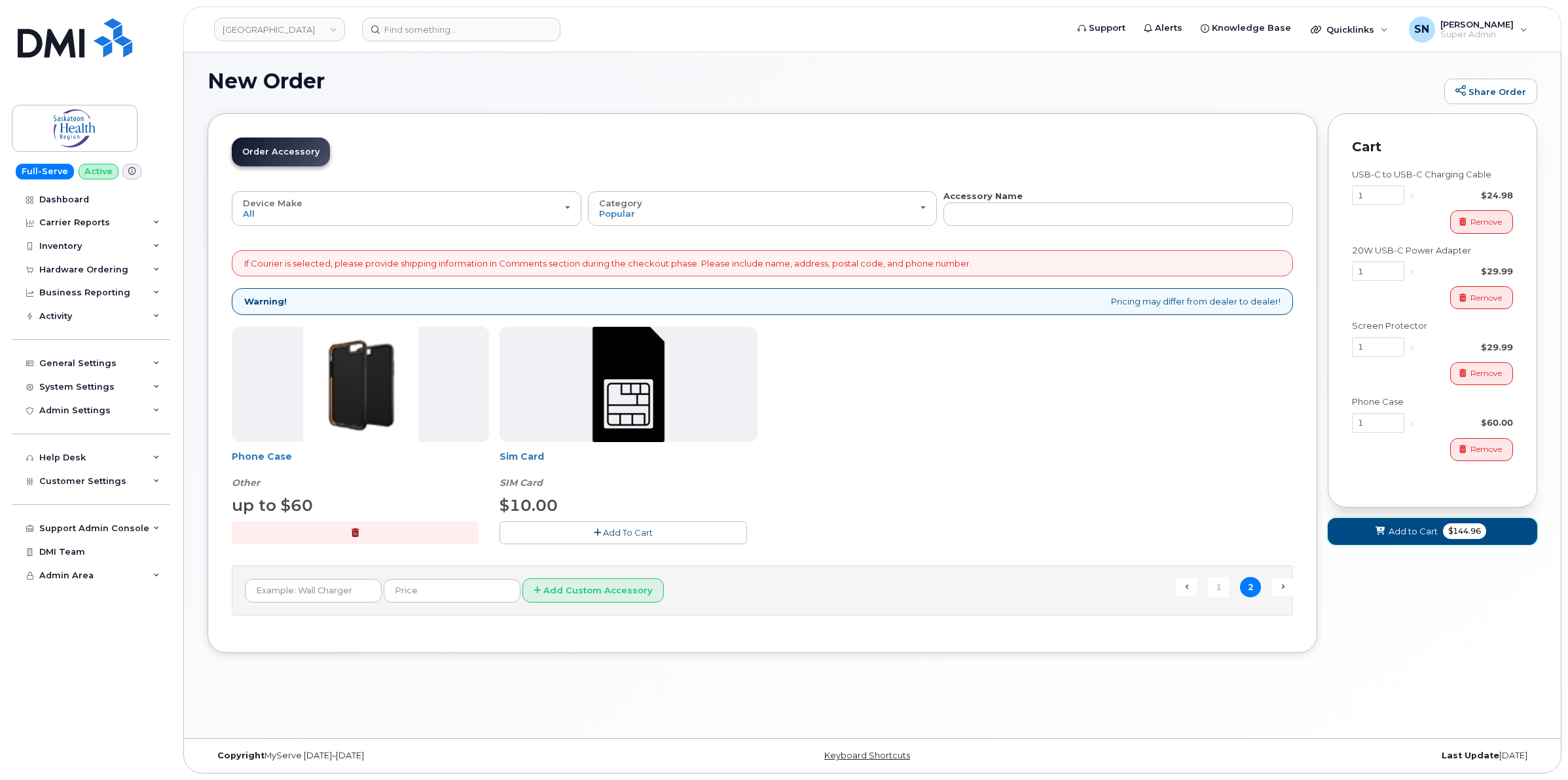
click at [1410, 541] on button "Add to Cart $144.96" at bounding box center [1433, 531] width 209 height 27
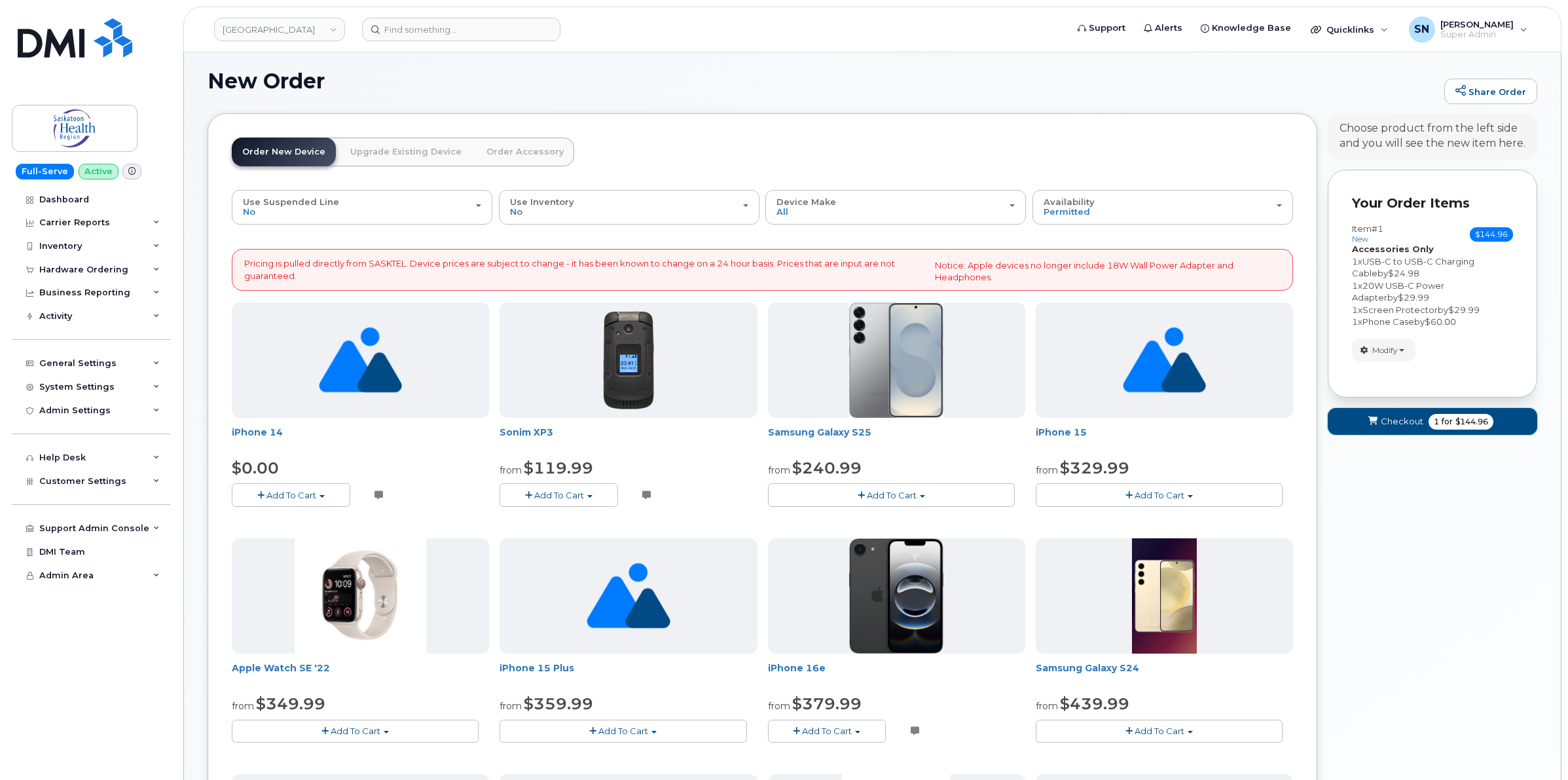
click at [1394, 427] on span "Checkout" at bounding box center [1402, 421] width 43 height 12
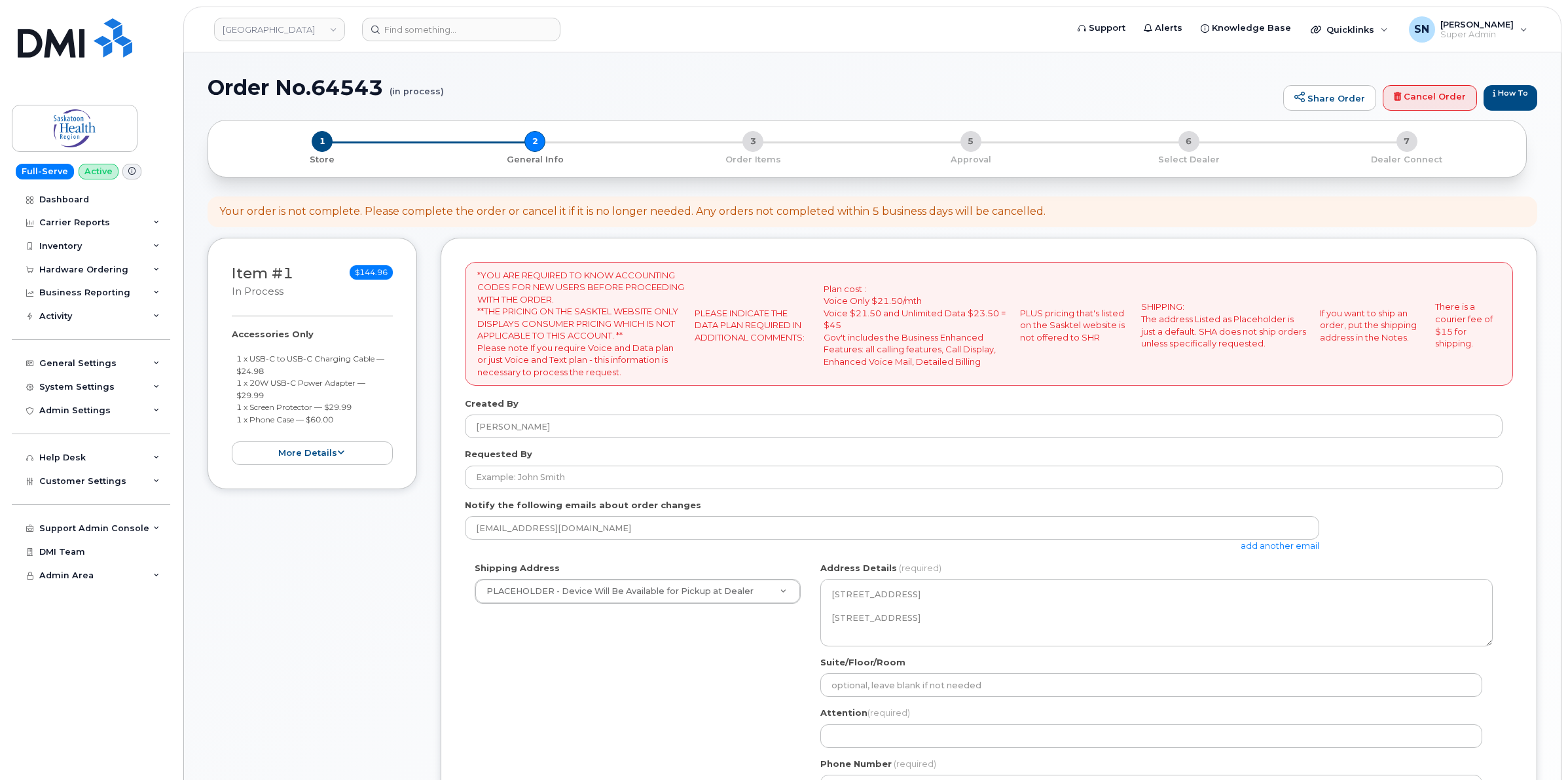
select select
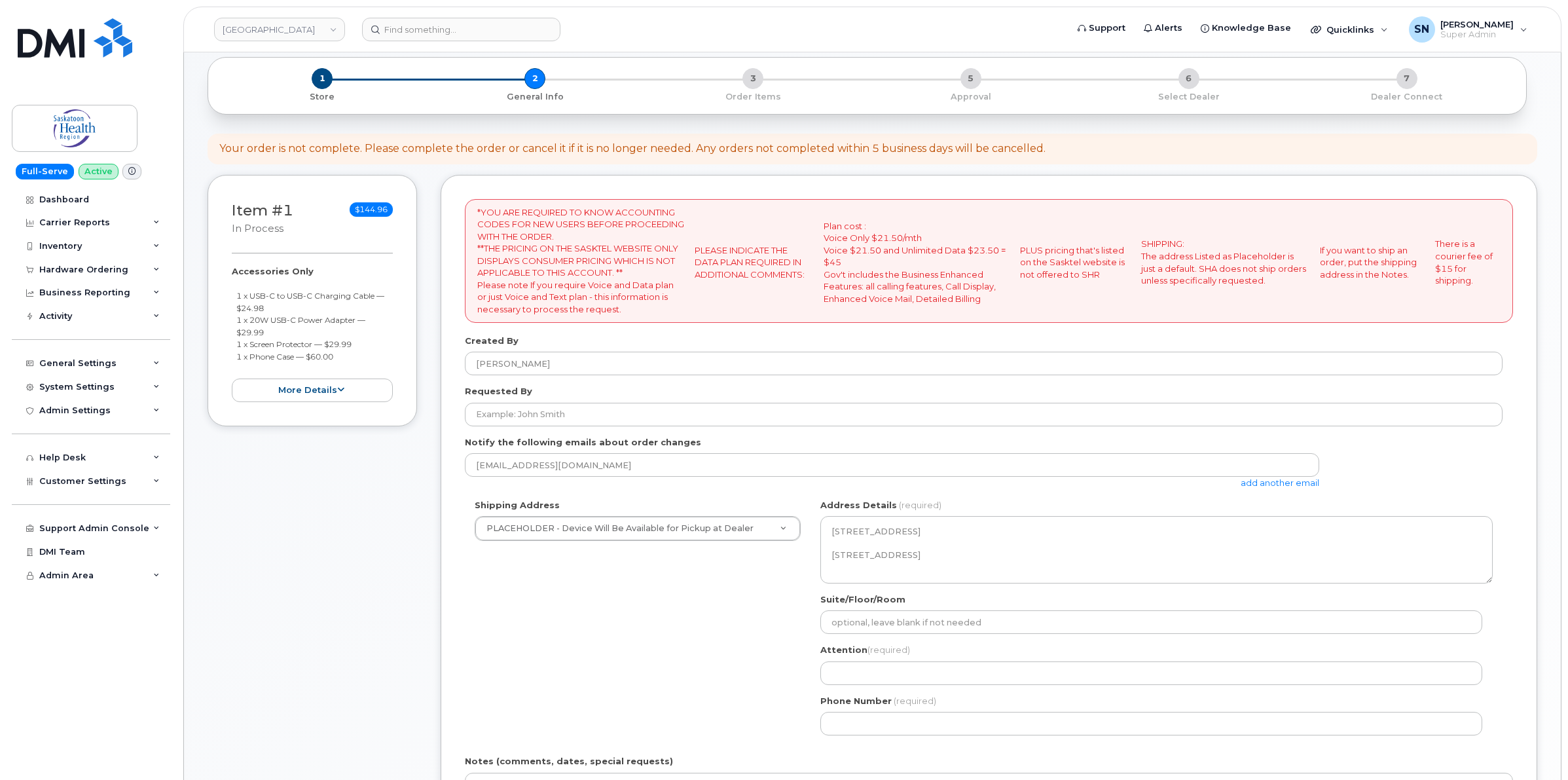
scroll to position [82, 0]
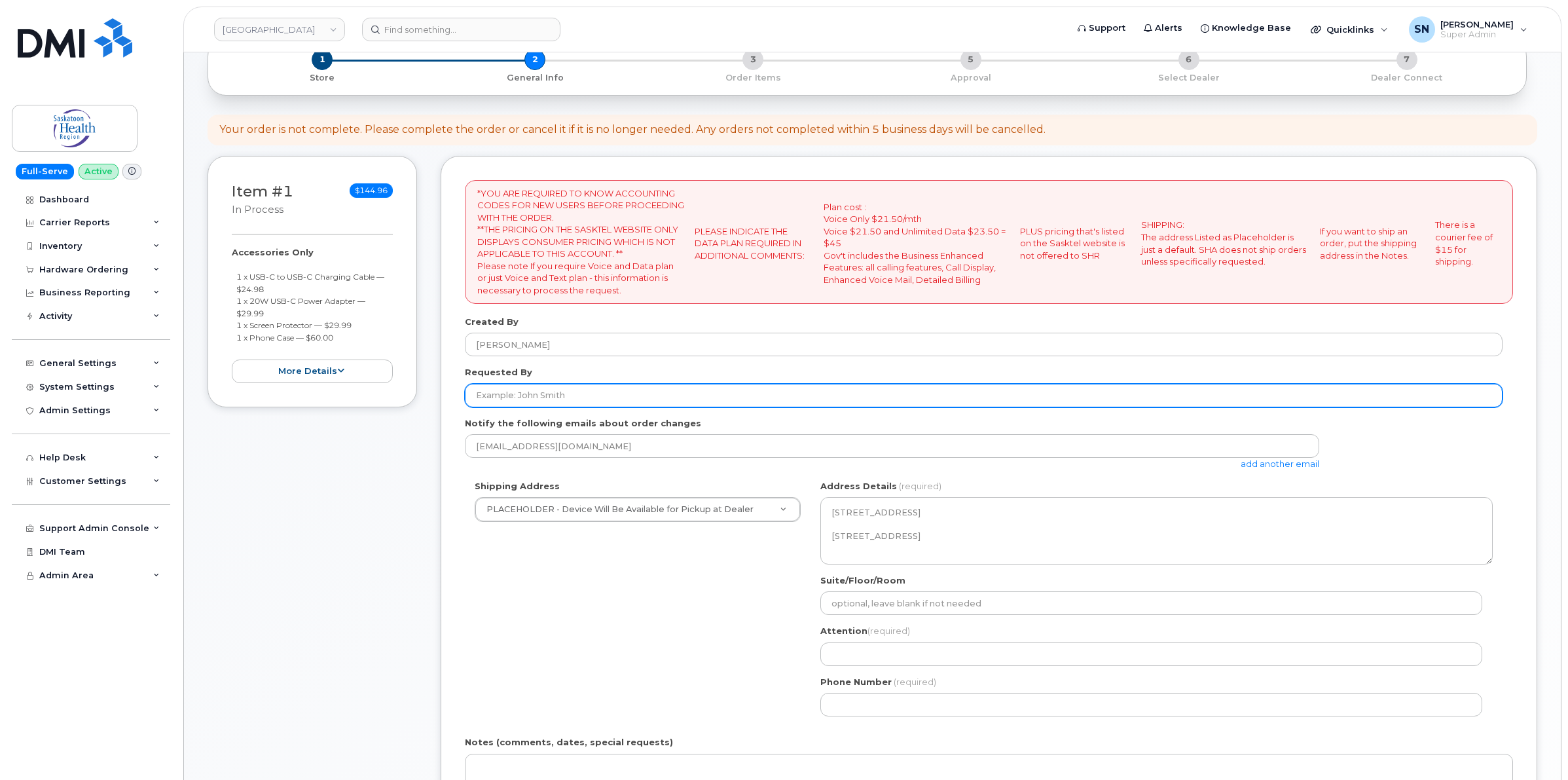
click at [525, 390] on input "Requested By" at bounding box center [984, 395] width 1038 height 24
paste input "[PERSON_NAME]"
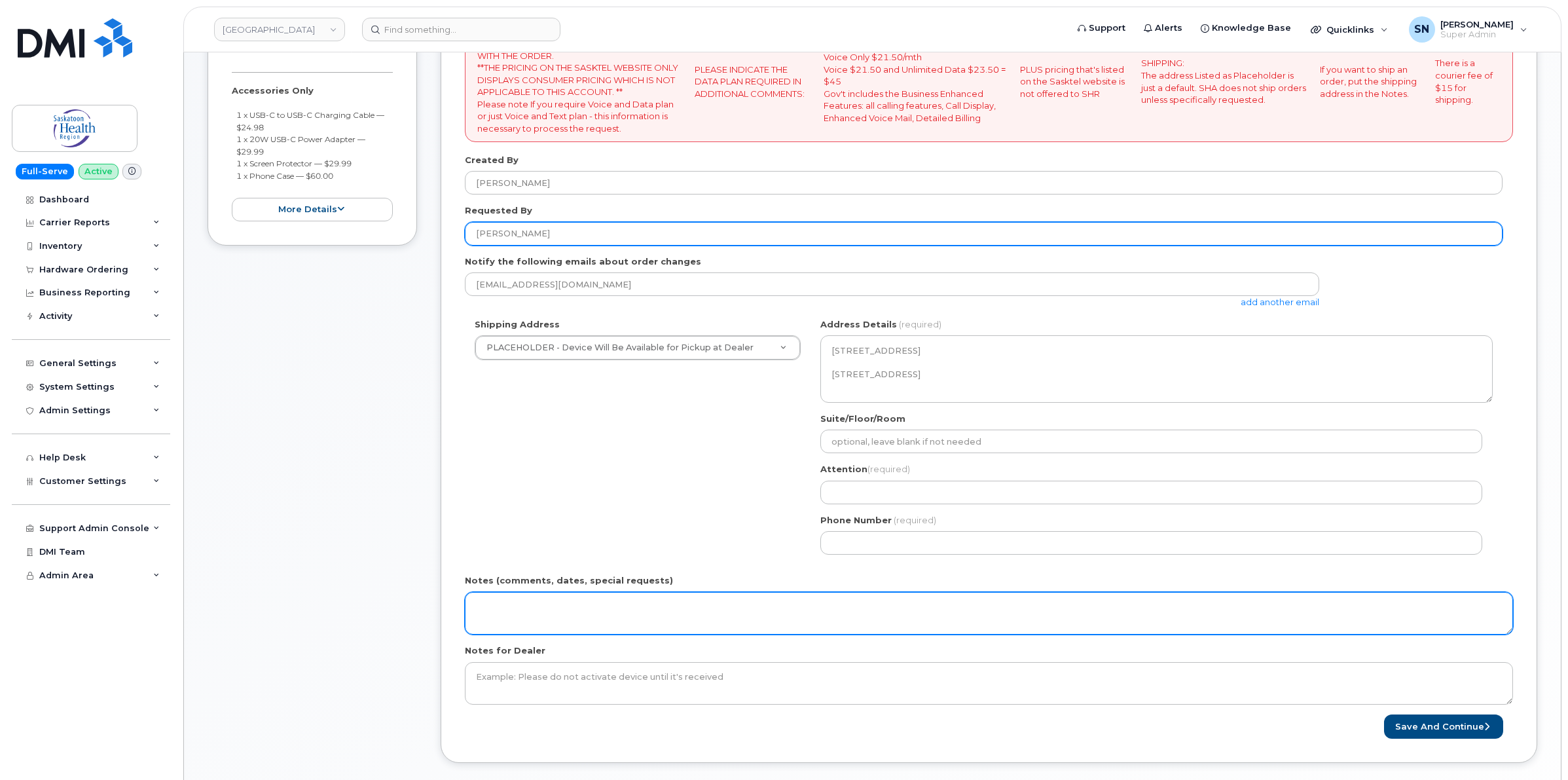
scroll to position [245, 0]
type input "[PERSON_NAME]"
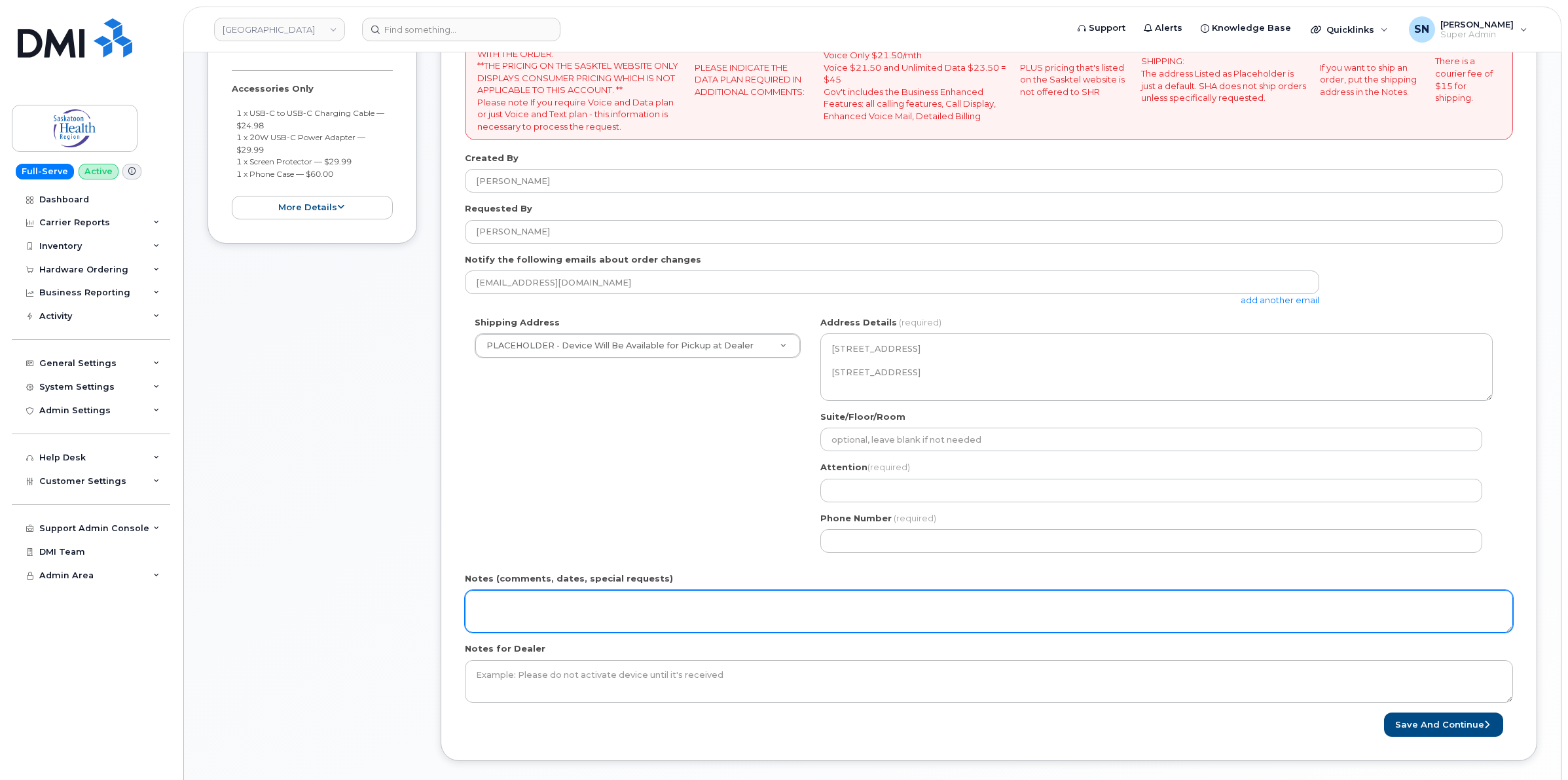
click at [578, 608] on textarea "Notes (comments, dates, special requests)" at bounding box center [989, 611] width 1048 height 43
type textarea "a"
click at [704, 609] on textarea "Accessories for Order 64522 - Cody" at bounding box center [989, 611] width 1048 height 43
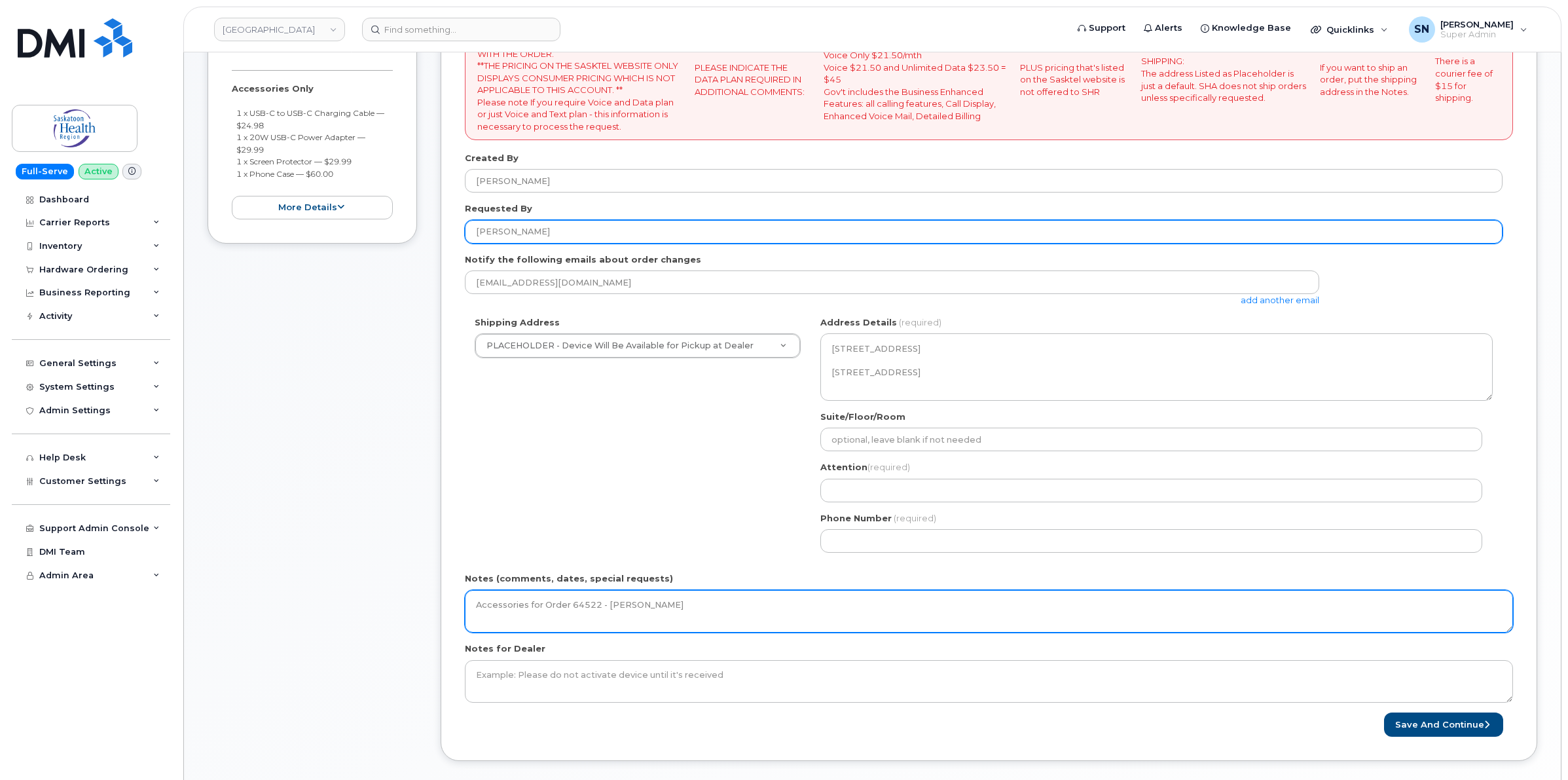
type textarea "Accessories for Order 64522 - [PERSON_NAME]"
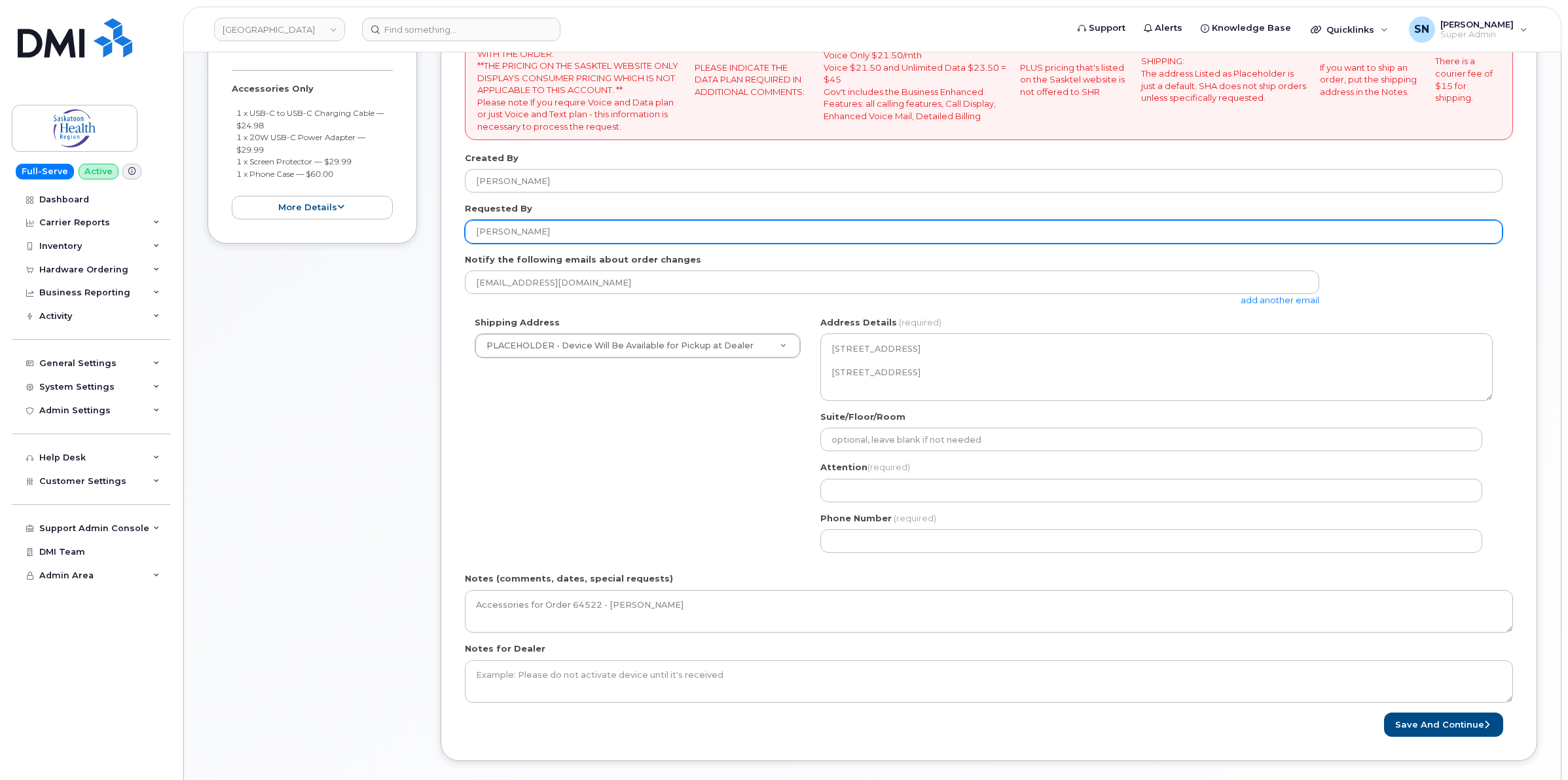
drag, startPoint x: 505, startPoint y: 224, endPoint x: 434, endPoint y: 224, distance: 71.0
click at [432, 222] on div "Item #1 in process $144.96 Accessories Only 1 x USB-C to USB-C Charging Cable —…" at bounding box center [872, 387] width 1330 height 789
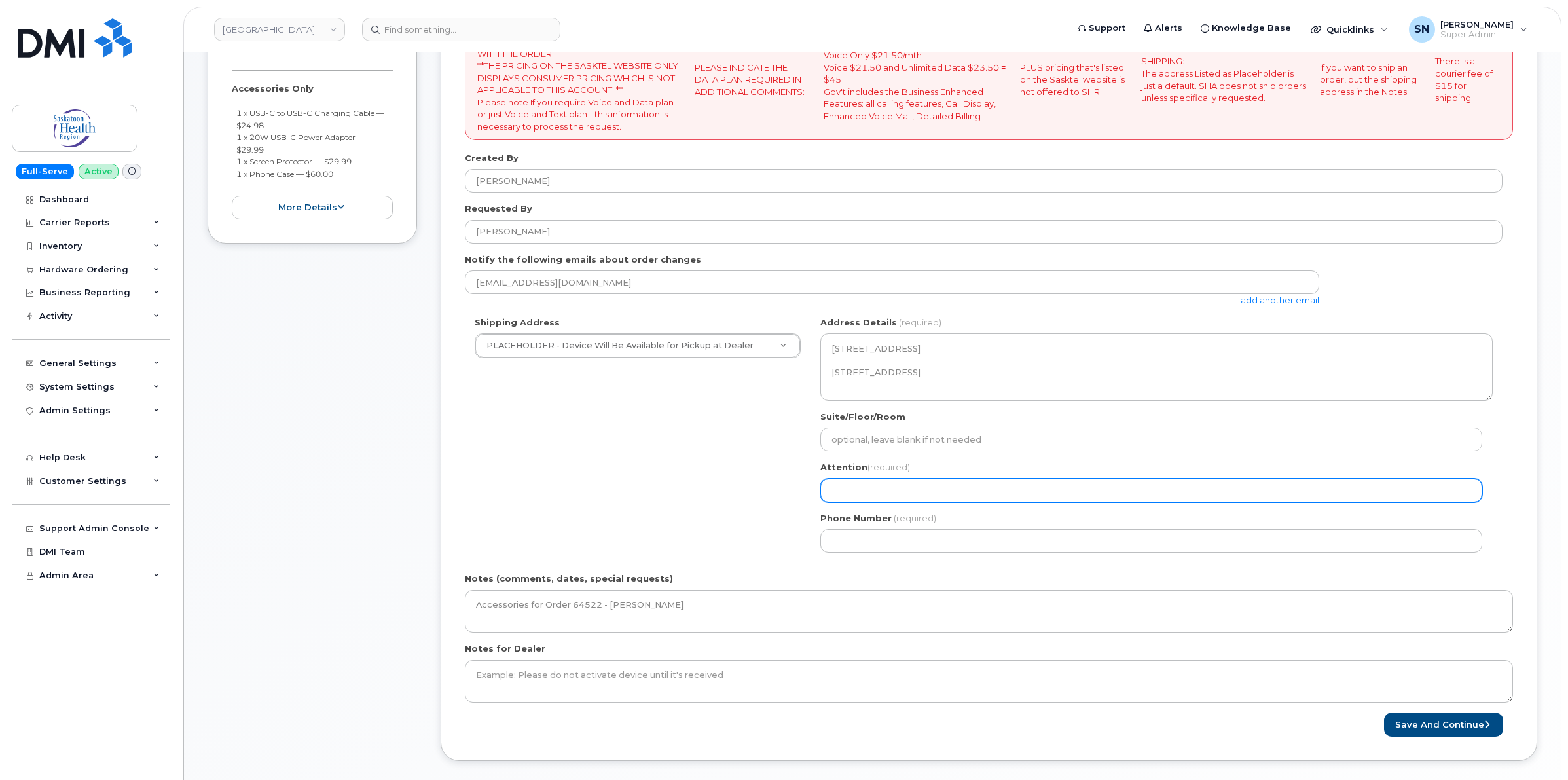
click at [915, 494] on input "Attention (required)" at bounding box center [1152, 490] width 662 height 24
paste input "[PERSON_NAME]"
select select
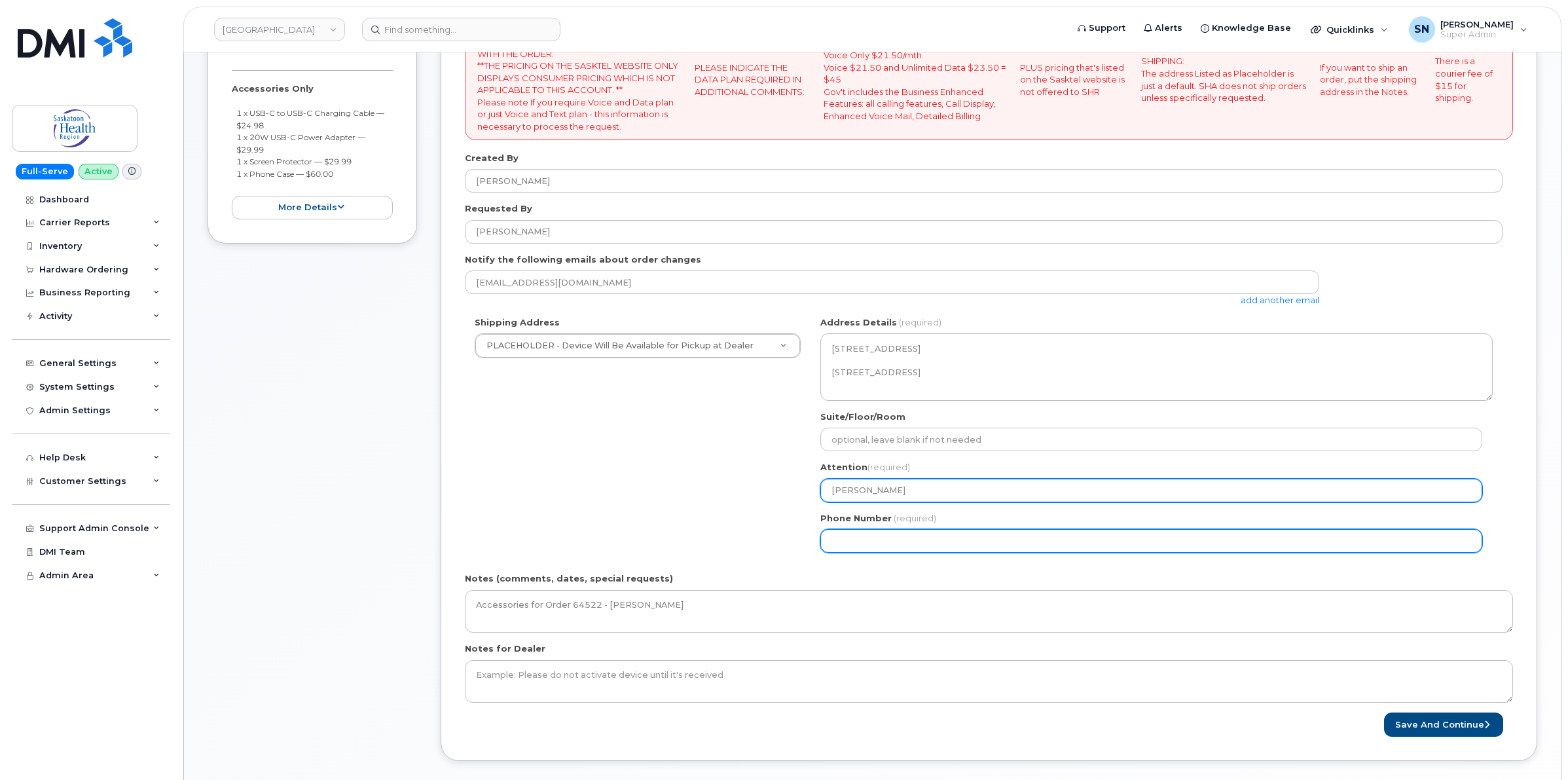
type input "[PERSON_NAME]"
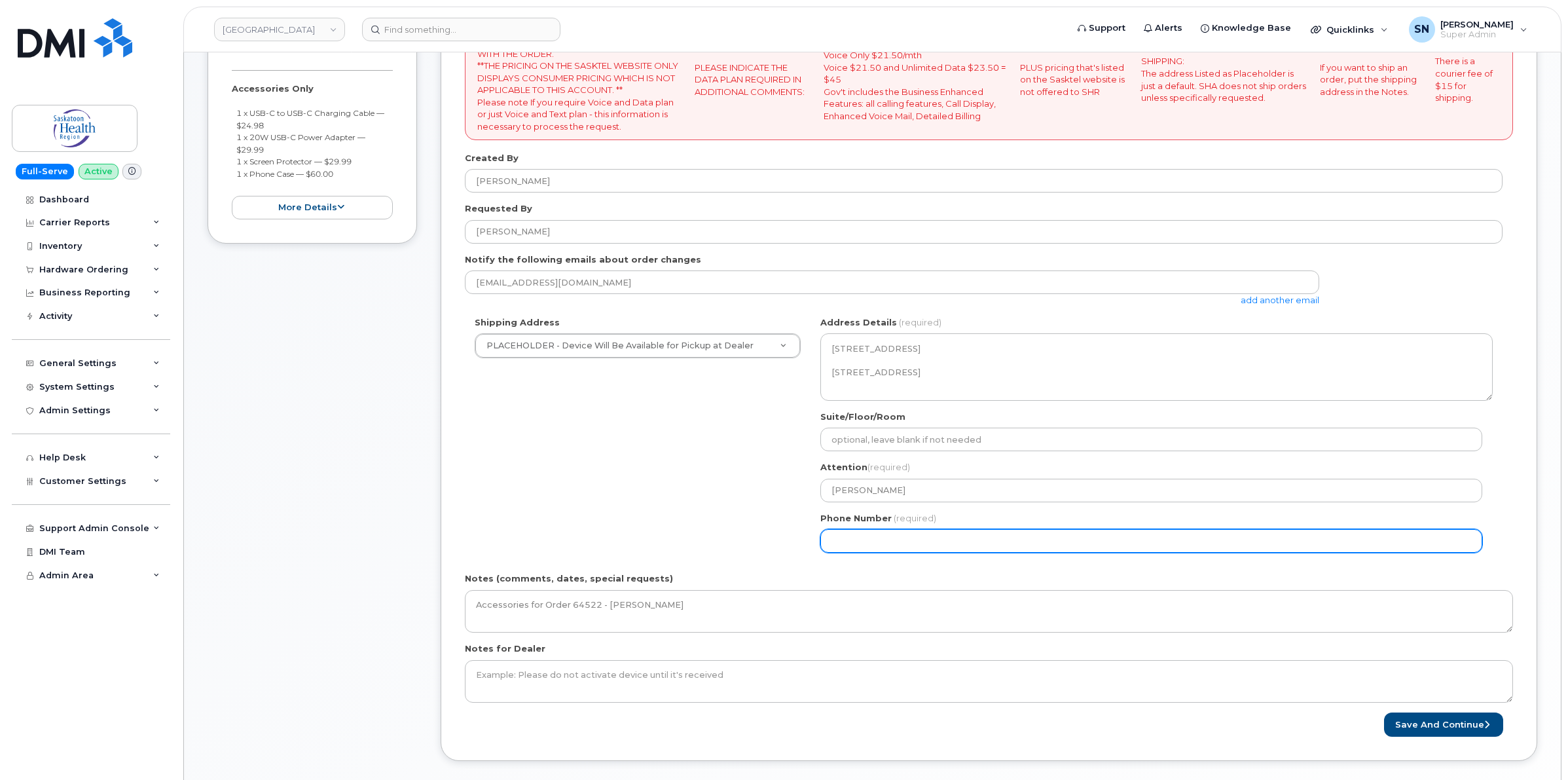
click at [905, 544] on input "Phone Number" at bounding box center [1152, 541] width 662 height 24
select select
type input "123456789"
select select
type input "1234567890"
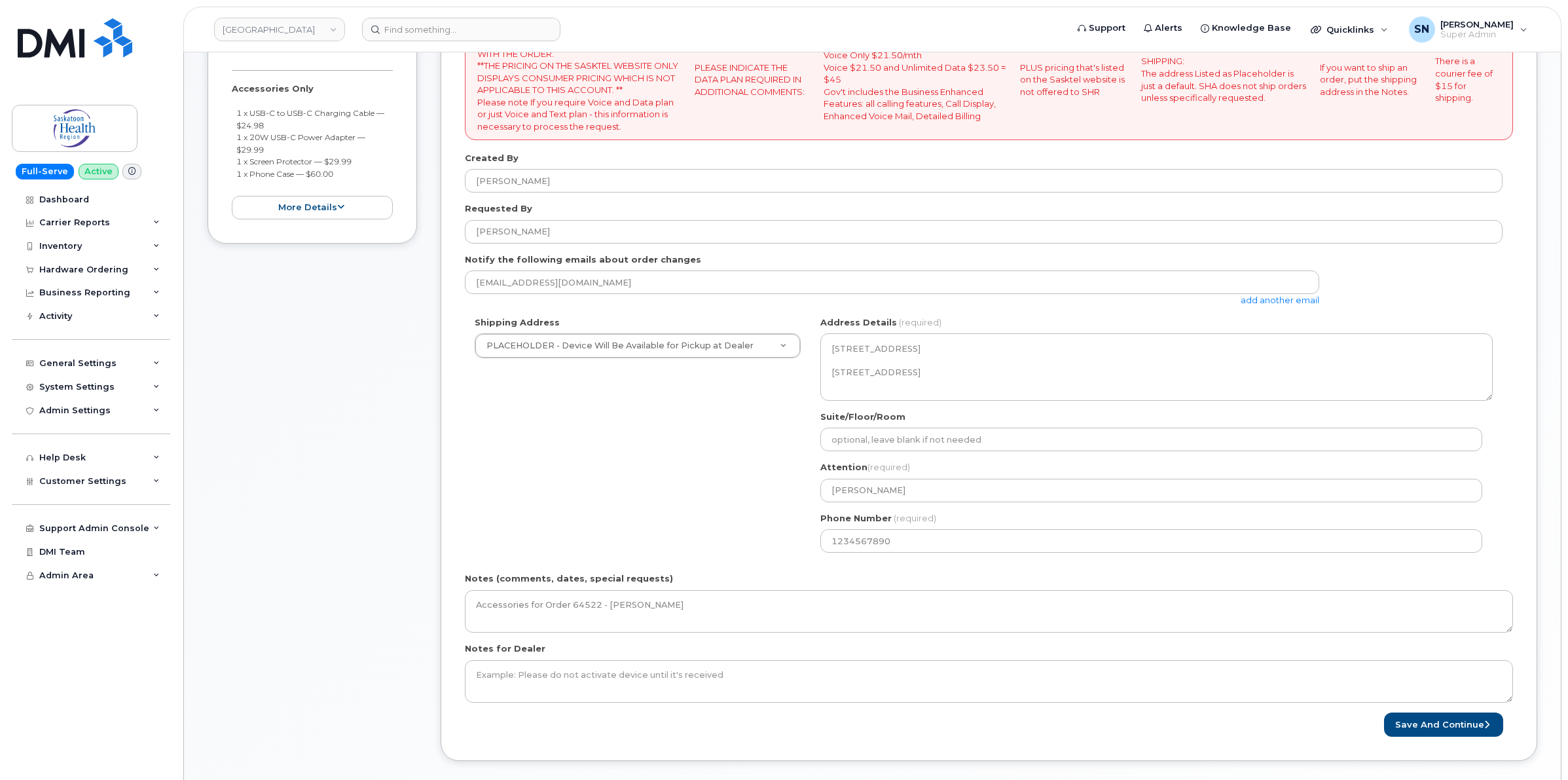
click at [1258, 305] on link "add another email" at bounding box center [1280, 300] width 79 height 11
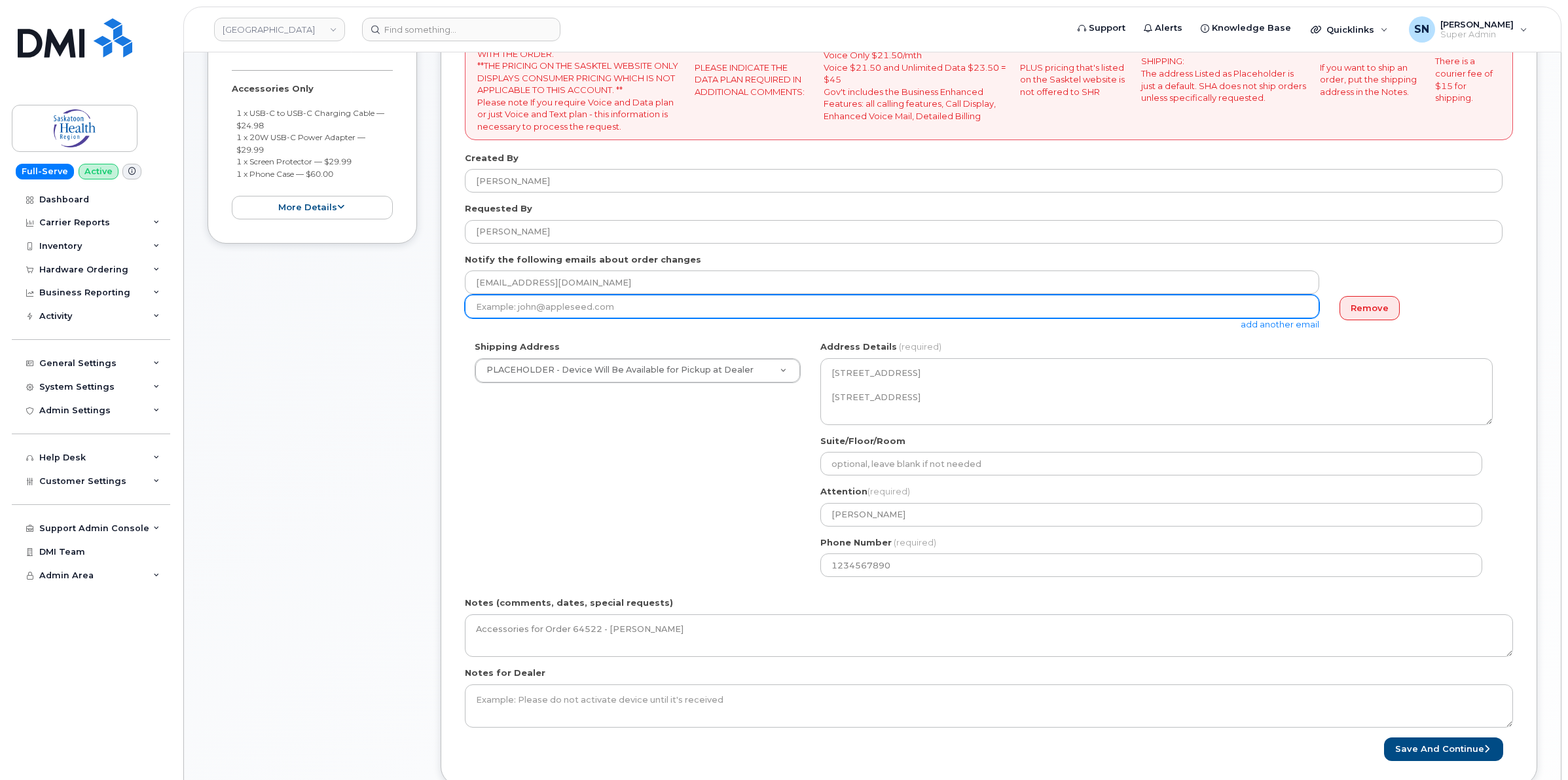
click at [1006, 313] on input "email" at bounding box center [893, 307] width 855 height 24
paste input "Megan.Williams@saskhealthauthority.ca"
type input "Megan.Williams@saskhealthauthority.ca"
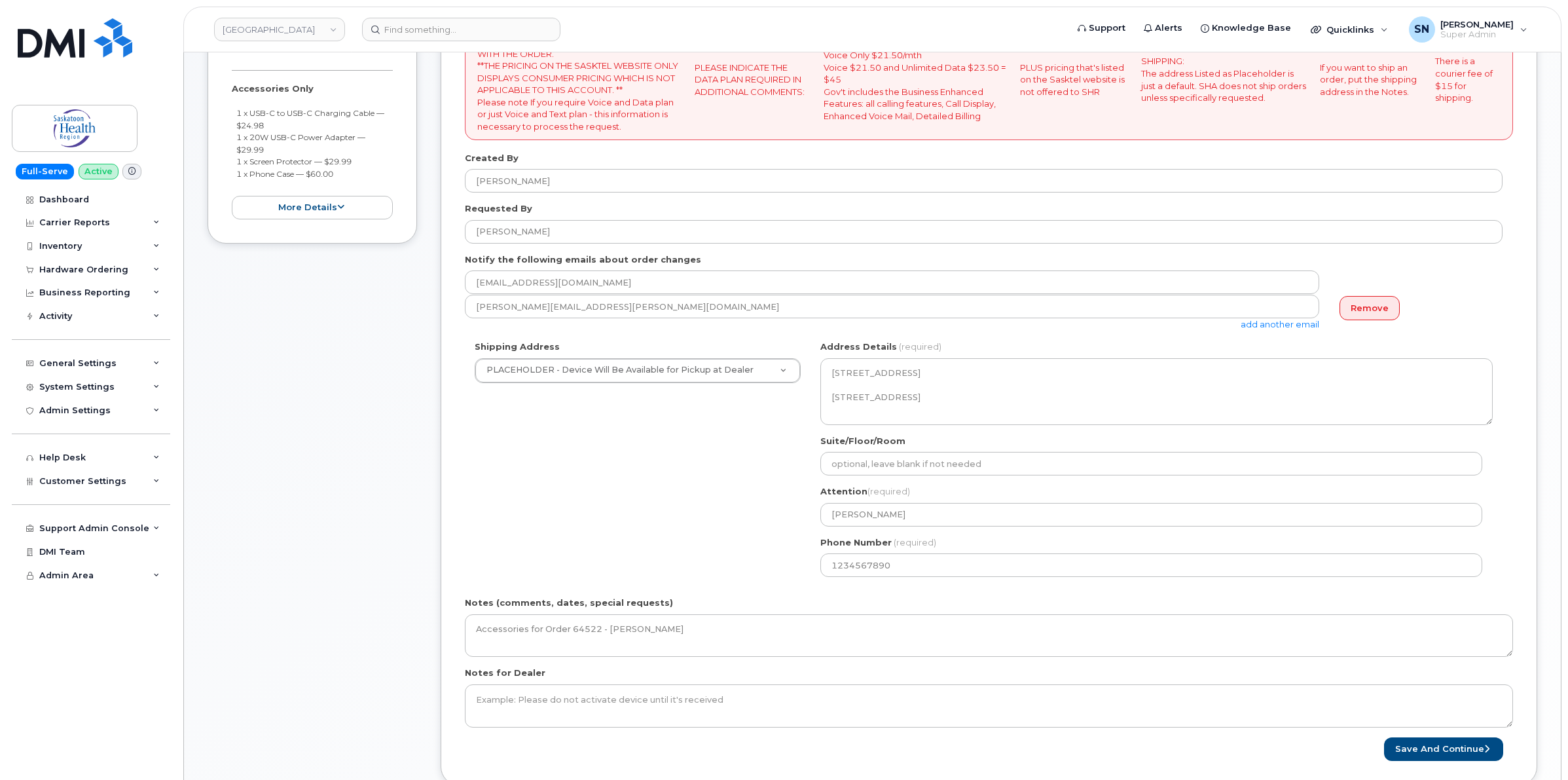
click at [725, 517] on div "Shipping Address PLACEHOLDER - Device Will Be Available for Pickup at Dealer PL…" at bounding box center [984, 463] width 1038 height 246
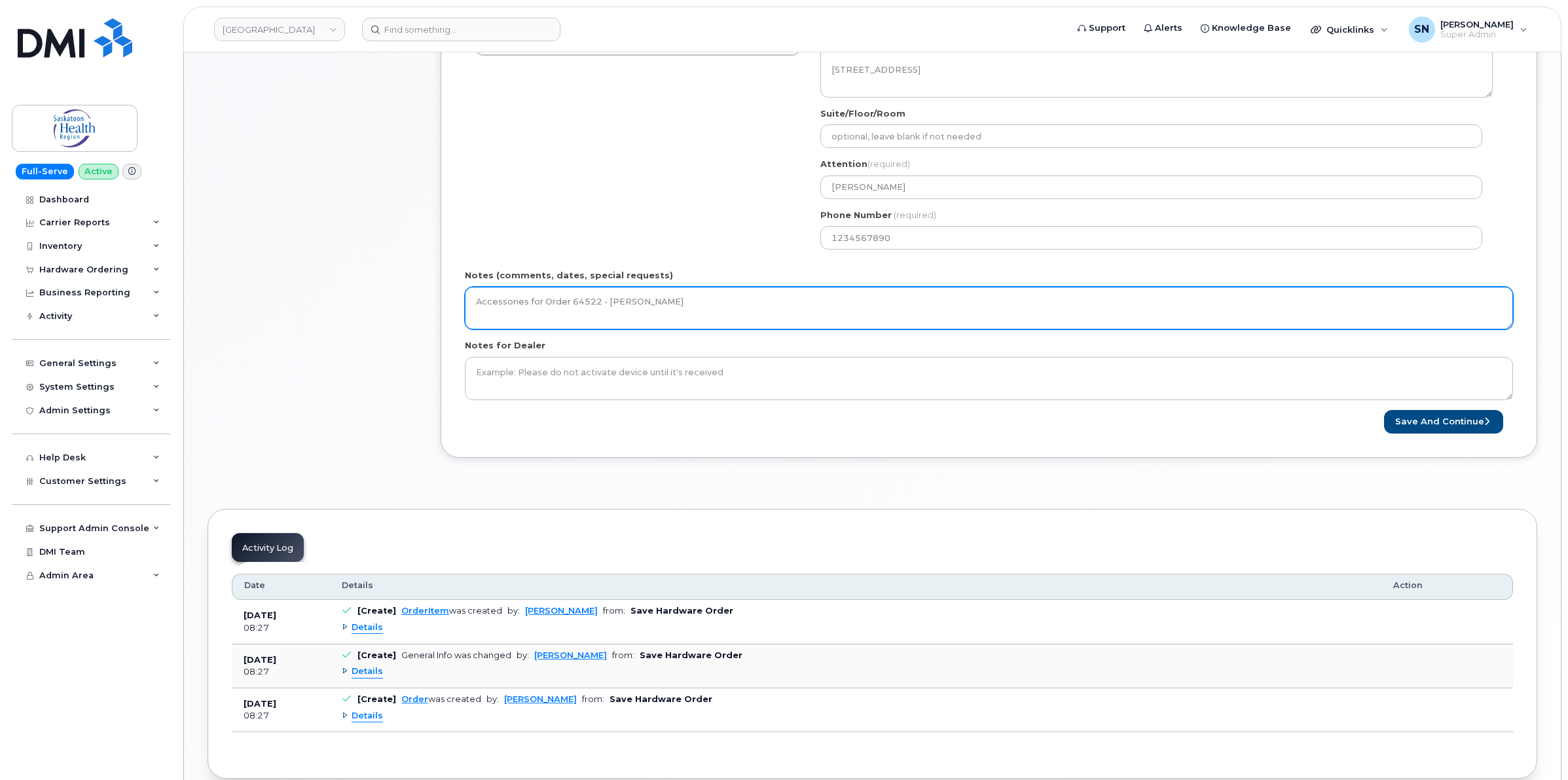
drag, startPoint x: 656, startPoint y: 298, endPoint x: 345, endPoint y: 303, distance: 311.0
click at [361, 303] on div "Item #1 in process $144.96 Accessories Only 1 x USB-C to USB-C Charging Cable —…" at bounding box center [872, 71] width 1330 height 813
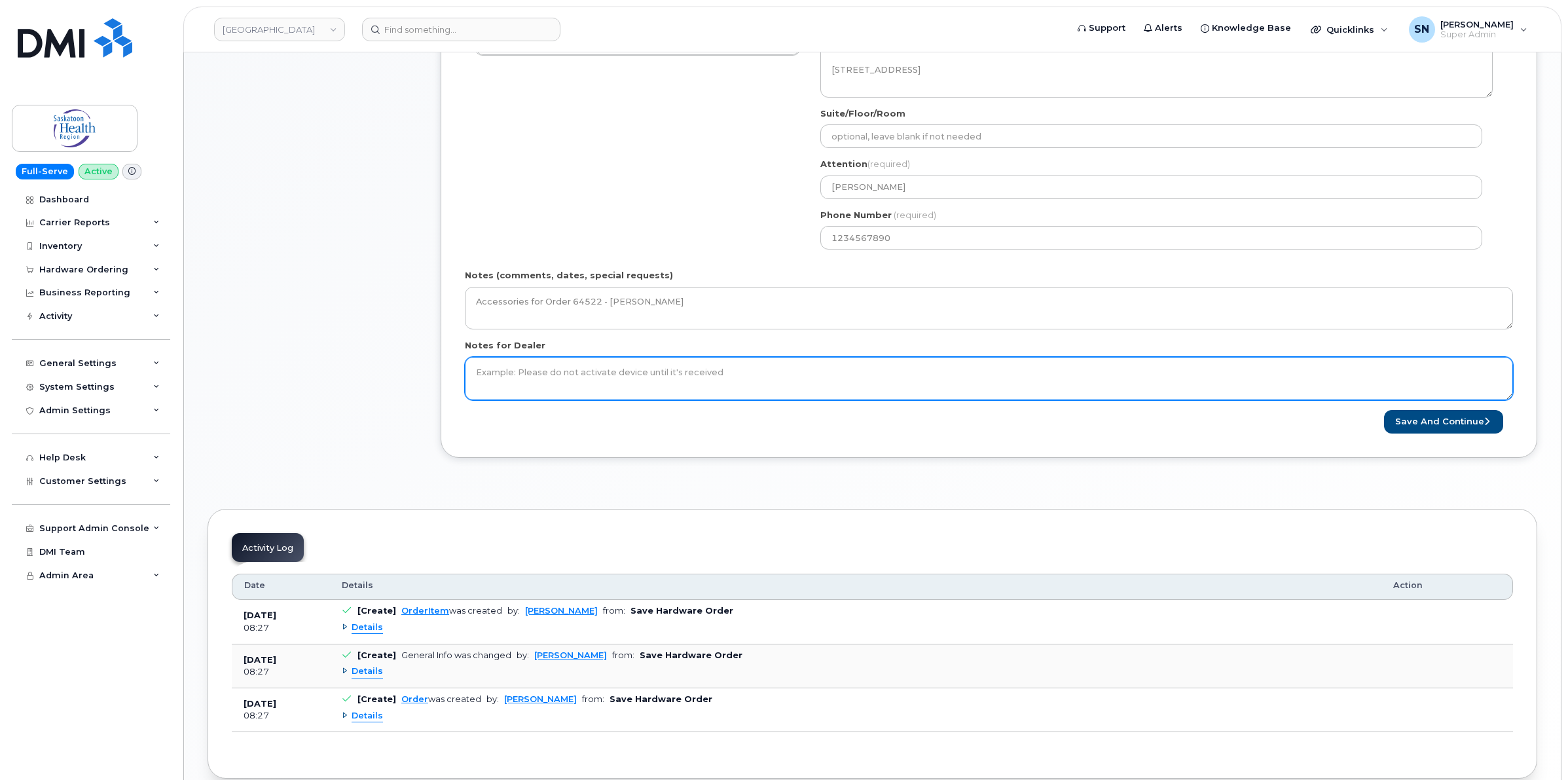
click at [588, 385] on textarea "Notes for Dealer" at bounding box center [989, 378] width 1048 height 43
paste textarea "Accessories for Order 64522 - [PERSON_NAME]"
type textarea "Accessories for Order 64522 - [PERSON_NAME]"
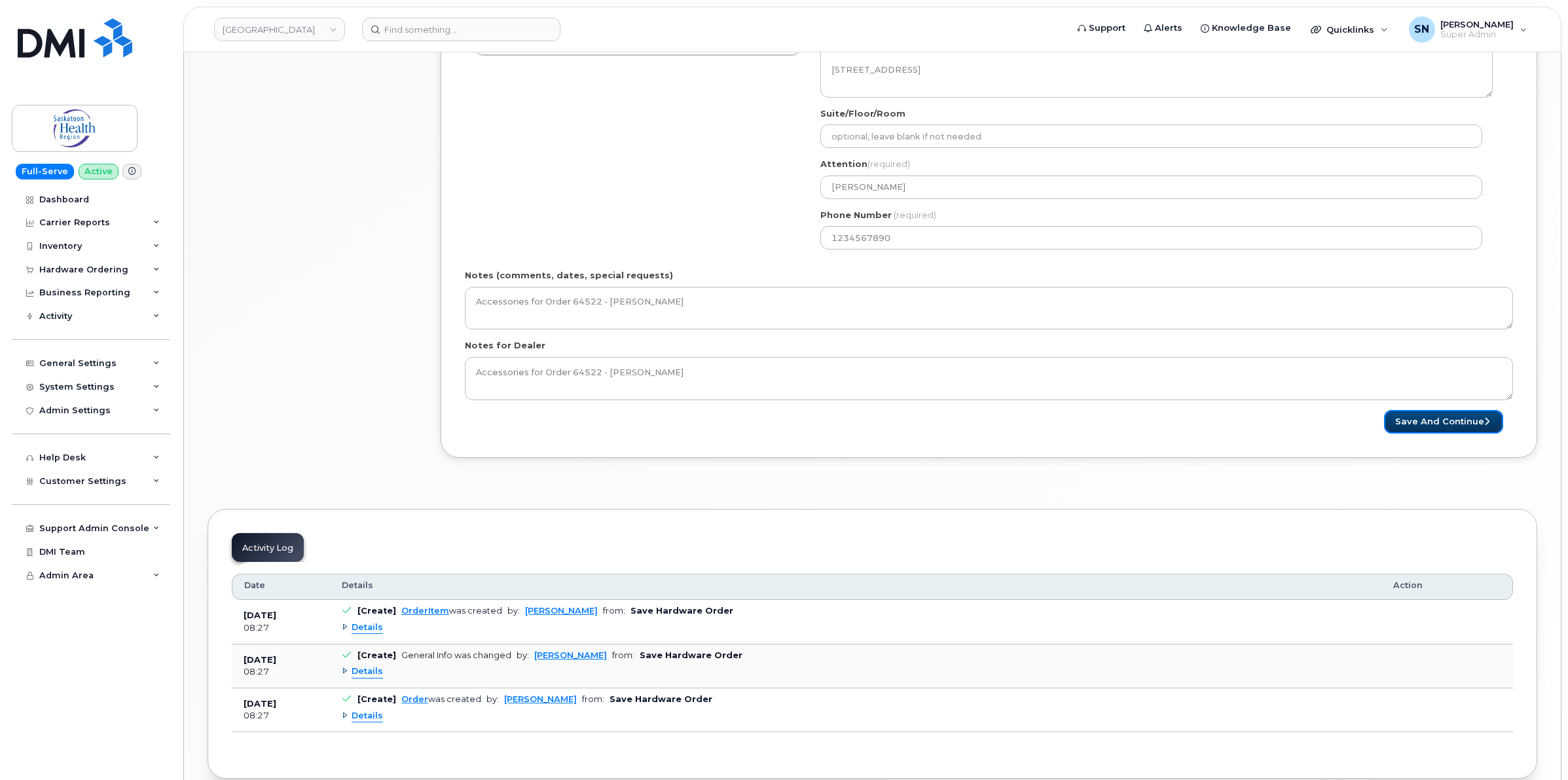
click at [1470, 424] on button "Save and Continue" at bounding box center [1444, 421] width 120 height 24
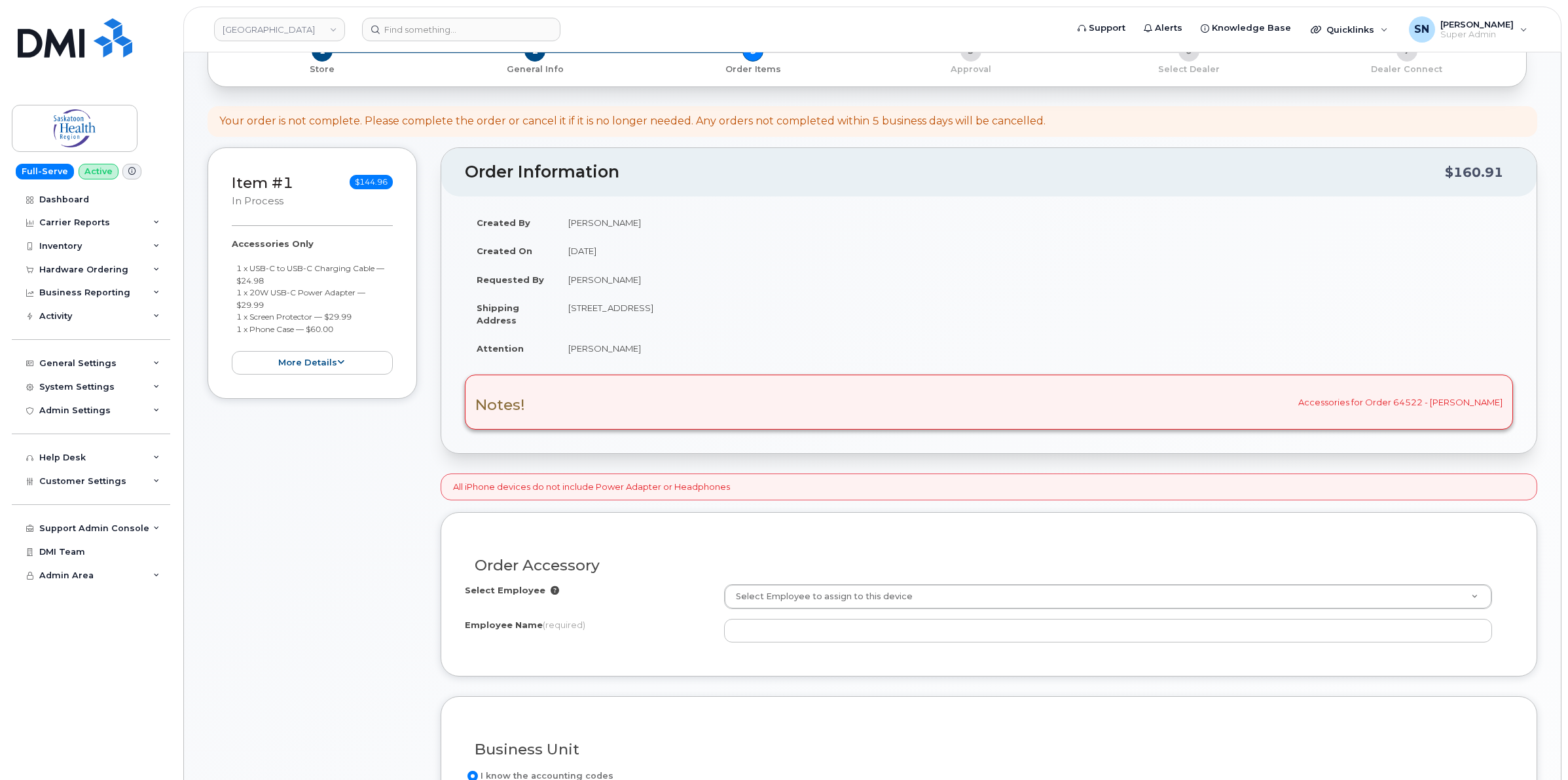
scroll to position [245, 0]
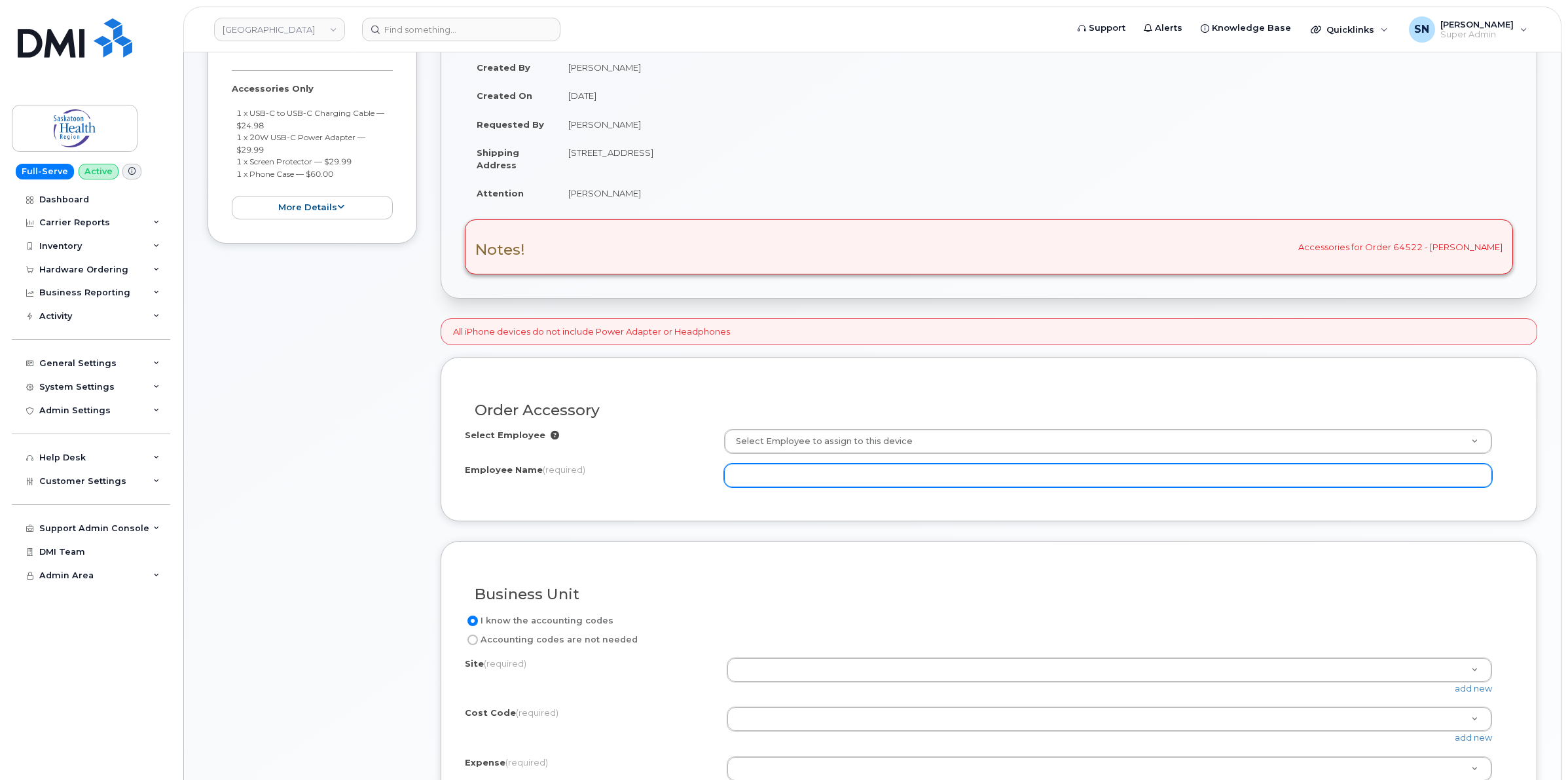
click at [767, 482] on input "Employee Name (required)" at bounding box center [1108, 475] width 768 height 24
type input "[PERSON_NAME]"
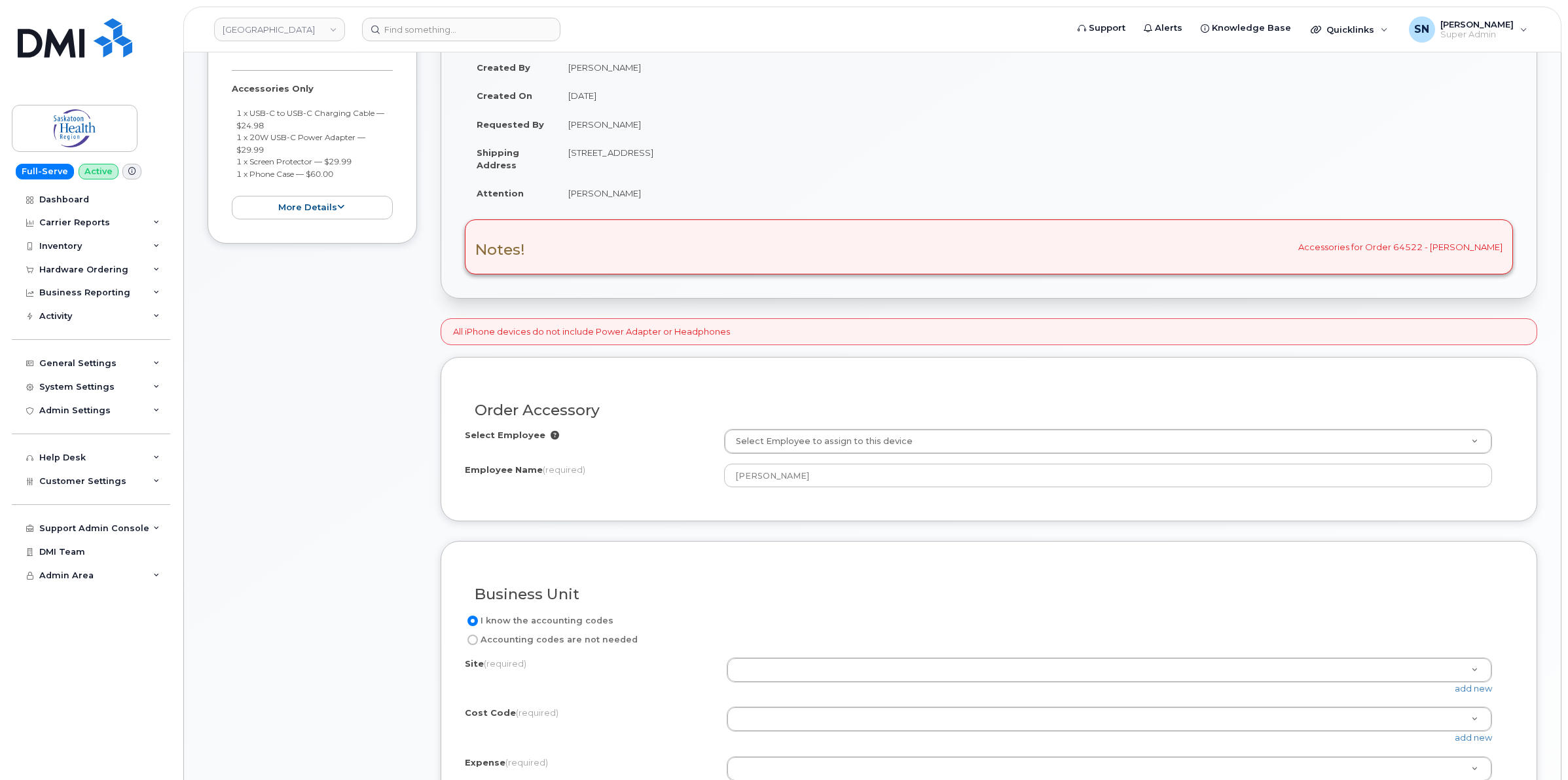
click at [630, 462] on div "Select Employee Select Employee to assign to this device Employee Name (require…" at bounding box center [989, 458] width 1048 height 59
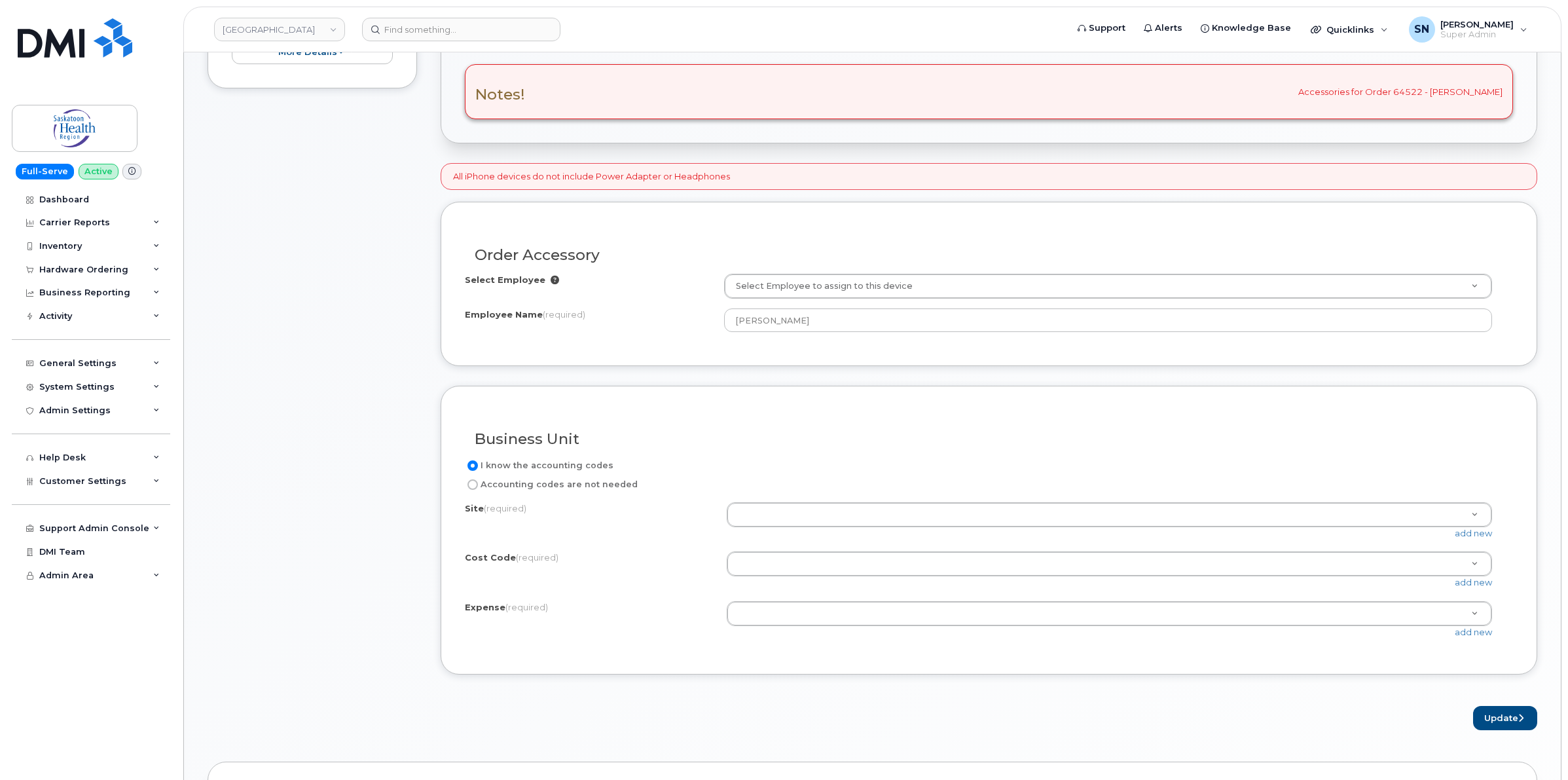
scroll to position [573, 0]
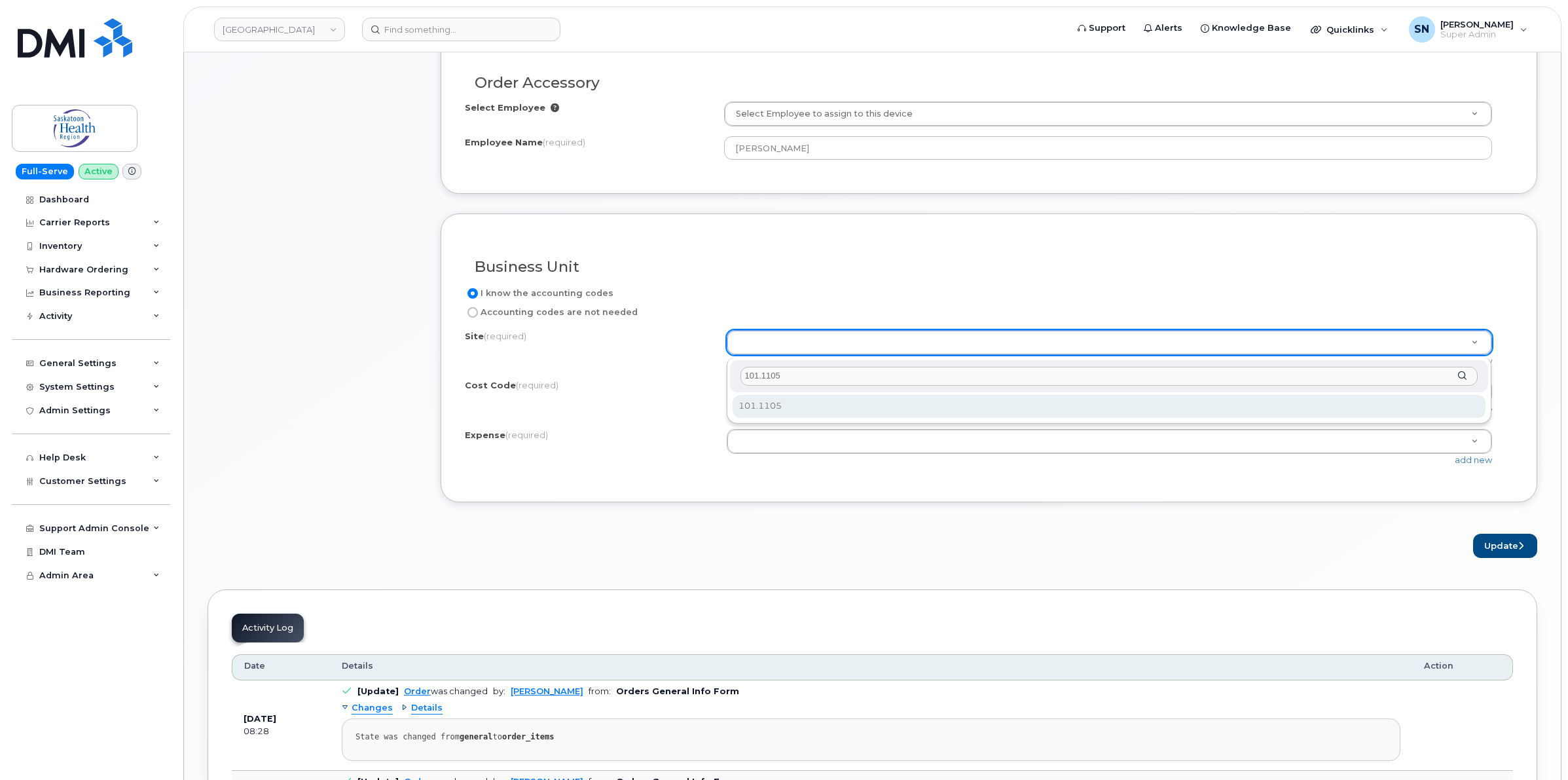
type input "101.1105"
select select "101.1105"
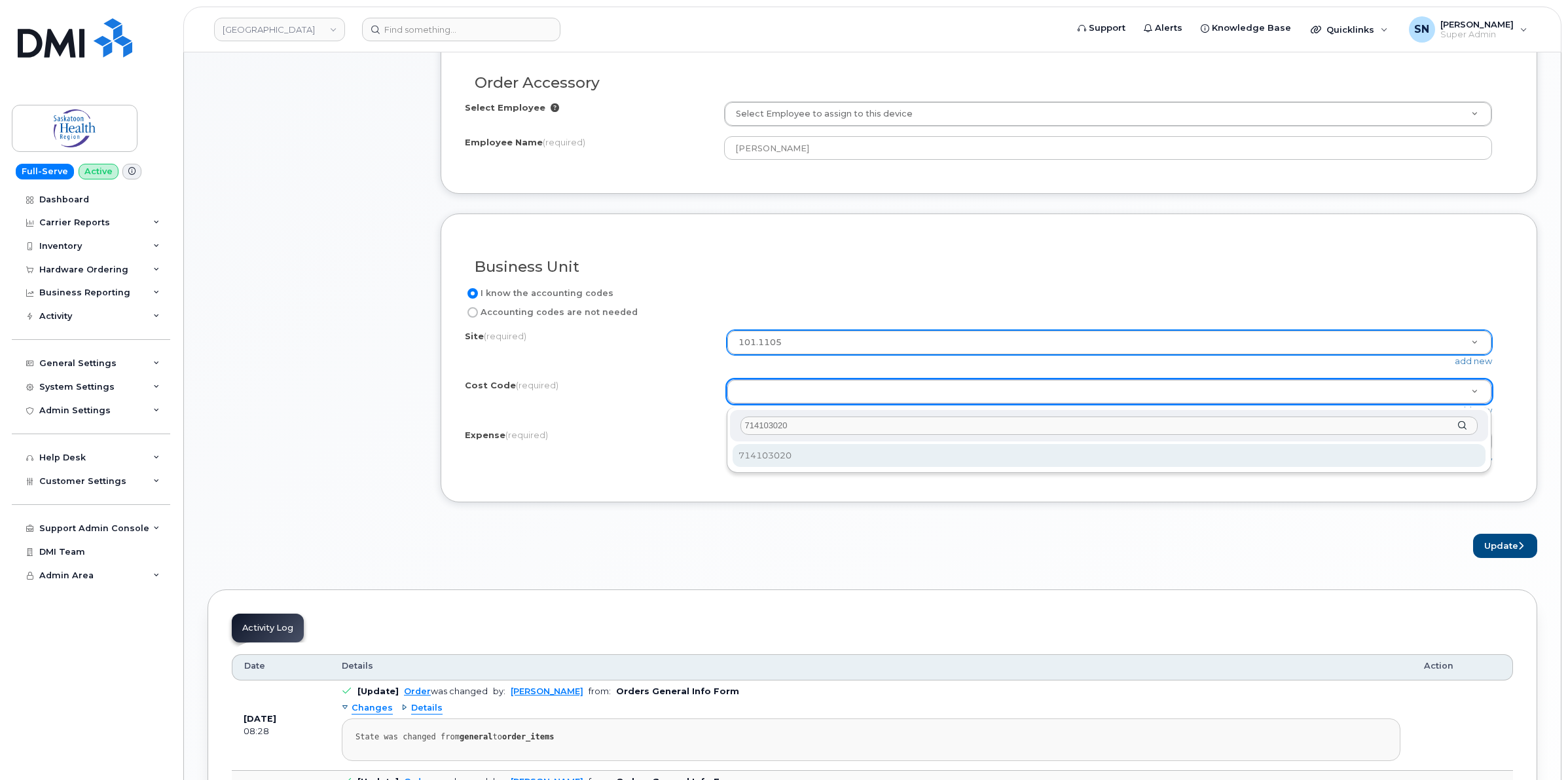
type input "714103020"
select select "714103020"
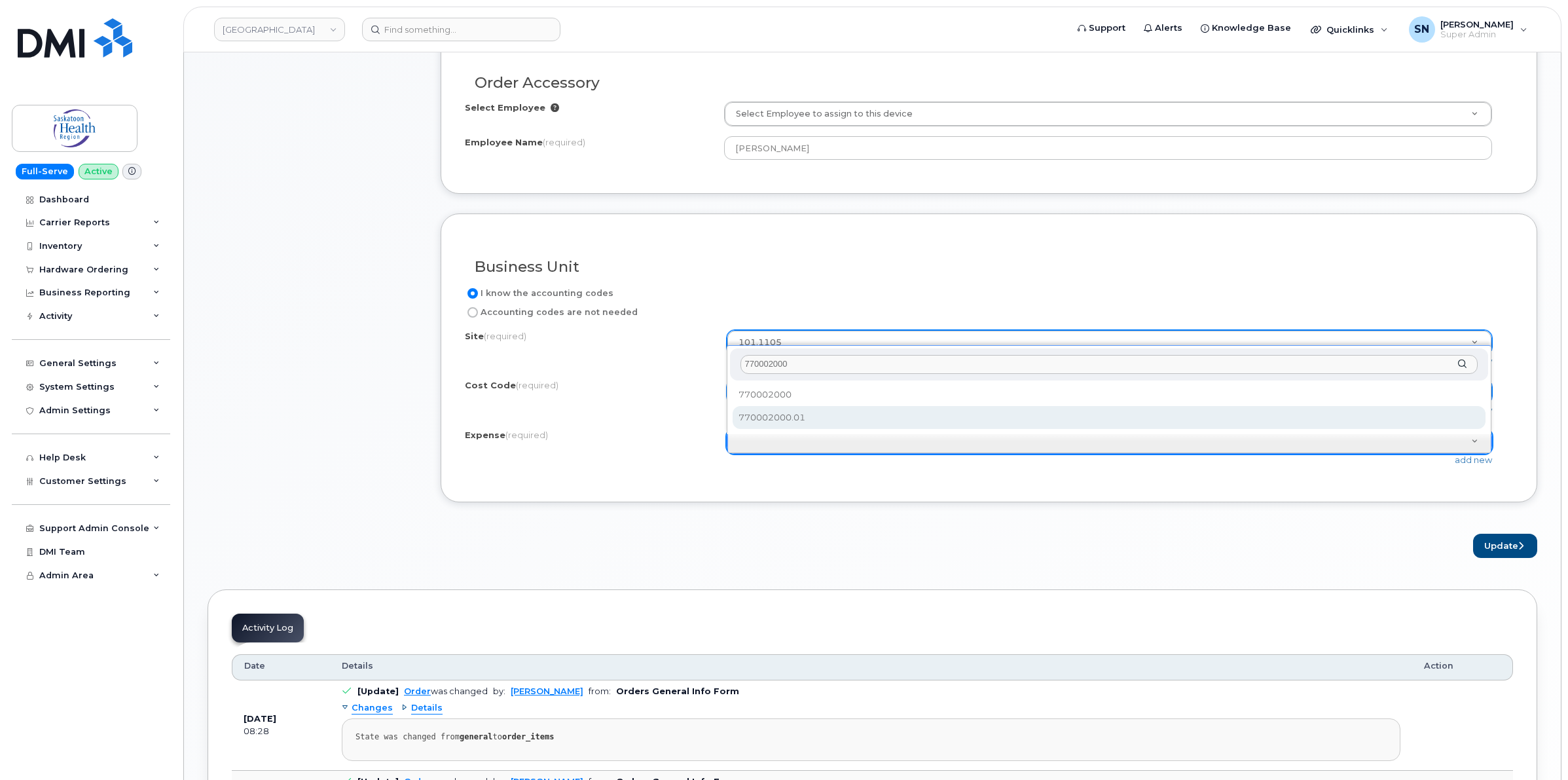
type input "770002000"
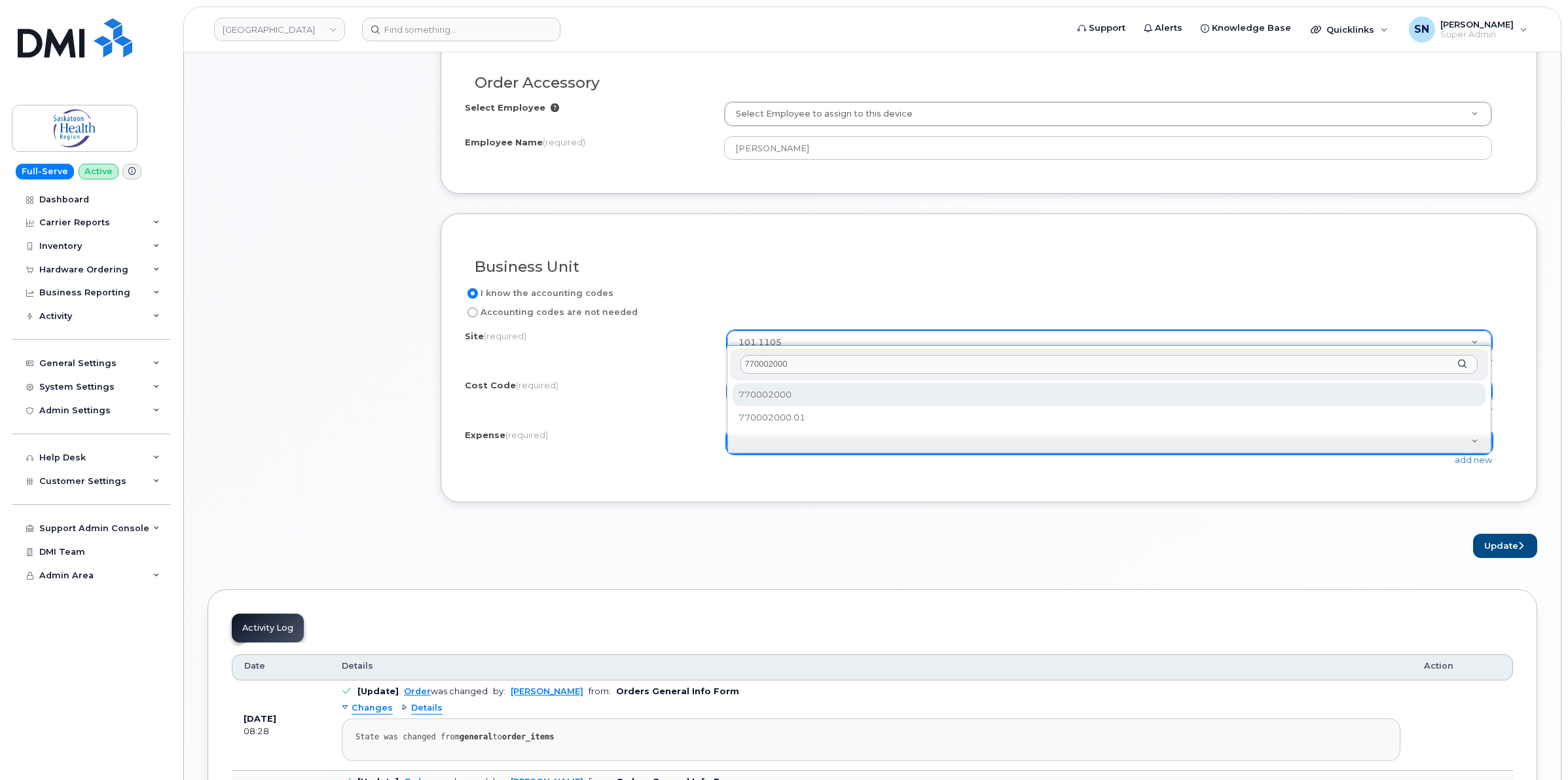
select select "770002000"
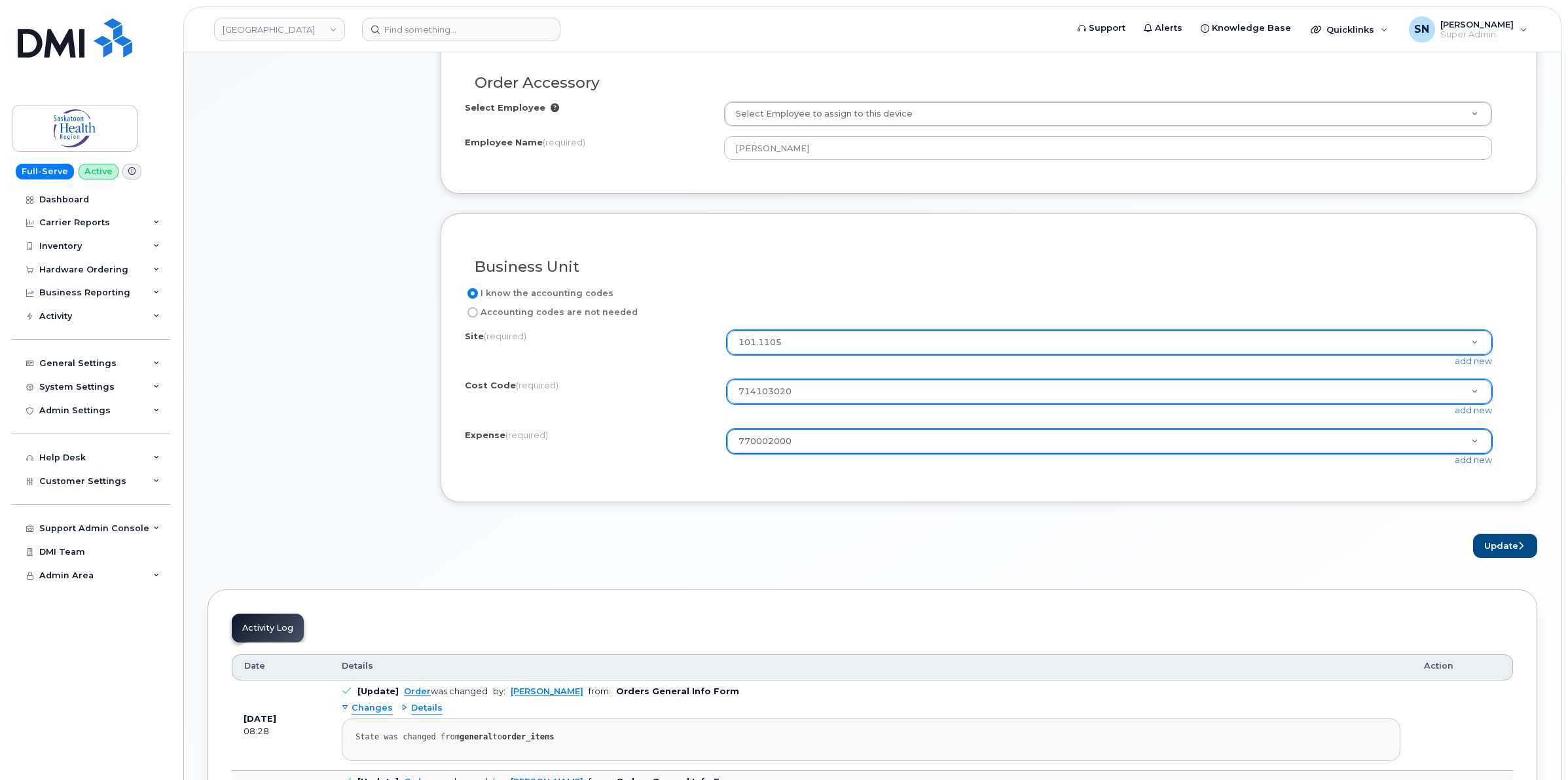
click at [1039, 515] on form "All iPhone devices do not include Power Adapter or Headphones Order Accessory S…" at bounding box center [988, 274] width 1097 height 567
click at [1506, 549] on button "Update" at bounding box center [1505, 546] width 64 height 24
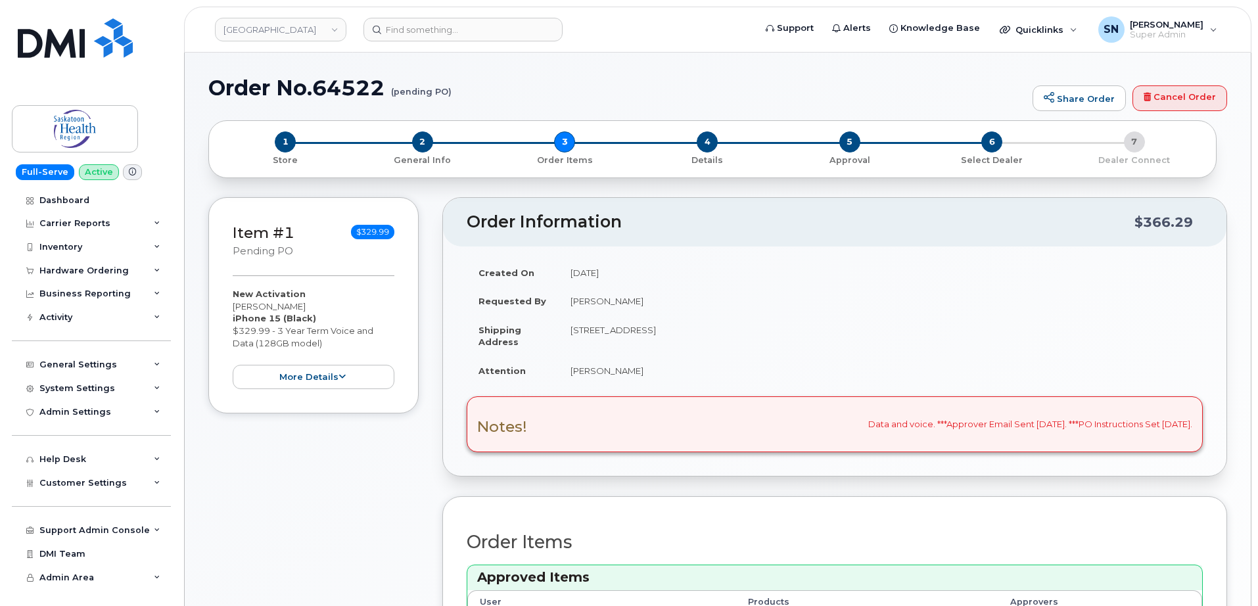
scroll to position [329, 0]
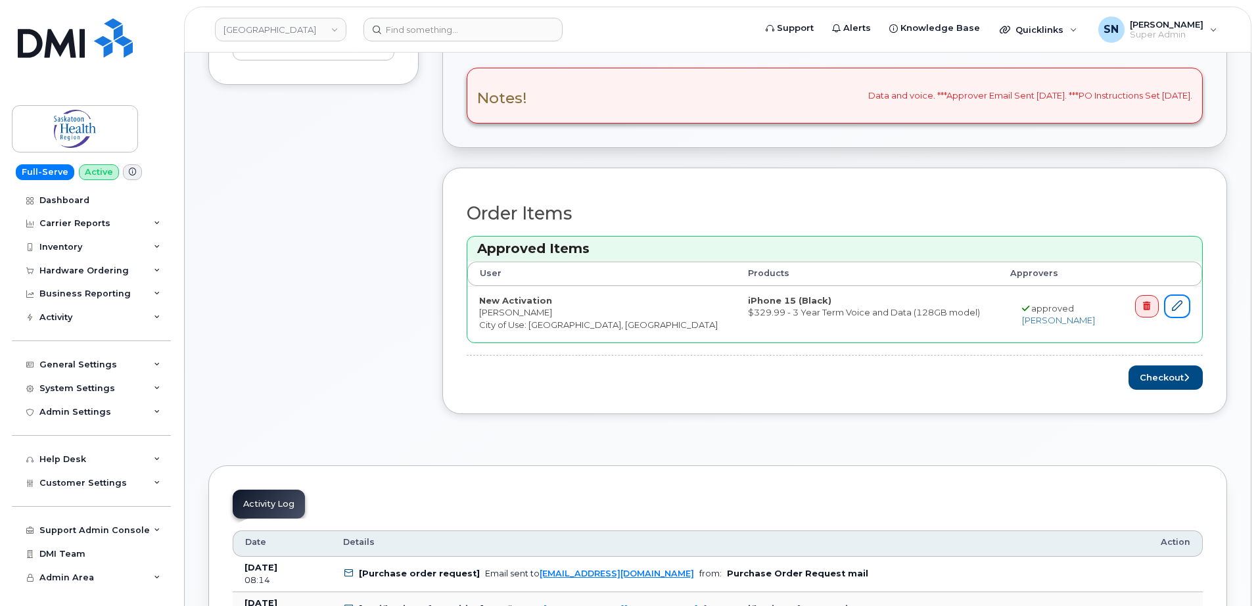
click at [1171, 311] on link at bounding box center [1177, 306] width 26 height 24
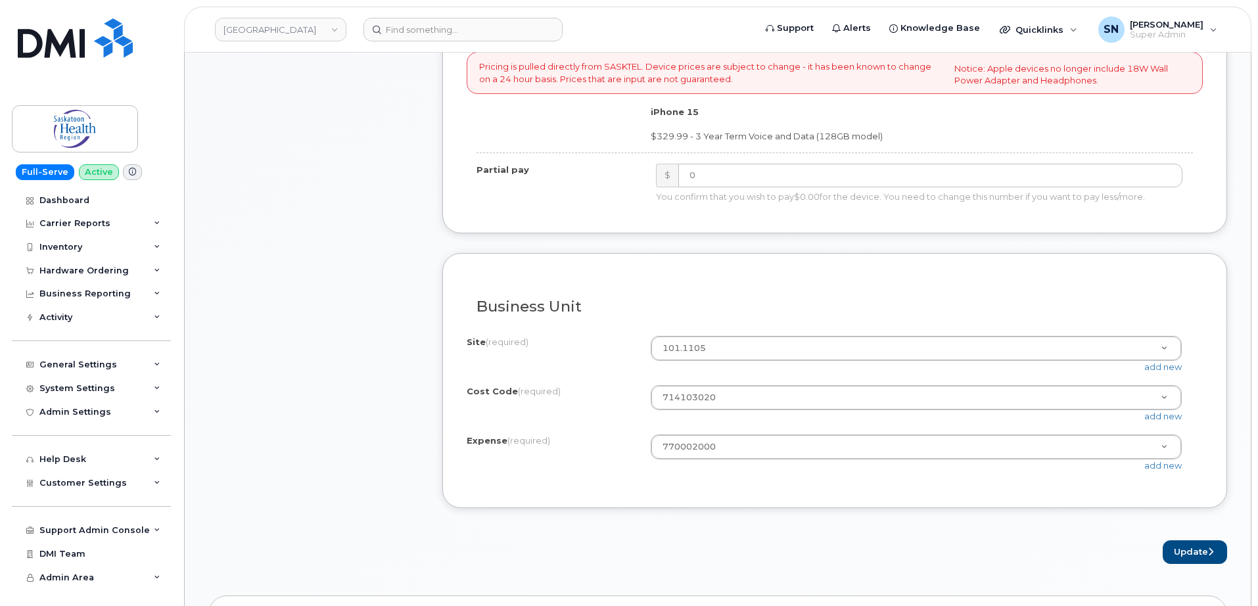
scroll to position [1068, 0]
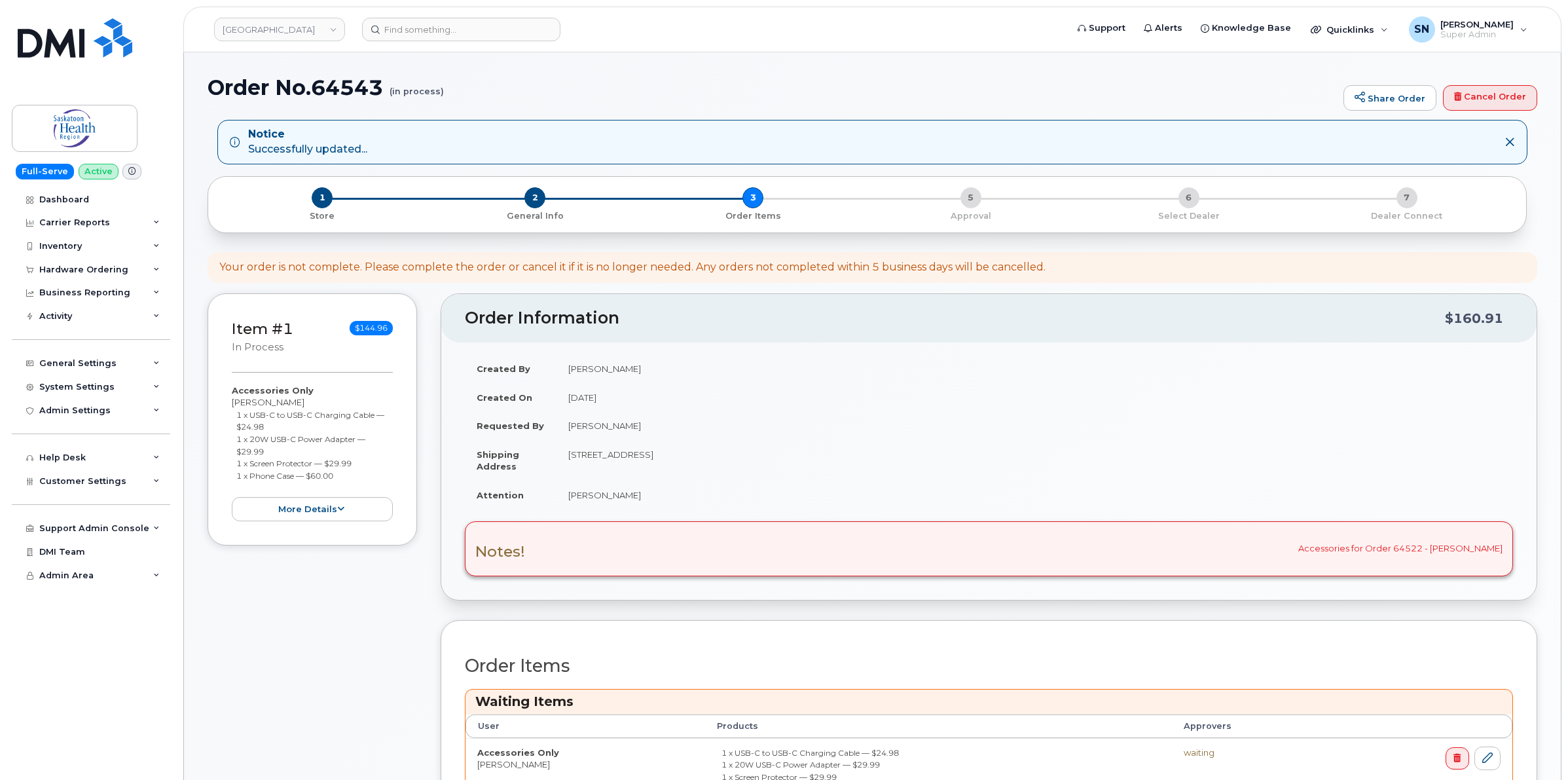
scroll to position [328, 0]
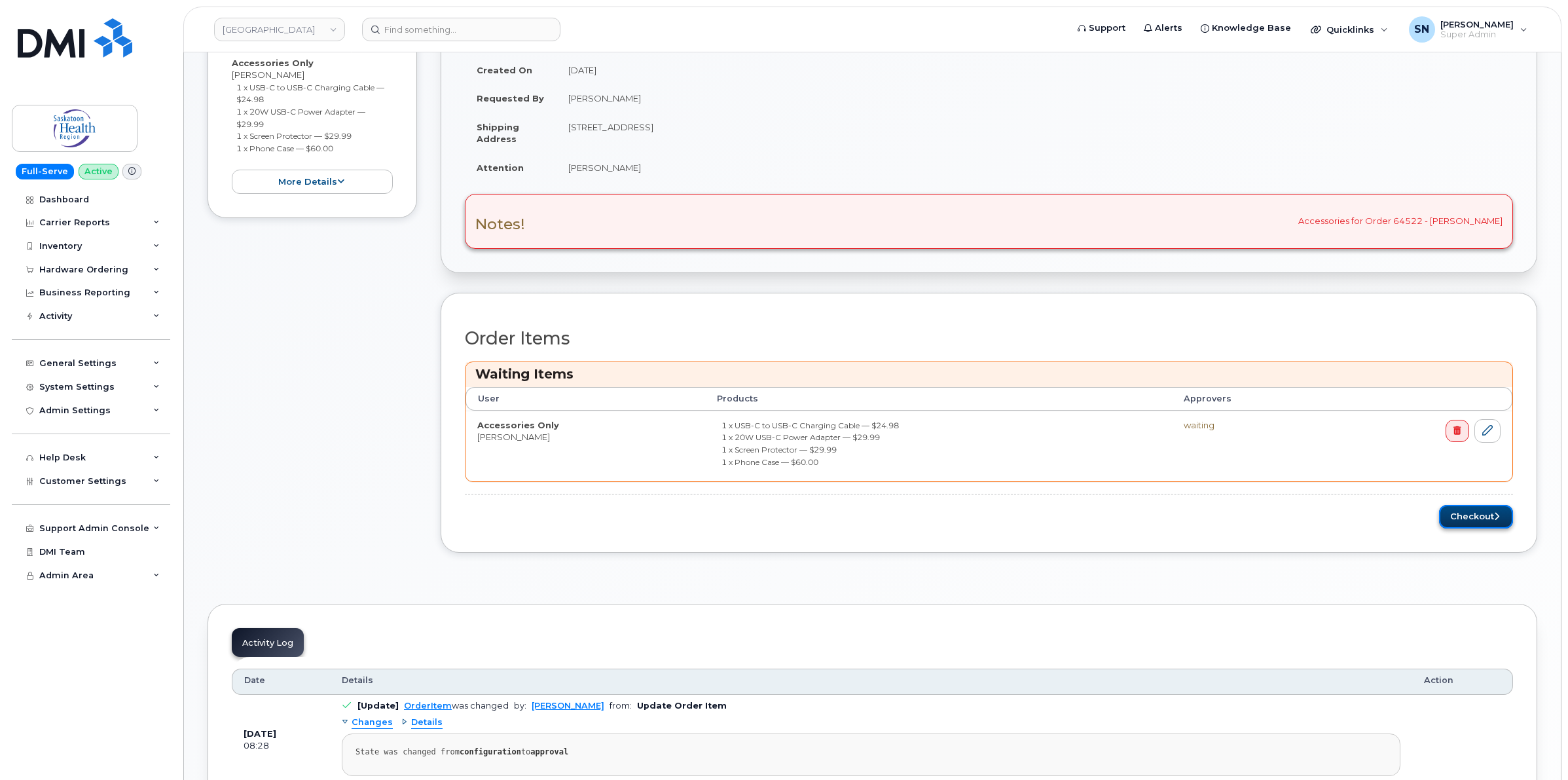
click at [1445, 529] on button "Checkout" at bounding box center [1476, 517] width 74 height 24
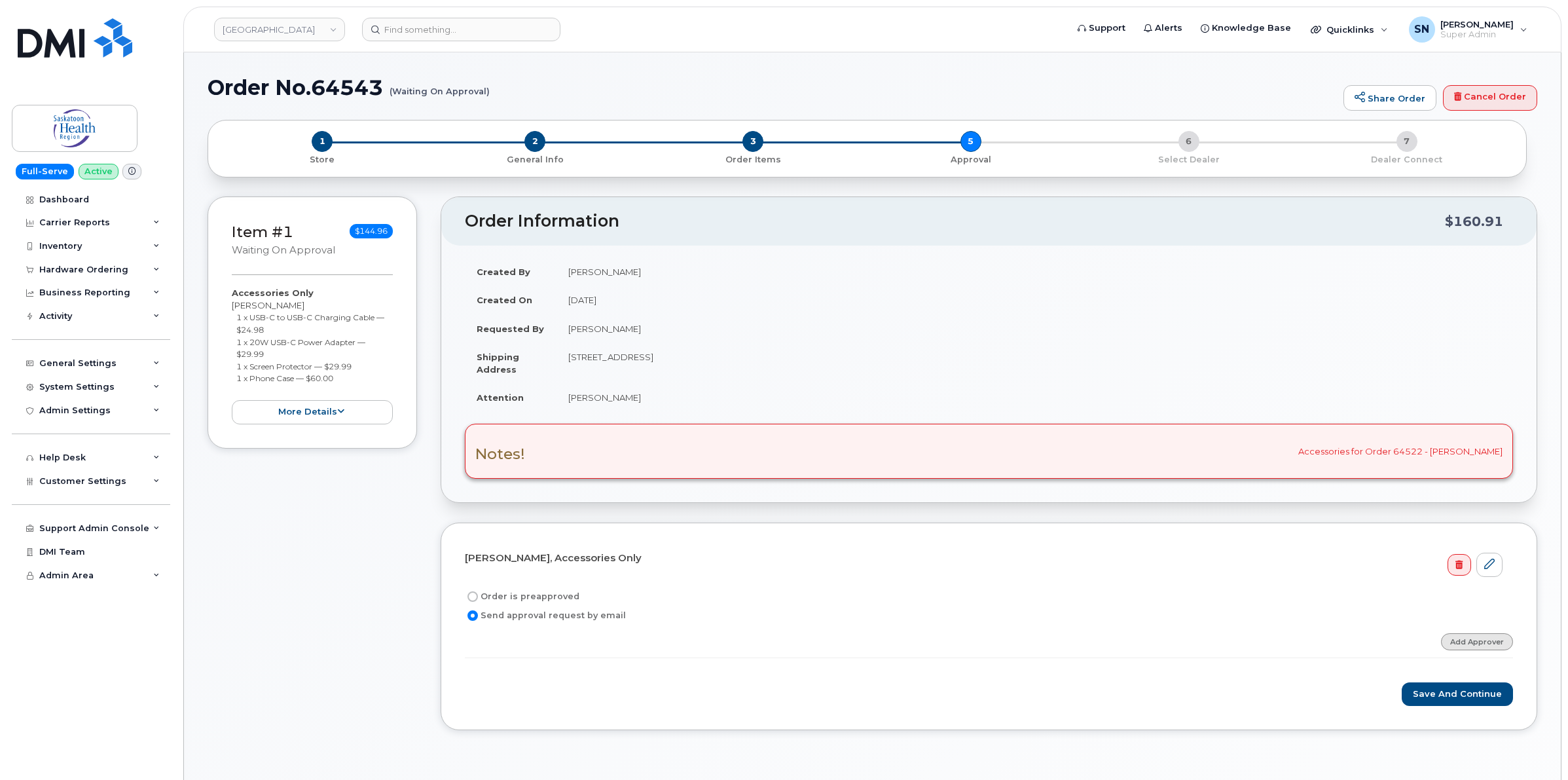
click at [1486, 647] on link "Add Approver" at bounding box center [1477, 642] width 72 height 16
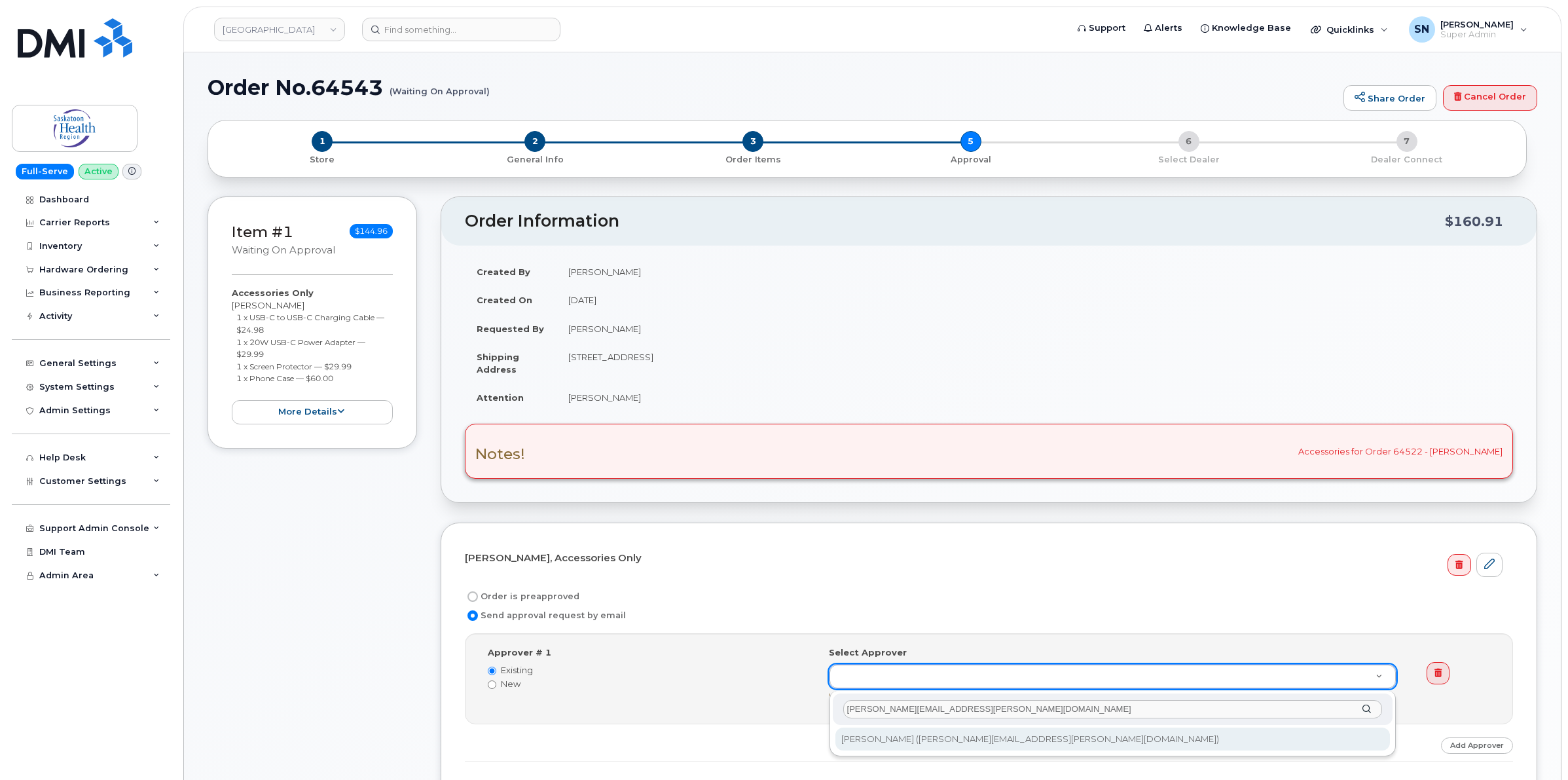
type input "[PERSON_NAME][EMAIL_ADDRESS][PERSON_NAME][DOMAIN_NAME]"
type input "8151"
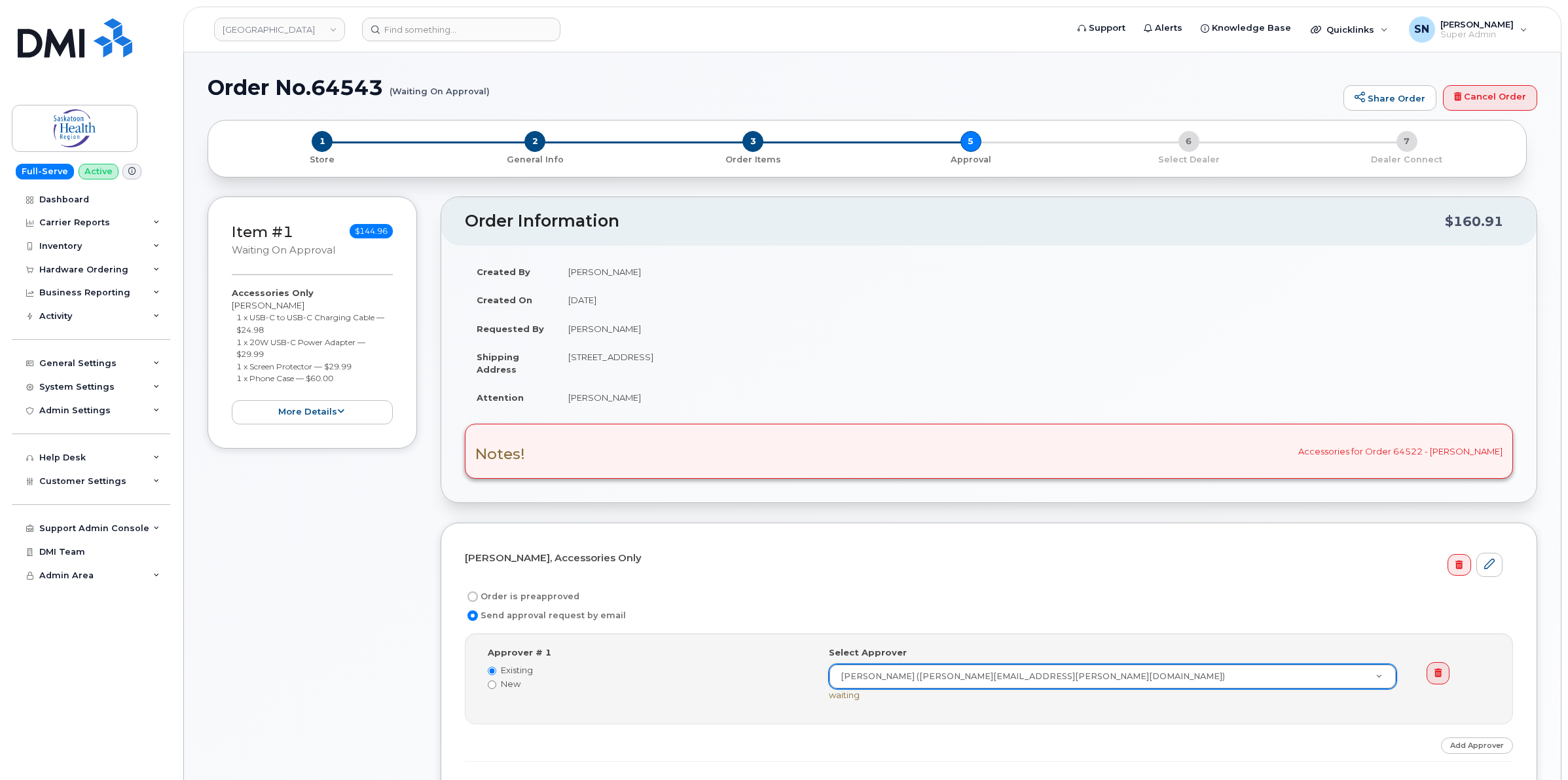
click at [946, 594] on div "Order is preapproved" at bounding box center [984, 597] width 1038 height 16
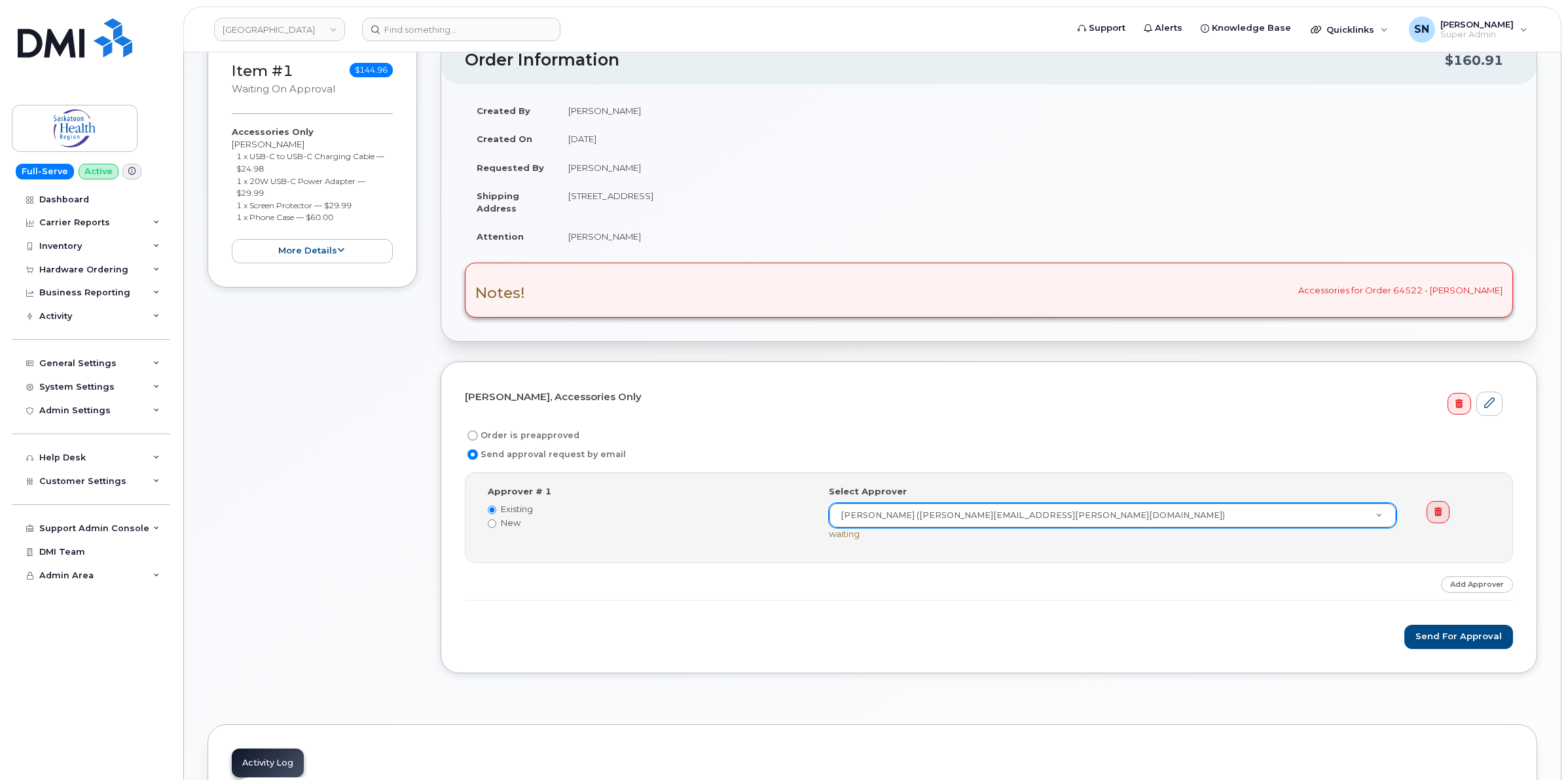
scroll to position [328, 0]
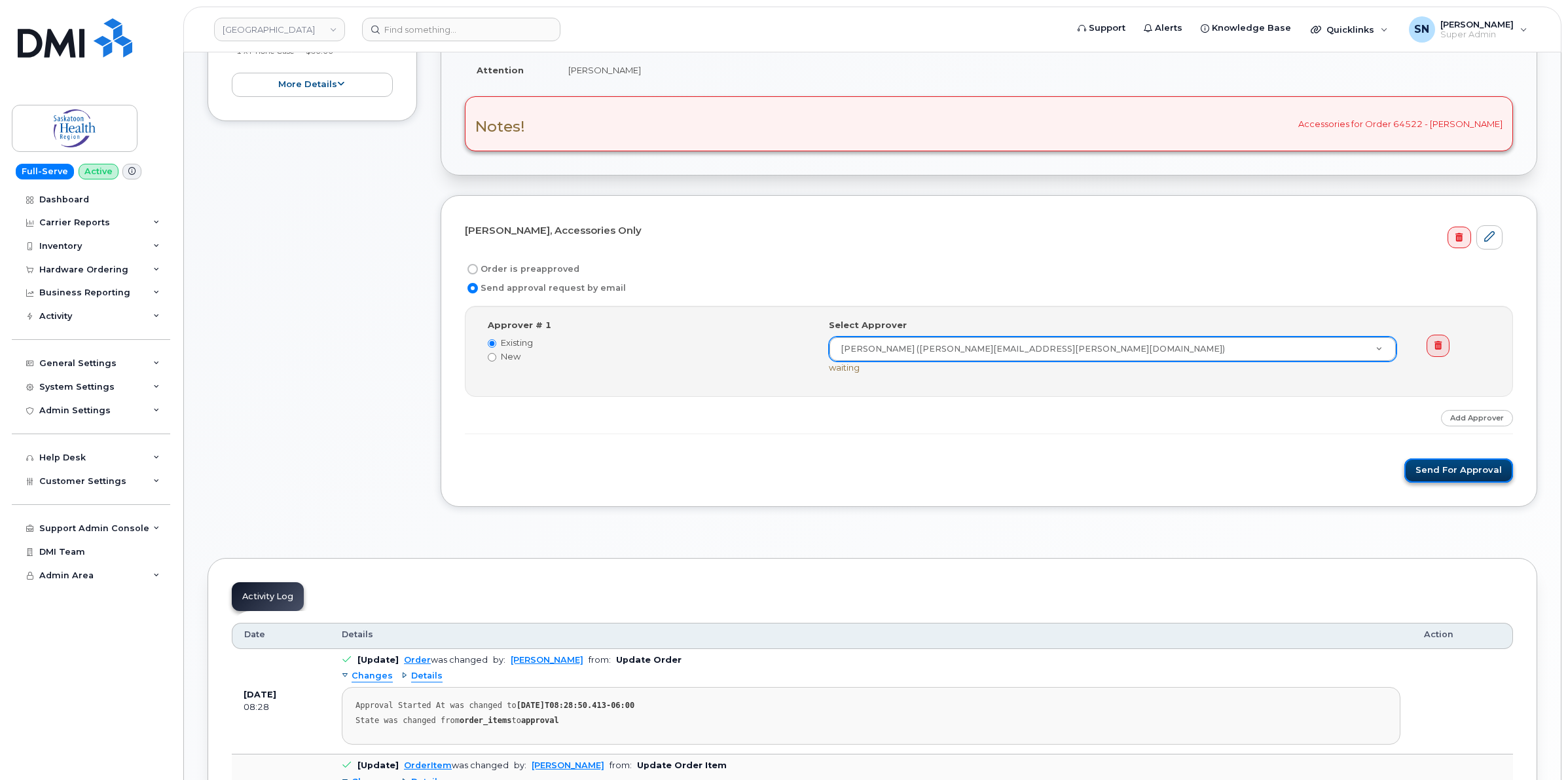
click at [1458, 473] on button "Send for Approval" at bounding box center [1458, 470] width 109 height 24
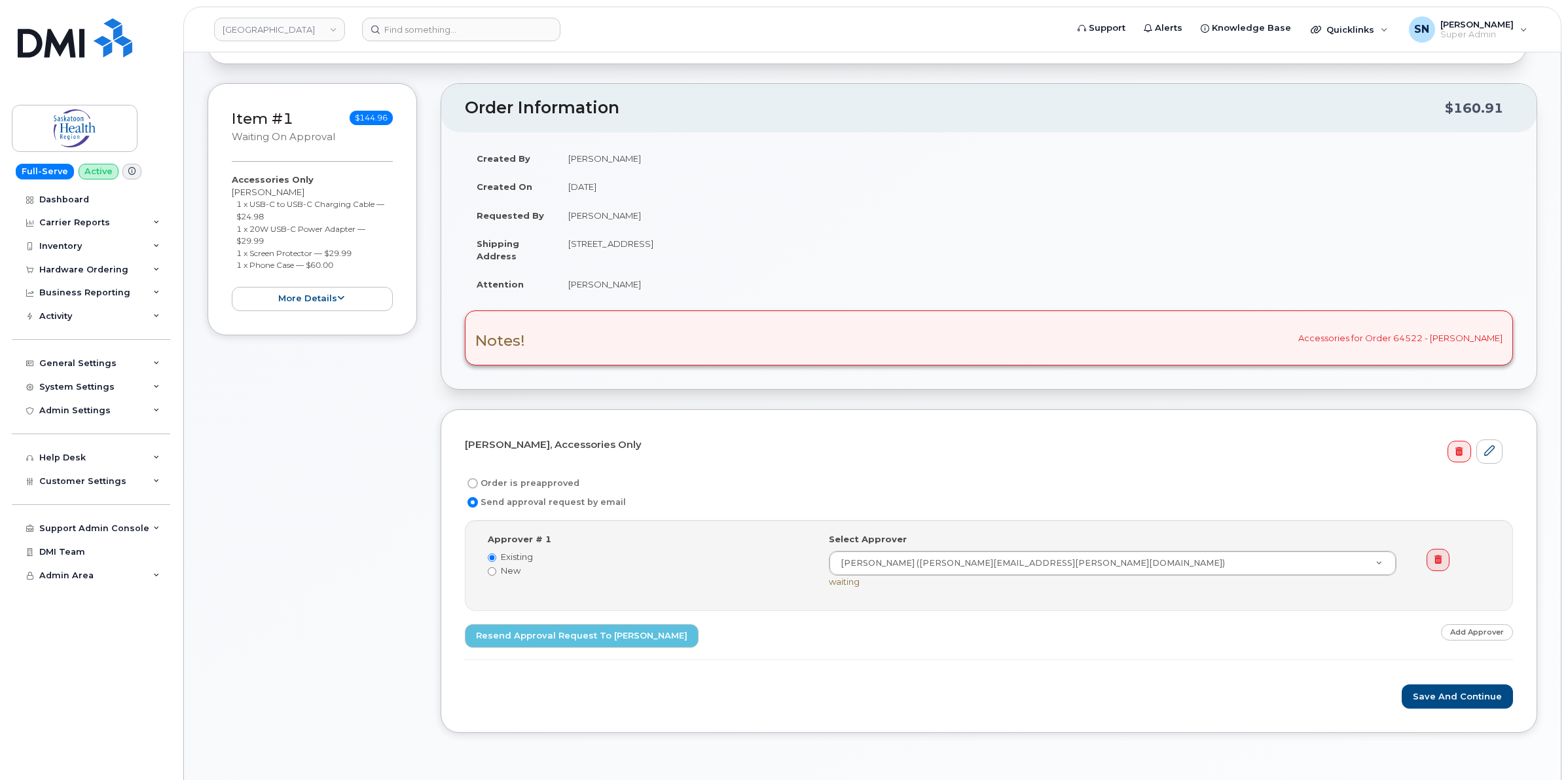
scroll to position [328, 0]
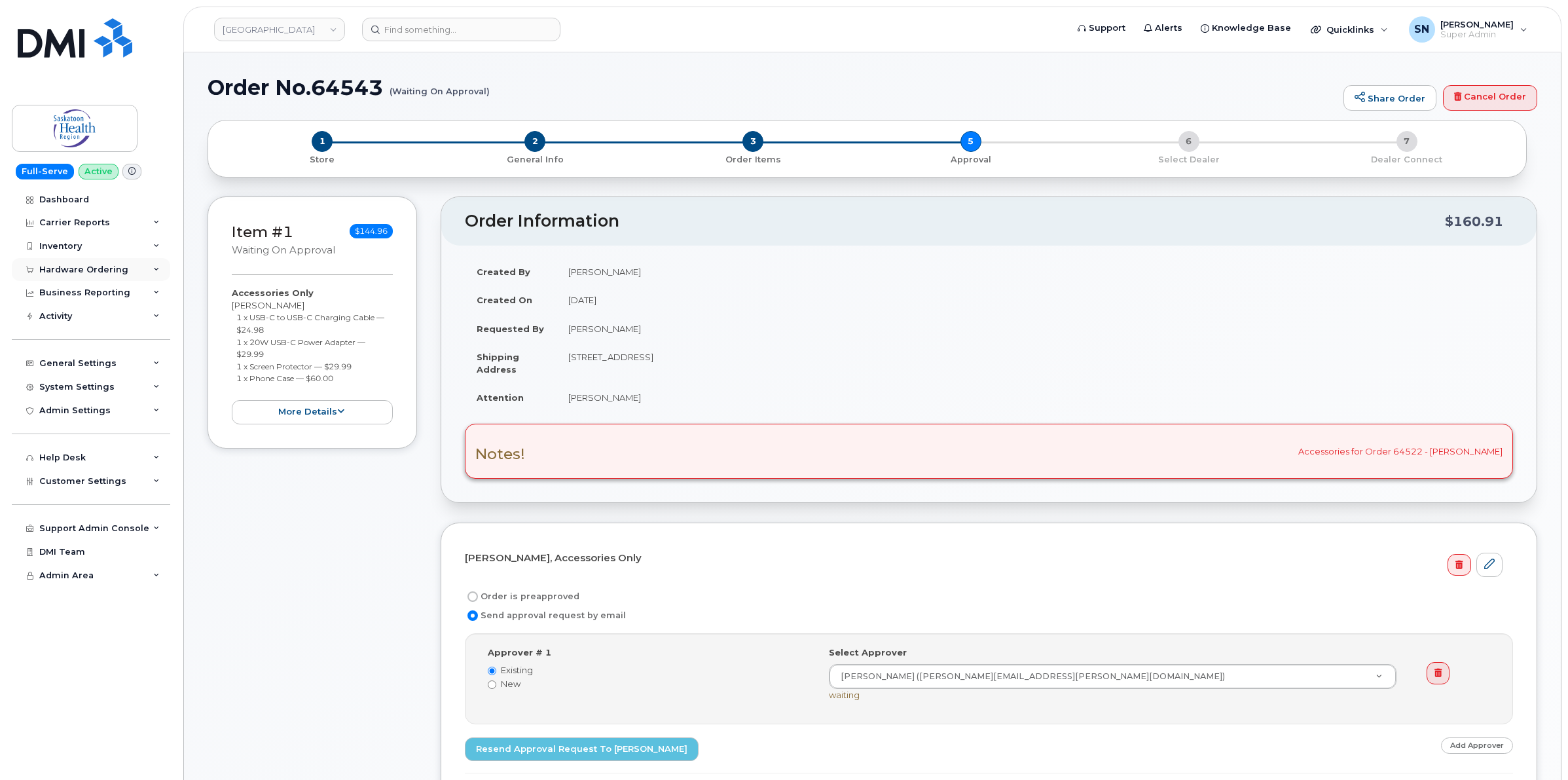
click at [83, 265] on div "Hardware Ordering" at bounding box center [83, 270] width 89 height 11
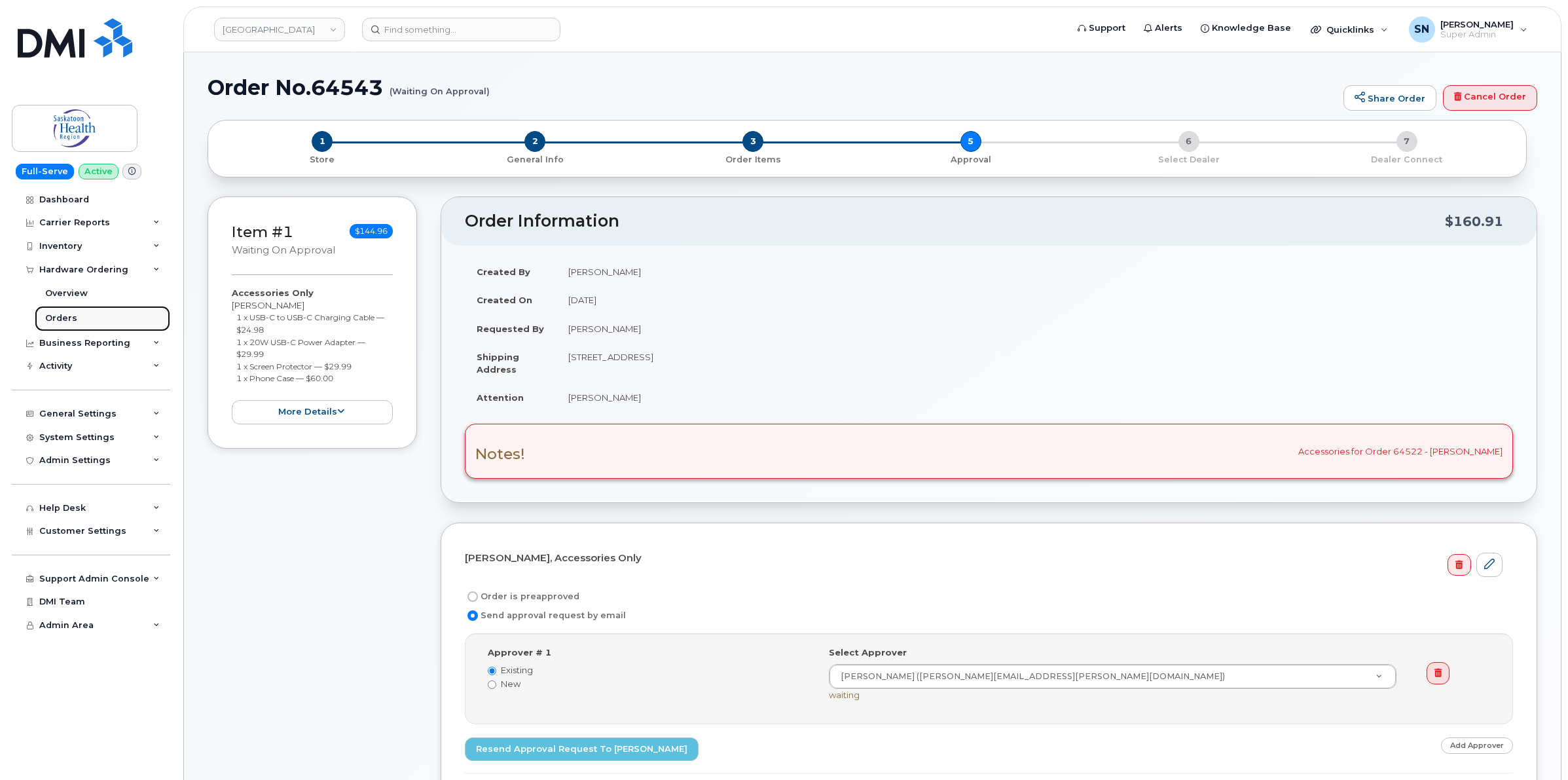
click at [67, 318] on div "Orders" at bounding box center [61, 319] width 32 height 12
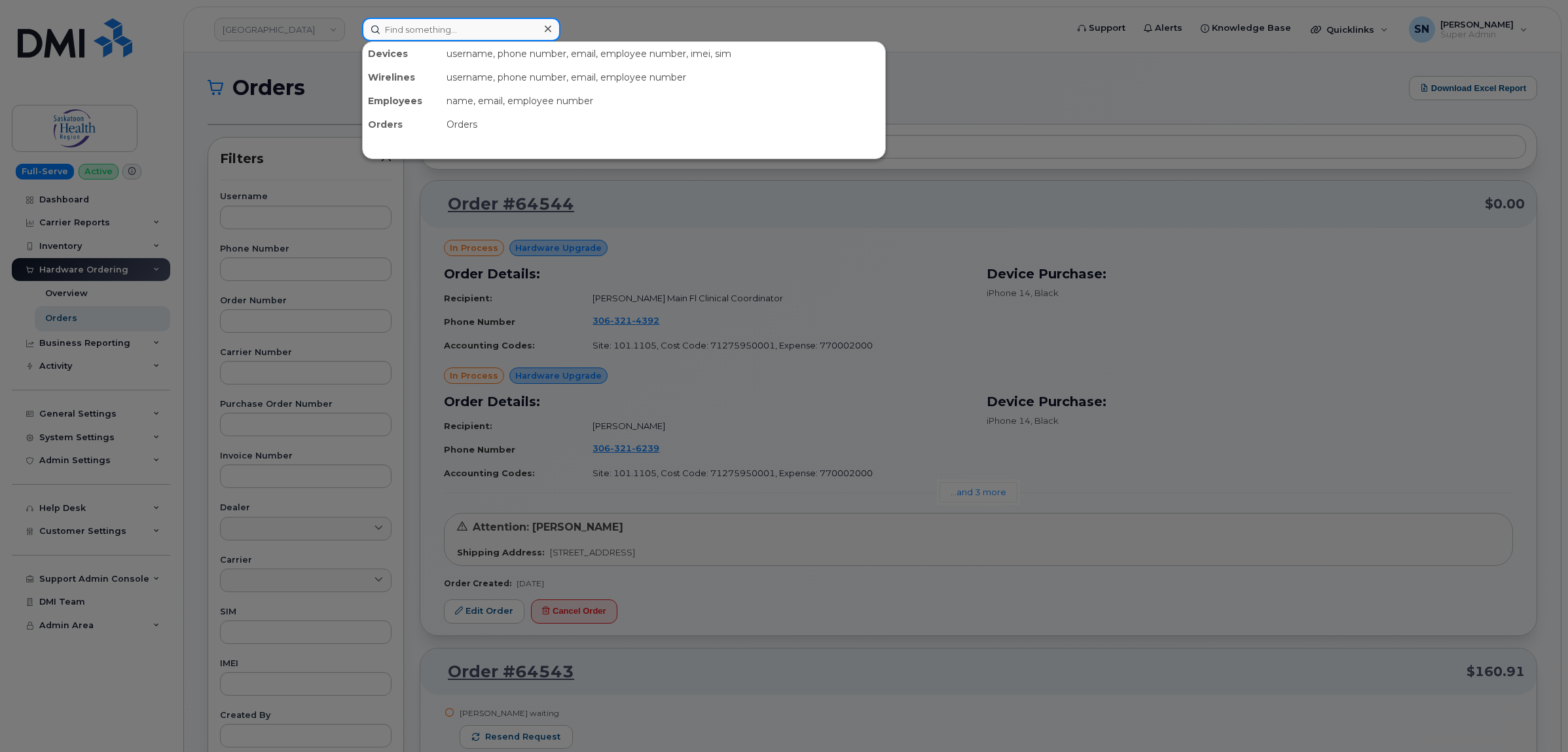
click at [459, 24] on input at bounding box center [460, 30] width 198 height 24
paste input "7808030309"
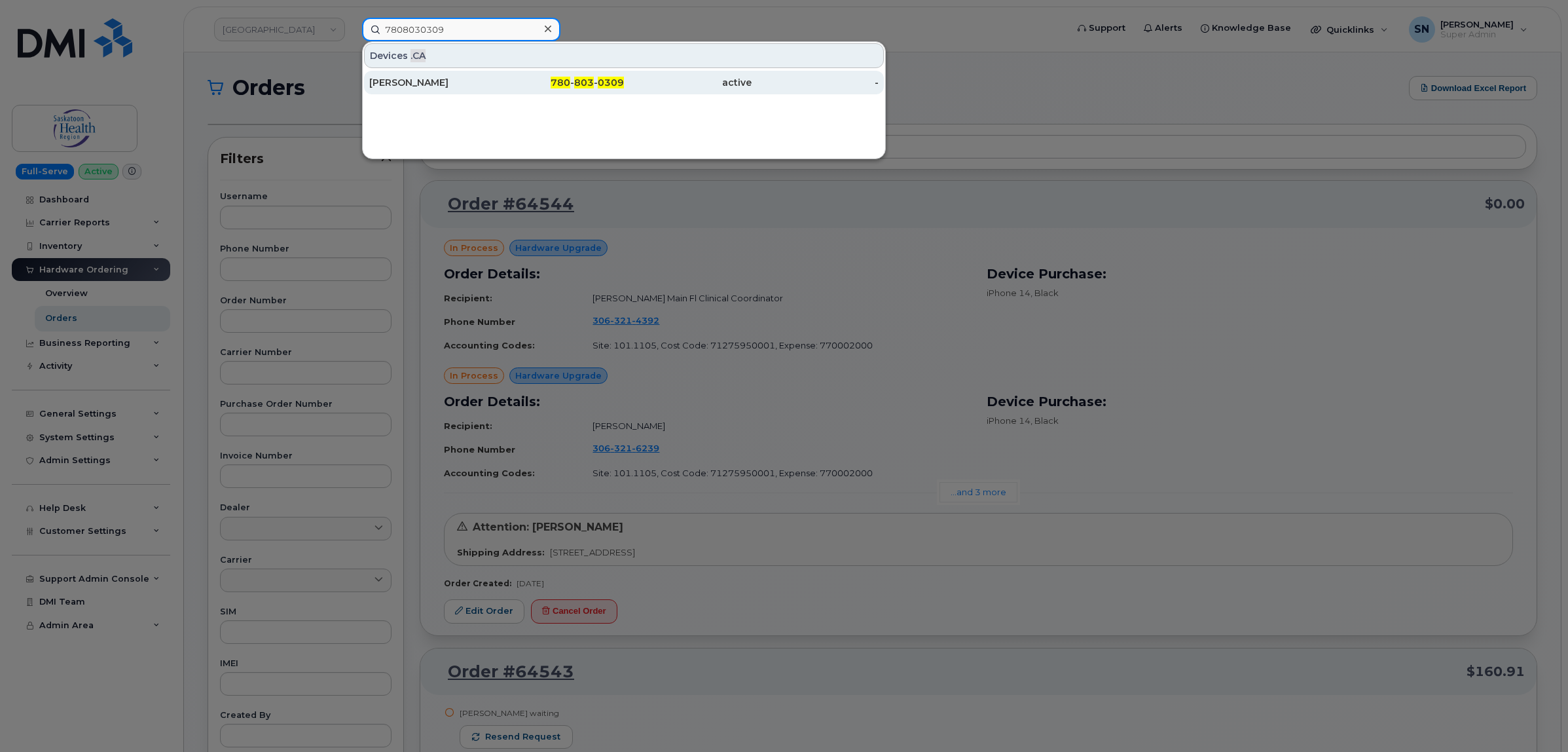
type input "7808030309"
click at [476, 83] on div "[PERSON_NAME]" at bounding box center [433, 82] width 128 height 13
